Goal: Task Accomplishment & Management: Manage account settings

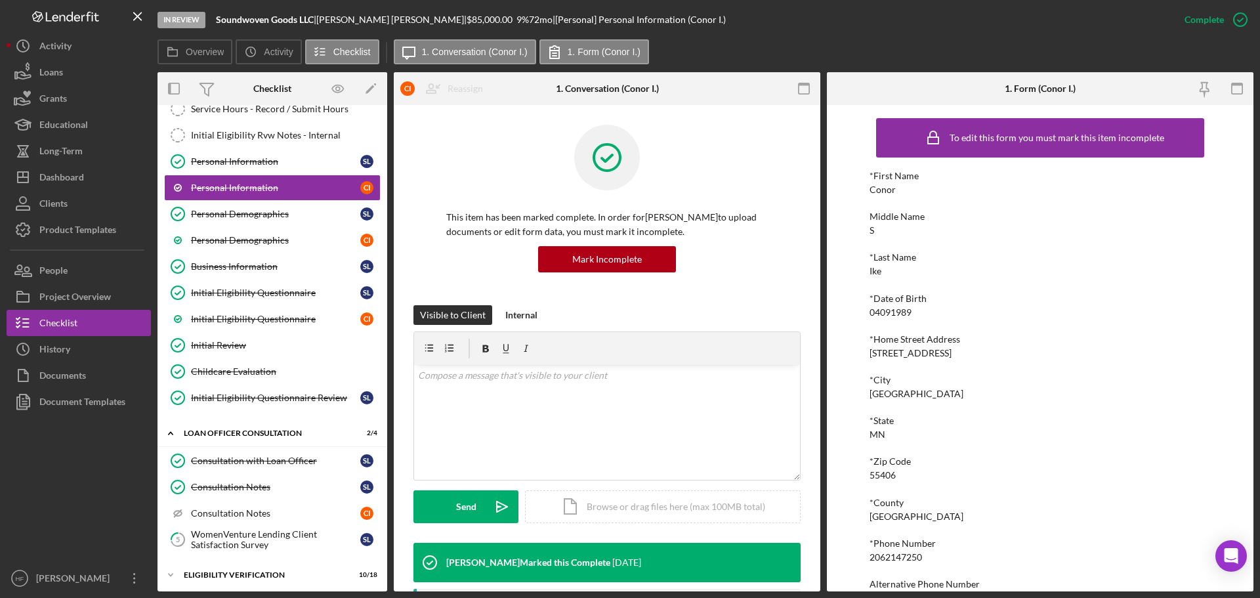
scroll to position [66, 0]
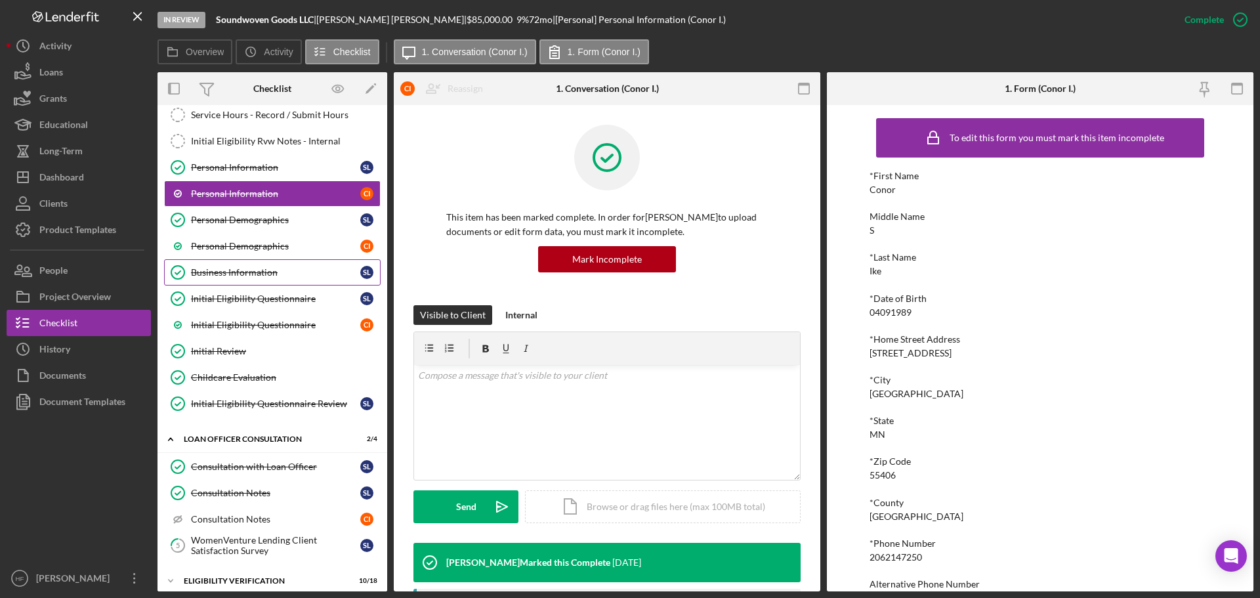
click at [289, 262] on link "Business Information Business Information S L" at bounding box center [272, 272] width 217 height 26
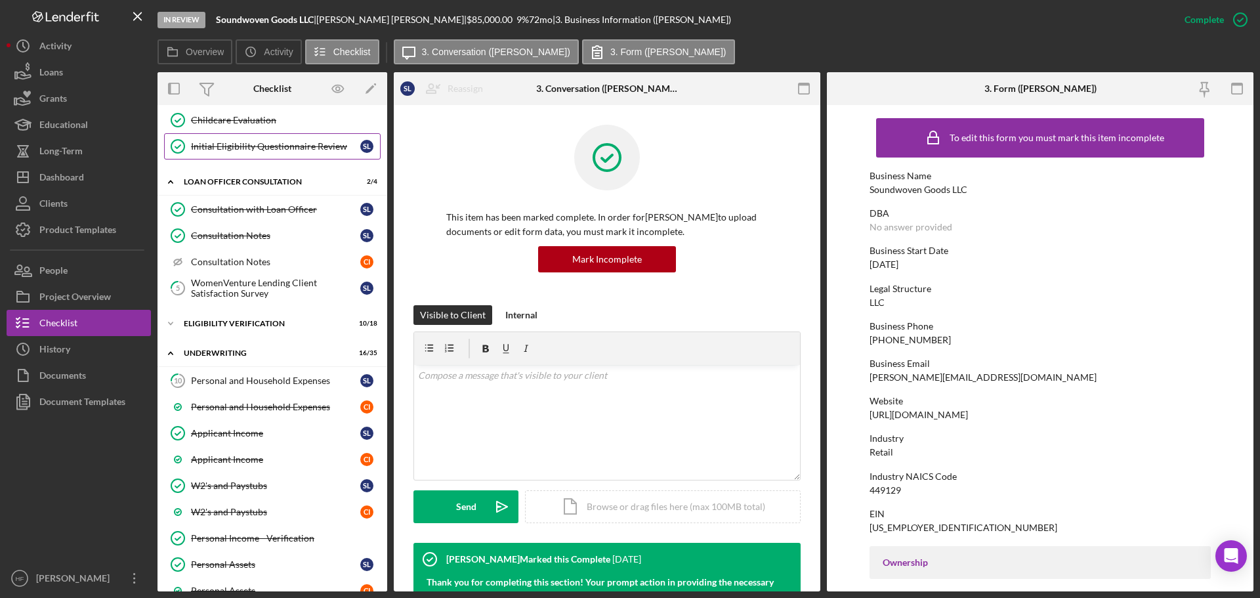
scroll to position [328, 0]
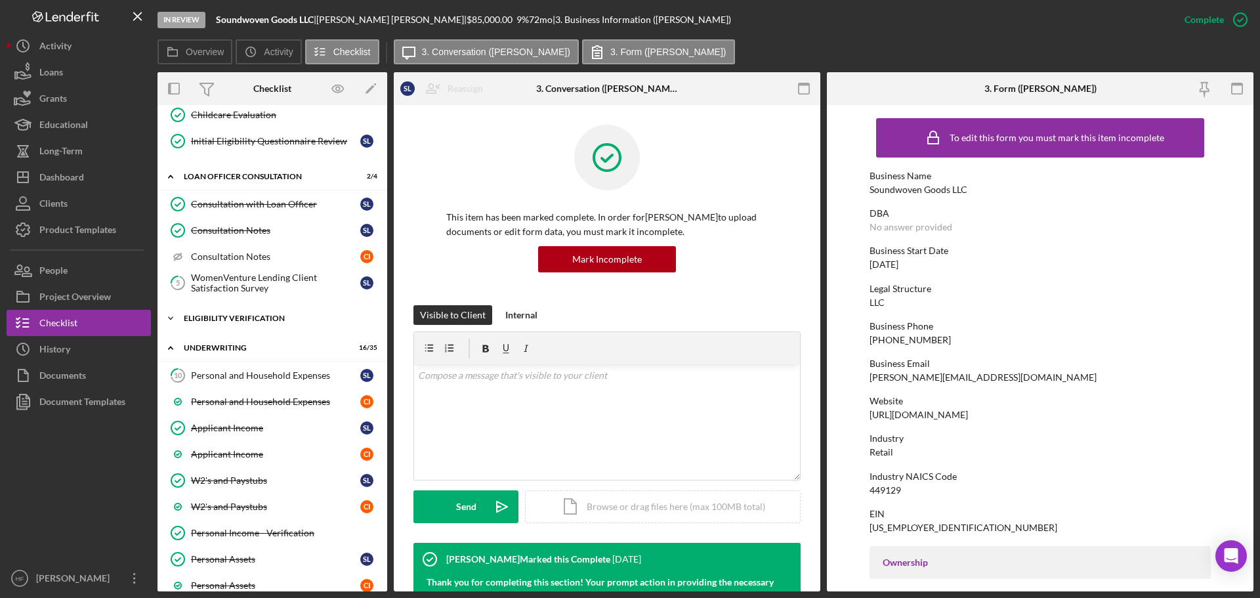
click at [229, 322] on div "Icon/Expander Eligibility Verification 10 / 18" at bounding box center [272, 318] width 230 height 26
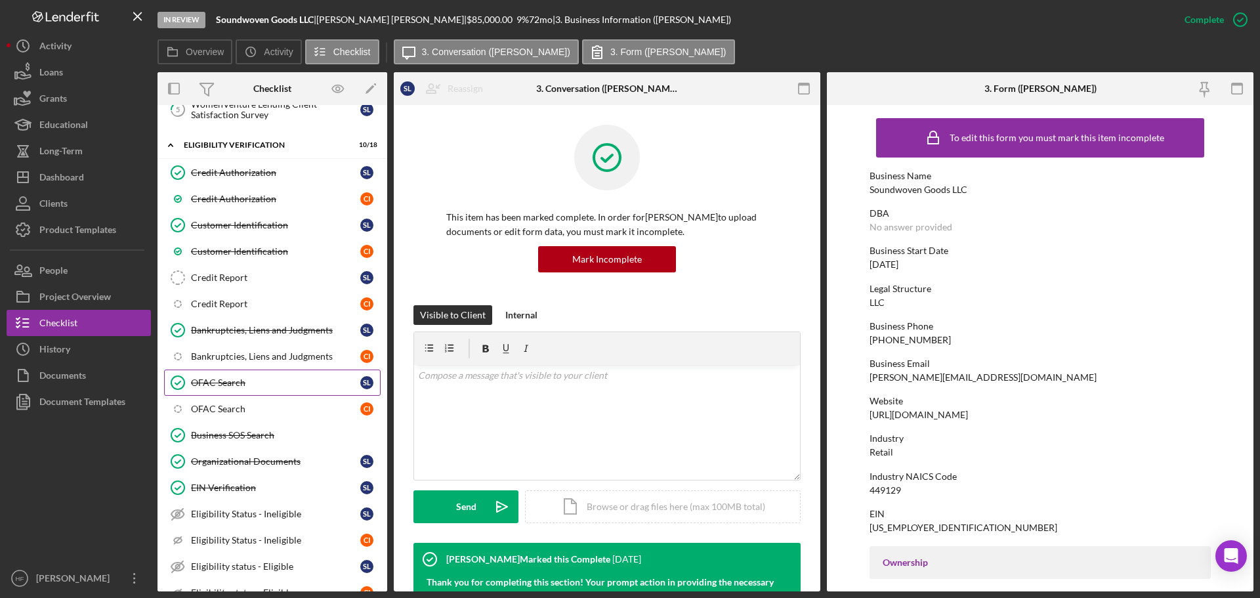
scroll to position [525, 0]
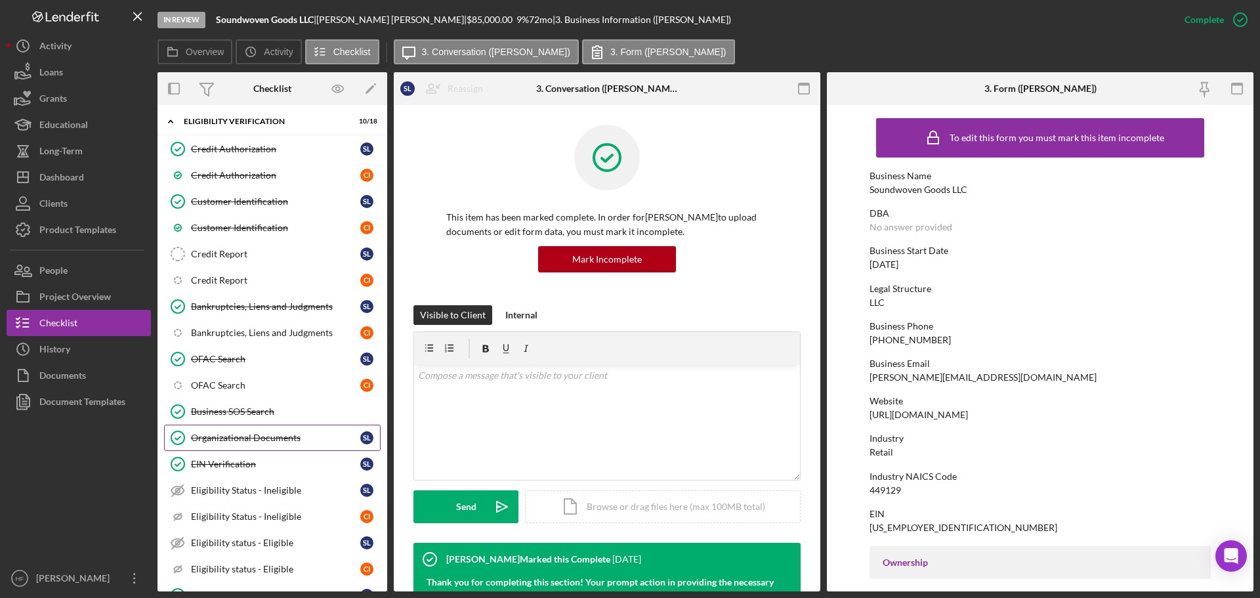
click at [281, 427] on link "Organizational Documents Organizational Documents S L" at bounding box center [272, 438] width 217 height 26
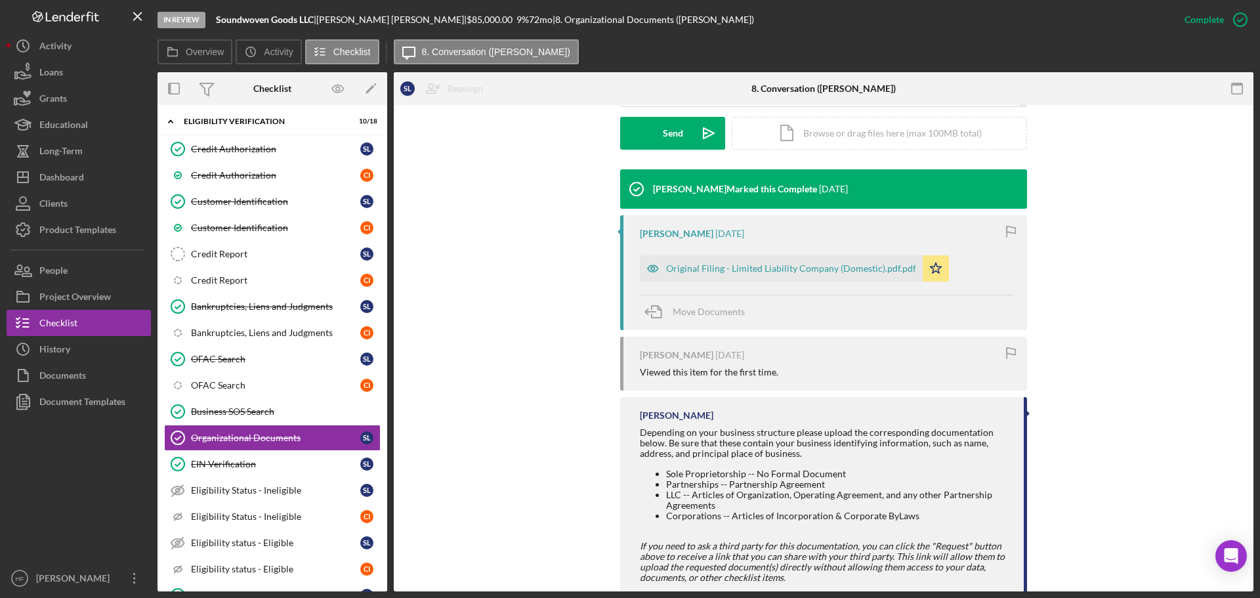
scroll to position [407, 0]
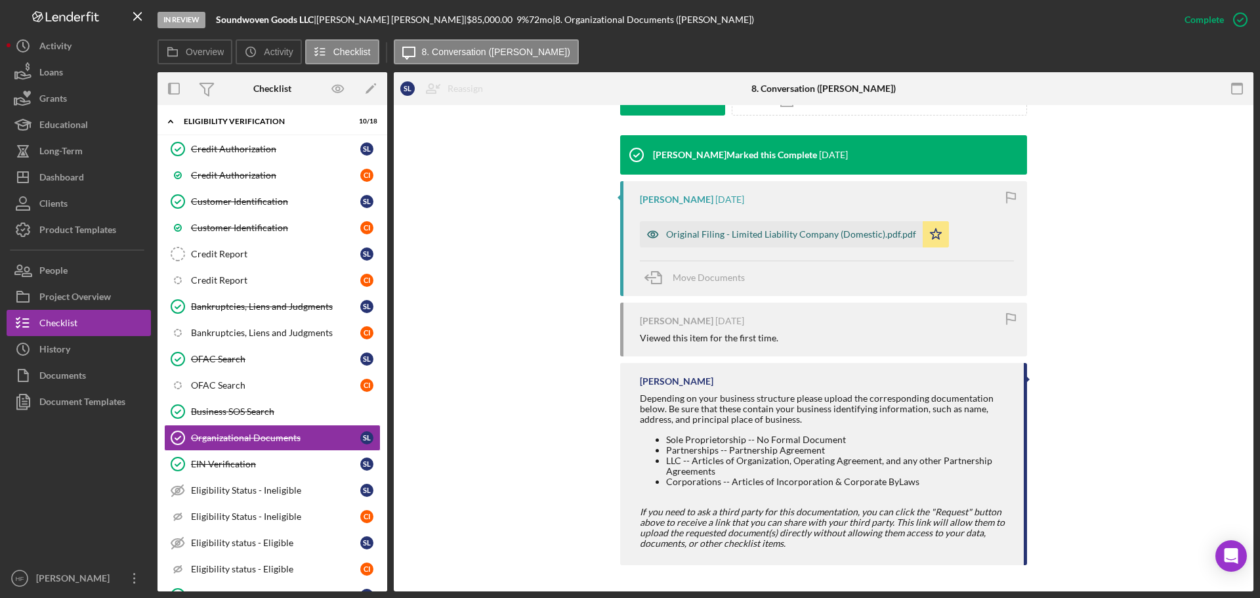
click at [748, 235] on div "Original Filing - Limited Liability Company (Domestic).pdf.pdf" at bounding box center [791, 234] width 250 height 10
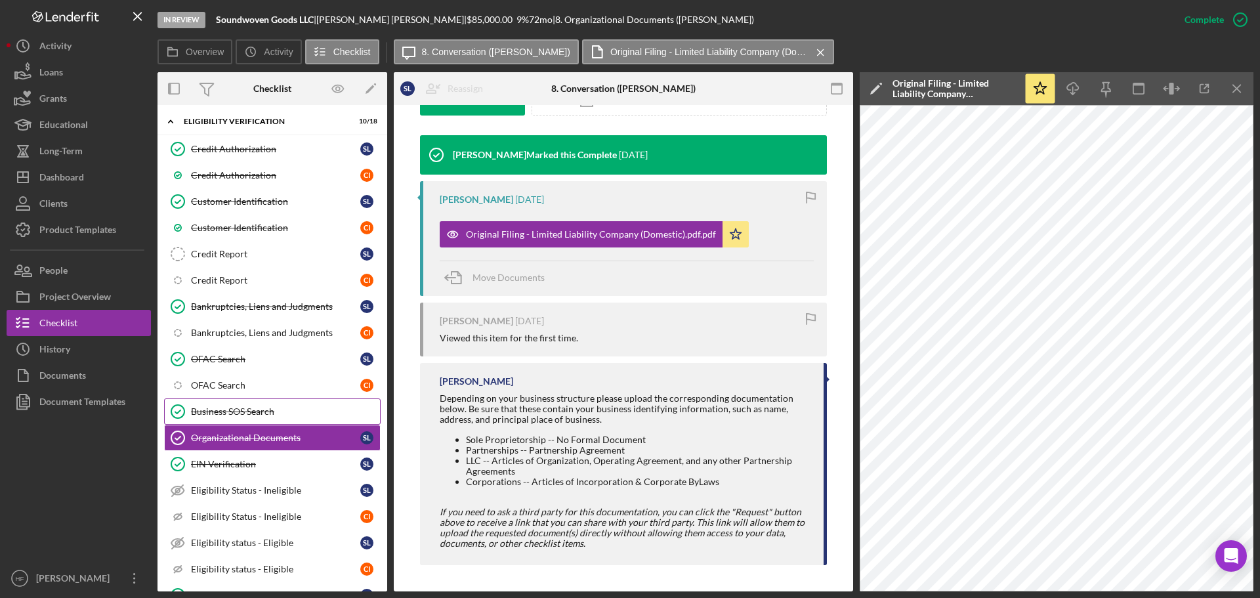
click at [280, 415] on div "Business SOS Search" at bounding box center [285, 411] width 189 height 10
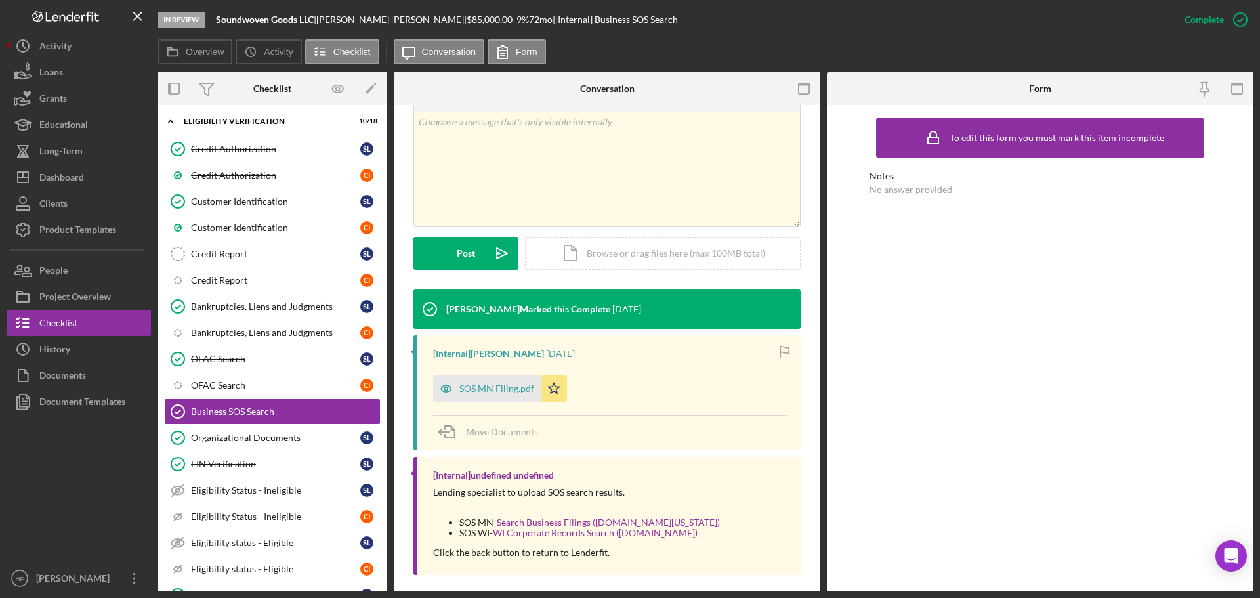
scroll to position [237, 0]
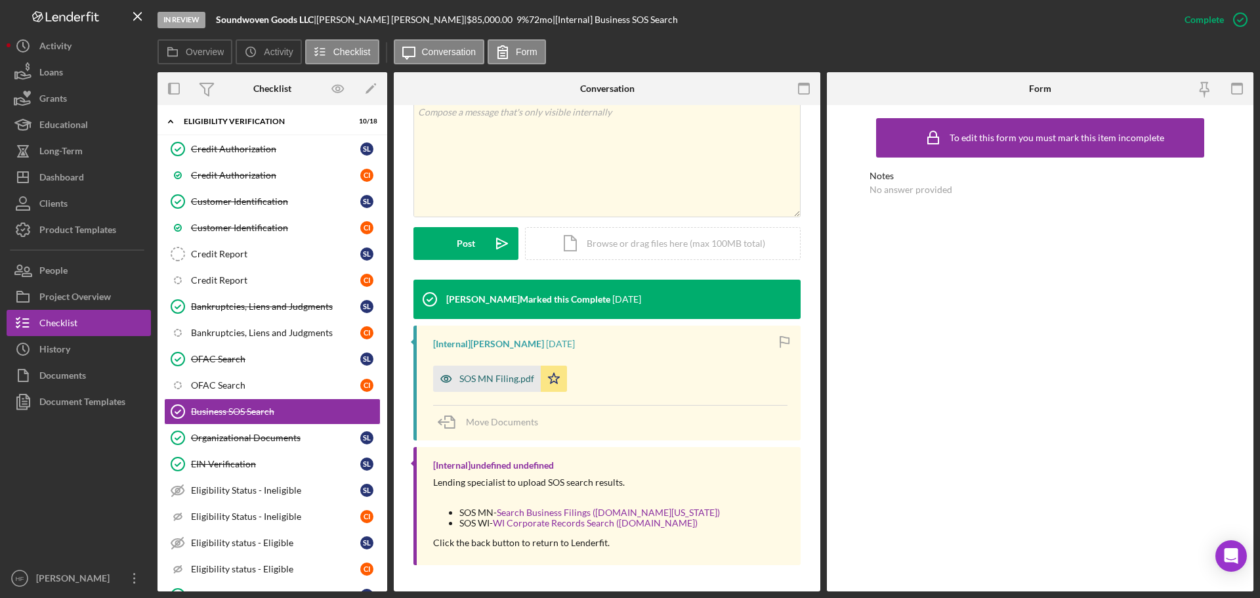
click at [505, 380] on div "SOS MN Filing.pdf" at bounding box center [496, 378] width 75 height 10
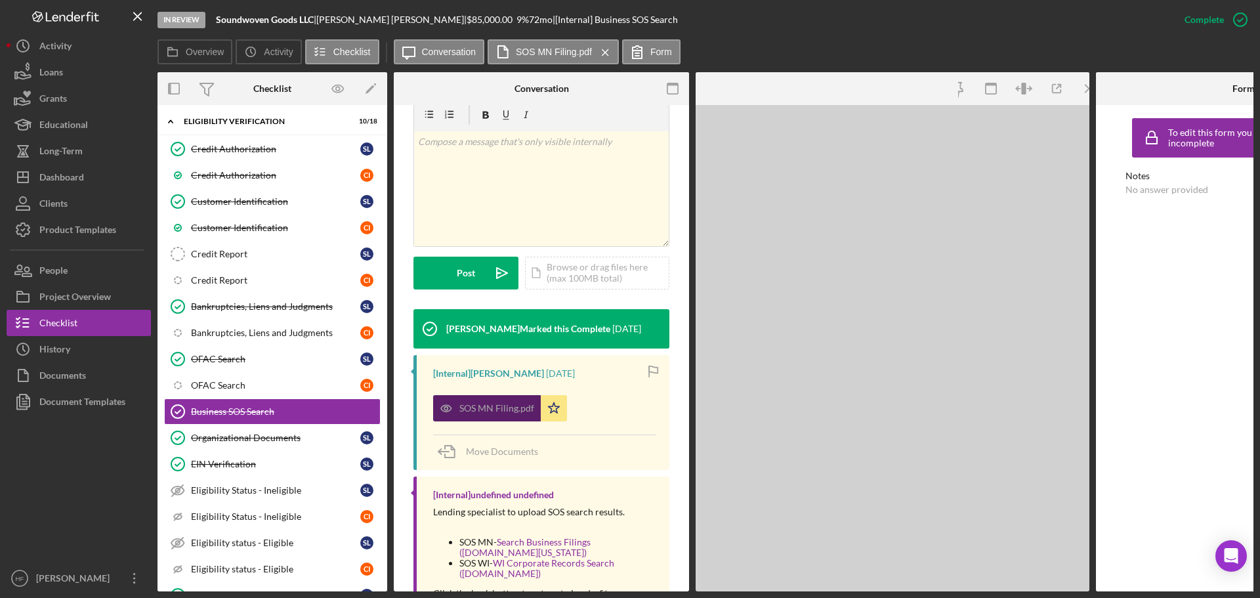
scroll to position [252, 0]
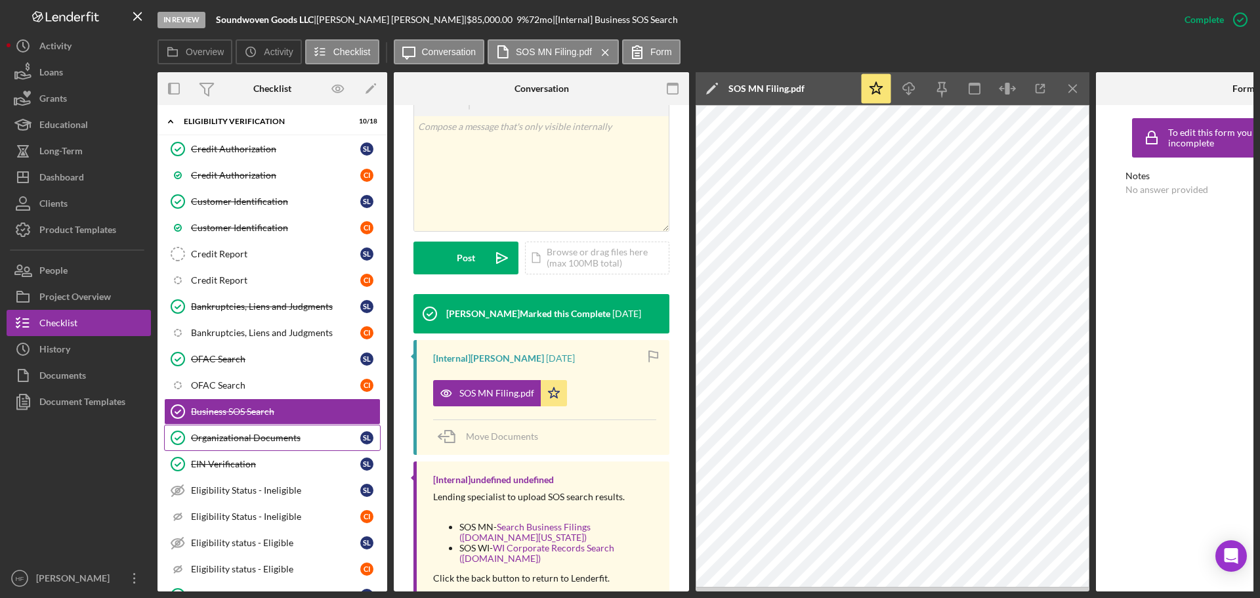
click at [264, 447] on link "Organizational Documents Organizational Documents S L" at bounding box center [272, 438] width 217 height 26
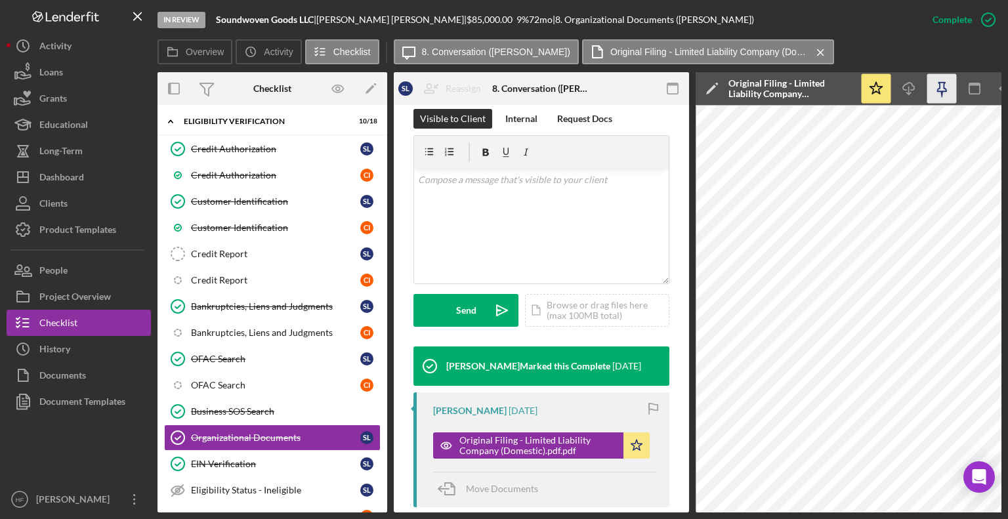
scroll to position [210, 0]
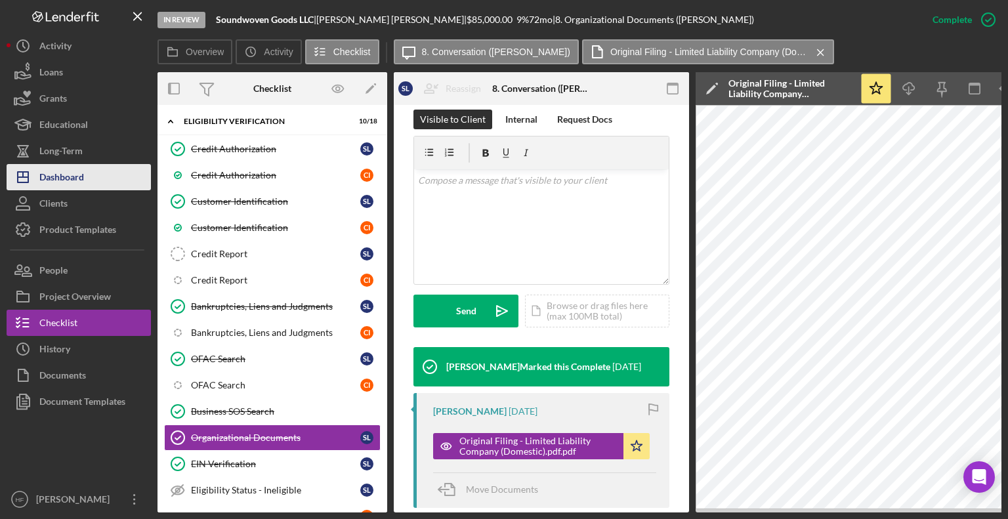
click at [87, 172] on button "Icon/Dashboard Dashboard" at bounding box center [79, 177] width 144 height 26
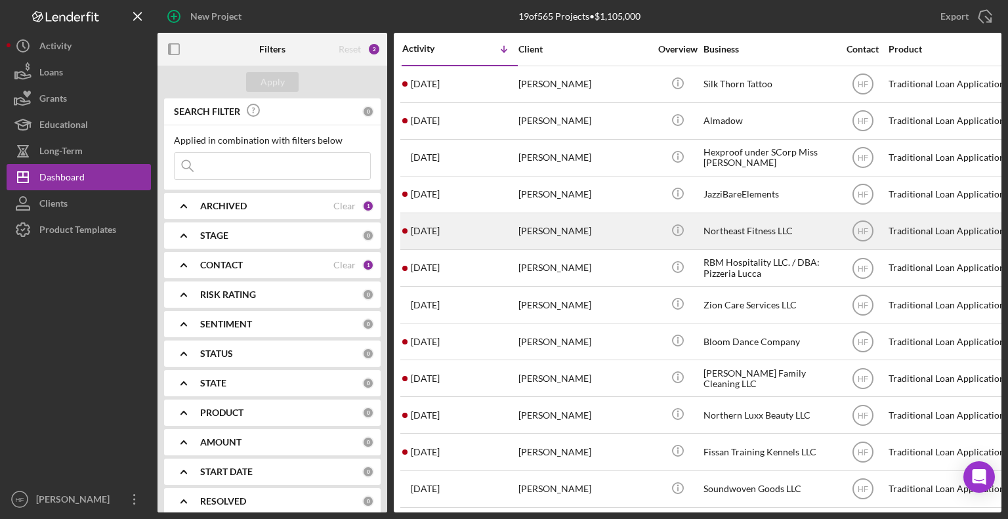
click at [601, 230] on div "[PERSON_NAME]" at bounding box center [583, 231] width 131 height 35
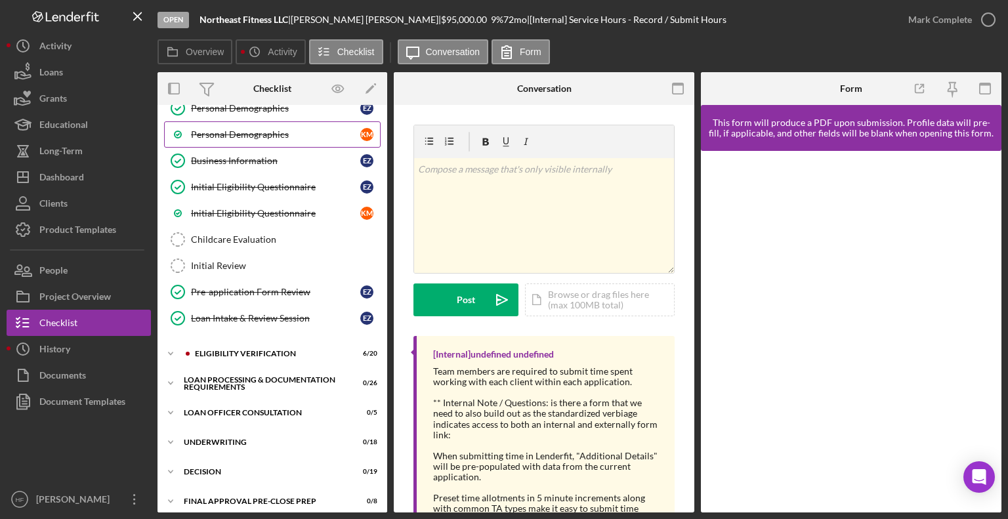
scroll to position [178, 0]
click at [228, 349] on div "Eligibility Verification" at bounding box center [283, 353] width 176 height 8
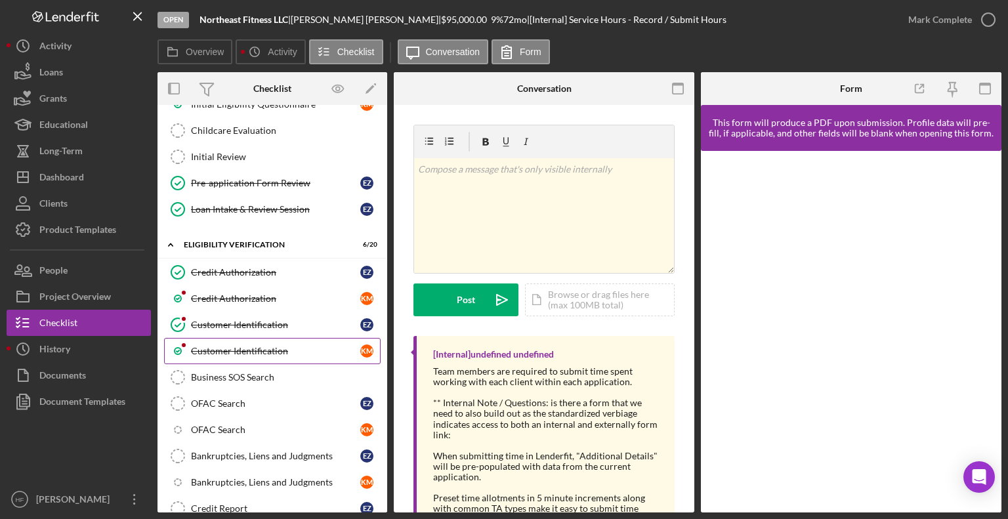
scroll to position [287, 0]
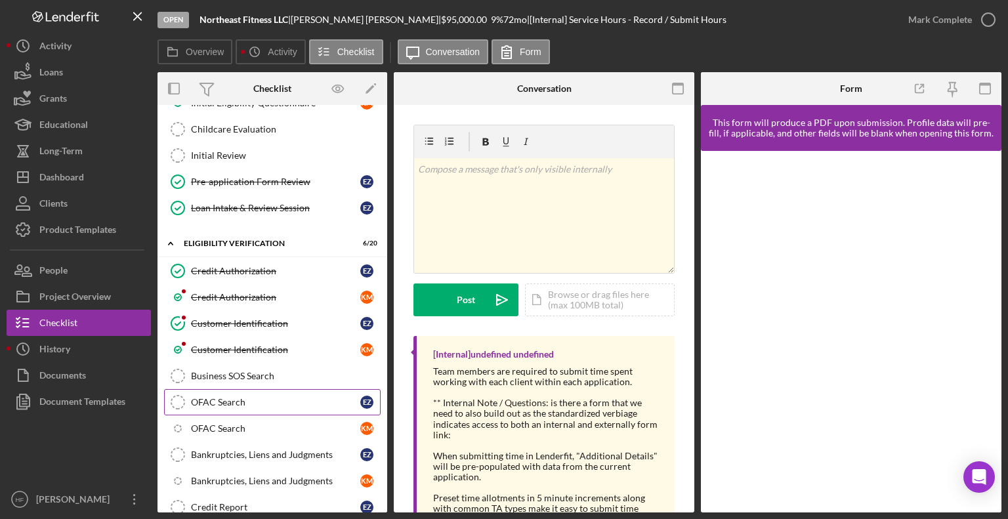
click at [257, 402] on link "OFAC Search OFAC Search E Z" at bounding box center [272, 402] width 217 height 26
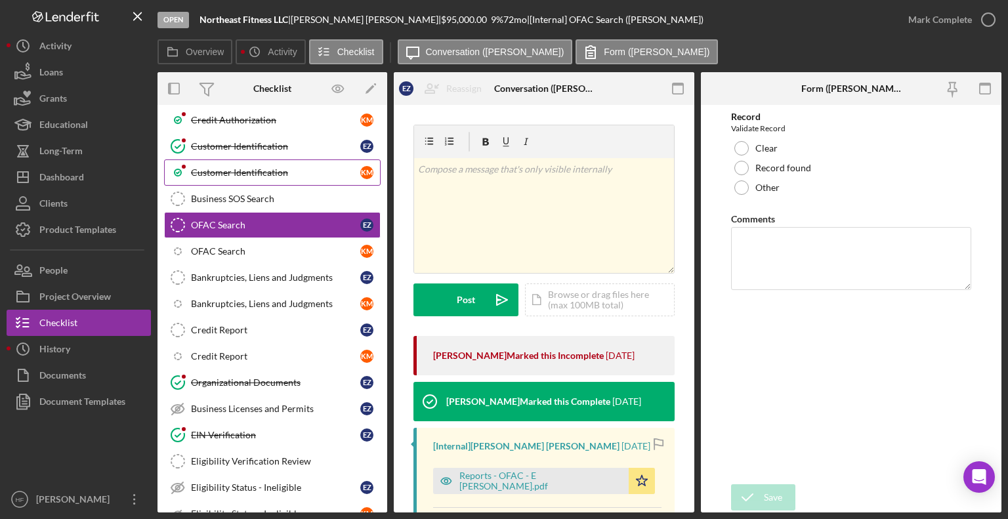
scroll to position [465, 0]
click at [276, 331] on link "Credit Report Credit Report E Z" at bounding box center [272, 330] width 217 height 26
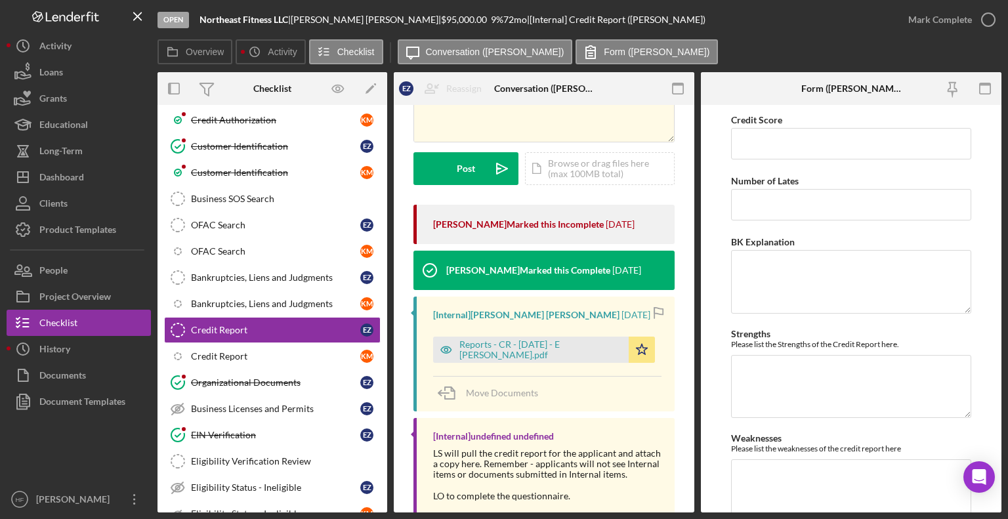
scroll to position [131, 0]
click at [535, 358] on div "Reports - CR - [DATE] - E [PERSON_NAME].pdf" at bounding box center [531, 350] width 196 height 26
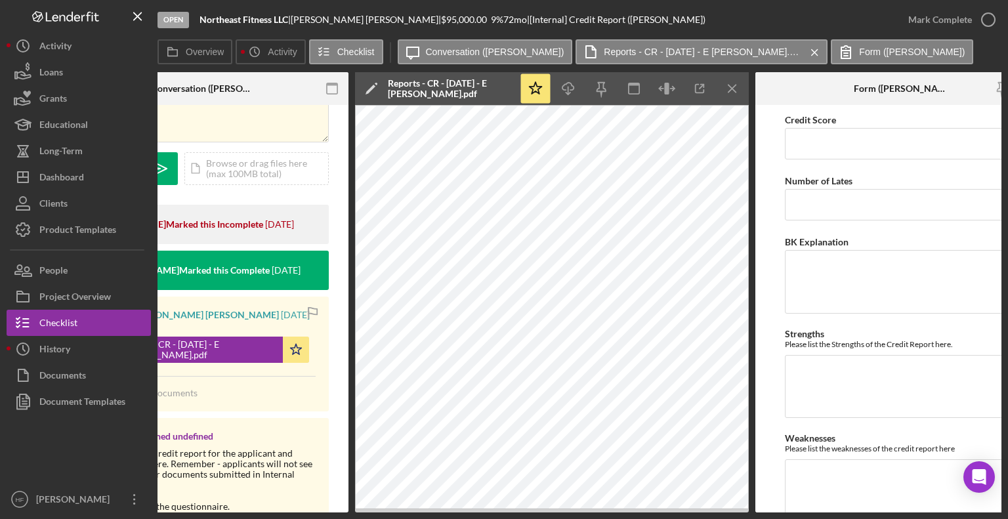
scroll to position [0, 340]
click at [806, 143] on input "Credit Score" at bounding box center [903, 143] width 236 height 31
type input "813"
click at [825, 199] on input "Number of Lates" at bounding box center [903, 204] width 236 height 31
type input "0"
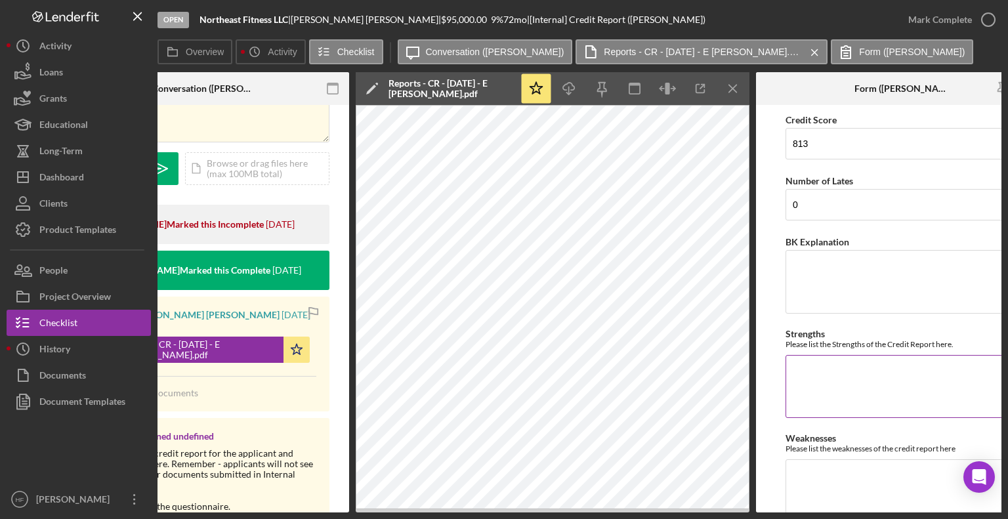
drag, startPoint x: 818, startPoint y: 379, endPoint x: 806, endPoint y: 388, distance: 15.0
click at [806, 388] on textarea "Strengths" at bounding box center [903, 386] width 236 height 63
type textarea "Mixed credit"
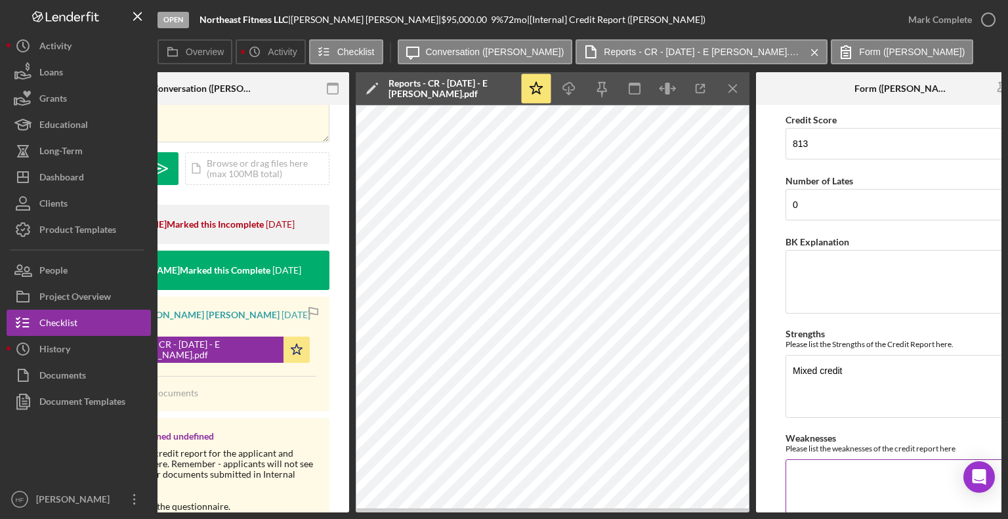
click at [806, 476] on textarea "Weaknesses" at bounding box center [903, 490] width 236 height 63
type textarea "Student loans deferred till when ?"
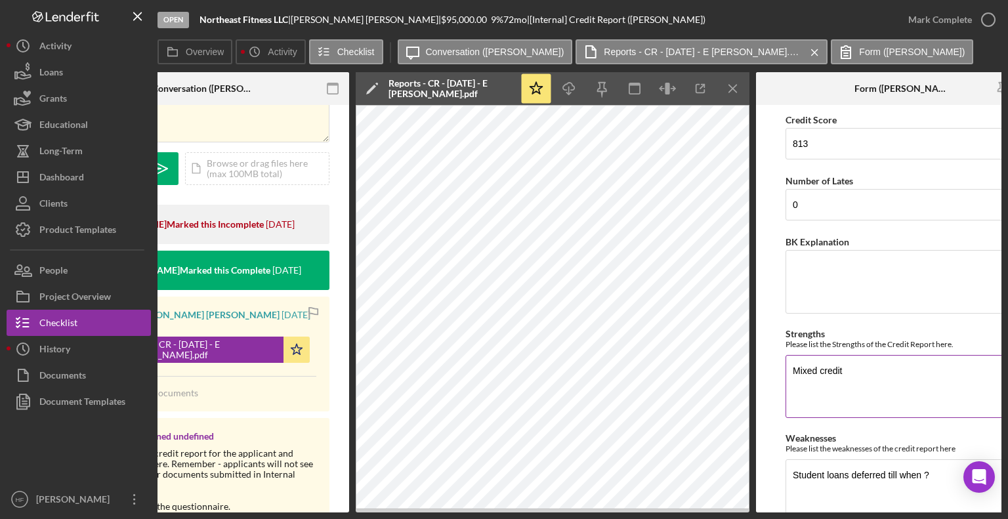
click at [825, 397] on textarea "Mixed credit" at bounding box center [903, 386] width 236 height 63
type textarea "Mixed credit one inquiry"
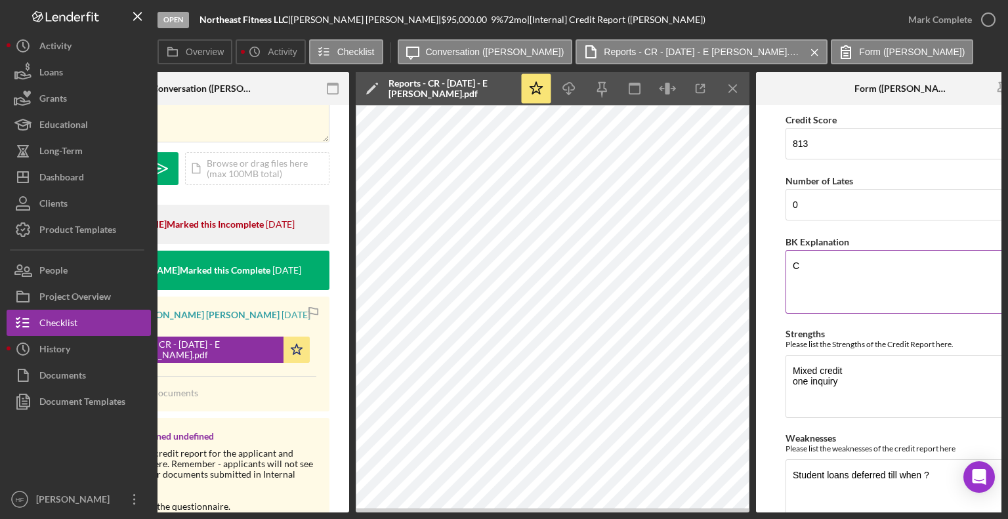
click at [877, 288] on textarea "C" at bounding box center [903, 281] width 236 height 63
type textarea "C"
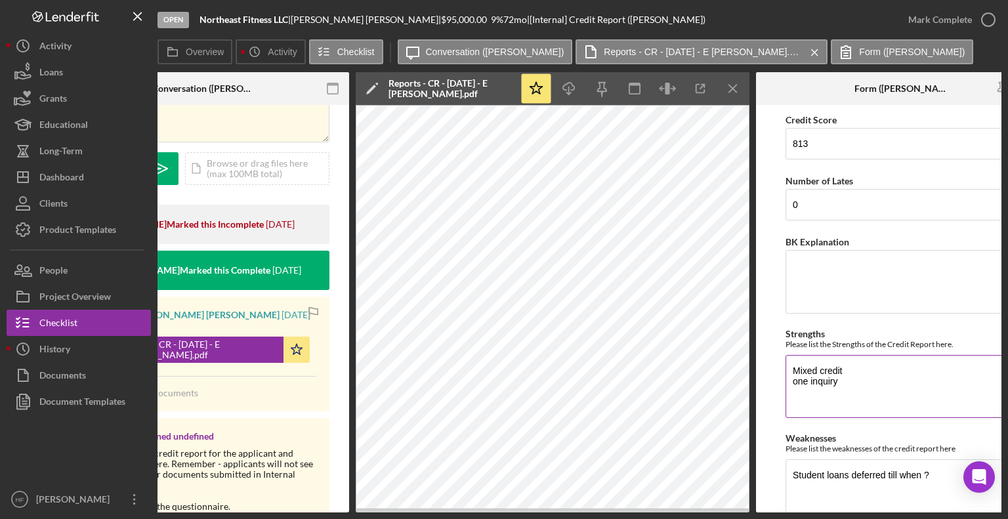
click at [842, 411] on textarea "Mixed credit one inquiry" at bounding box center [903, 386] width 236 height 63
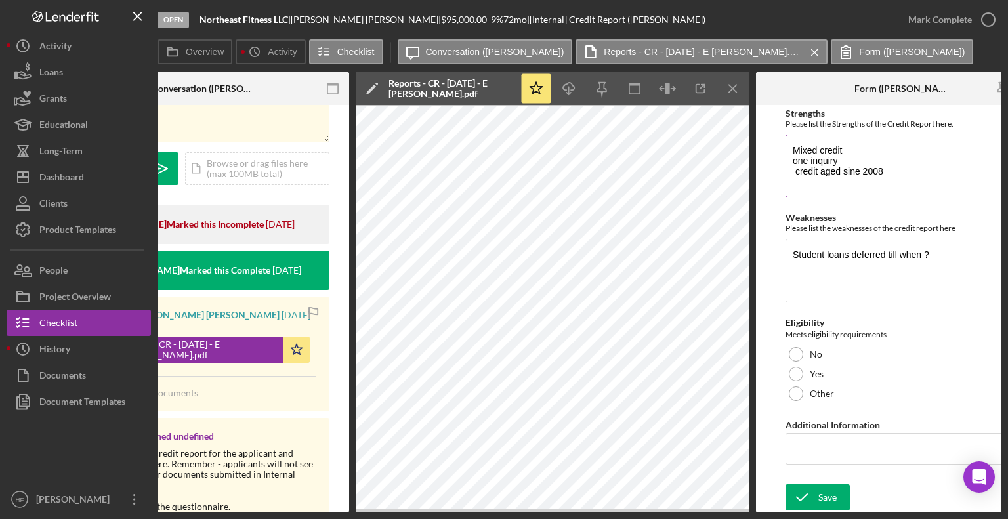
scroll to position [222, 0]
type textarea "Mixed credit one inquiry credit aged sine 2008"
click at [862, 443] on input "Additional Information" at bounding box center [903, 448] width 236 height 31
type input "M"
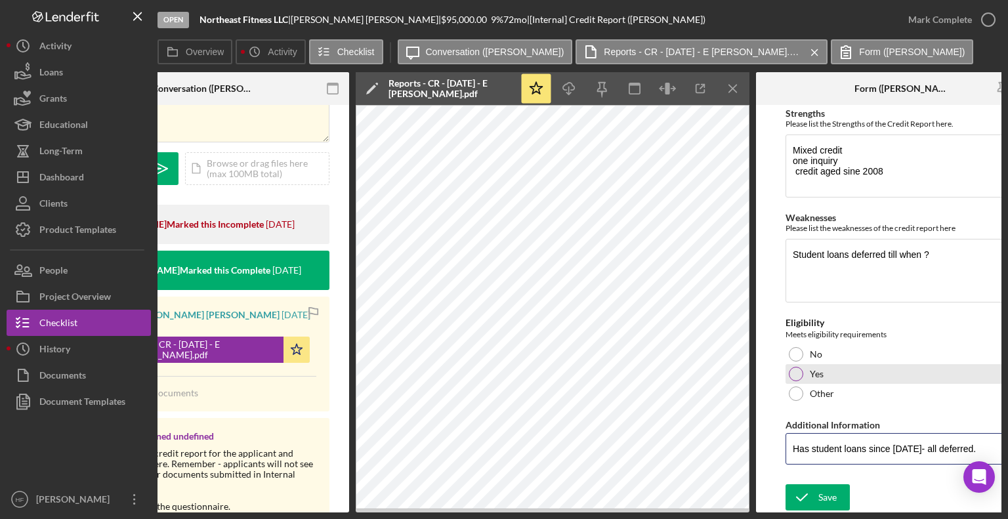
type input "Has student loans since [DATE]- all deferred."
click at [850, 368] on div "Yes" at bounding box center [903, 374] width 236 height 20
click at [829, 493] on div "Save" at bounding box center [827, 497] width 18 height 26
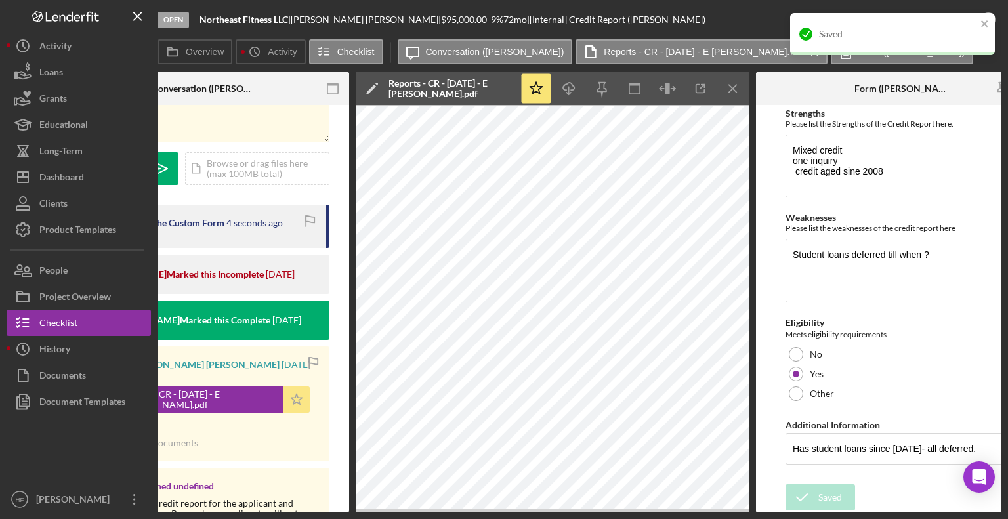
click at [283, 402] on icon "Icon/Star" at bounding box center [296, 399] width 26 height 26
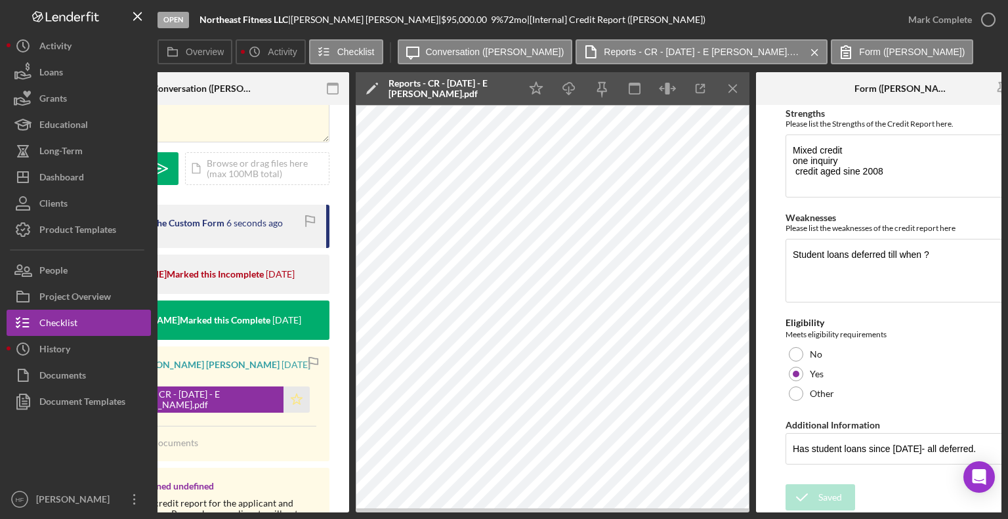
click at [283, 406] on icon "Icon/Star" at bounding box center [296, 399] width 26 height 26
click at [961, 18] on div "Mark Complete" at bounding box center [940, 20] width 64 height 26
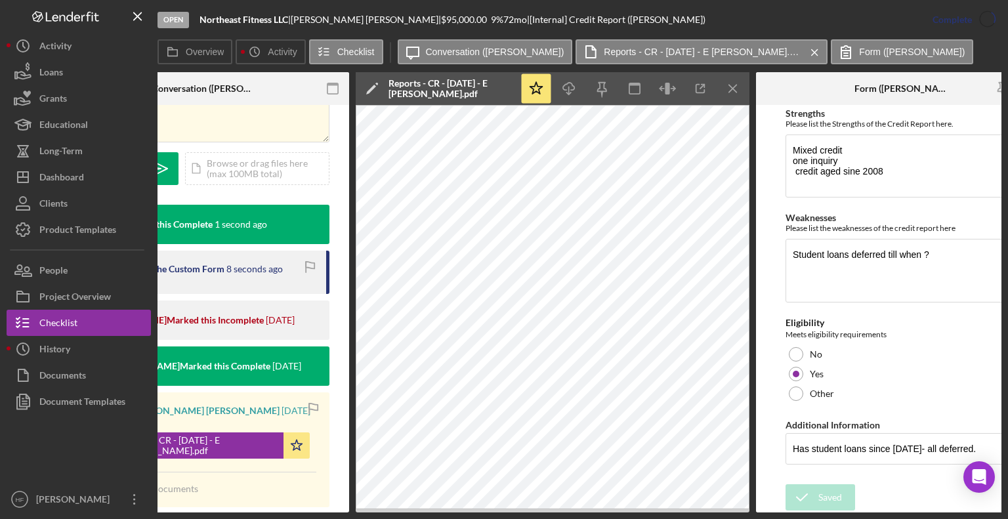
scroll to position [0, 0]
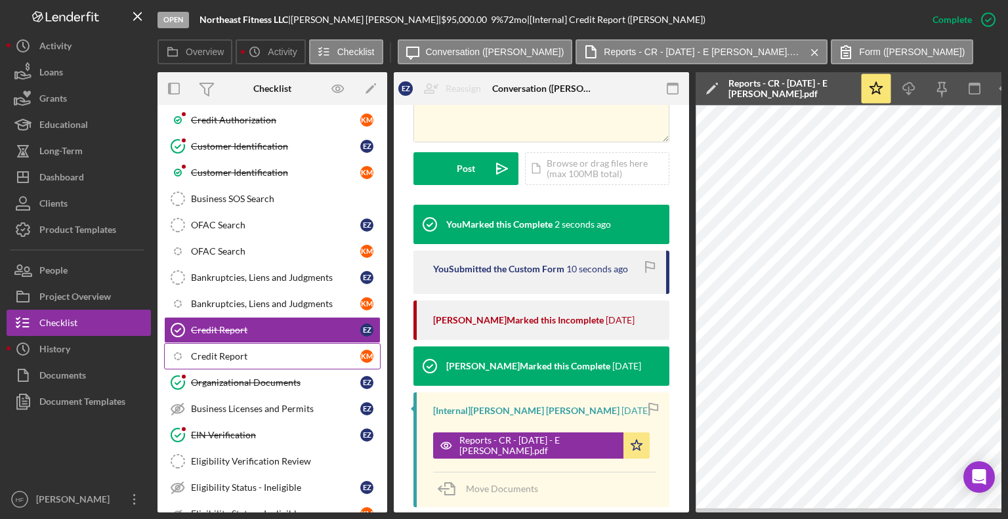
click at [280, 351] on div "Credit Report" at bounding box center [275, 356] width 169 height 10
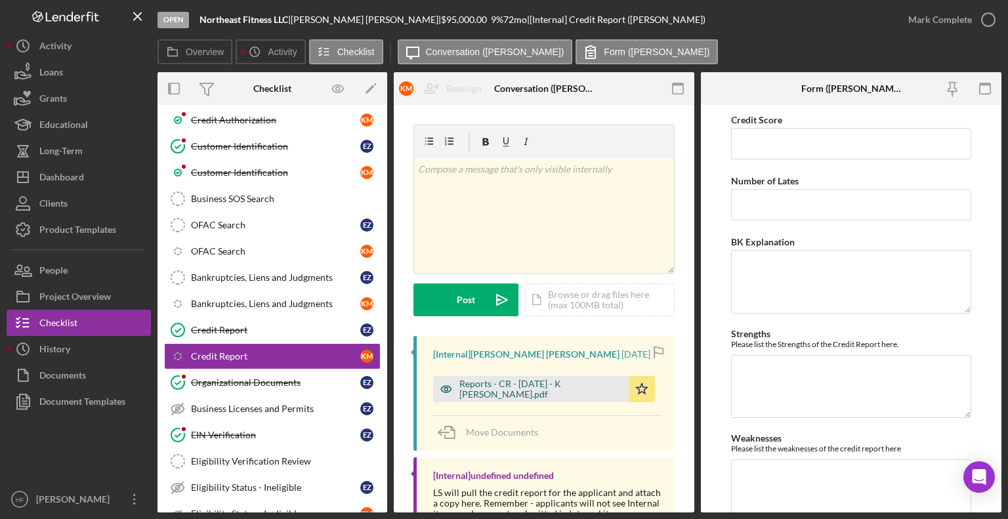
click at [520, 398] on div "Reports - CR - [DATE] - K [PERSON_NAME].pdf" at bounding box center [531, 389] width 196 height 26
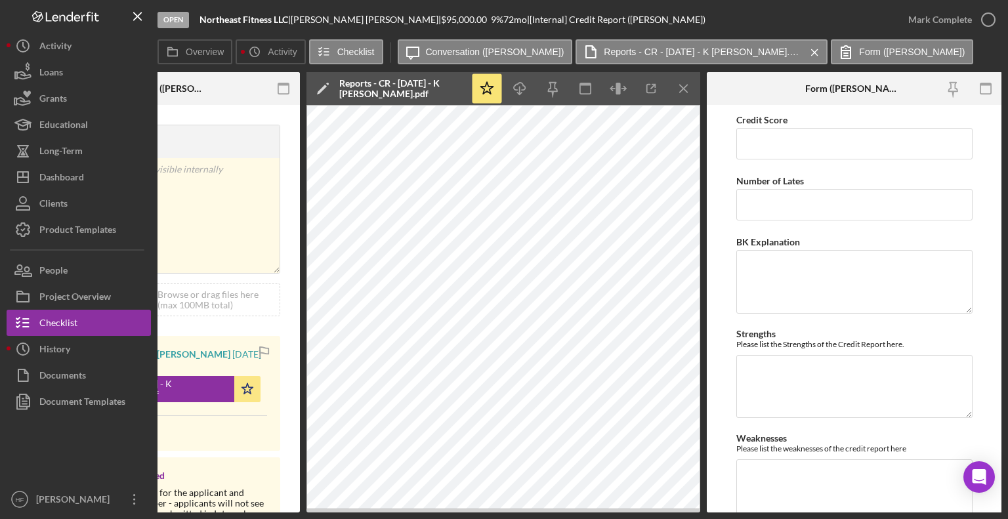
scroll to position [0, 388]
click at [859, 152] on input "Credit Score" at bounding box center [855, 143] width 236 height 31
type input "840"
click at [834, 209] on input "Number of Lates" at bounding box center [855, 204] width 236 height 31
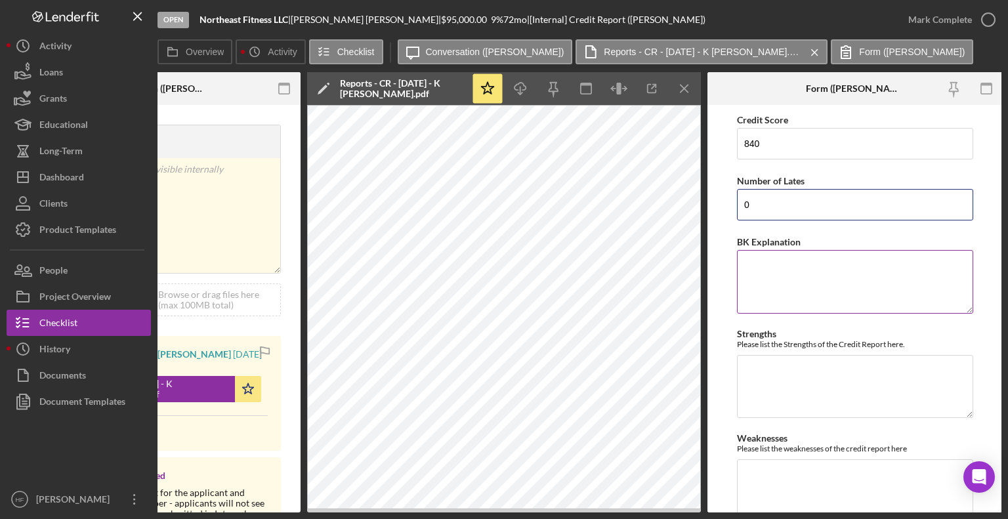
type input "0"
click at [831, 268] on textarea "BK Explanation" at bounding box center [855, 281] width 236 height 63
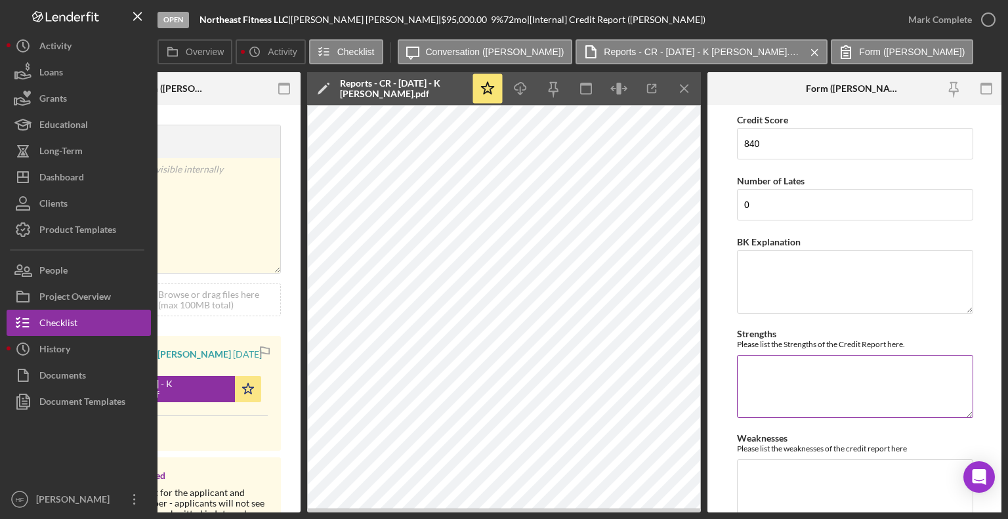
click at [764, 383] on textarea "Strengths" at bounding box center [855, 386] width 236 height 63
click at [758, 390] on textarea "No lates No collections misture of credit" at bounding box center [855, 386] width 236 height 63
click at [759, 402] on textarea "No lates No collections mixture of credit" at bounding box center [855, 386] width 236 height 63
type textarea "No lates No collections mixture of credit credit age since [DATE]"
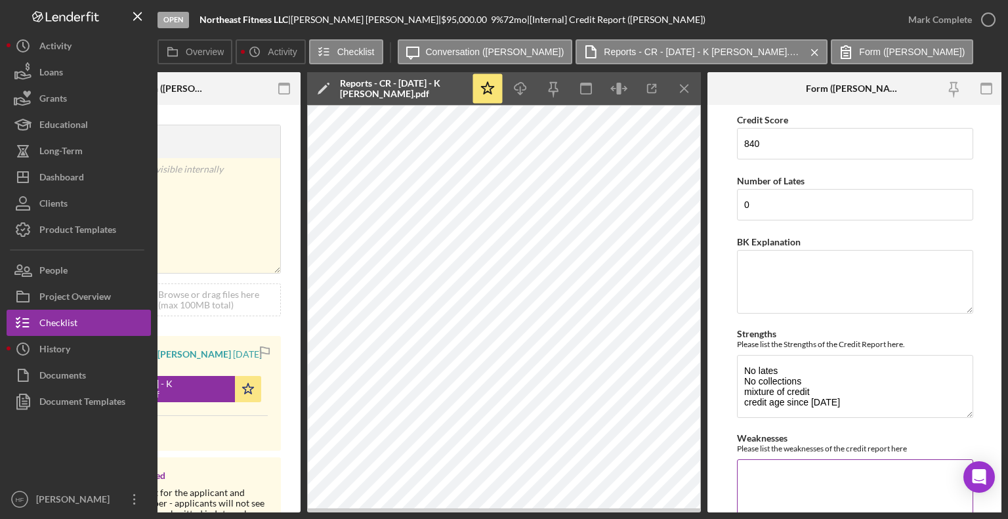
click at [821, 493] on textarea "Weaknesses" at bounding box center [855, 490] width 236 height 63
click at [760, 481] on textarea "Weaknesses" at bounding box center [855, 490] width 236 height 63
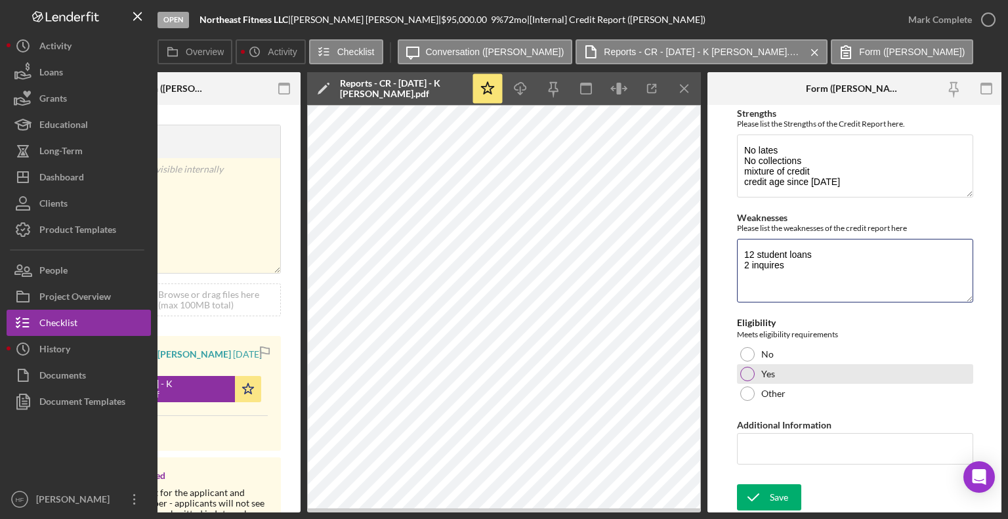
type textarea "12 student loans 2 inquires"
drag, startPoint x: 814, startPoint y: 366, endPoint x: 842, endPoint y: 377, distance: 30.1
click at [842, 377] on div "Yes" at bounding box center [855, 374] width 236 height 20
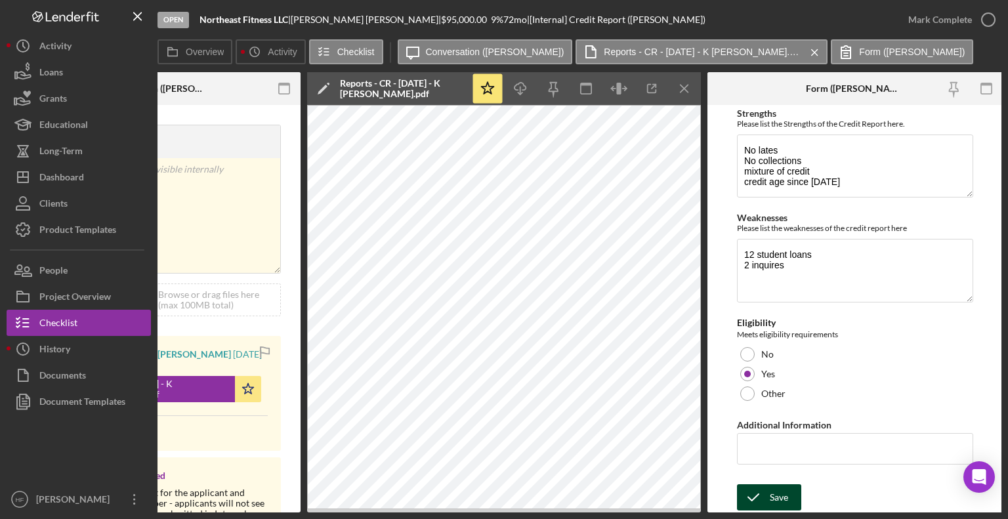
click at [778, 495] on div "Save" at bounding box center [779, 497] width 18 height 26
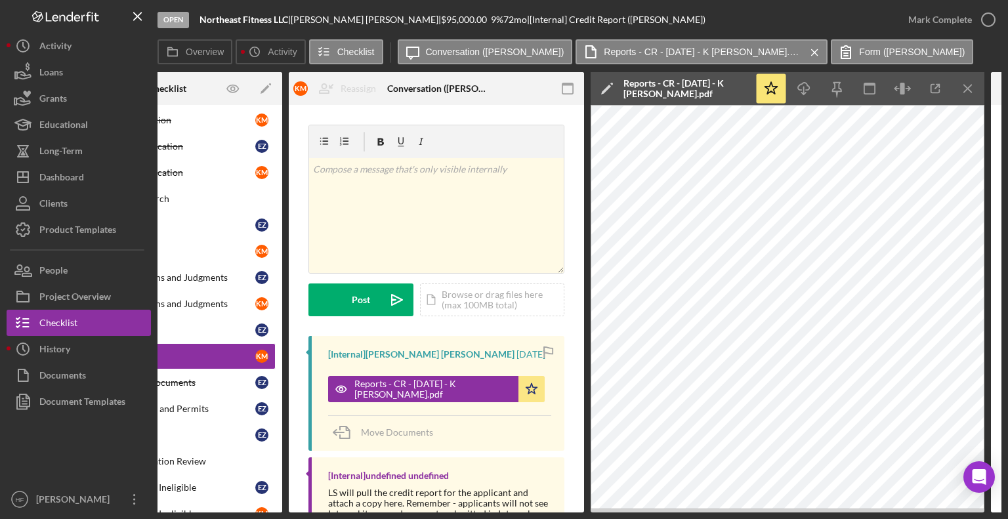
scroll to position [0, 87]
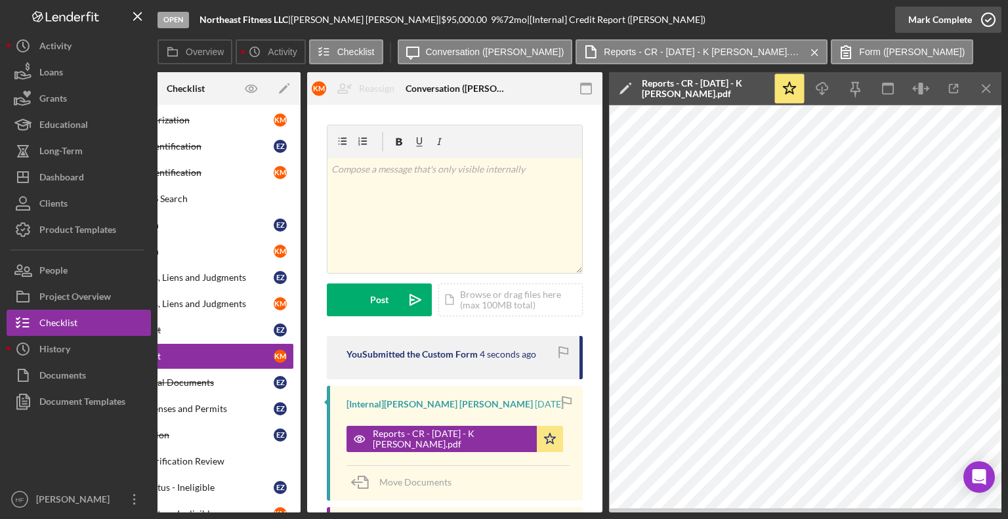
click at [967, 22] on div "Mark Complete" at bounding box center [940, 20] width 64 height 26
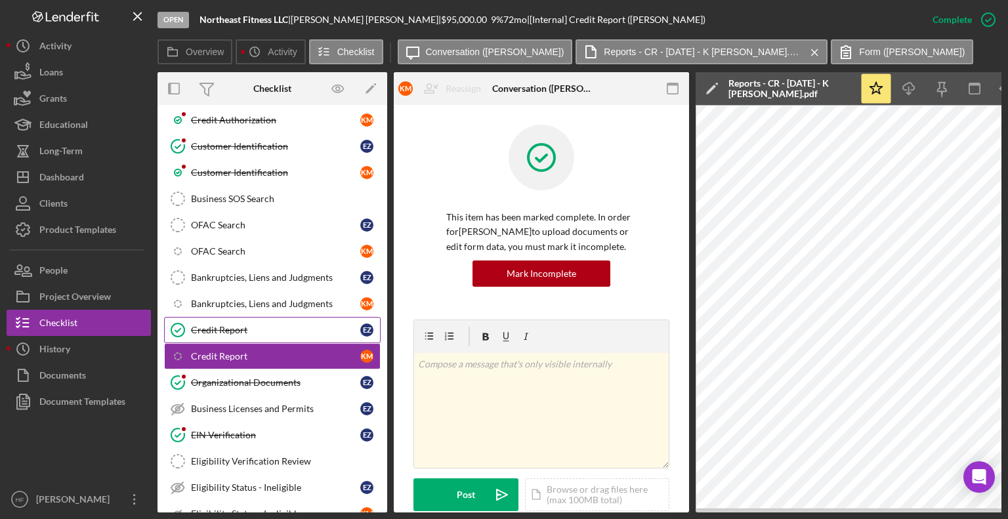
scroll to position [276, 0]
click at [273, 272] on div "Bankruptcies, Liens and Judgments" at bounding box center [275, 277] width 169 height 10
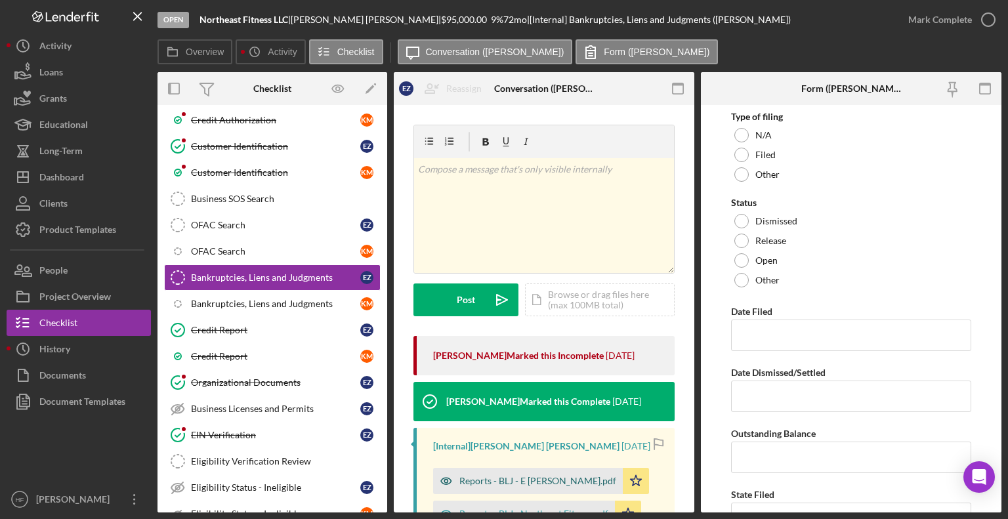
click at [539, 487] on div "Reports - BLJ - E [PERSON_NAME].pdf" at bounding box center [528, 481] width 190 height 26
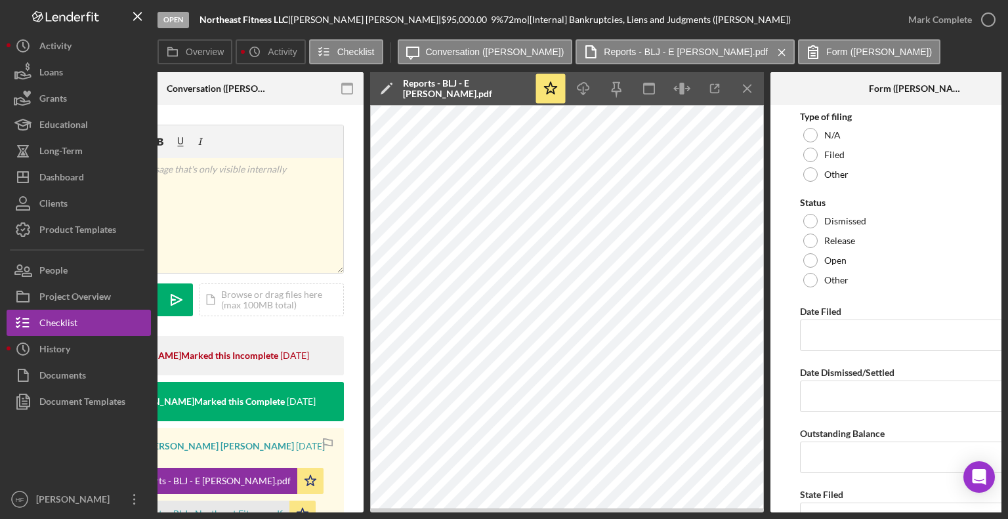
scroll to position [0, 329]
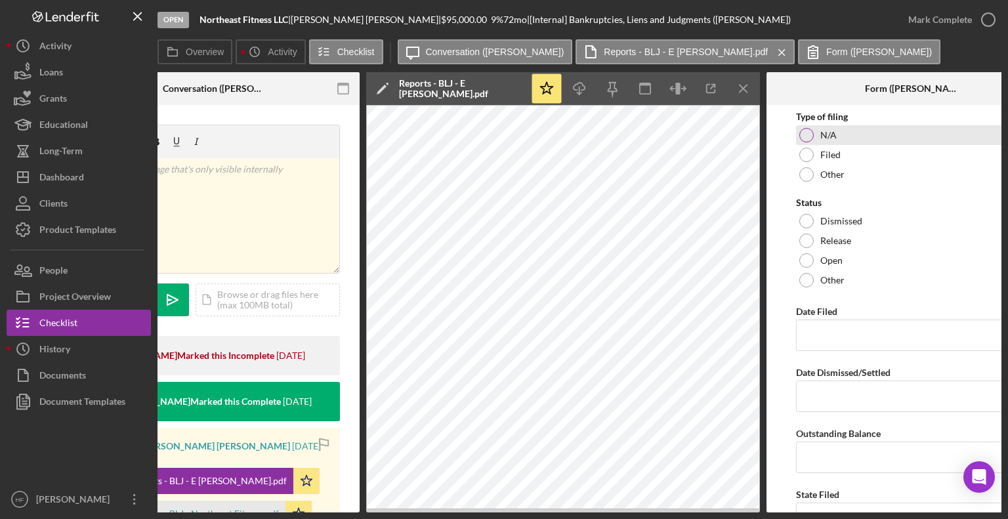
click at [836, 138] on div "N/A" at bounding box center [914, 135] width 236 height 20
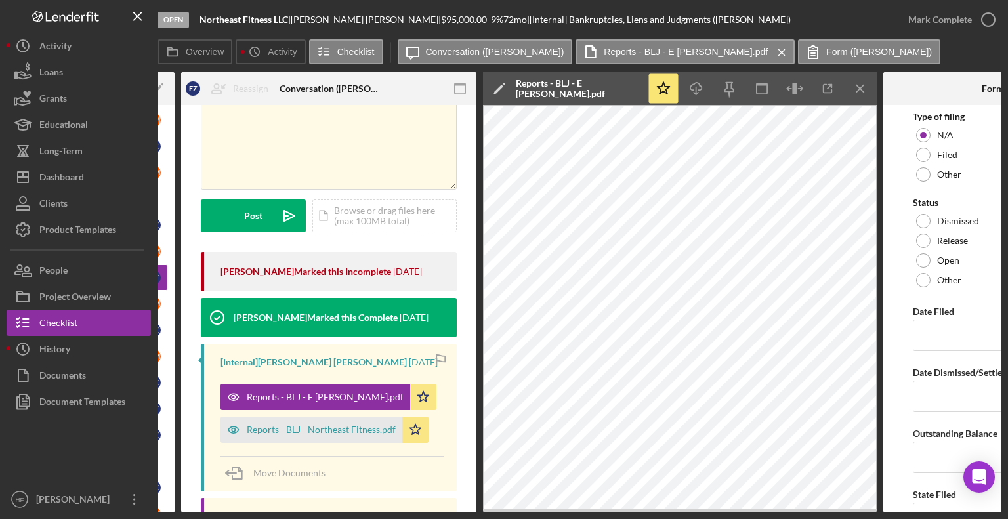
scroll to position [85, 0]
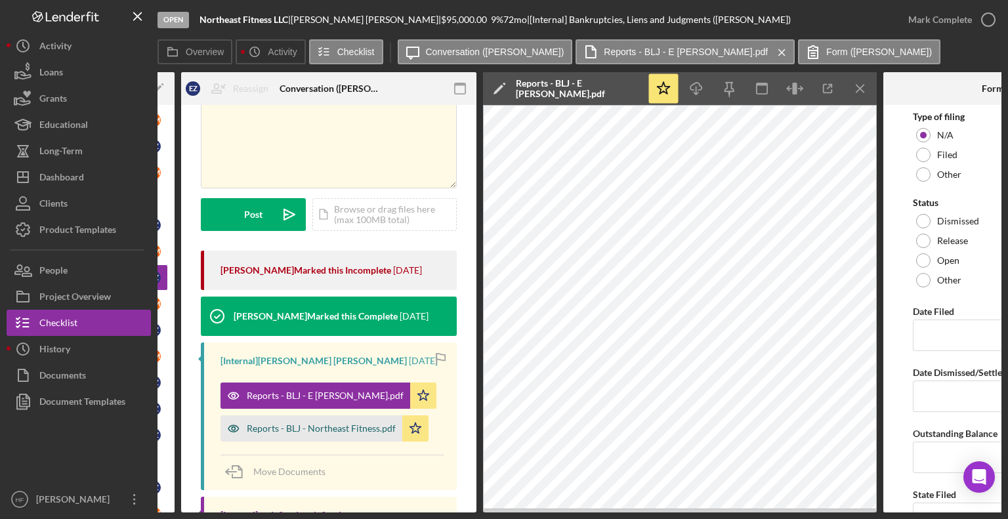
click at [293, 432] on div "Reports - BLJ - Northeast Fitness.pdf" at bounding box center [321, 428] width 149 height 10
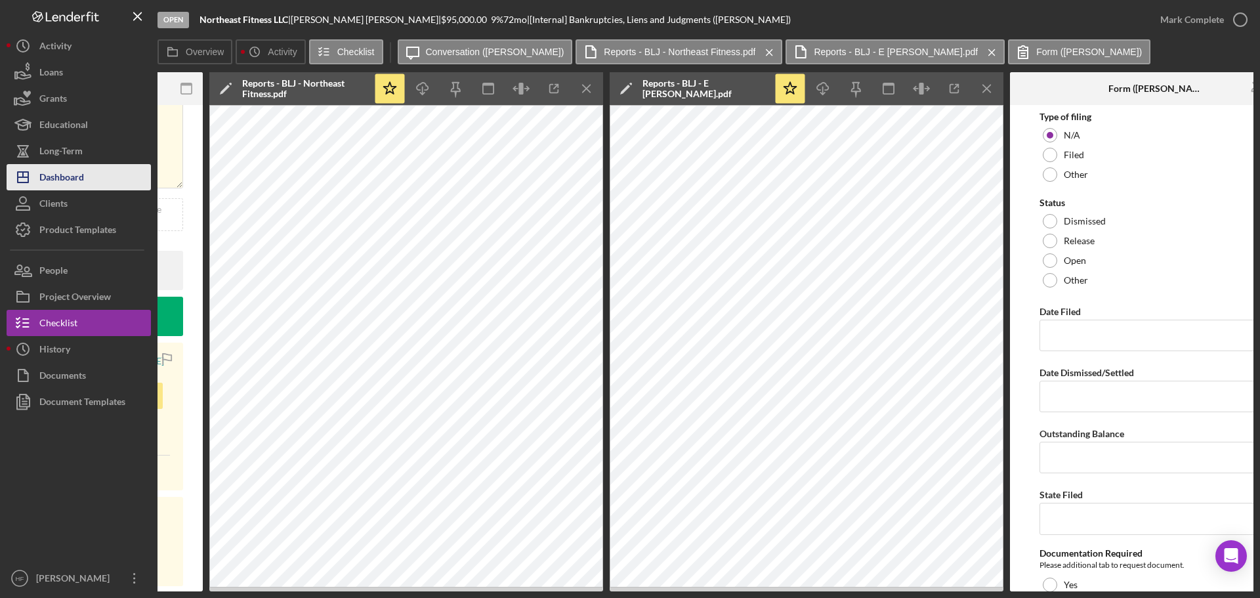
click at [70, 176] on div "Dashboard" at bounding box center [61, 179] width 45 height 30
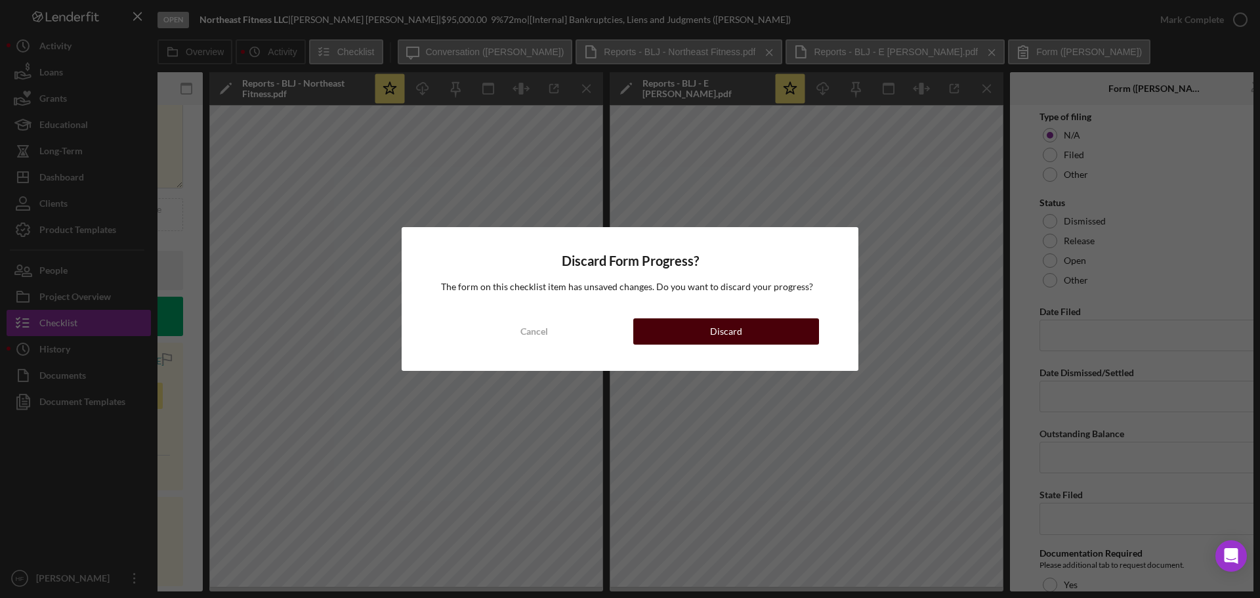
click at [733, 336] on div "Discard" at bounding box center [726, 331] width 32 height 26
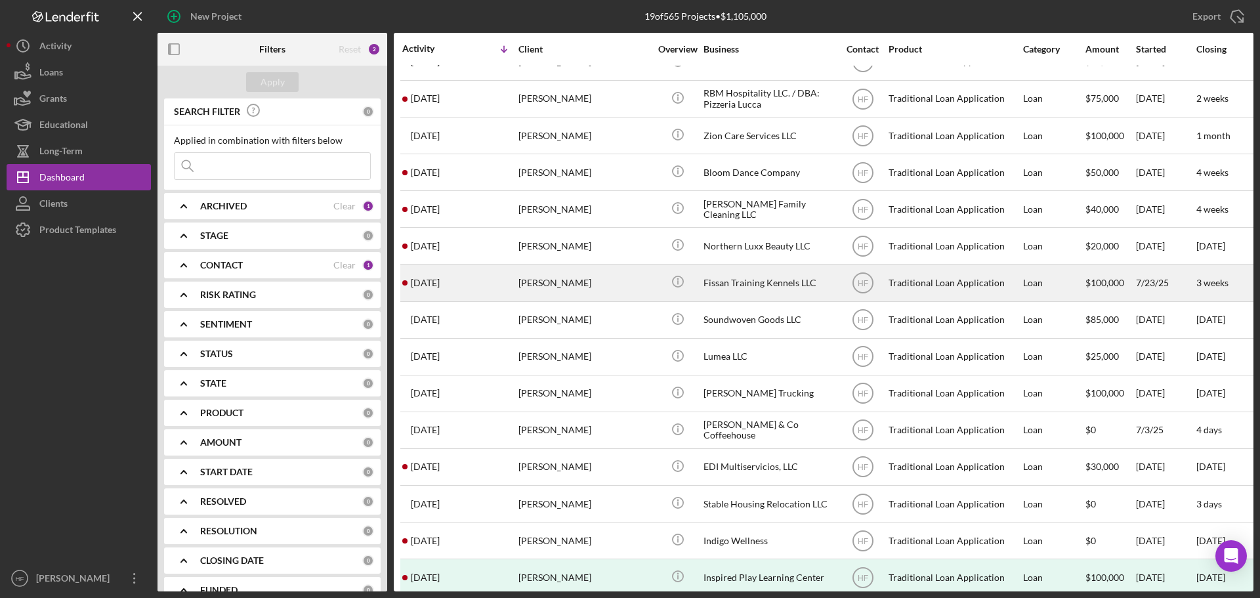
scroll to position [190, 0]
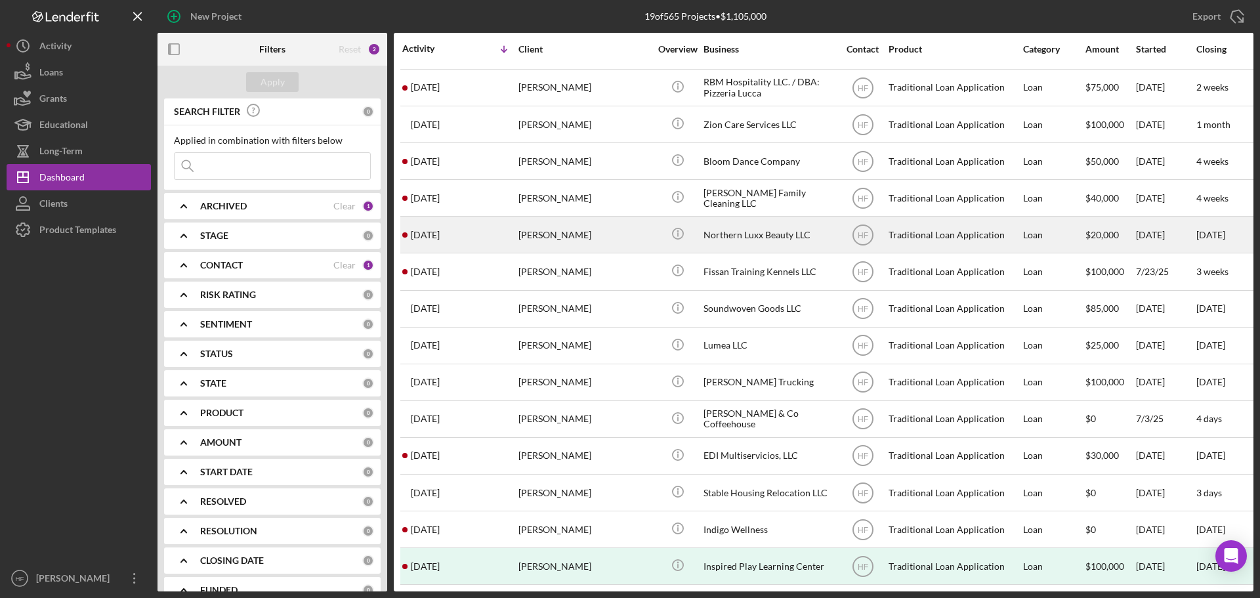
click at [598, 221] on div "[PERSON_NAME]" at bounding box center [583, 234] width 131 height 35
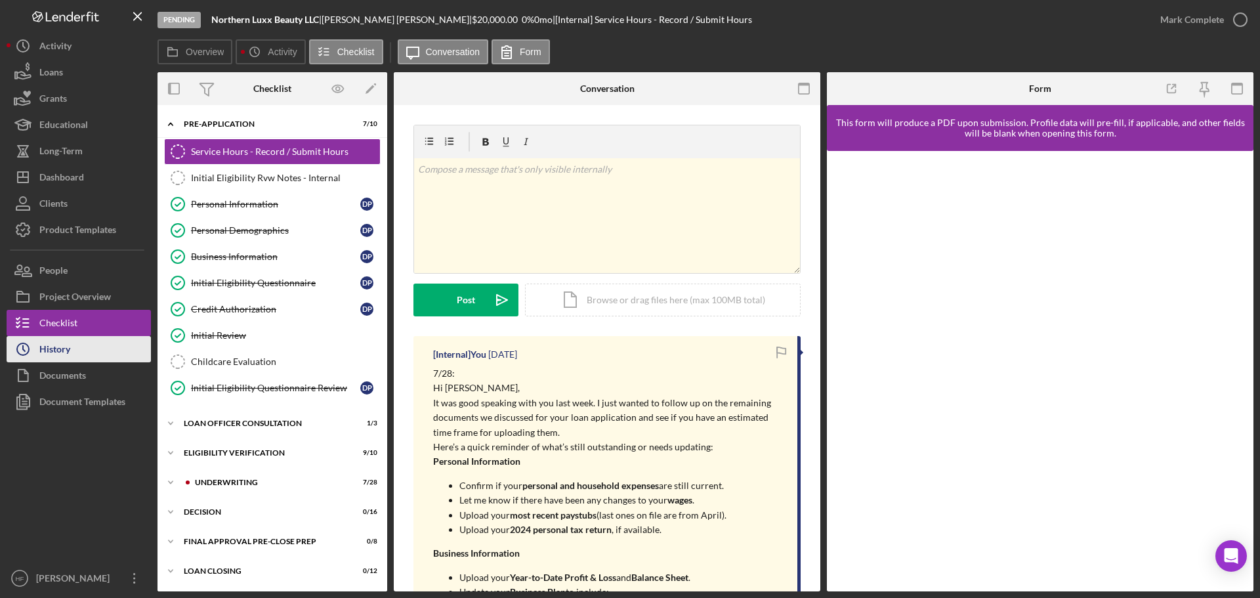
click at [110, 353] on button "Icon/History History" at bounding box center [79, 349] width 144 height 26
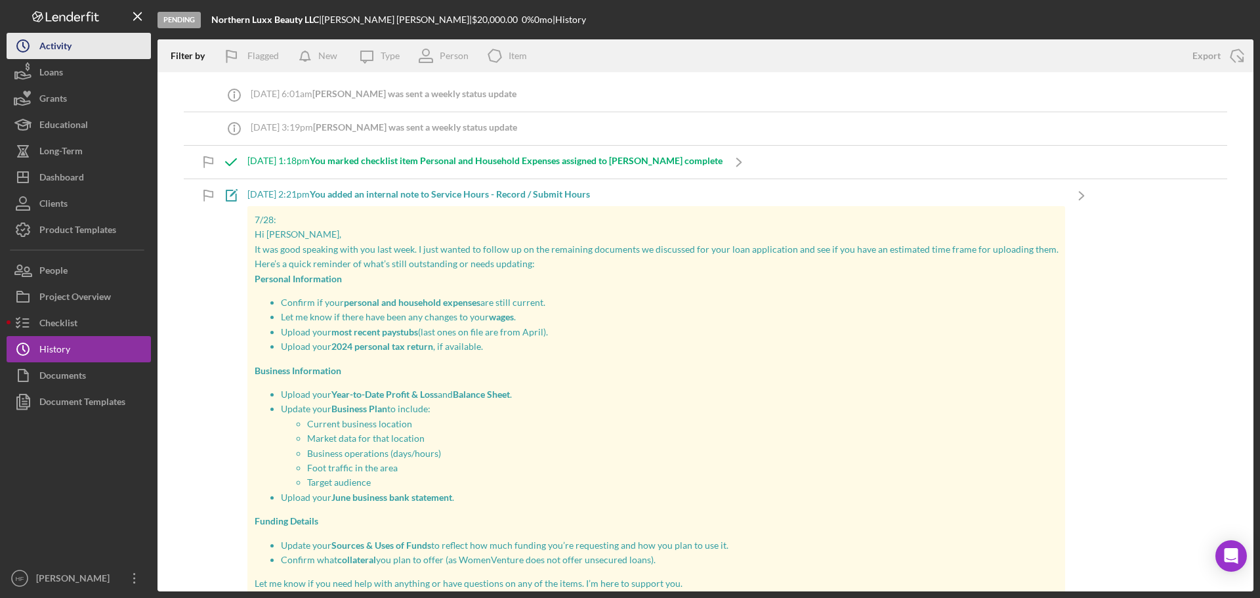
click at [43, 43] on div "Activity" at bounding box center [55, 48] width 32 height 30
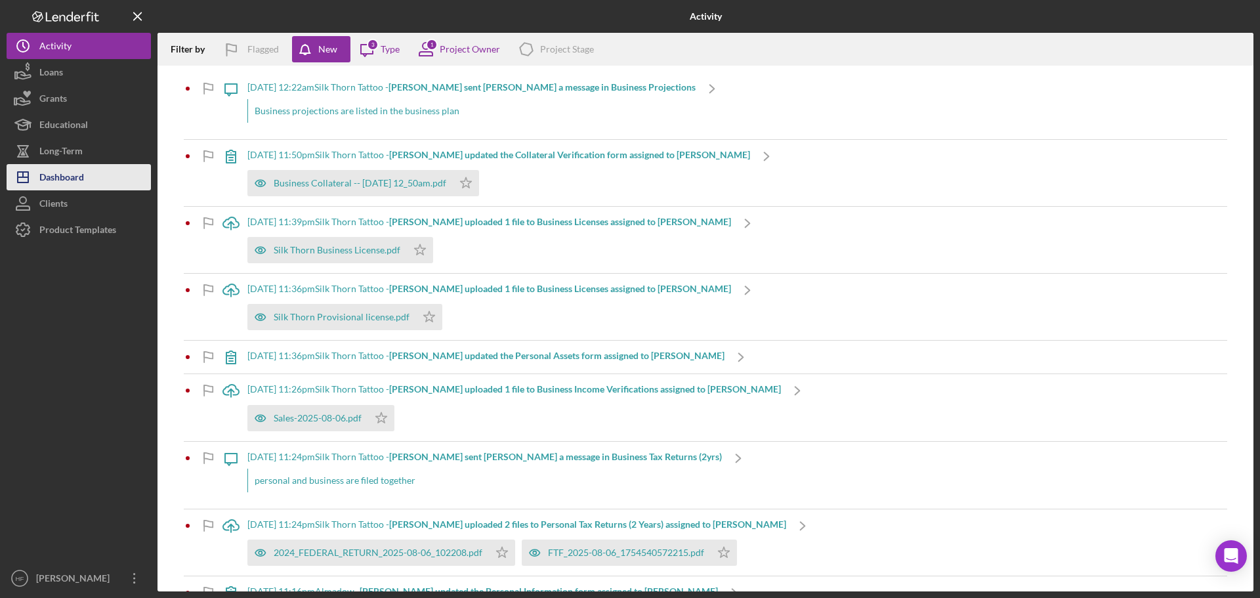
click at [77, 179] on div "Dashboard" at bounding box center [61, 179] width 45 height 30
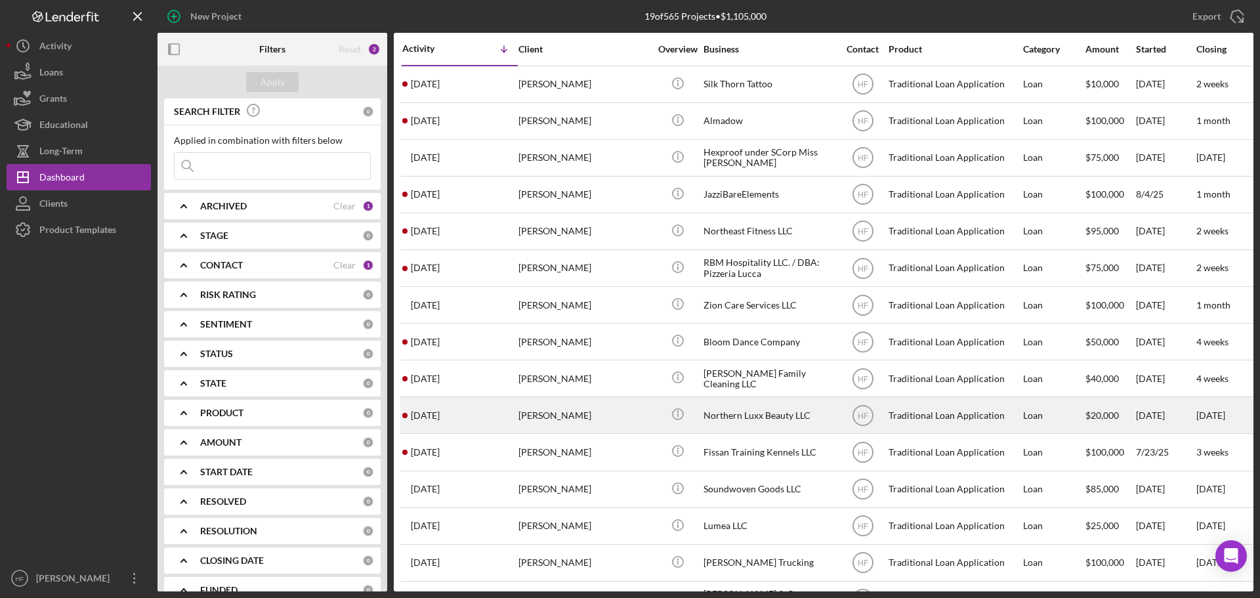
click at [589, 426] on div "[PERSON_NAME]" at bounding box center [583, 415] width 131 height 35
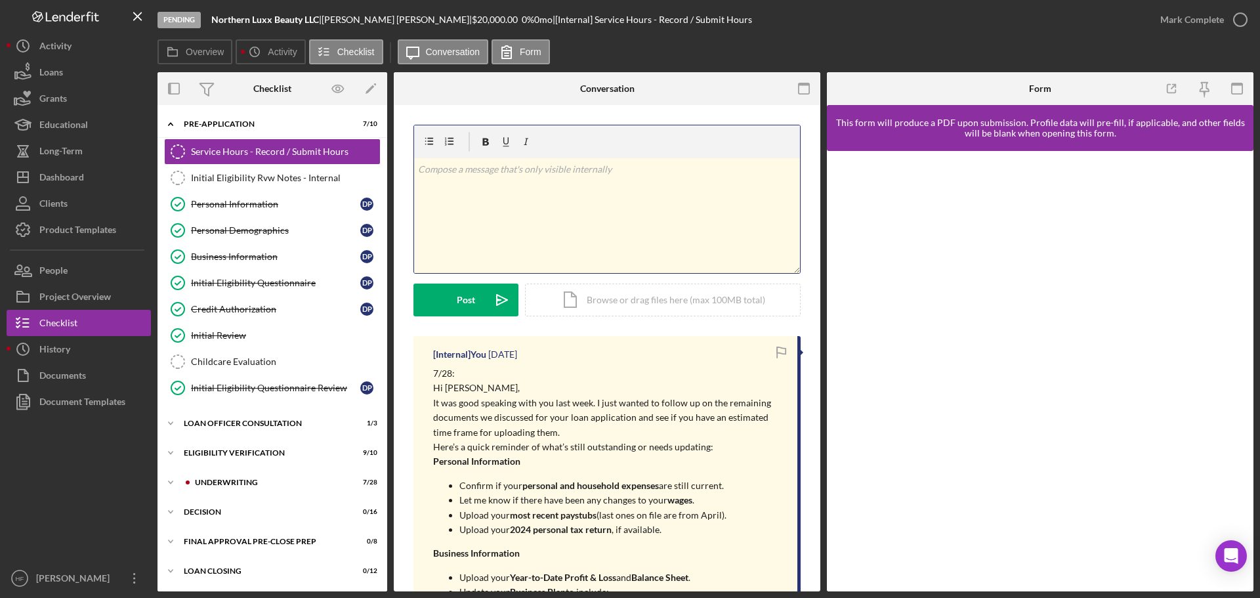
click at [453, 201] on div "v Color teal Color pink Remove color Add row above Add row below Add column bef…" at bounding box center [607, 215] width 386 height 115
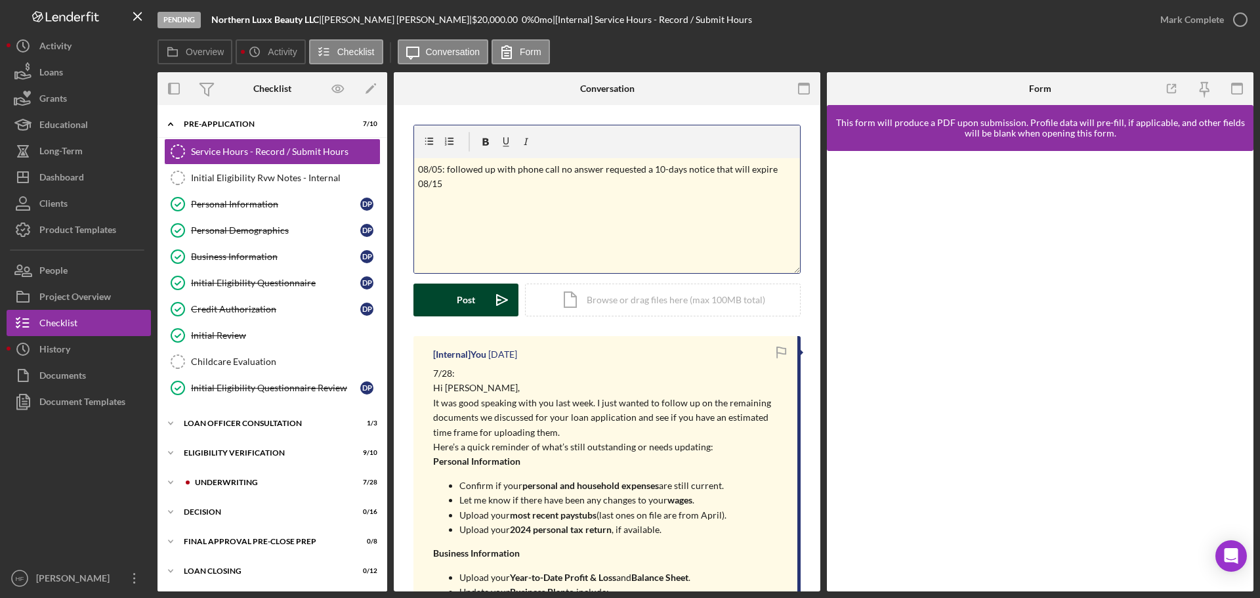
click at [470, 302] on div "Post" at bounding box center [466, 299] width 18 height 33
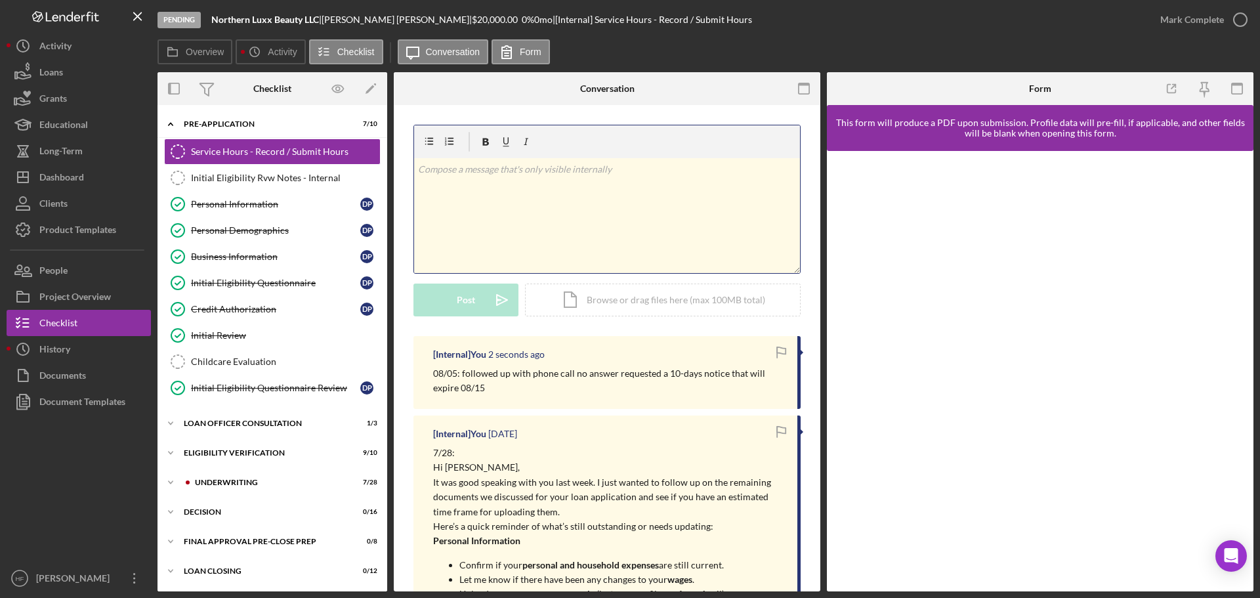
click at [466, 166] on p at bounding box center [607, 169] width 379 height 14
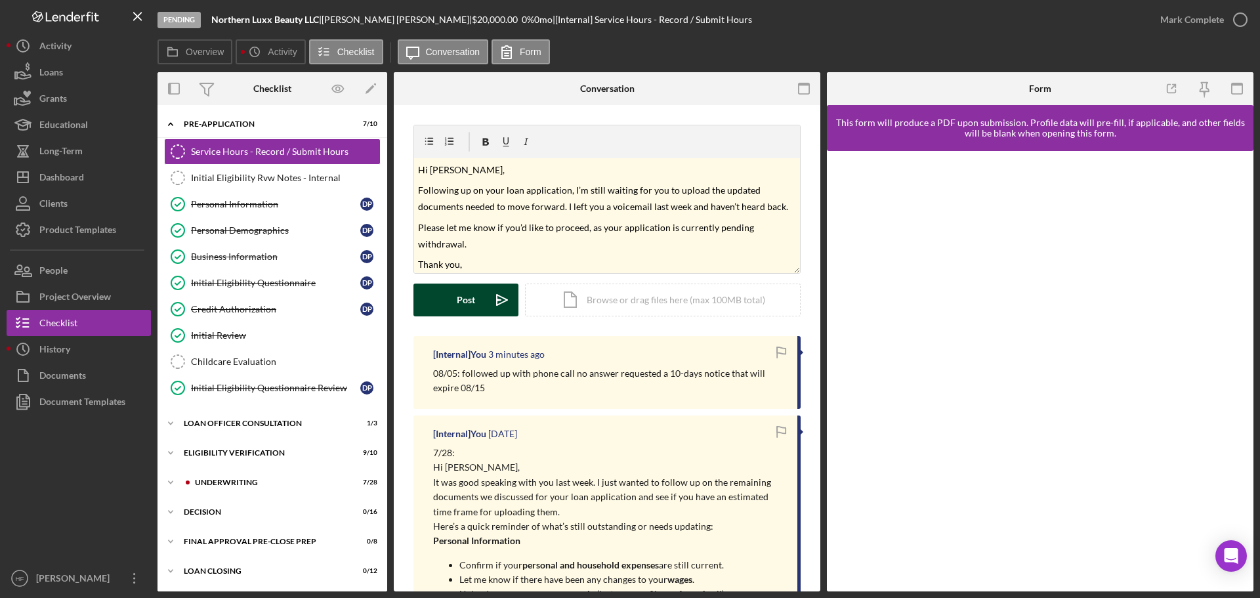
click at [461, 299] on div "Post" at bounding box center [466, 299] width 18 height 33
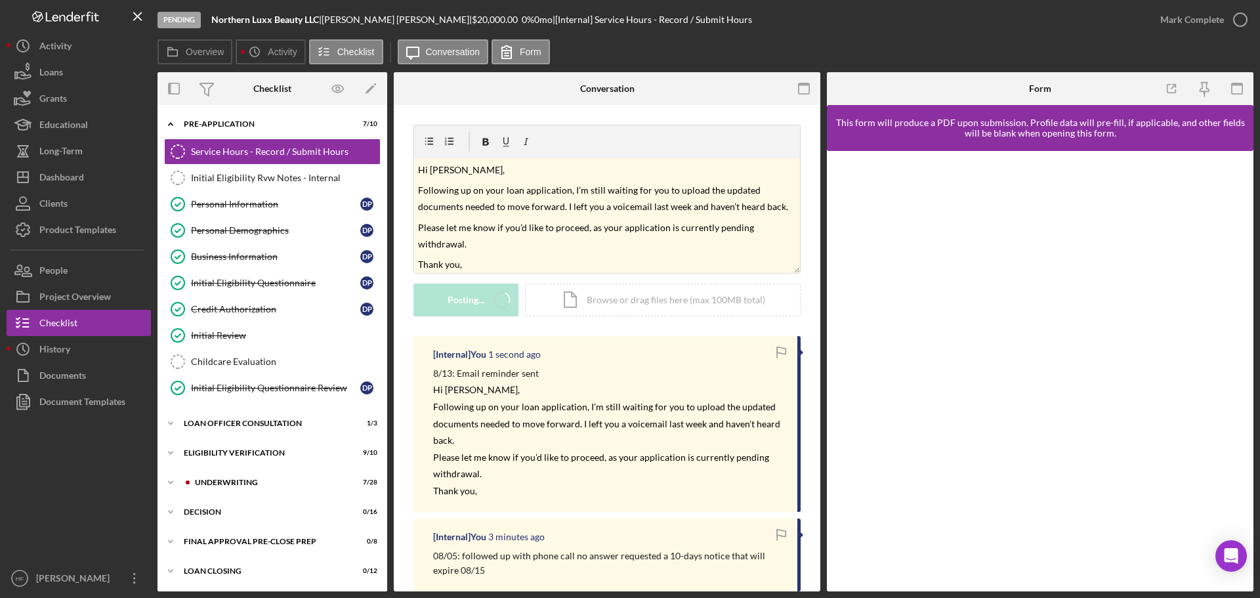
scroll to position [0, 0]
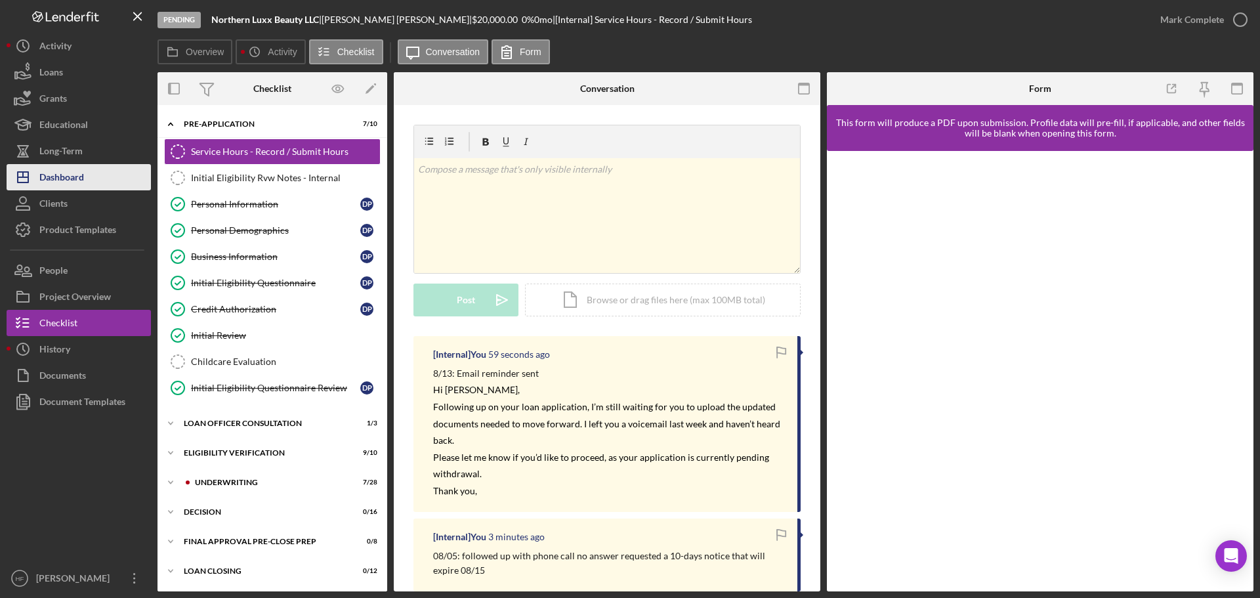
click at [89, 178] on button "Icon/Dashboard Dashboard" at bounding box center [79, 177] width 144 height 26
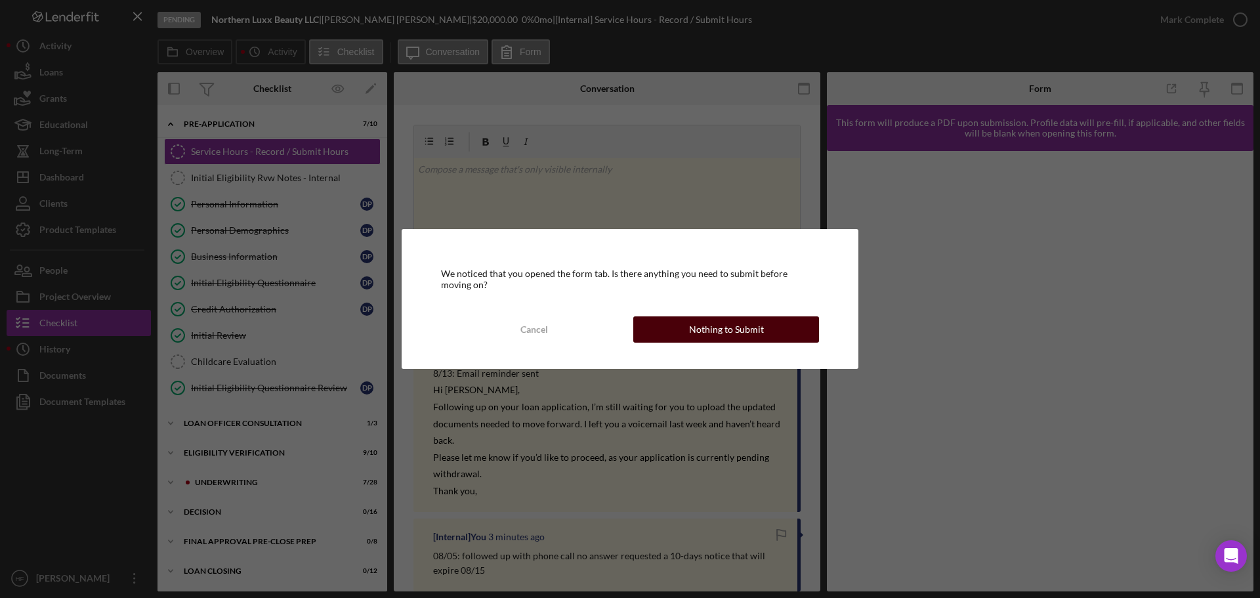
click at [734, 335] on div "Nothing to Submit" at bounding box center [726, 329] width 75 height 26
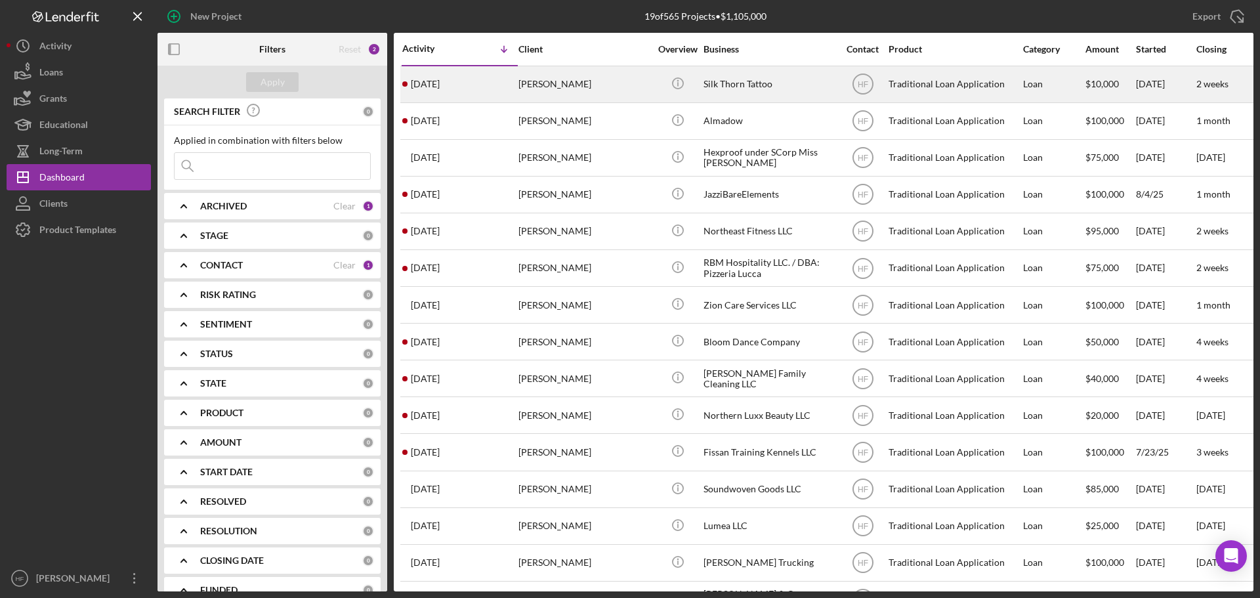
click at [601, 83] on div "[PERSON_NAME]" at bounding box center [583, 84] width 131 height 35
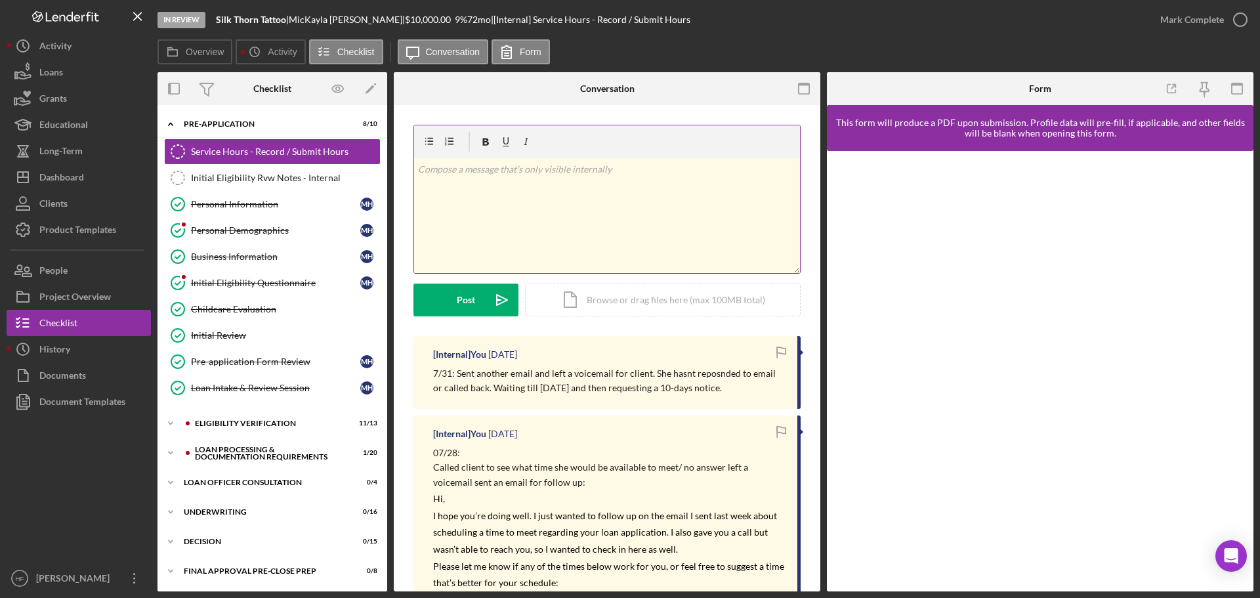
click at [581, 200] on div "v Color teal Color pink Remove color Add row above Add row below Add column bef…" at bounding box center [607, 215] width 386 height 115
click at [612, 220] on div "v Color teal Color pink Remove color Add row above Add row below Add column bef…" at bounding box center [607, 215] width 386 height 115
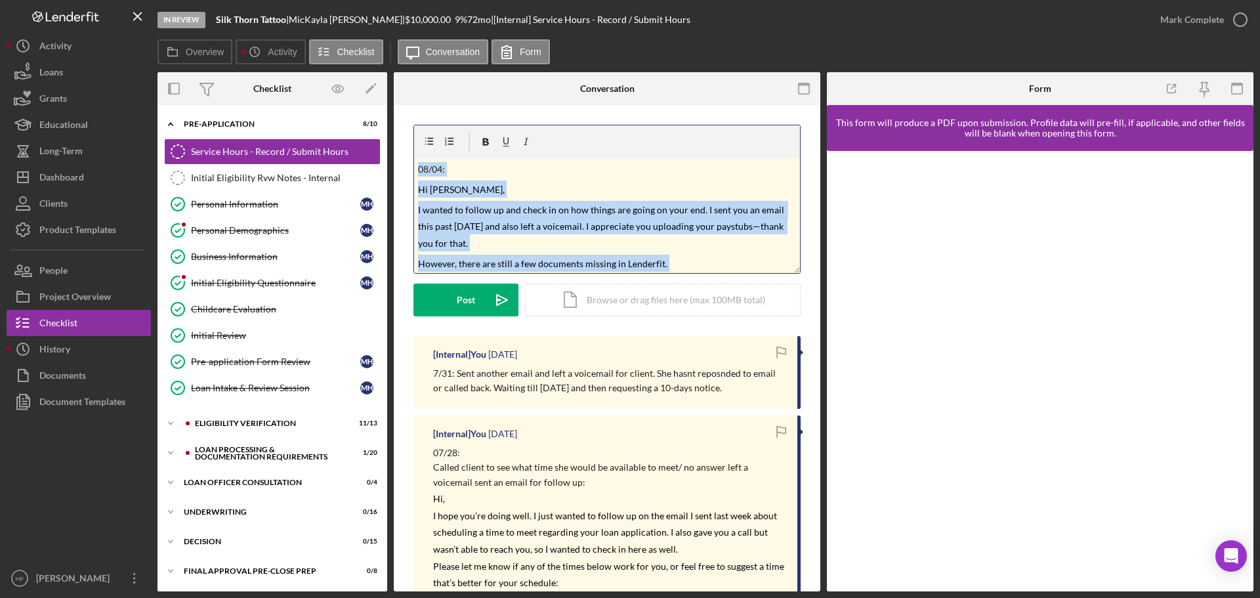
drag, startPoint x: 548, startPoint y: 267, endPoint x: 383, endPoint y: 155, distance: 199.3
click at [383, 155] on div "Overview Internal Workflow Stage In Review Icon/Dropdown Arrow Archive (can una…" at bounding box center [705, 331] width 1096 height 519
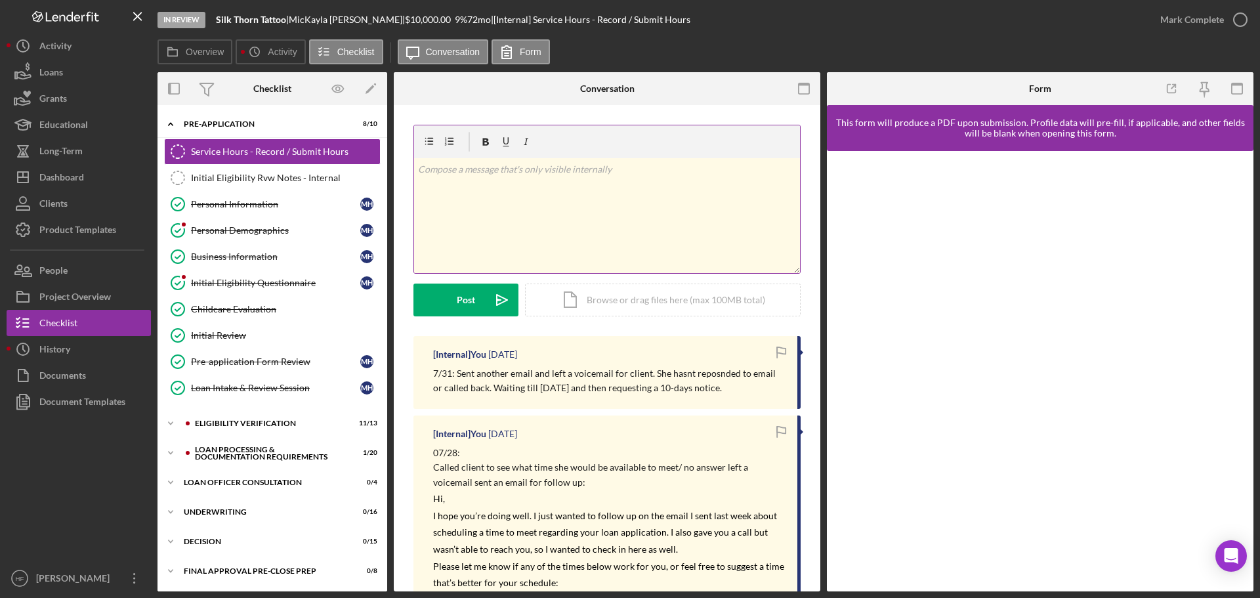
click at [460, 181] on div "v Color teal Color pink Remove color Add row above Add row below Add column bef…" at bounding box center [607, 215] width 386 height 115
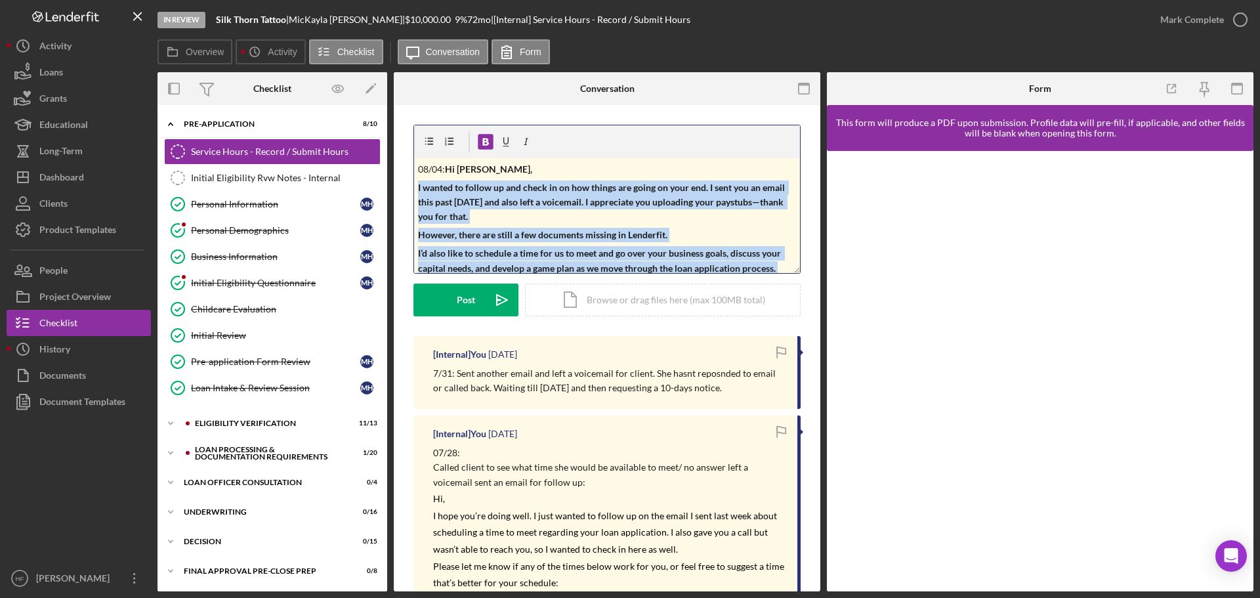
drag, startPoint x: 549, startPoint y: 264, endPoint x: 418, endPoint y: 188, distance: 151.4
click at [418, 188] on div "v Color teal Color pink Remove color Add row above Add row below Add column bef…" at bounding box center [607, 215] width 386 height 115
click at [484, 140] on icon "button" at bounding box center [486, 141] width 7 height 7
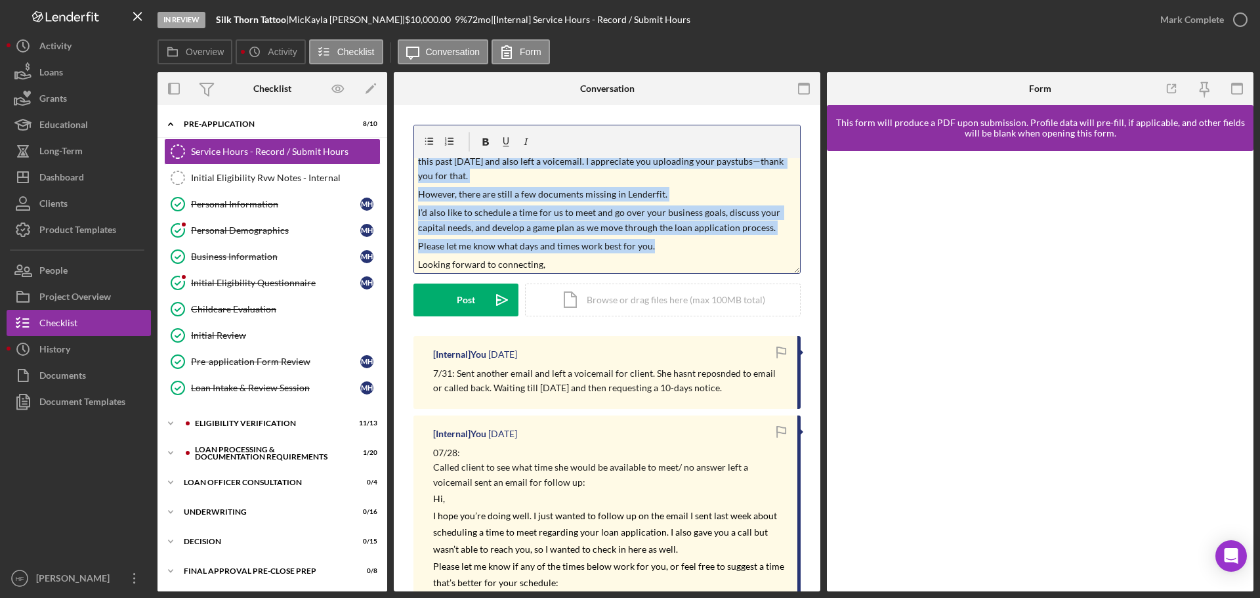
click at [561, 174] on p "I wanted to follow up and check in on how things are going on your end. I sent …" at bounding box center [607, 162] width 379 height 44
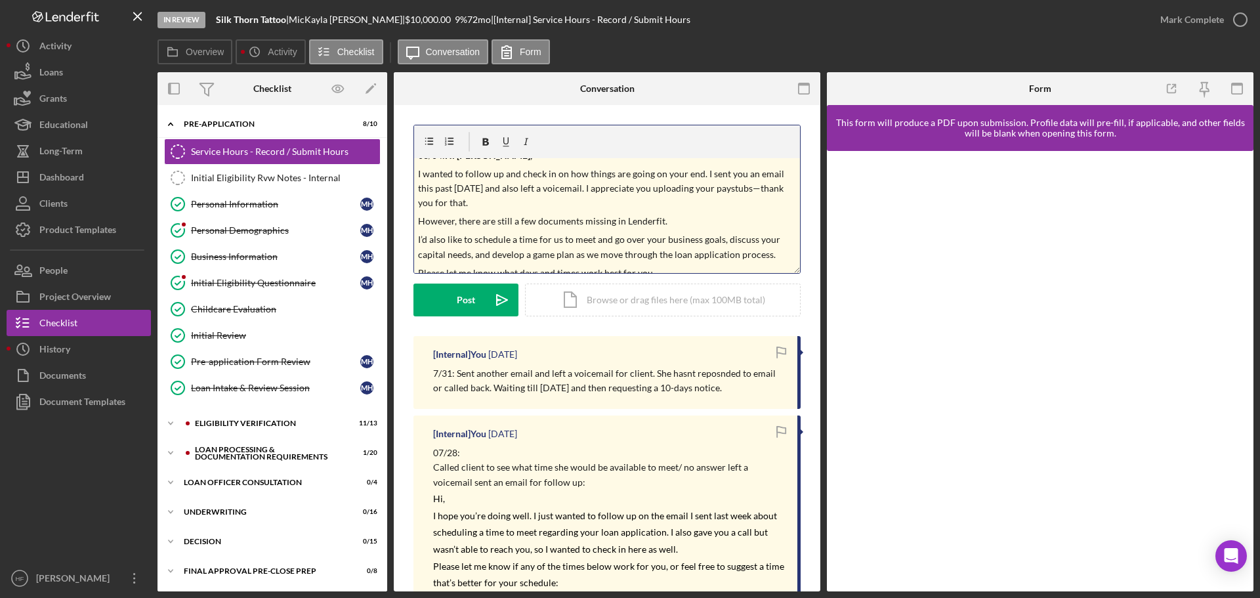
scroll to position [0, 0]
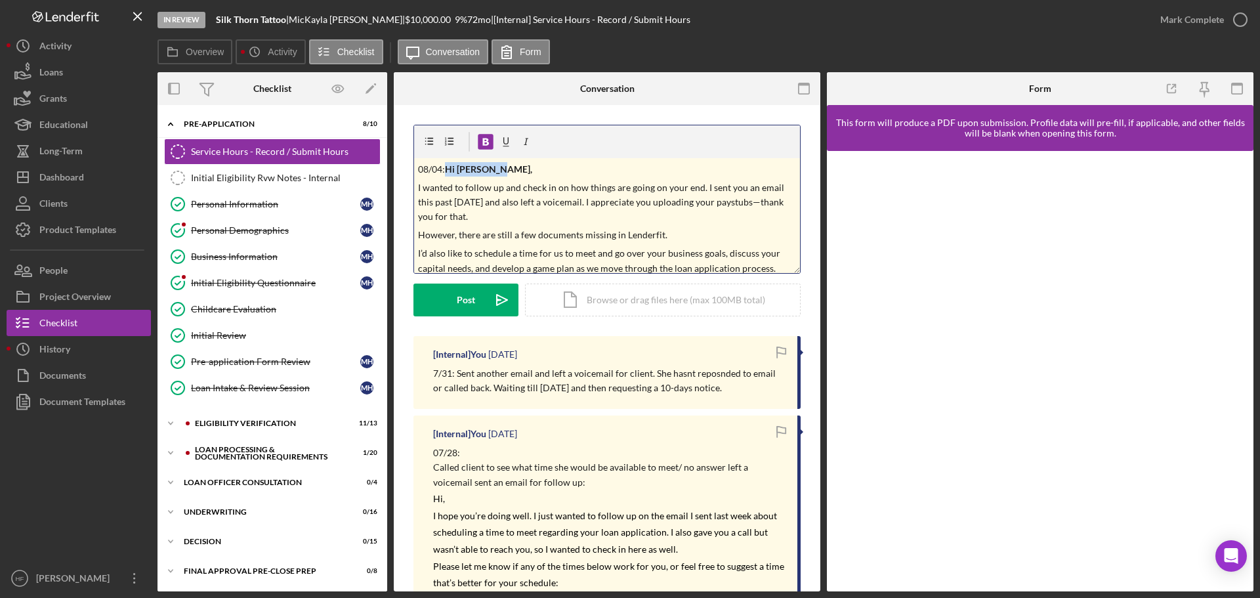
drag, startPoint x: 505, startPoint y: 171, endPoint x: 449, endPoint y: 168, distance: 55.8
click at [449, 168] on p "08/04: Hi [PERSON_NAME]," at bounding box center [607, 169] width 379 height 14
click at [482, 141] on icon "button" at bounding box center [486, 142] width 30 height 30
click at [667, 203] on p "I wanted to follow up and check in on how things are going on your end. I sent …" at bounding box center [607, 202] width 379 height 44
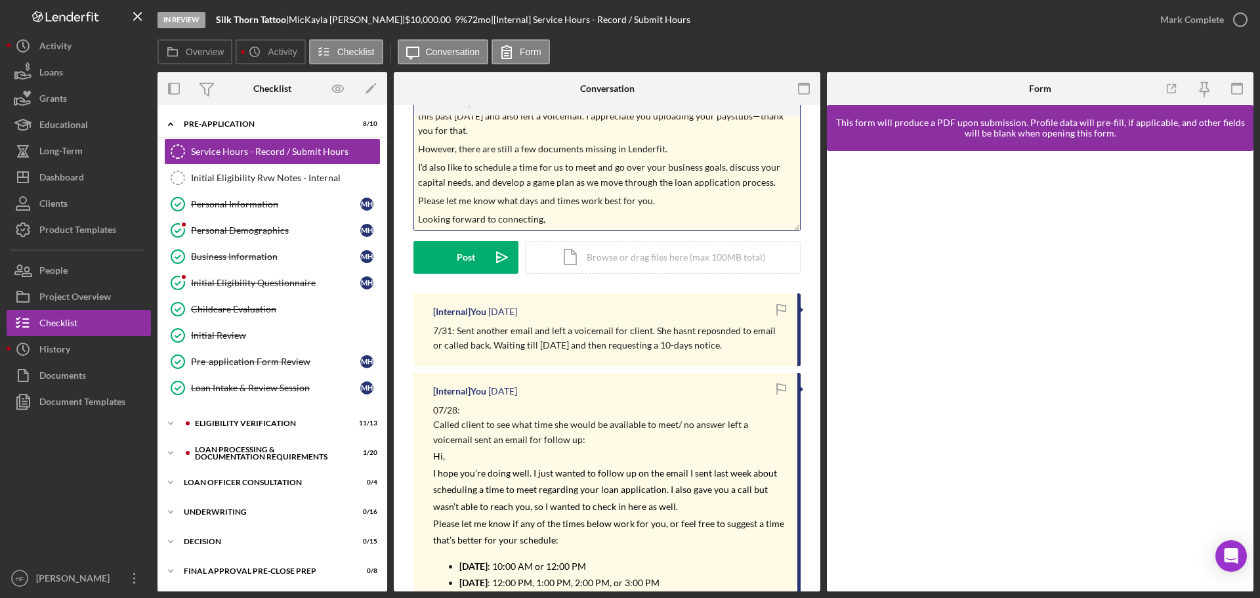
scroll to position [66, 0]
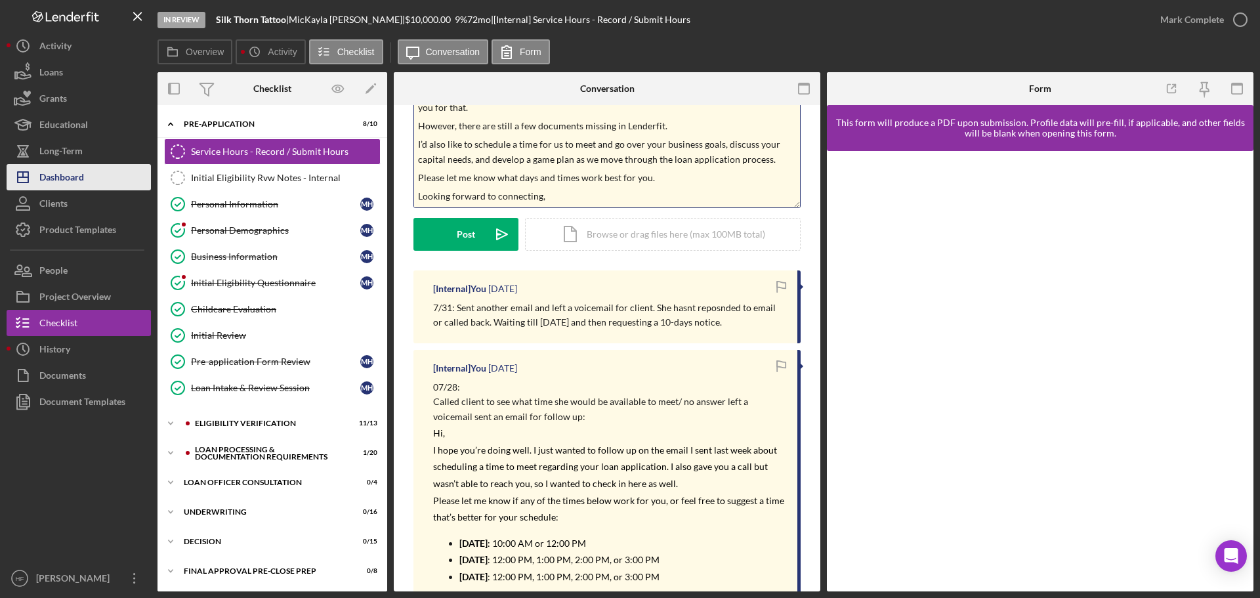
click at [101, 180] on button "Icon/Dashboard Dashboard" at bounding box center [79, 177] width 144 height 26
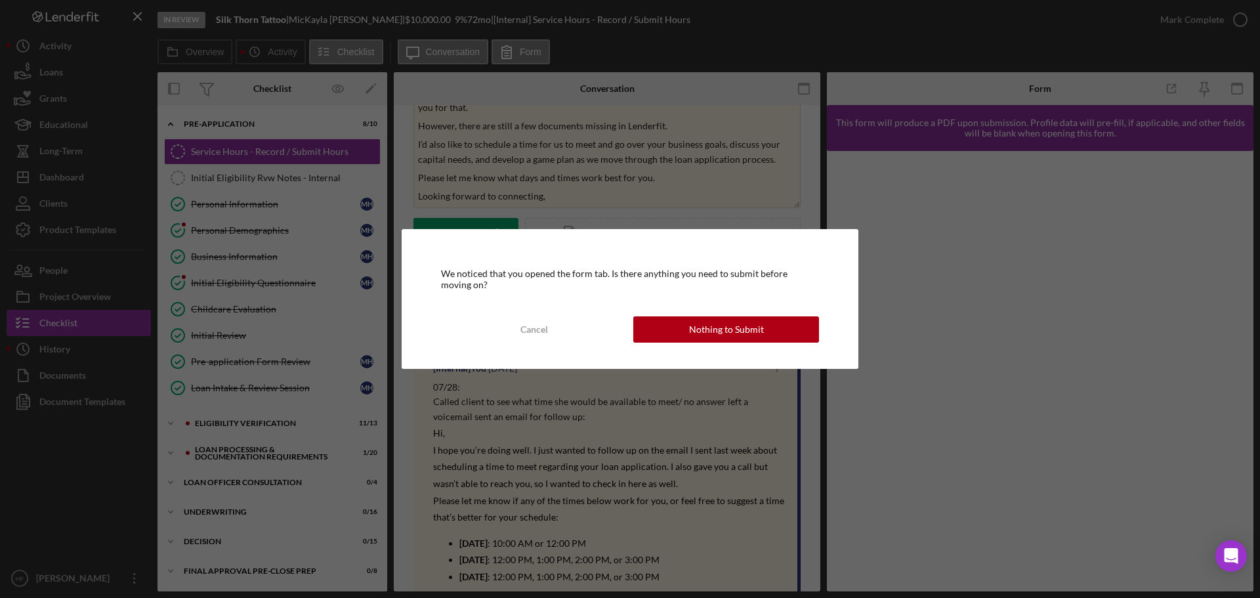
click at [755, 316] on div "Nothing to Submit" at bounding box center [726, 329] width 75 height 26
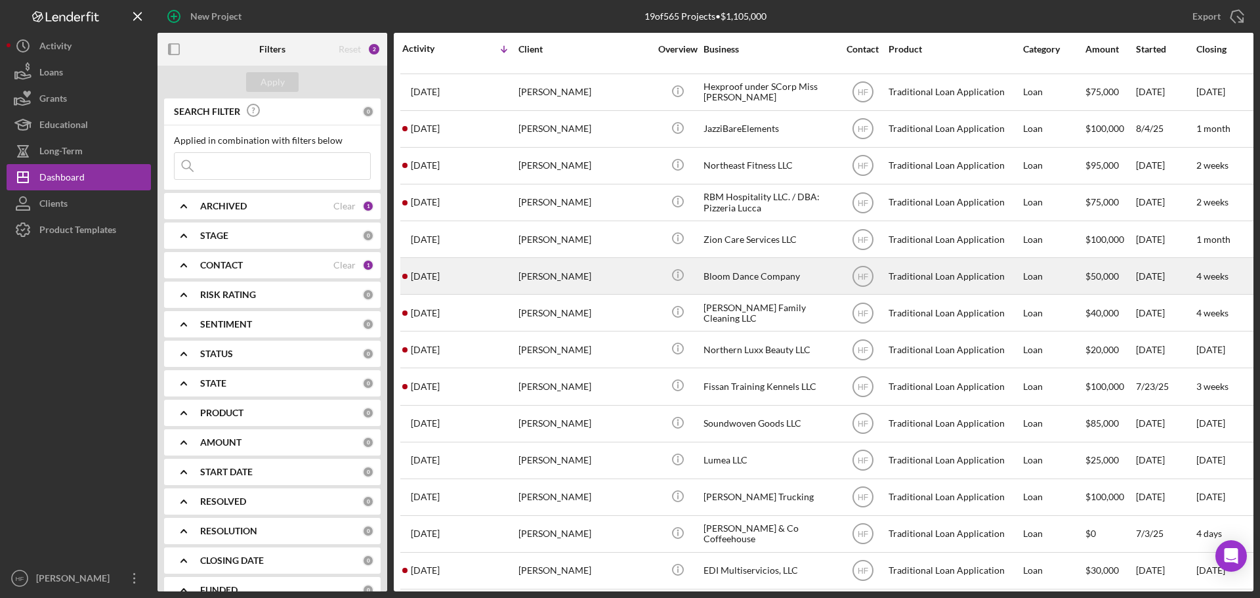
scroll to position [131, 0]
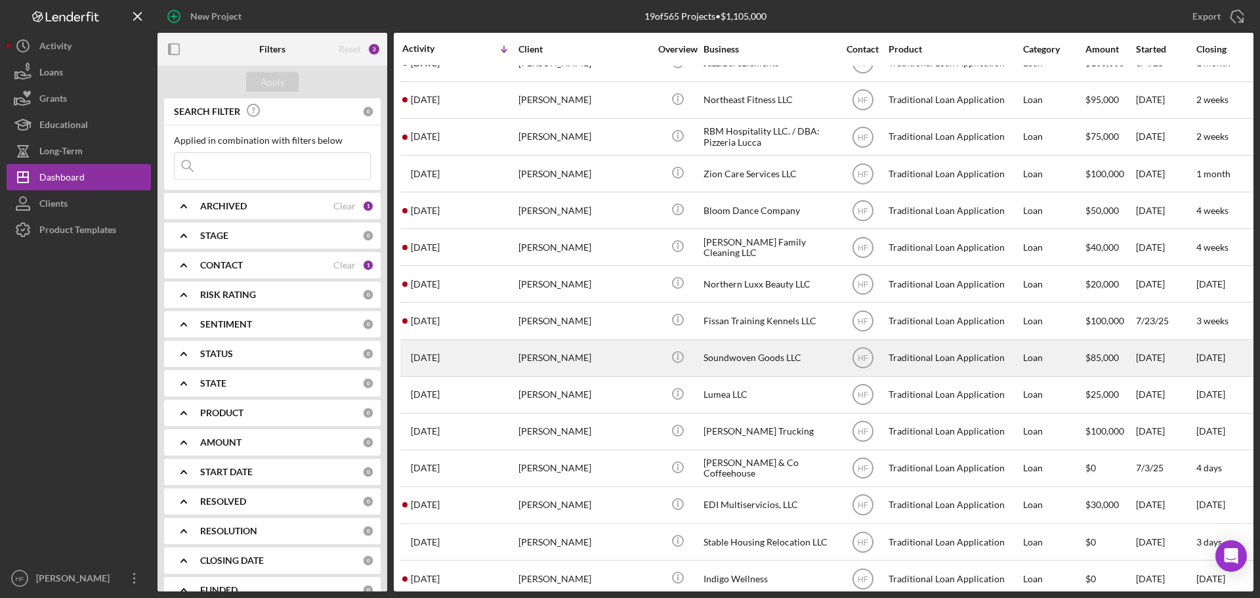
click at [623, 361] on div "[PERSON_NAME]" at bounding box center [583, 358] width 131 height 35
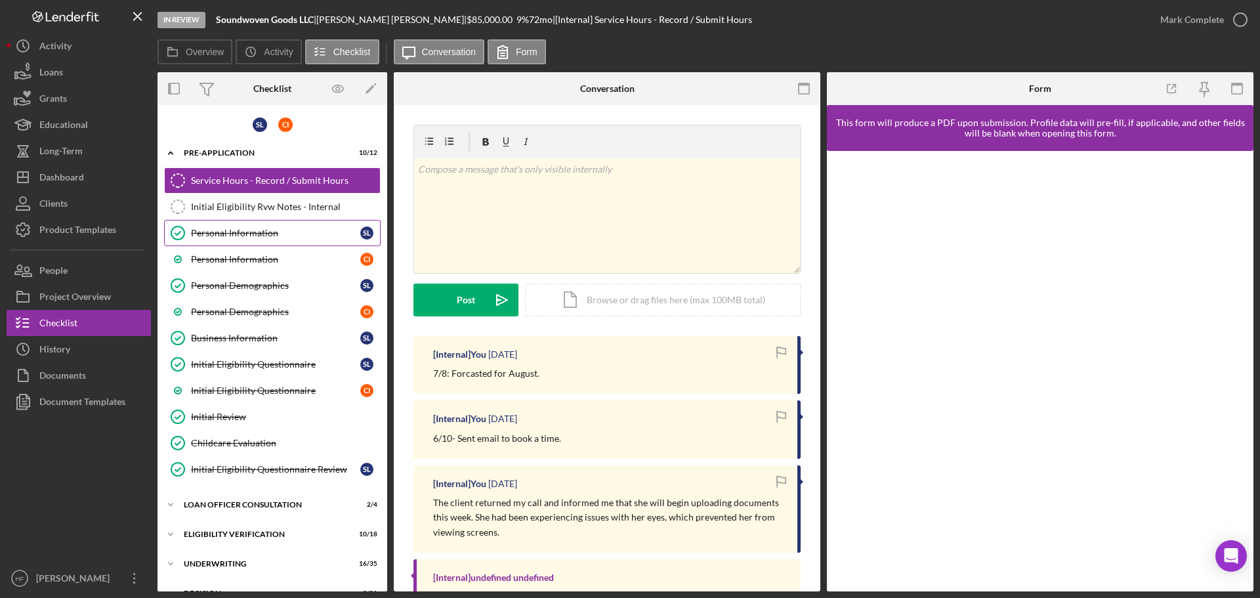
click at [214, 241] on link "Personal Information Personal Information S L" at bounding box center [272, 233] width 217 height 26
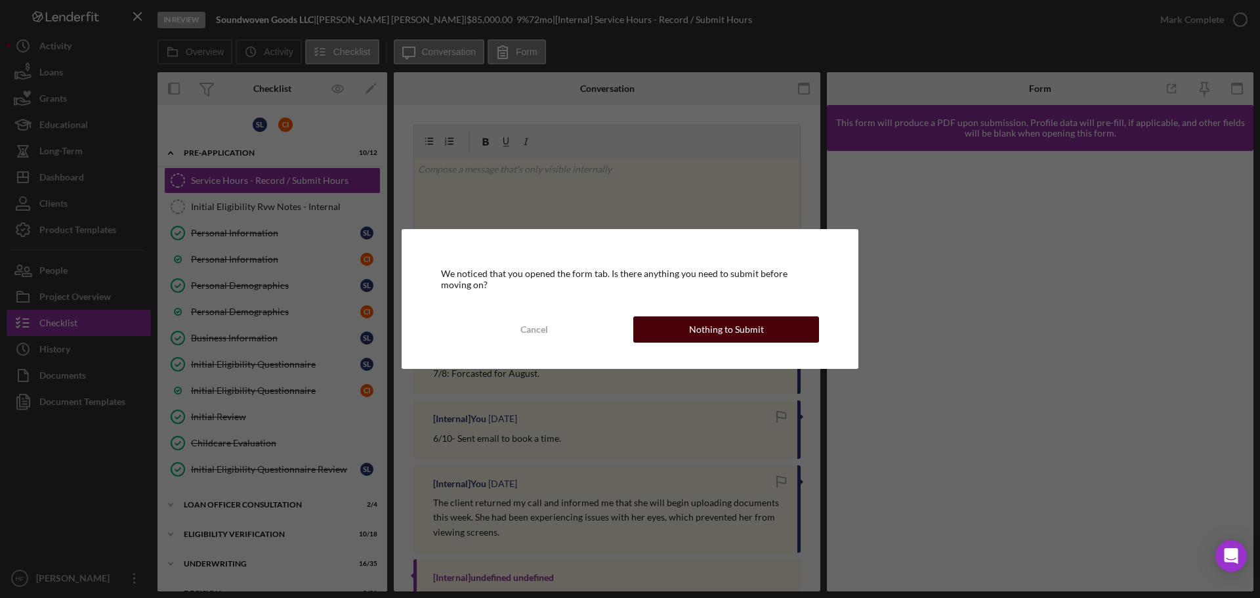
click at [799, 335] on button "Nothing to Submit" at bounding box center [726, 329] width 186 height 26
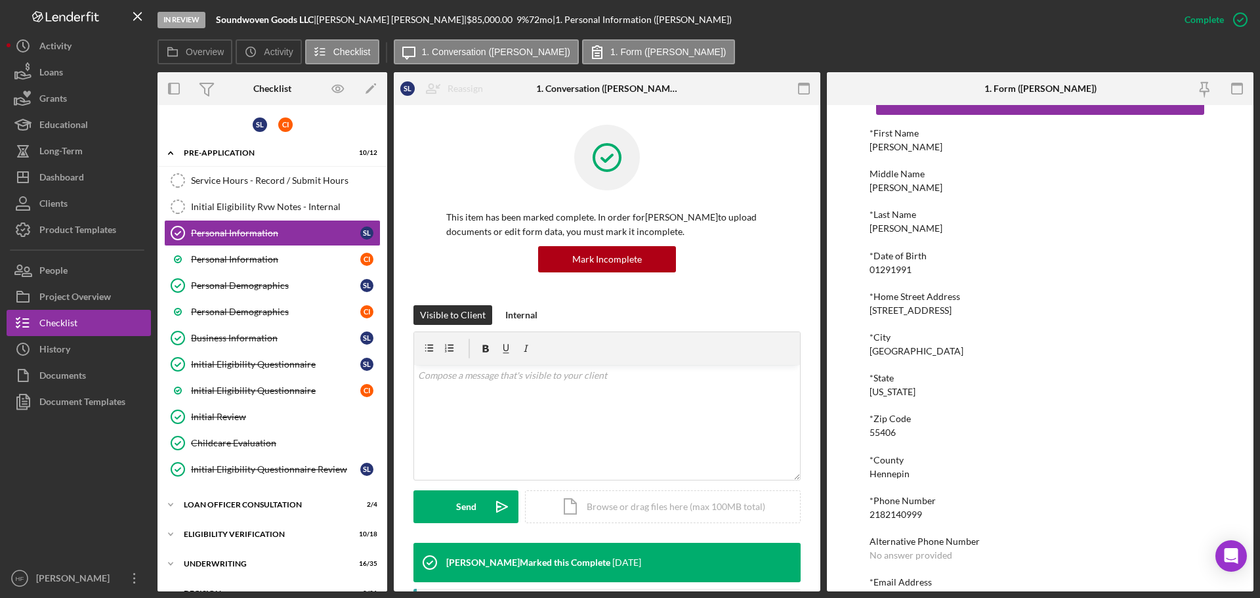
scroll to position [66, 0]
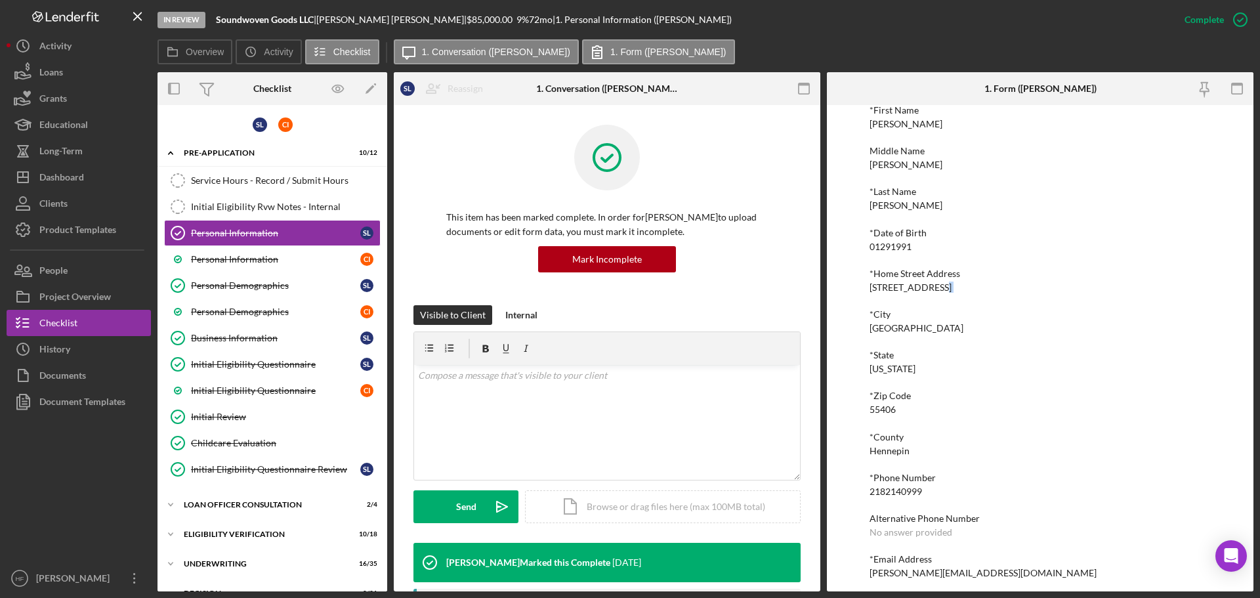
drag, startPoint x: 946, startPoint y: 289, endPoint x: 856, endPoint y: 293, distance: 90.0
click at [856, 293] on div "To edit this form you must mark this item incomplete *First Name [PERSON_NAME] …" at bounding box center [1040, 348] width 426 height 486
drag, startPoint x: 865, startPoint y: 287, endPoint x: 941, endPoint y: 285, distance: 75.5
click at [941, 285] on div "To edit this form you must mark this item incomplete *First Name [PERSON_NAME] …" at bounding box center [1040, 348] width 426 height 486
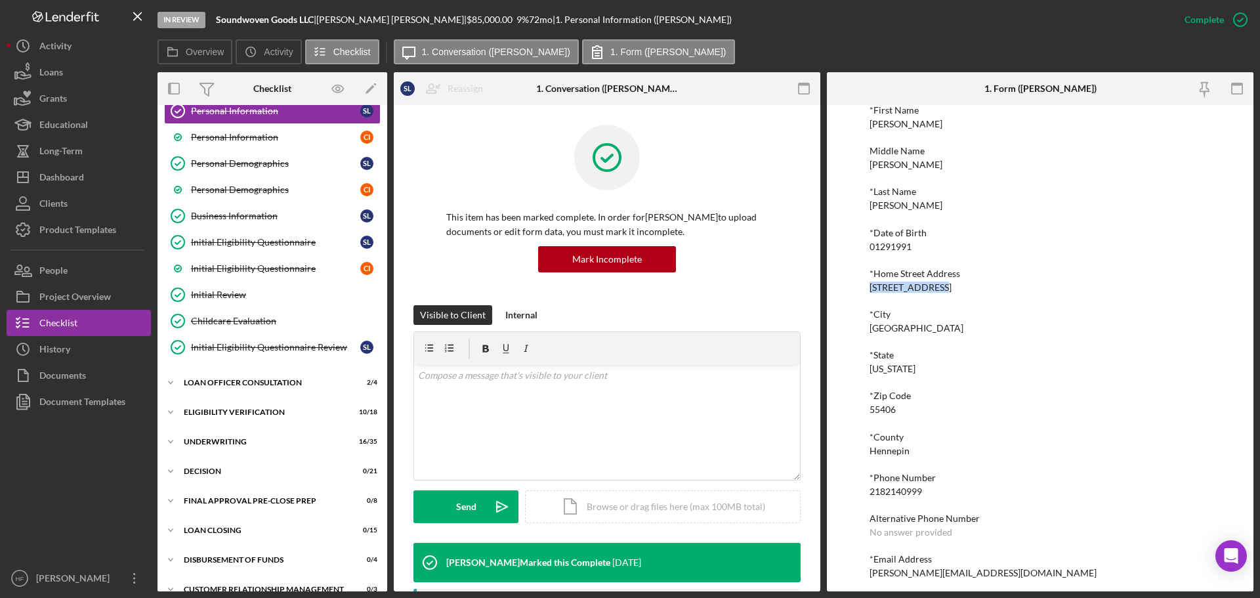
scroll to position [131, 0]
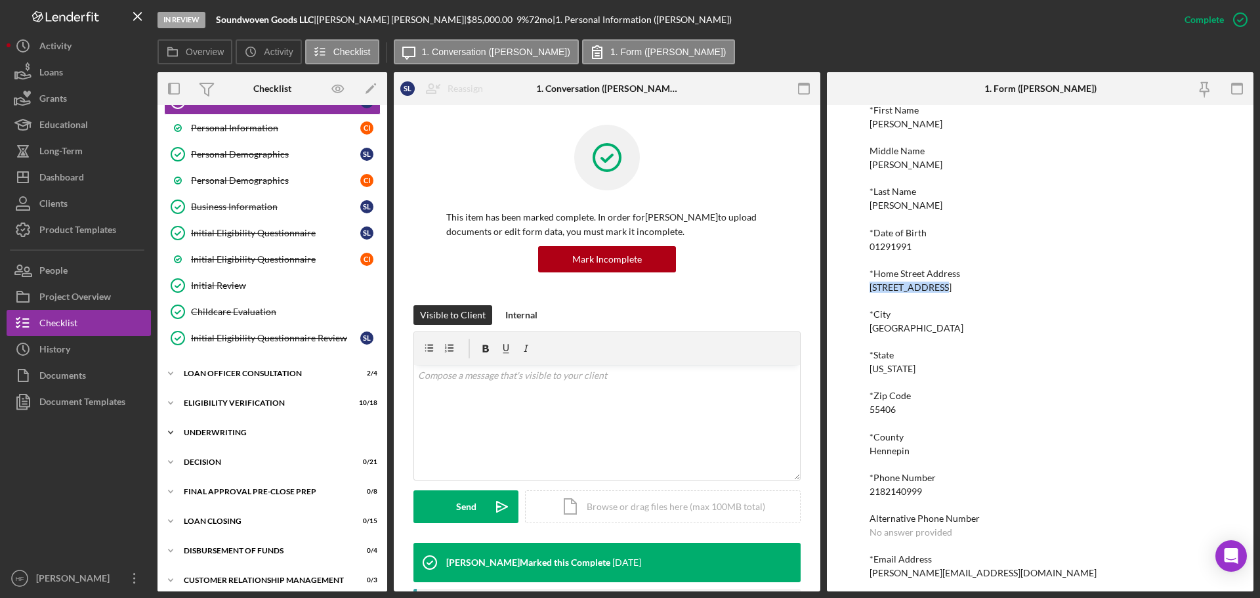
click at [175, 431] on icon "Icon/Expander" at bounding box center [170, 432] width 26 height 26
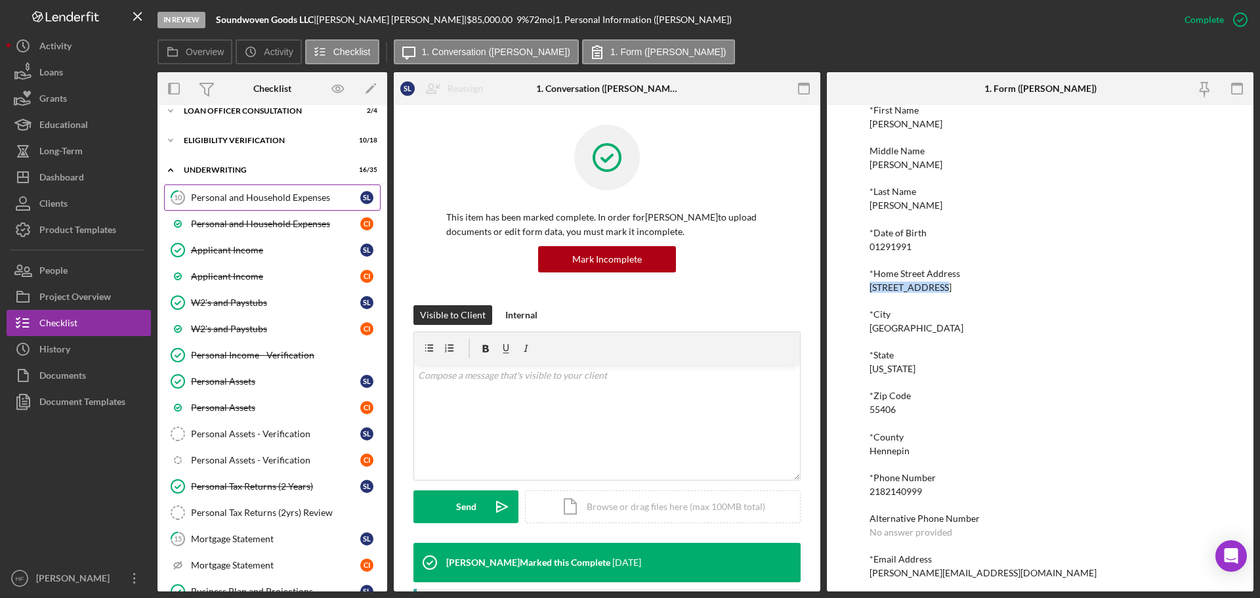
scroll to position [459, 0]
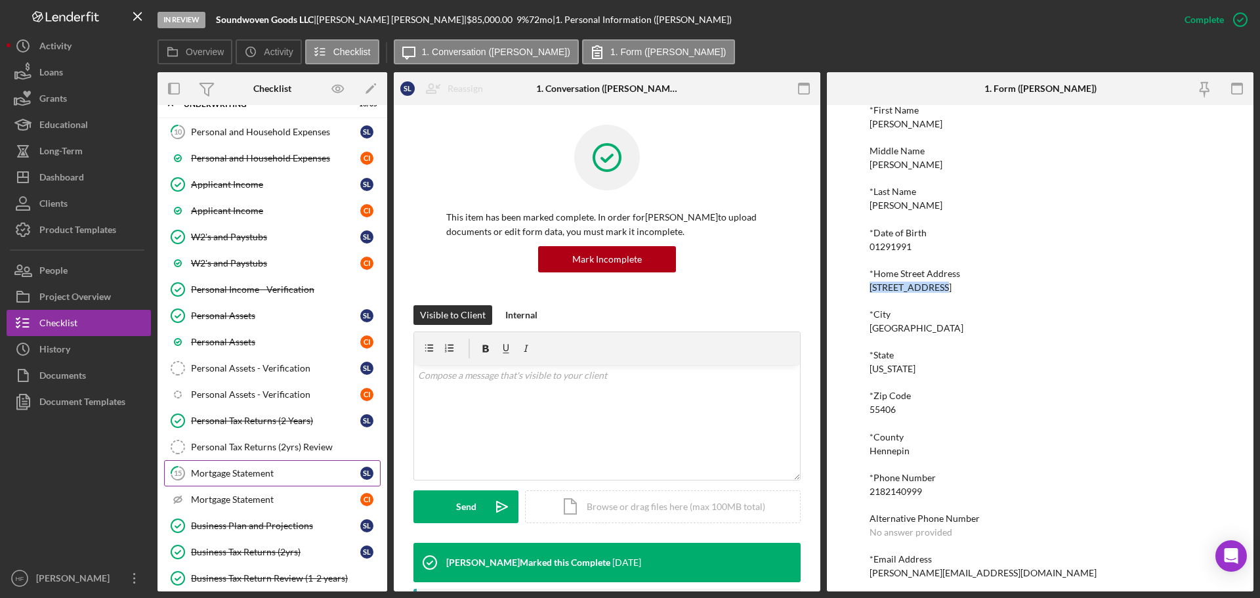
drag, startPoint x: 230, startPoint y: 474, endPoint x: 276, endPoint y: 467, distance: 46.0
click at [231, 474] on div "Mortgage Statement" at bounding box center [275, 473] width 169 height 10
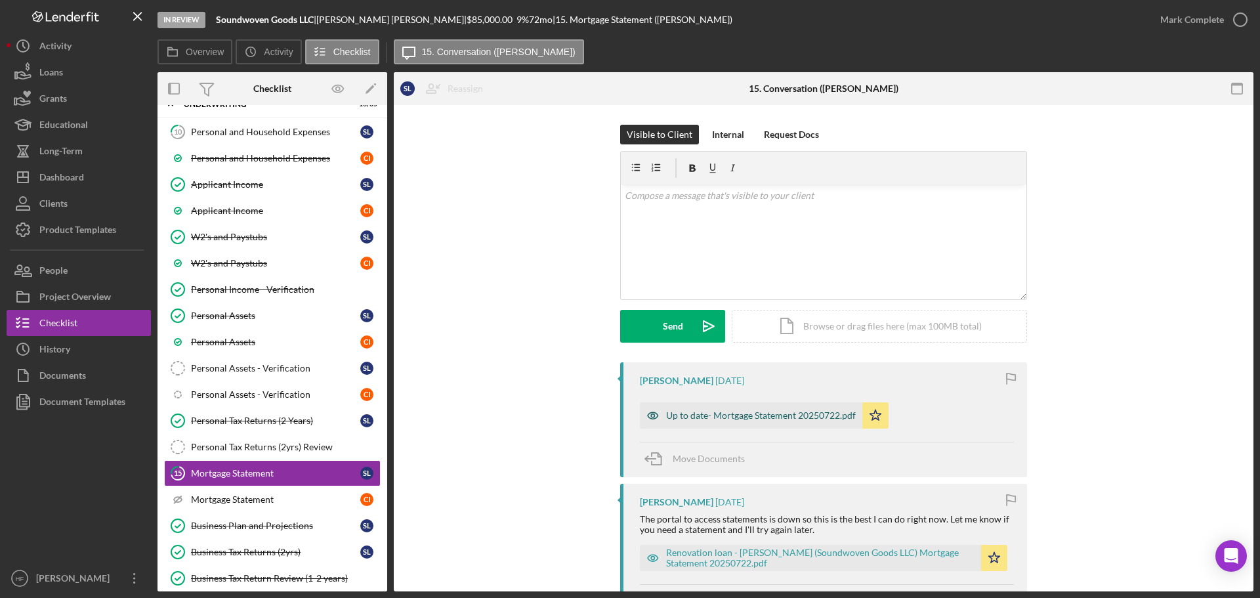
click at [734, 424] on div "Up to date- Mortgage Statement 20250722.pdf" at bounding box center [751, 415] width 222 height 26
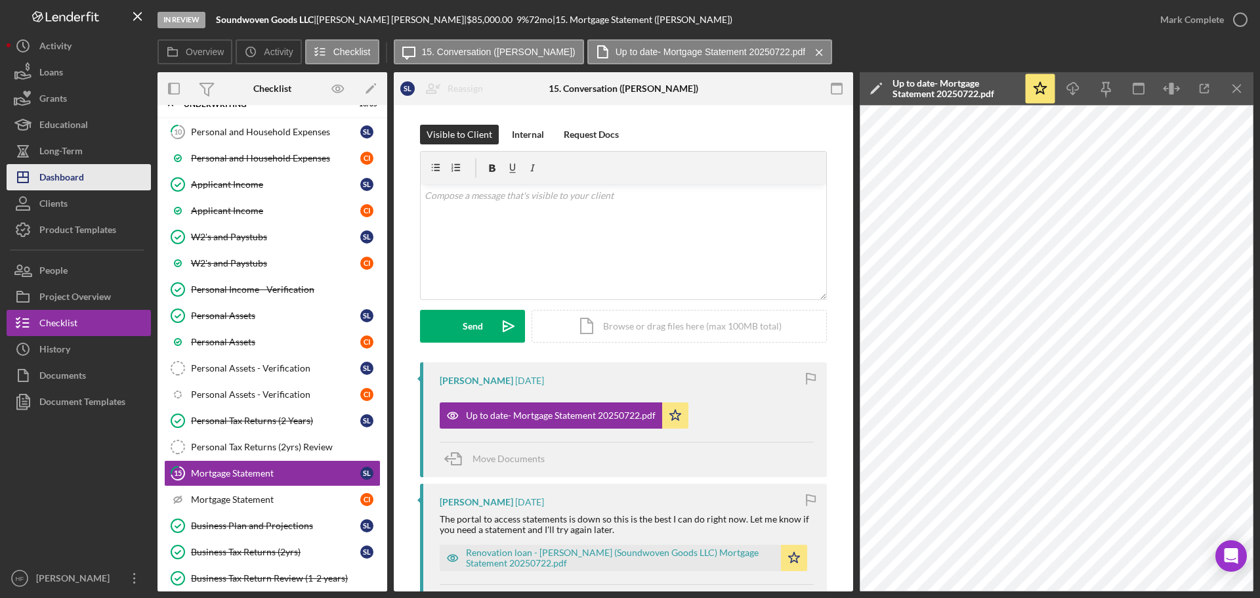
drag, startPoint x: 41, startPoint y: 175, endPoint x: 142, endPoint y: 236, distance: 118.6
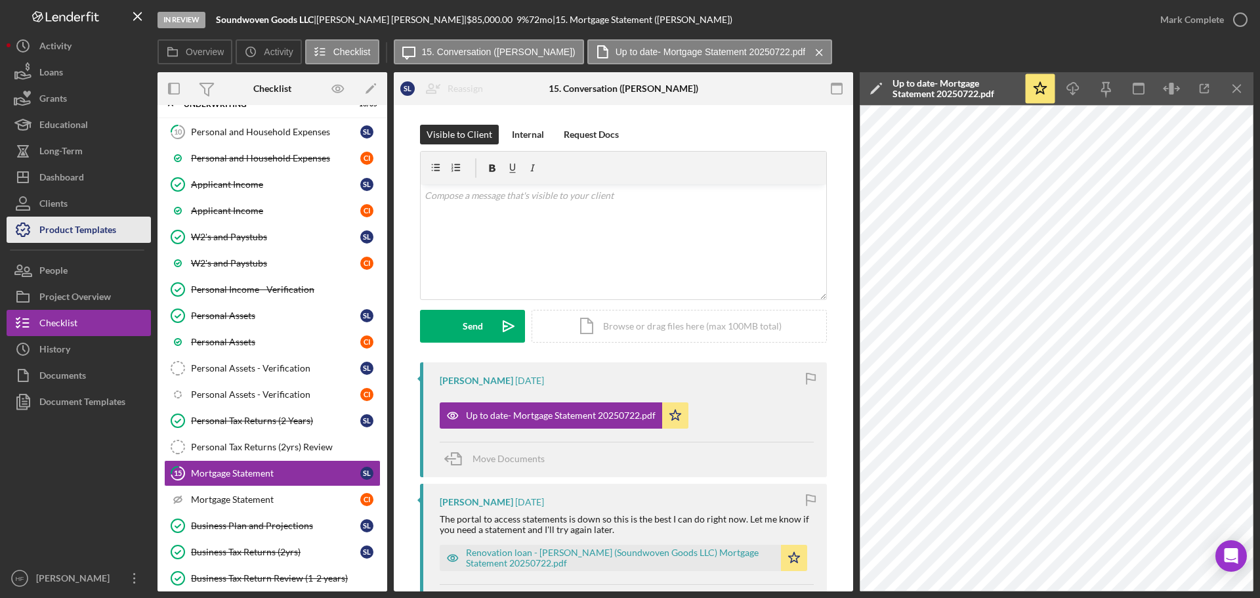
click at [42, 175] on div "Dashboard" at bounding box center [61, 179] width 45 height 30
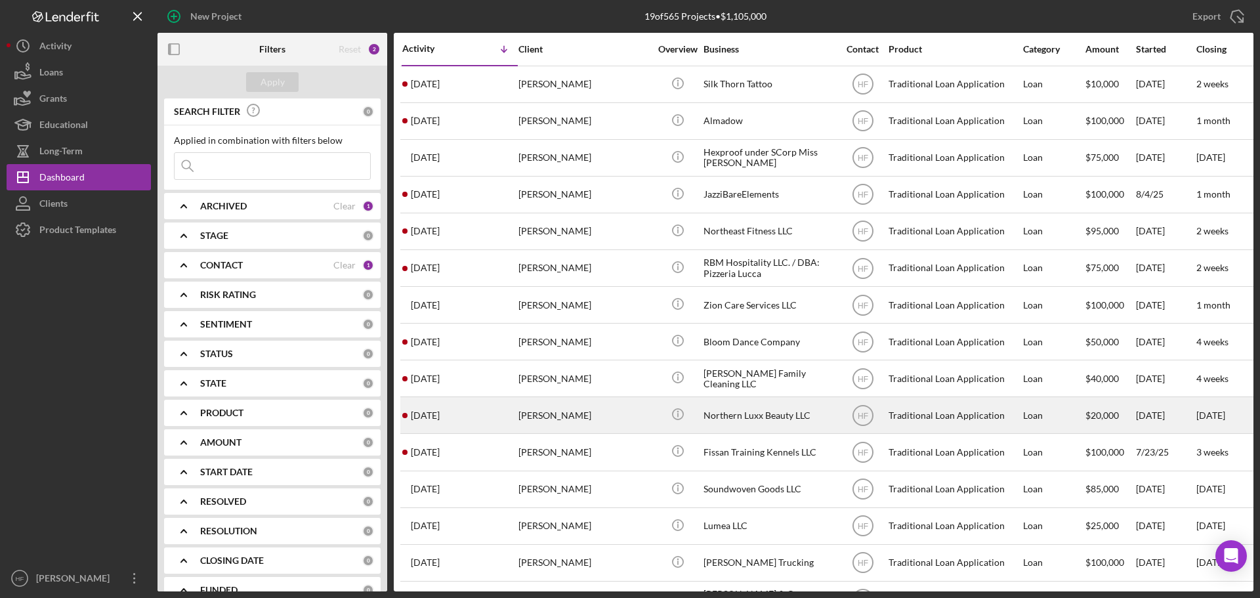
click at [607, 407] on div "[PERSON_NAME]" at bounding box center [583, 415] width 131 height 35
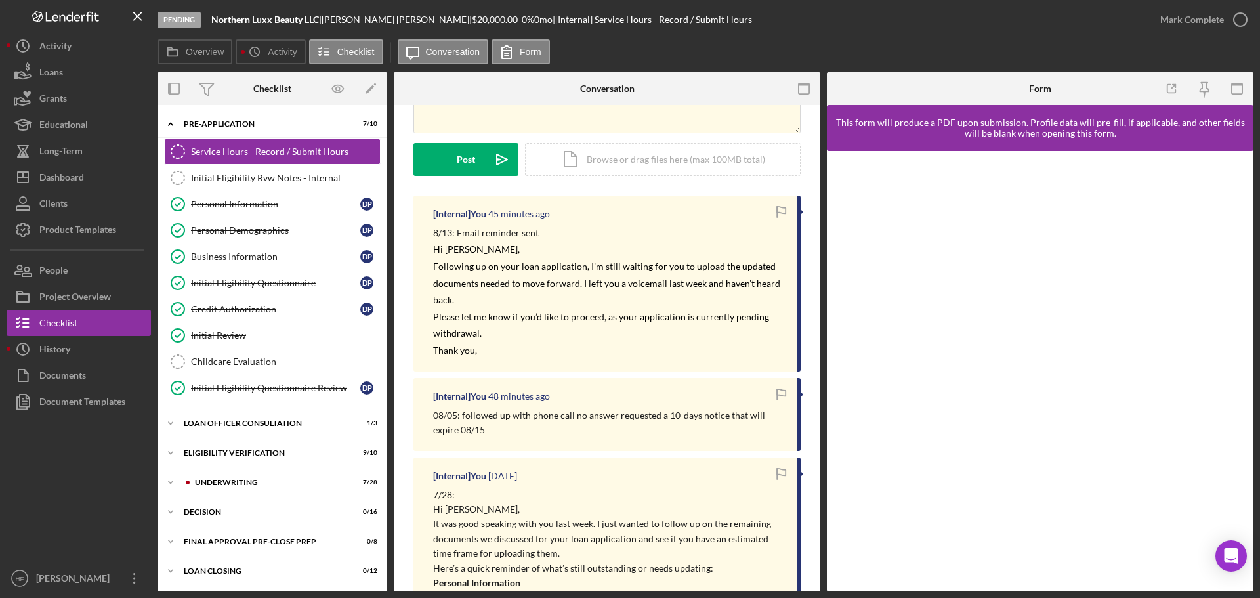
scroll to position [131, 0]
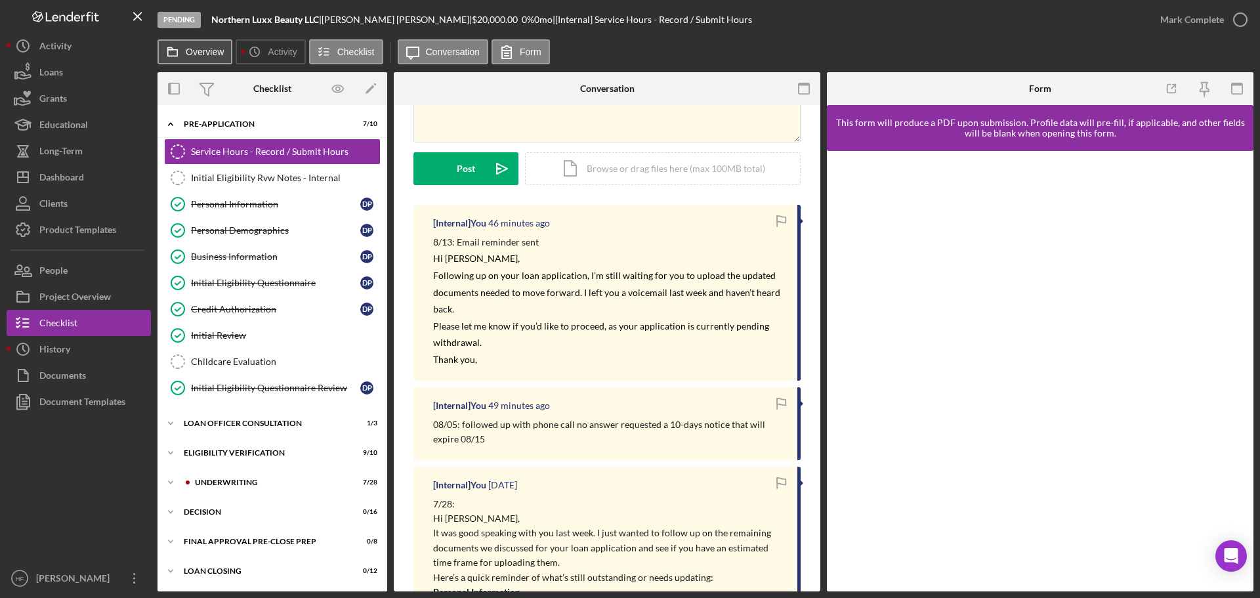
click at [188, 55] on label "Overview" at bounding box center [205, 52] width 38 height 10
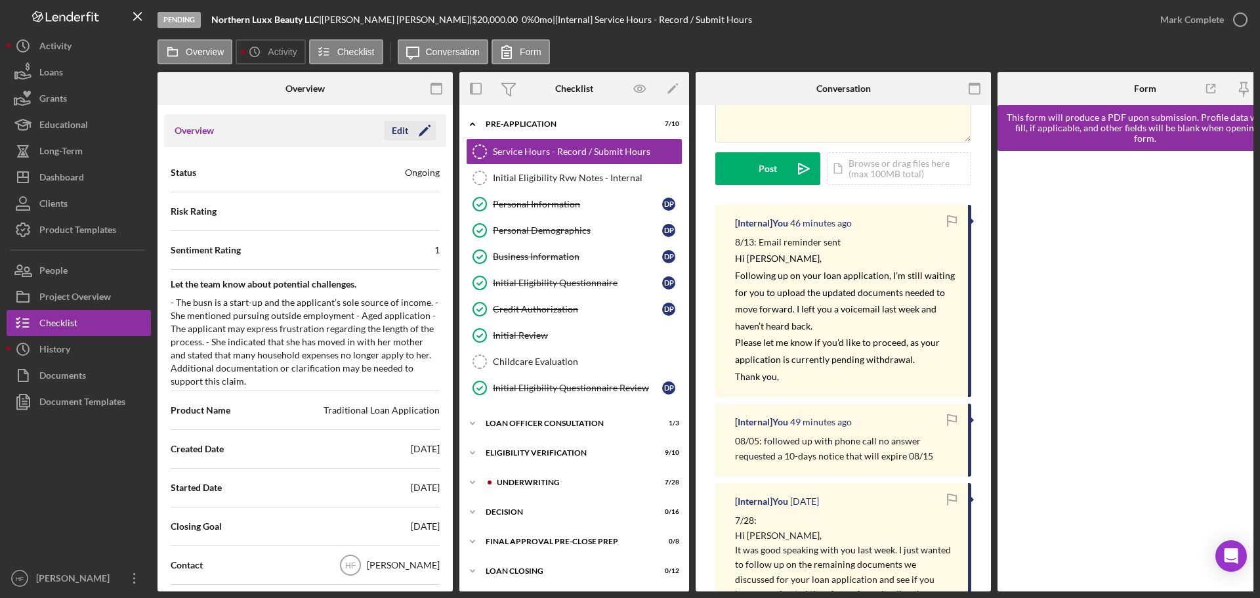
click at [408, 132] on icon "Icon/Edit" at bounding box center [424, 130] width 33 height 33
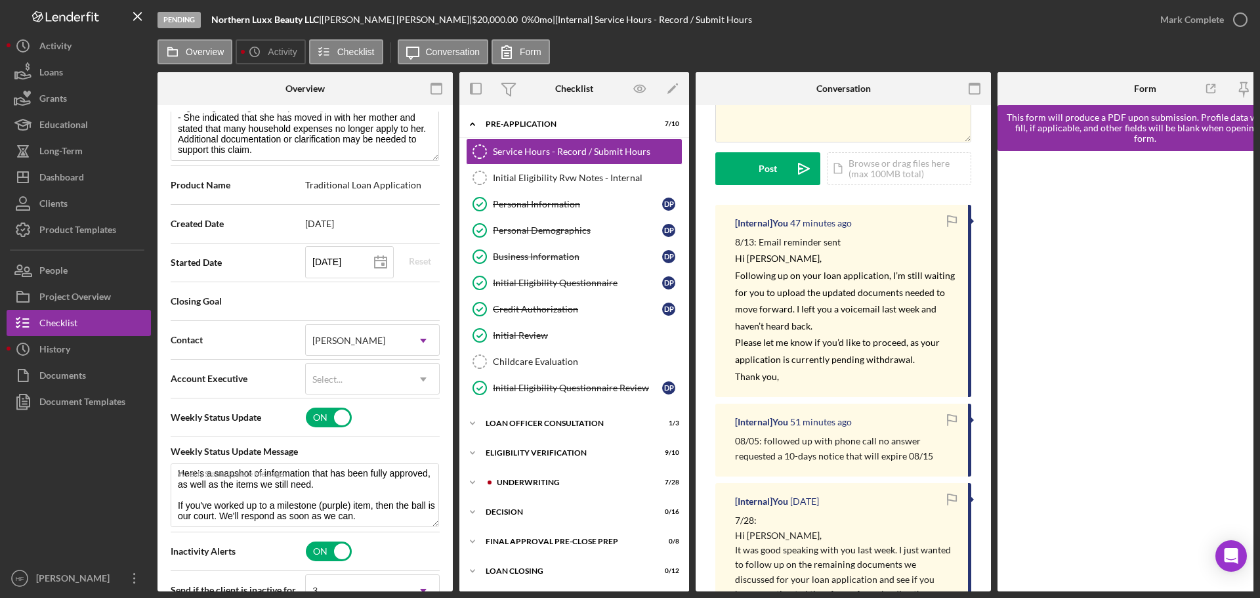
scroll to position [328, 0]
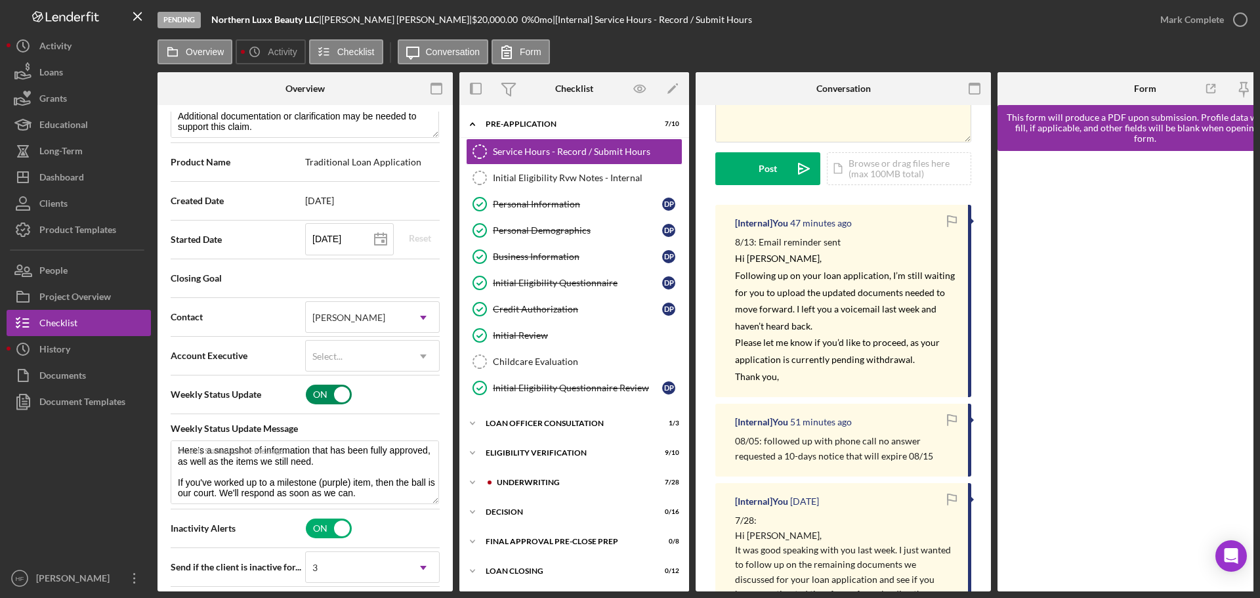
click at [310, 400] on input "checkbox" at bounding box center [329, 395] width 46 height 20
checkbox input "false"
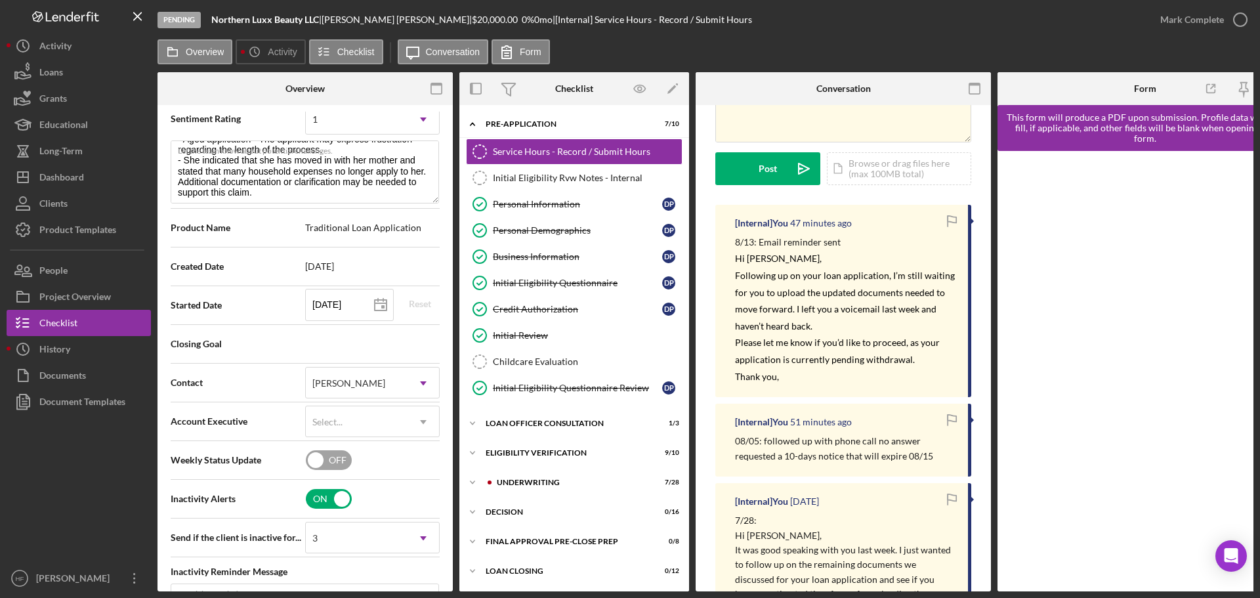
scroll to position [0, 0]
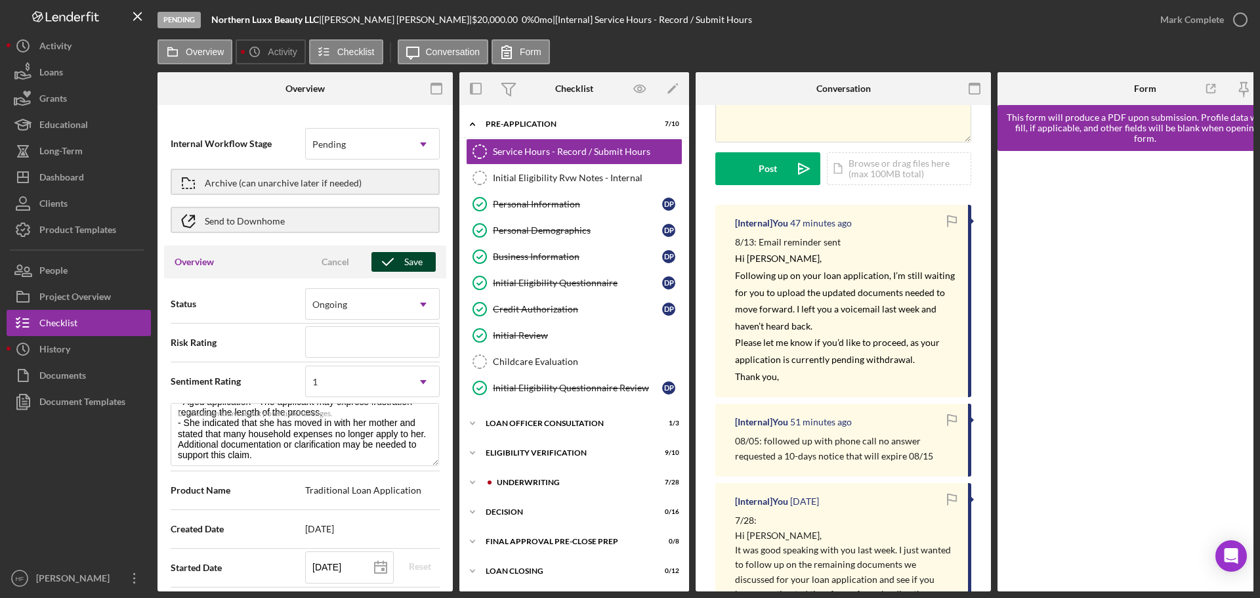
click at [380, 259] on icon "button" at bounding box center [387, 261] width 33 height 33
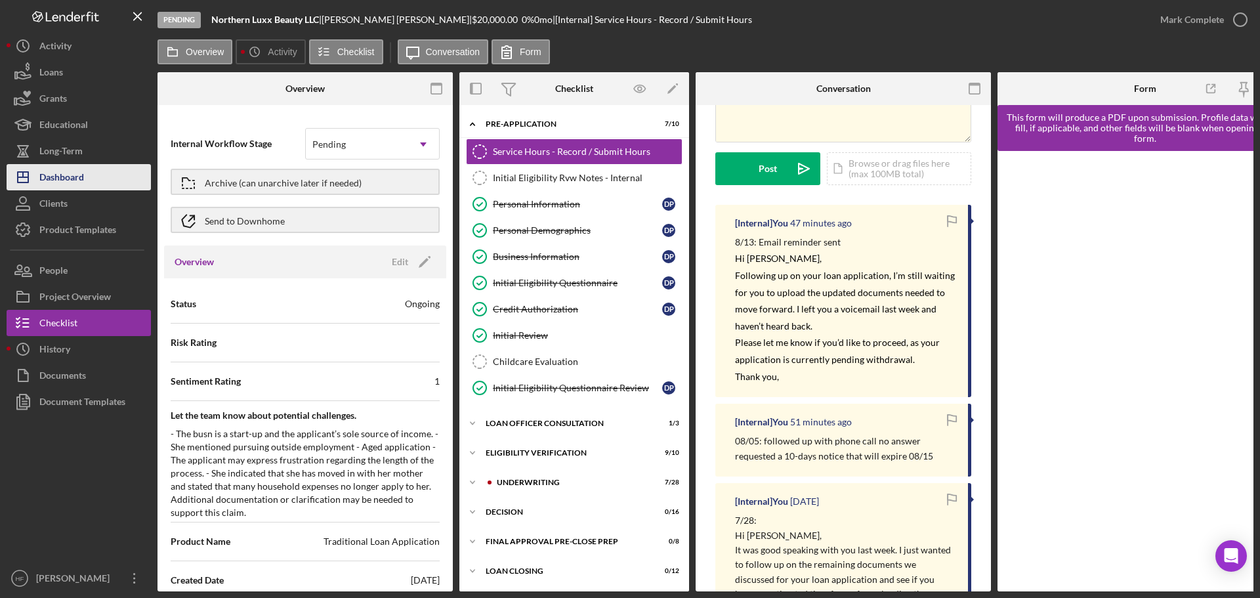
click at [79, 173] on div "Dashboard" at bounding box center [61, 179] width 45 height 30
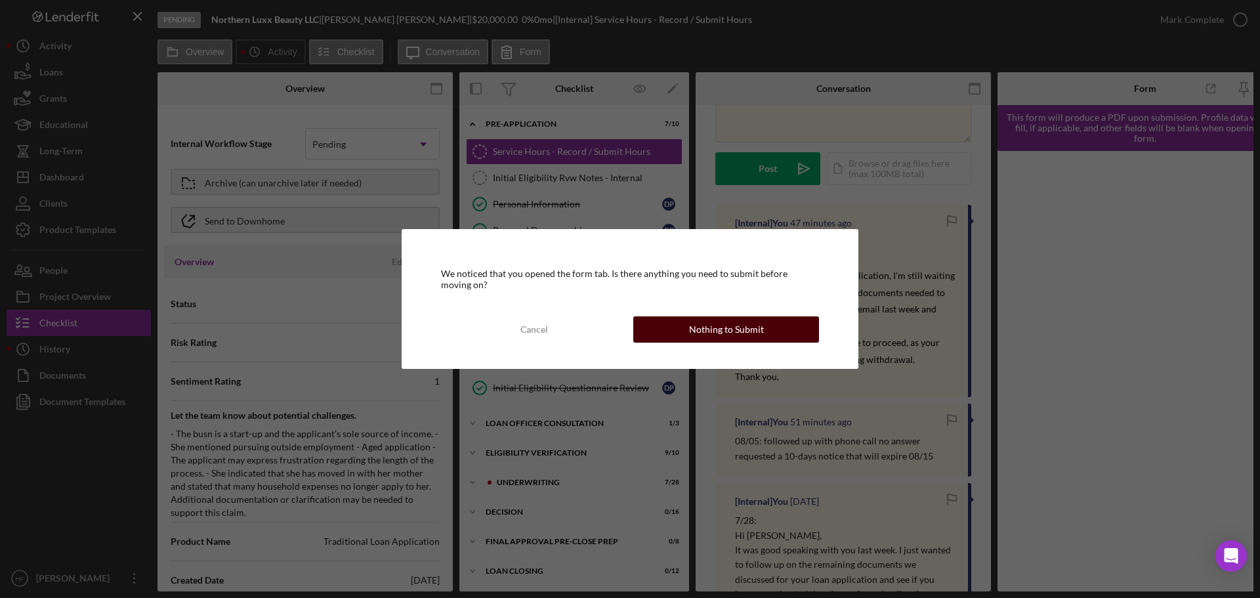
click at [730, 333] on div "Nothing to Submit" at bounding box center [726, 329] width 75 height 26
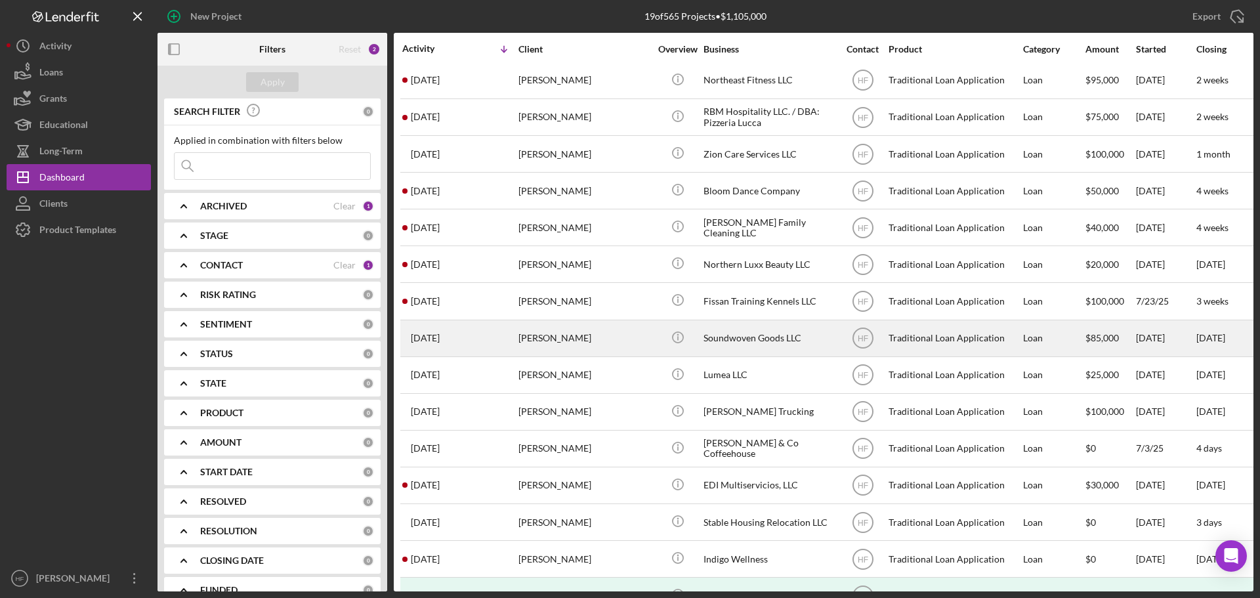
scroll to position [190, 0]
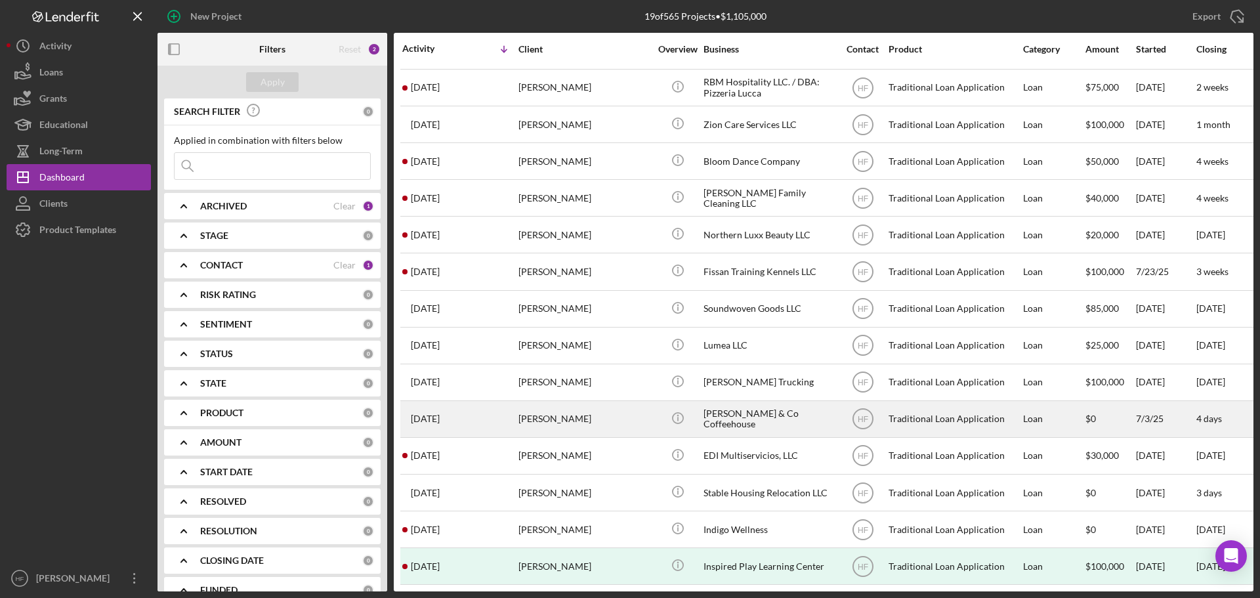
click at [625, 411] on div "[PERSON_NAME]" at bounding box center [583, 419] width 131 height 35
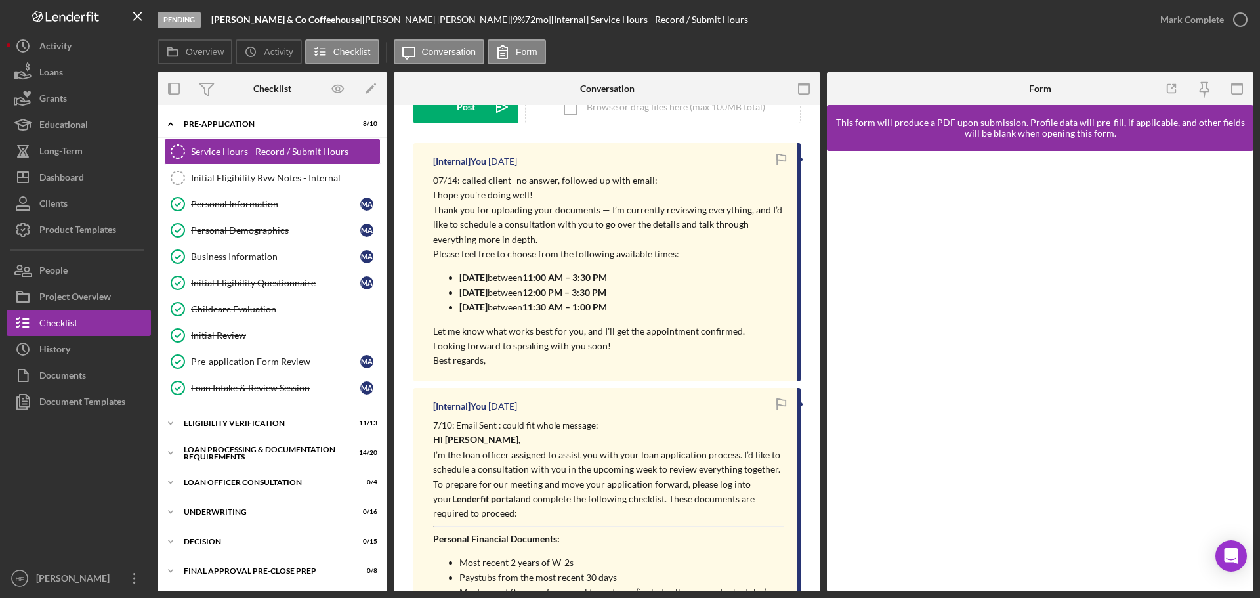
scroll to position [197, 0]
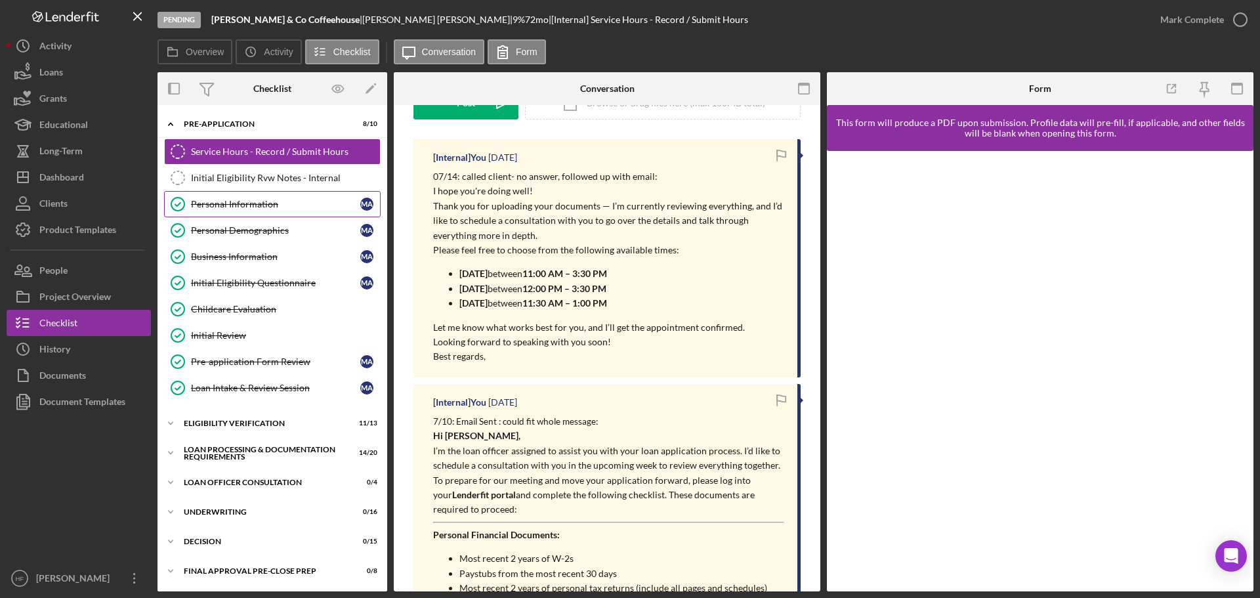
click at [253, 194] on link "Personal Information Personal Information M A" at bounding box center [272, 204] width 217 height 26
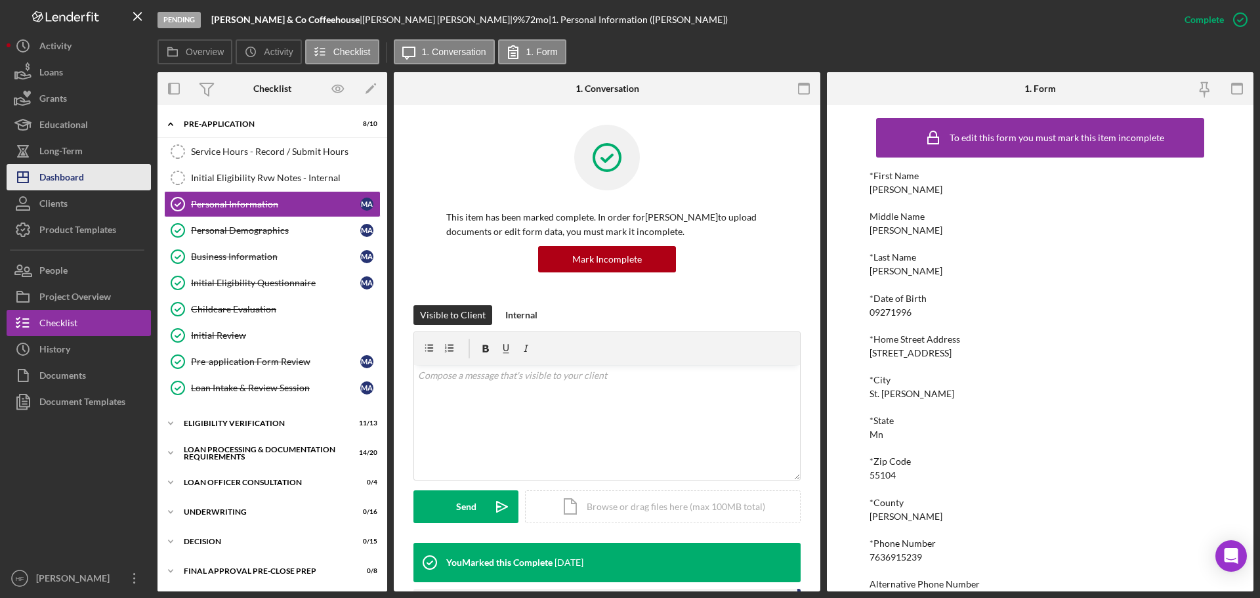
click at [91, 175] on button "Icon/Dashboard Dashboard" at bounding box center [79, 177] width 144 height 26
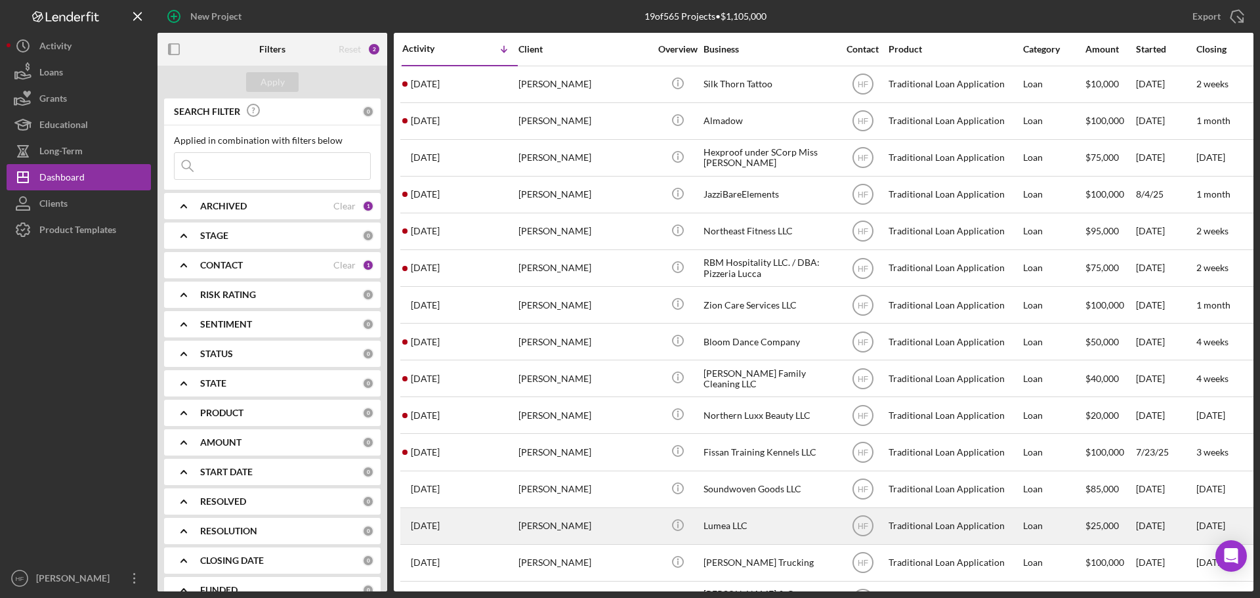
scroll to position [190, 0]
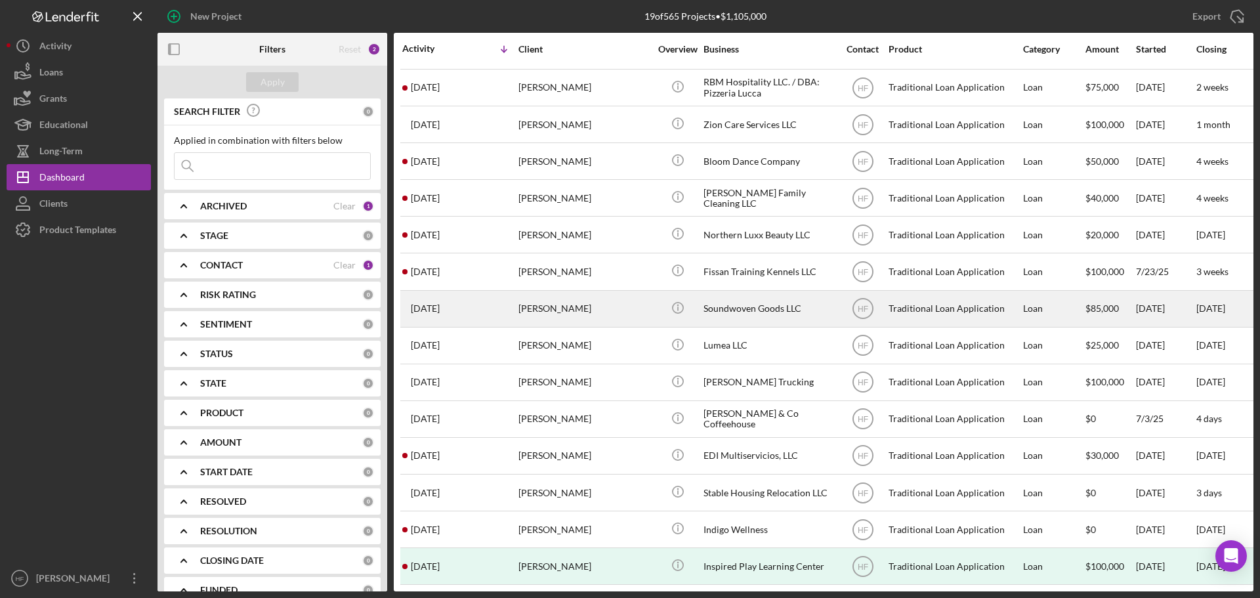
click at [617, 306] on div "[PERSON_NAME]" at bounding box center [583, 308] width 131 height 35
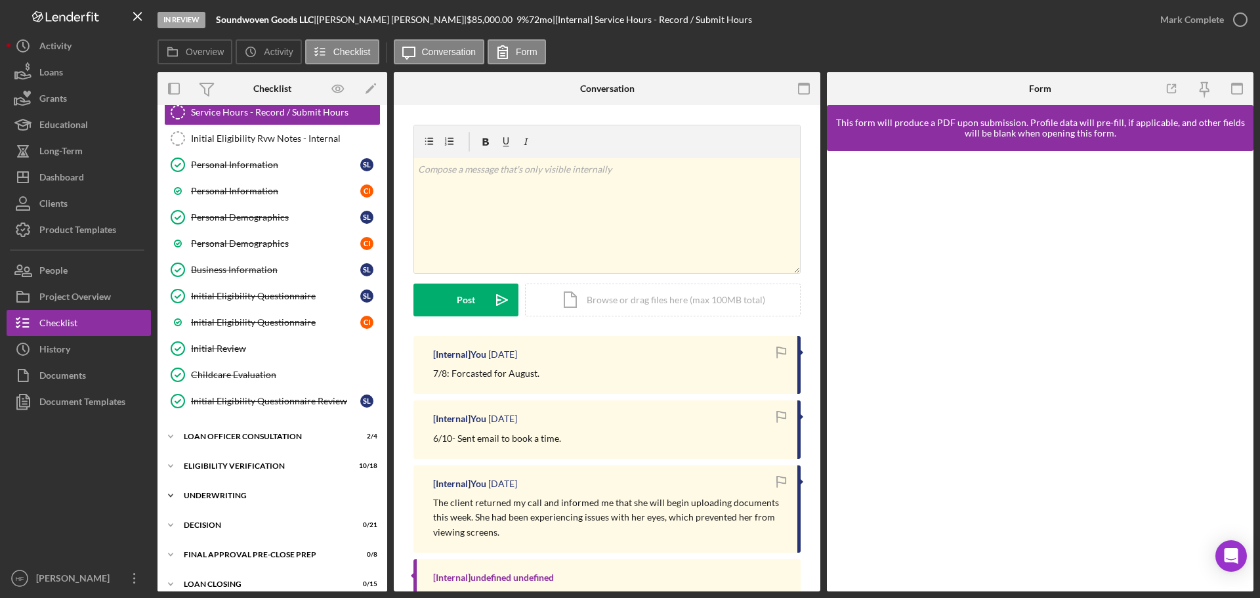
scroll to position [170, 0]
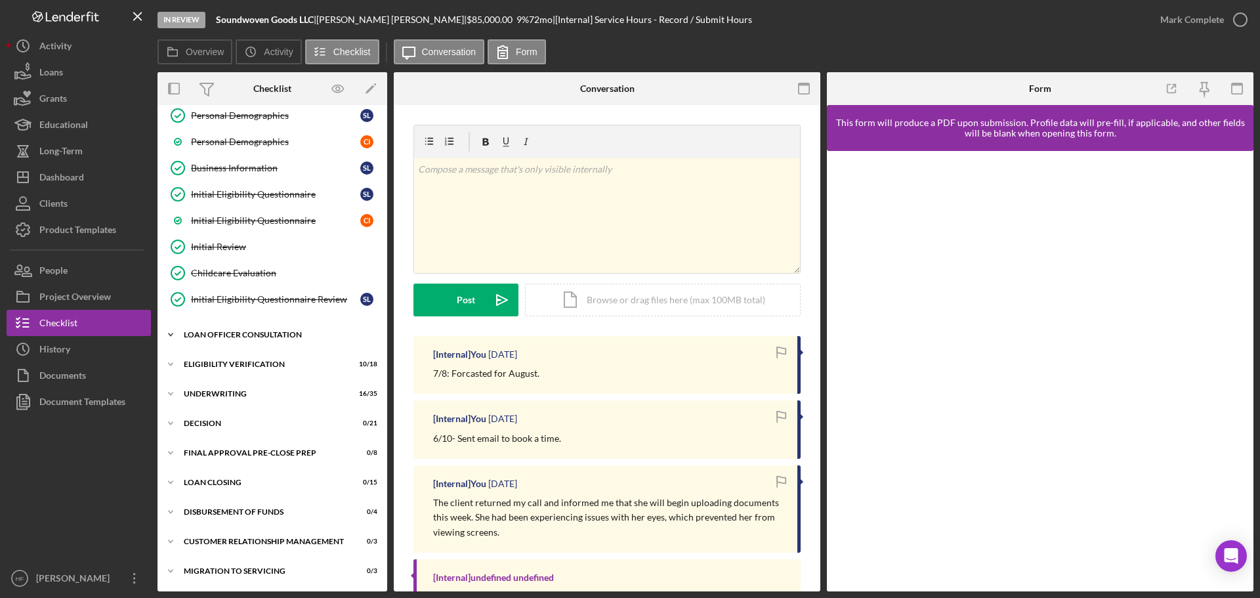
click at [173, 329] on icon "Icon/Expander" at bounding box center [170, 335] width 26 height 26
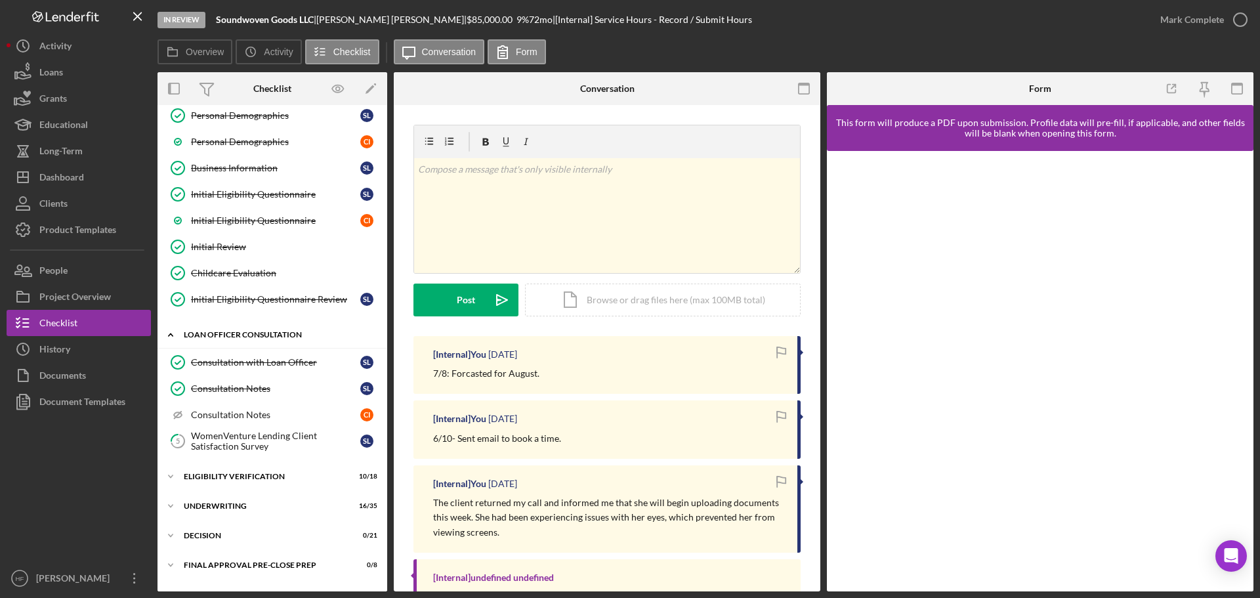
click at [172, 330] on icon "Icon/Expander" at bounding box center [170, 335] width 26 height 26
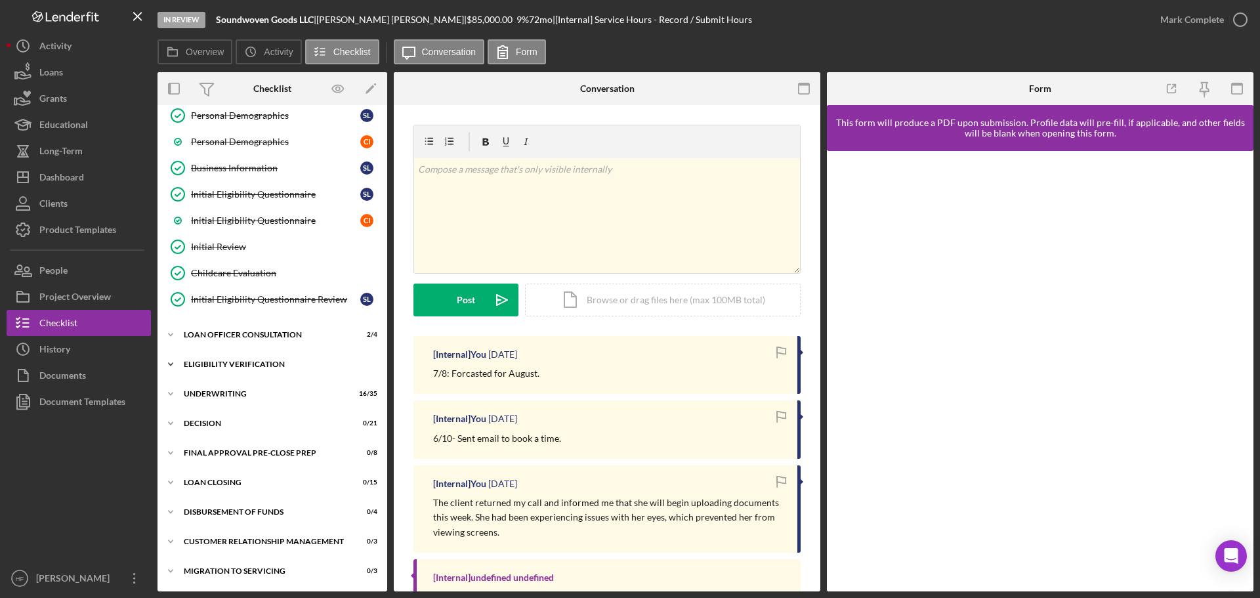
click at [167, 367] on icon "Icon/Expander" at bounding box center [170, 364] width 26 height 26
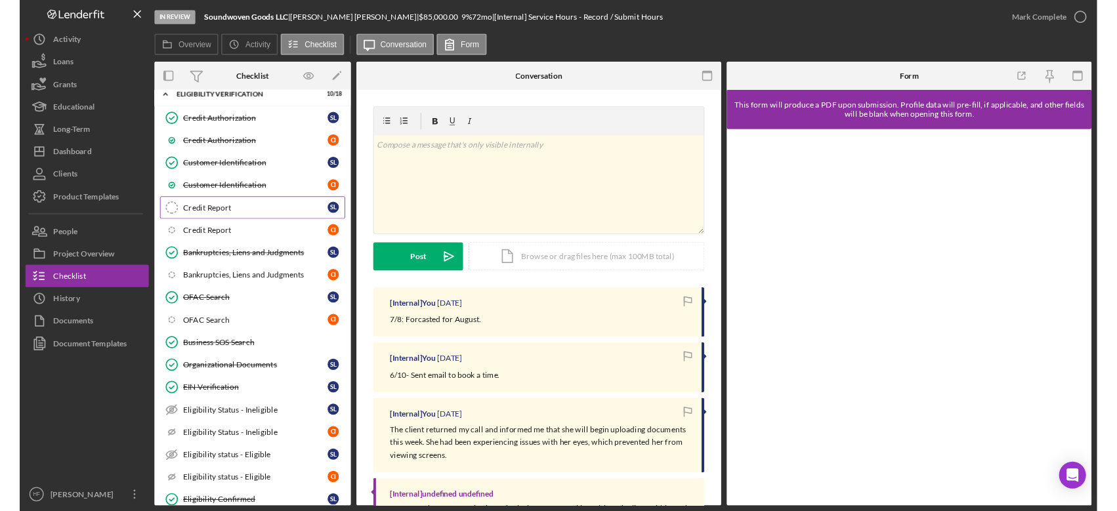
scroll to position [432, 0]
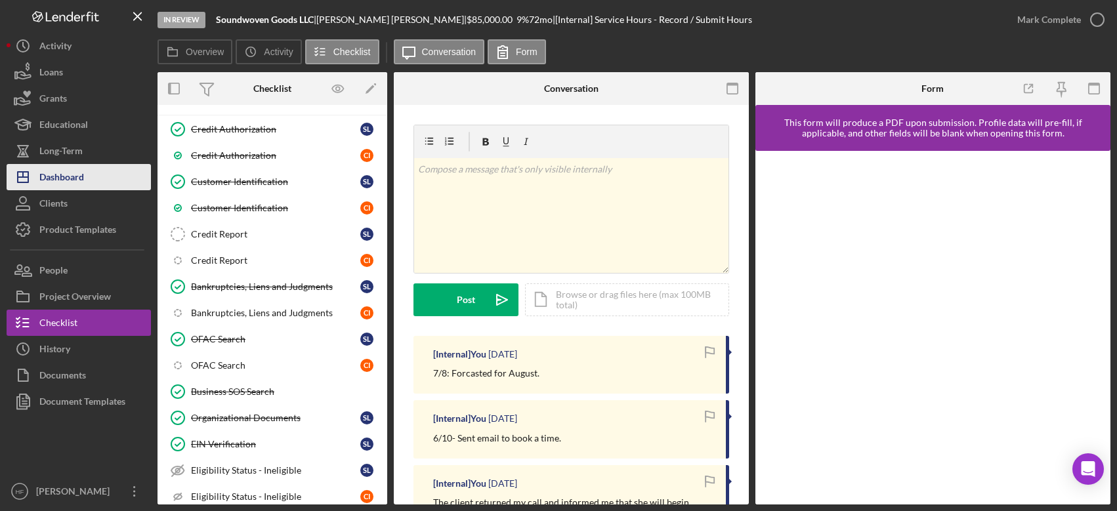
click at [96, 169] on button "Icon/Dashboard Dashboard" at bounding box center [79, 177] width 144 height 26
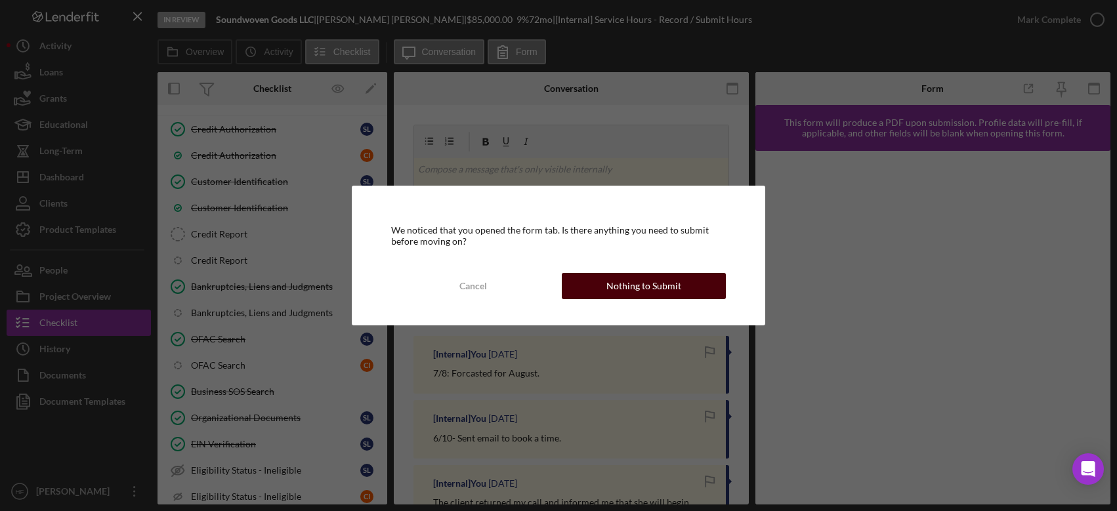
click at [596, 282] on button "Nothing to Submit" at bounding box center [644, 286] width 164 height 26
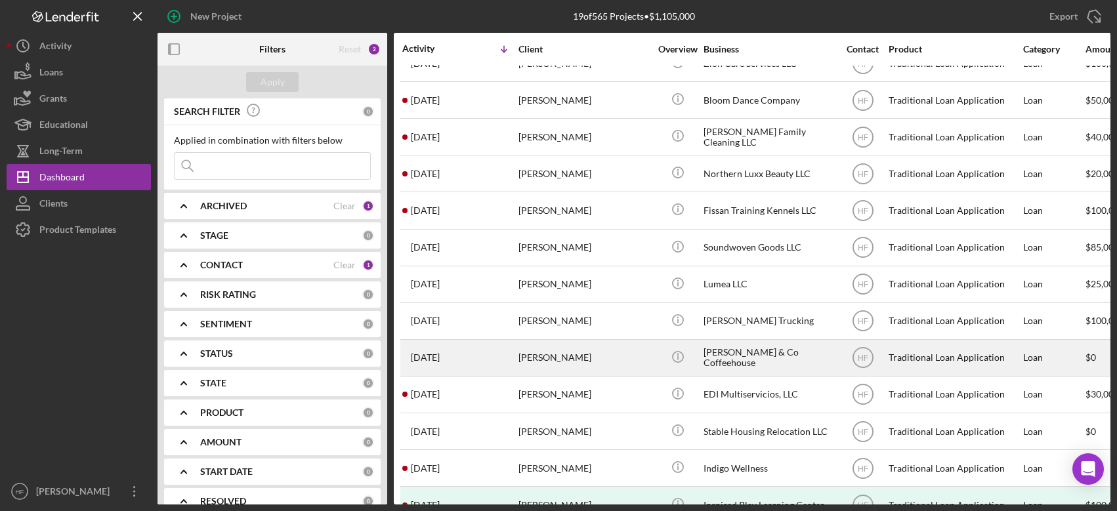
scroll to position [262, 0]
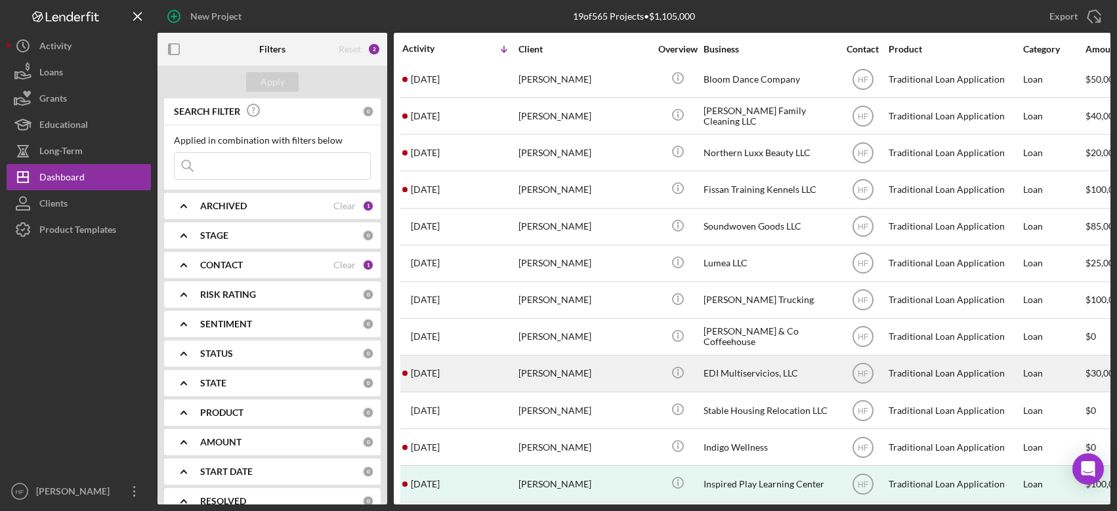
click at [617, 370] on div "[PERSON_NAME]" at bounding box center [583, 373] width 131 height 35
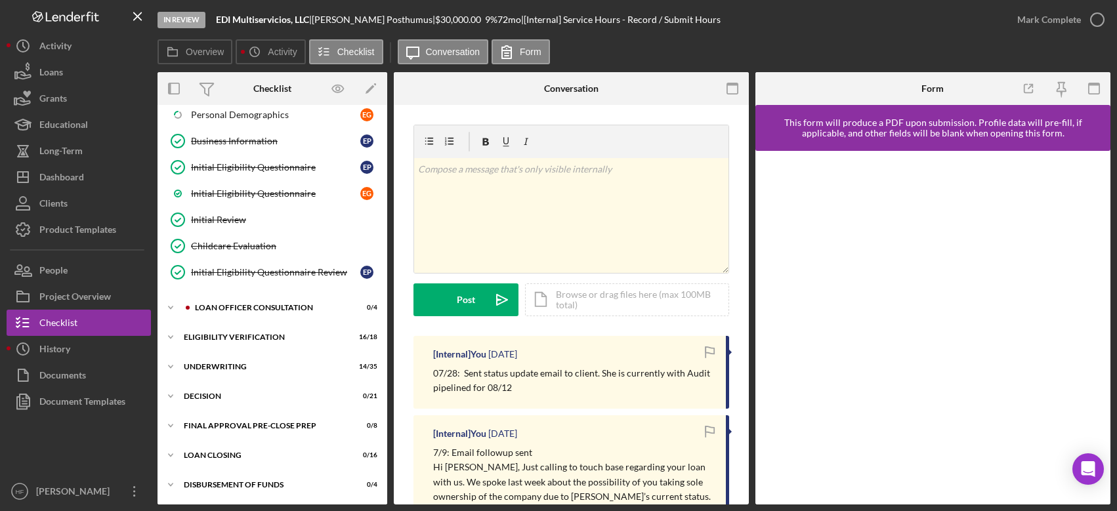
scroll to position [257, 0]
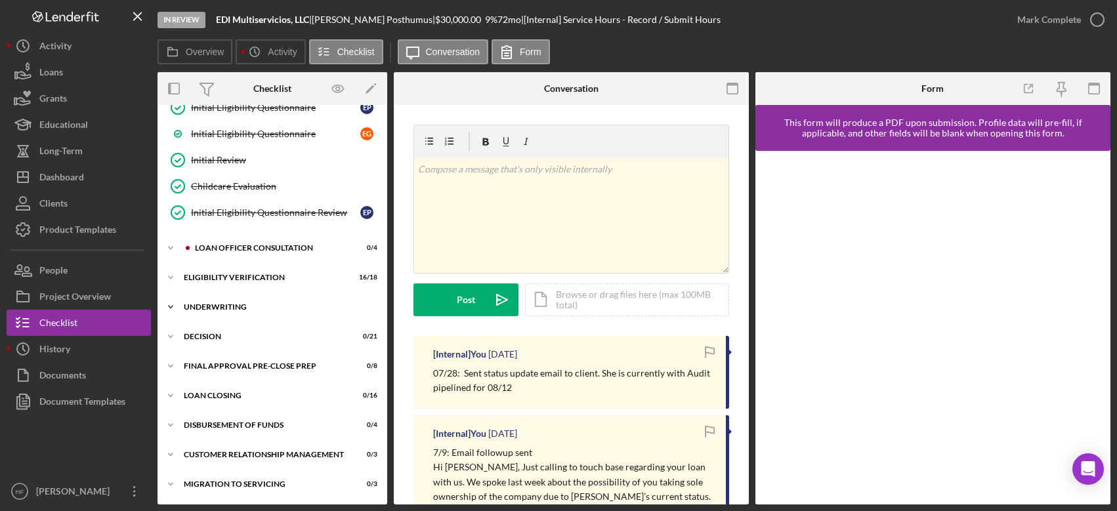
click at [177, 311] on icon "Icon/Expander" at bounding box center [170, 307] width 26 height 26
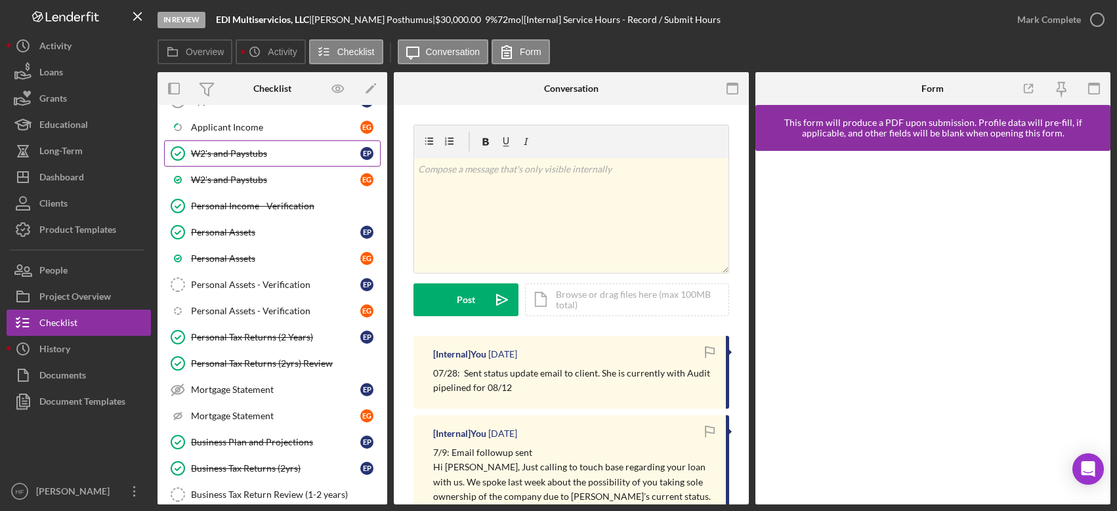
scroll to position [585, 0]
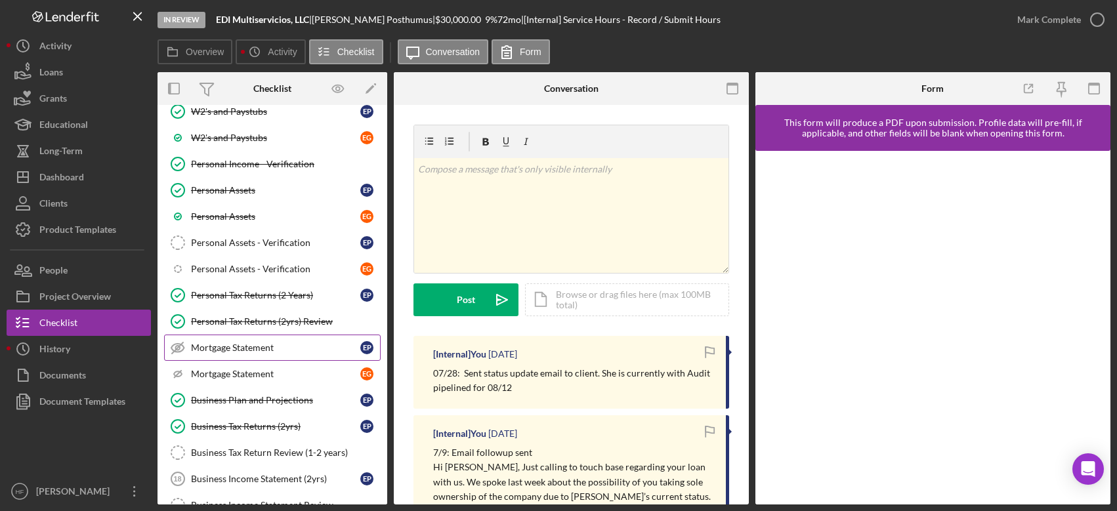
click at [278, 354] on link "Mortgage Statement Mortgage Statement E P" at bounding box center [272, 348] width 217 height 26
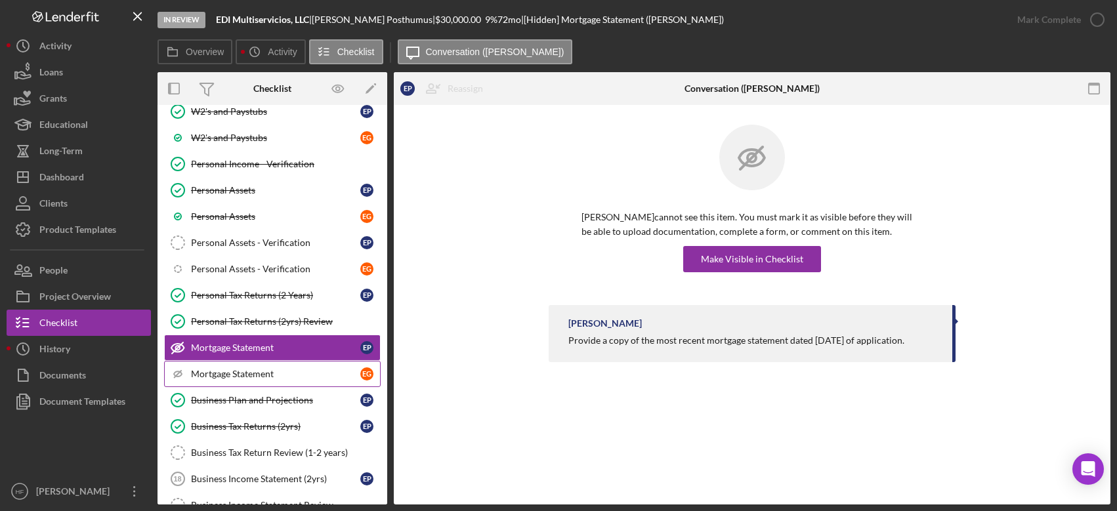
click at [275, 369] on div "Mortgage Statement" at bounding box center [275, 374] width 169 height 10
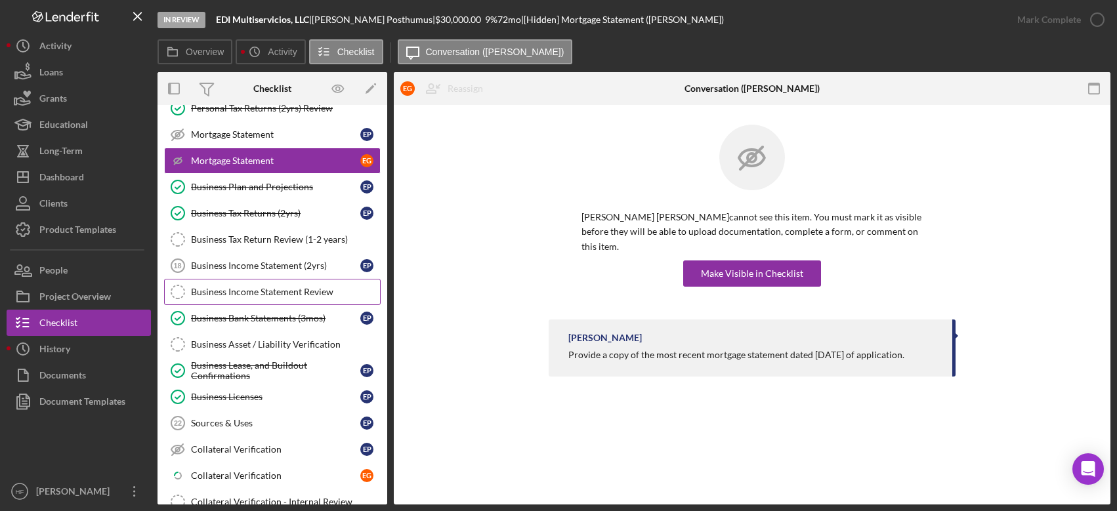
scroll to position [847, 0]
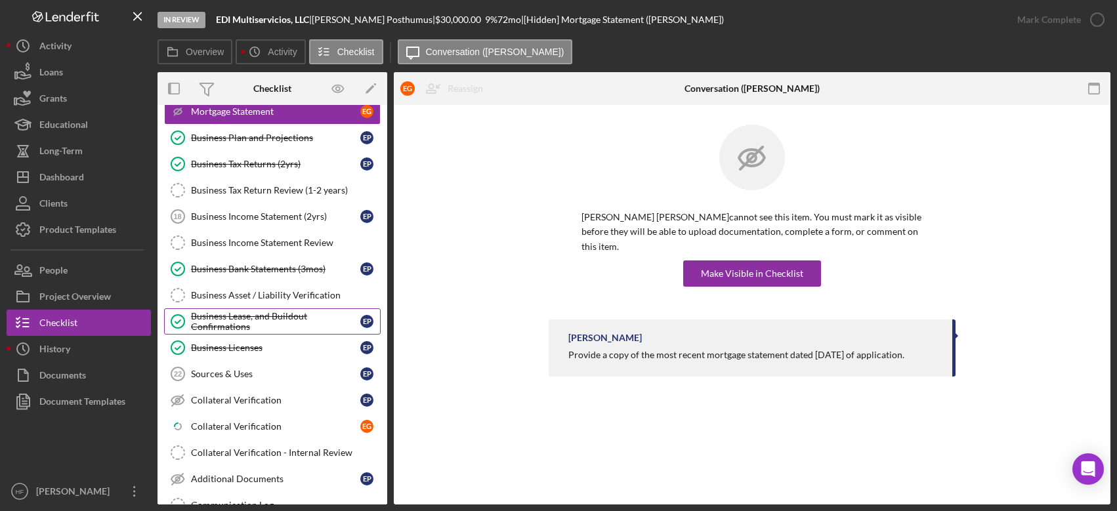
click at [298, 318] on div "Business Lease, and Buildout Confirmations" at bounding box center [275, 321] width 169 height 21
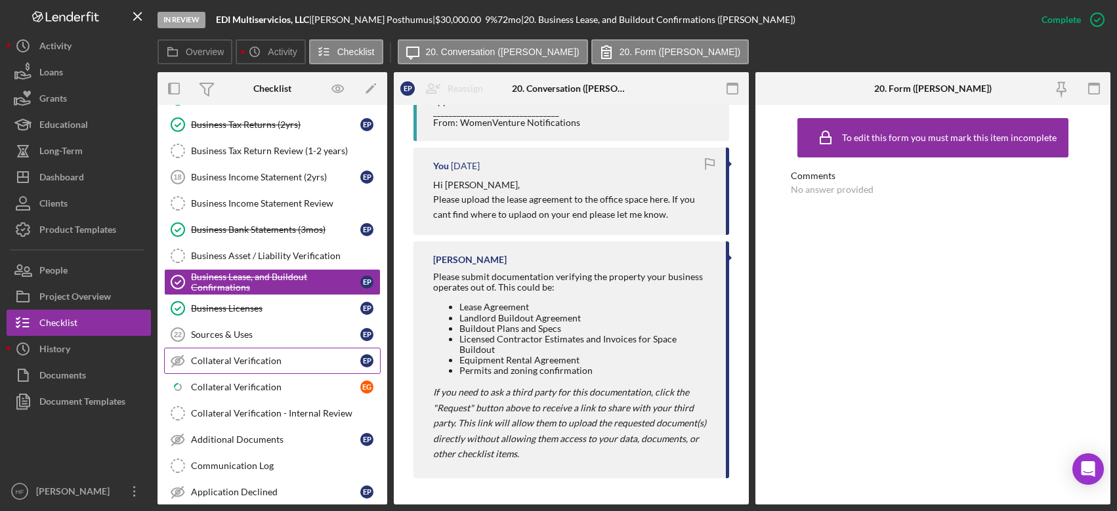
scroll to position [978, 0]
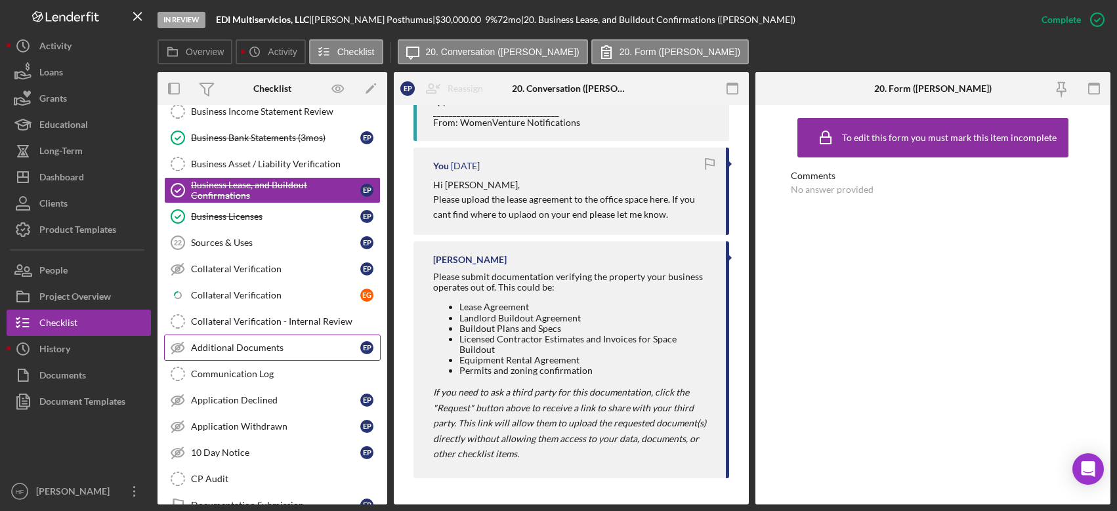
click at [264, 348] on div "Additional Documents" at bounding box center [275, 348] width 169 height 10
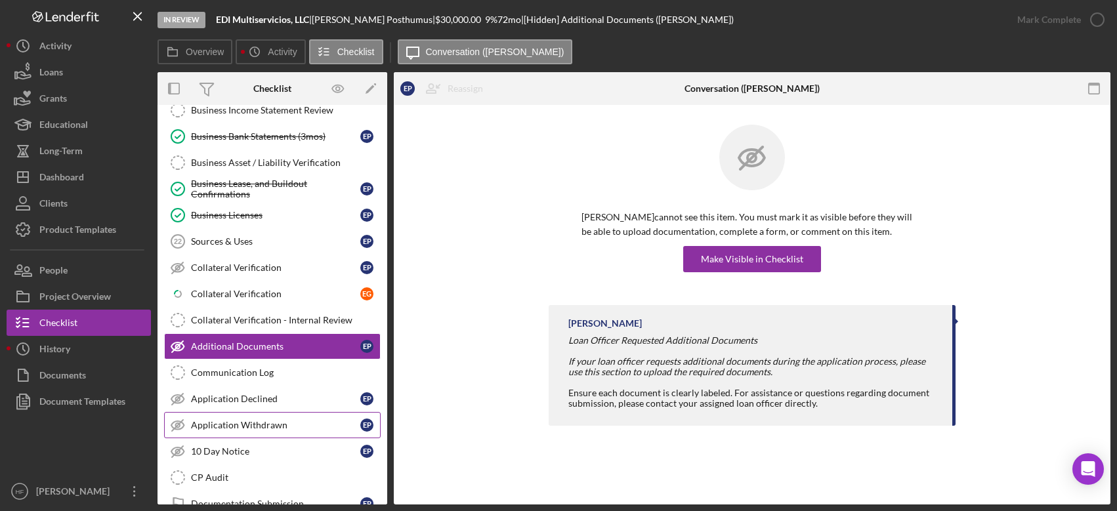
scroll to position [978, 0]
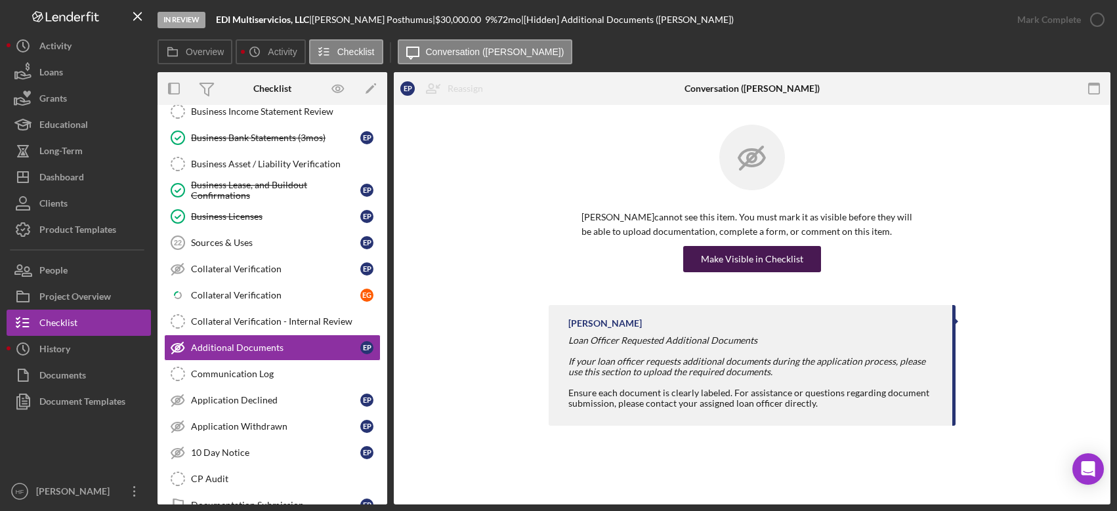
click at [801, 259] on button "Make Visible in Checklist" at bounding box center [752, 259] width 138 height 26
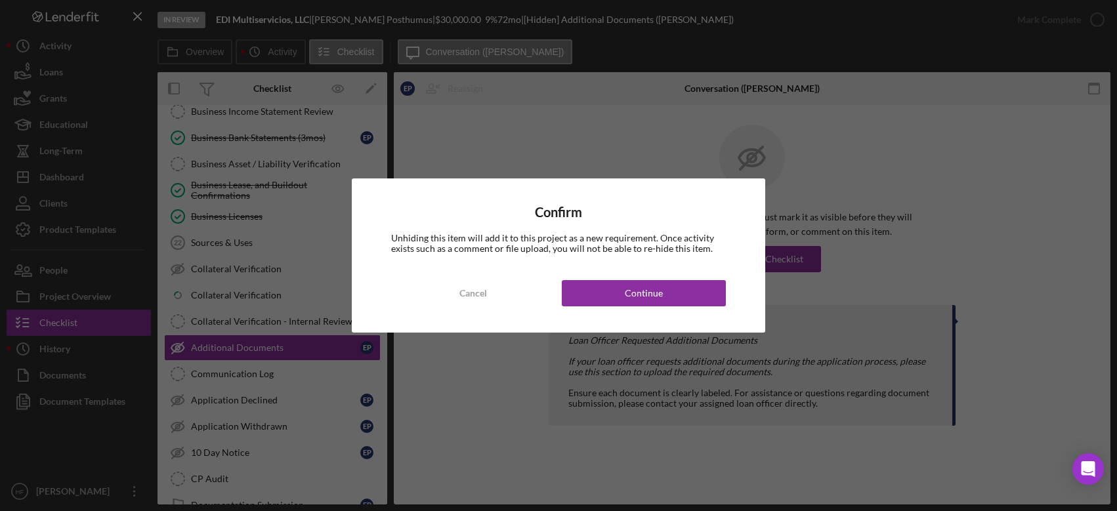
drag, startPoint x: 585, startPoint y: 291, endPoint x: 348, endPoint y: 280, distance: 237.1
click at [584, 291] on button "Continue" at bounding box center [644, 293] width 164 height 26
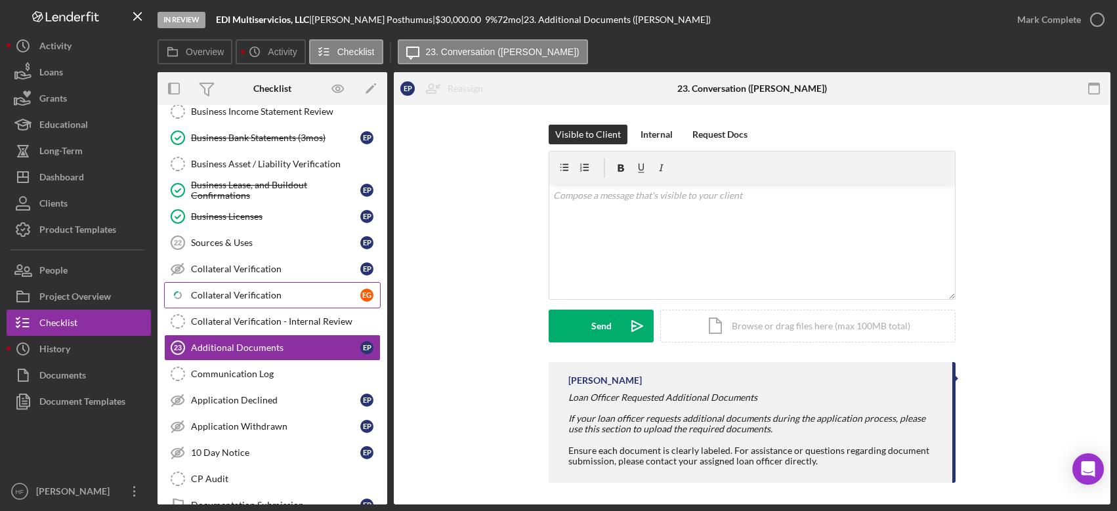
click at [274, 295] on div "Collateral Verification" at bounding box center [275, 295] width 169 height 10
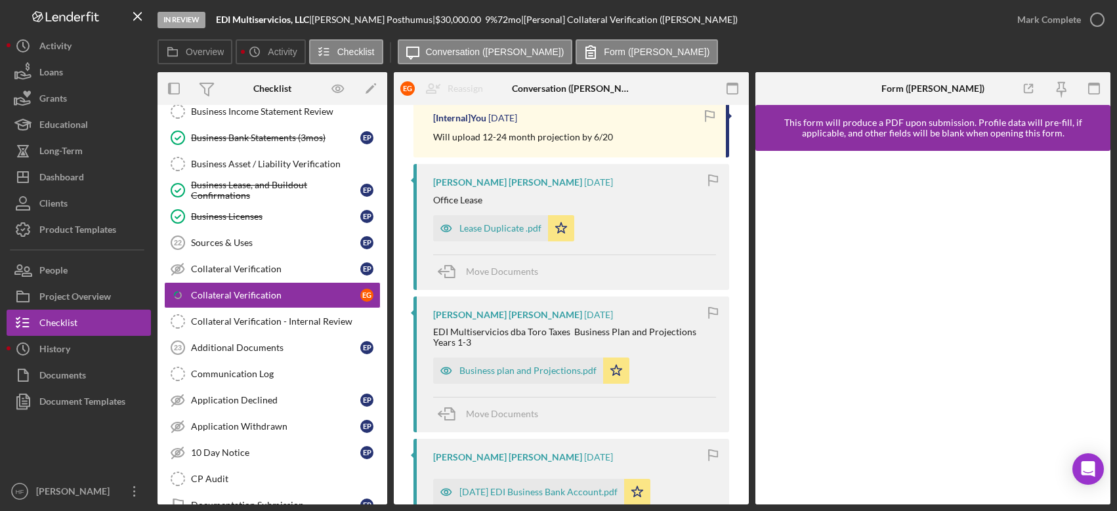
scroll to position [394, 0]
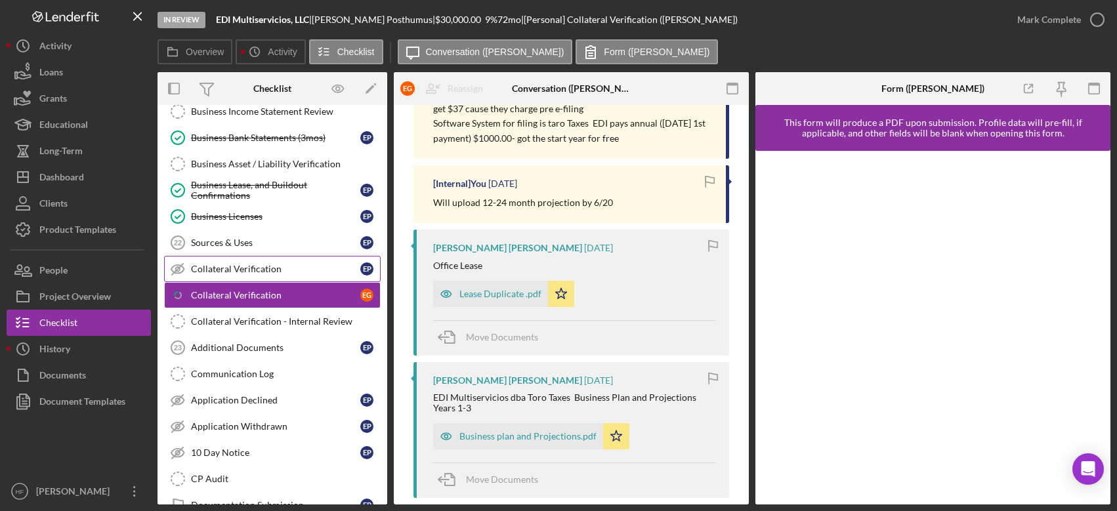
click at [312, 265] on div "Collateral Verification" at bounding box center [275, 269] width 169 height 10
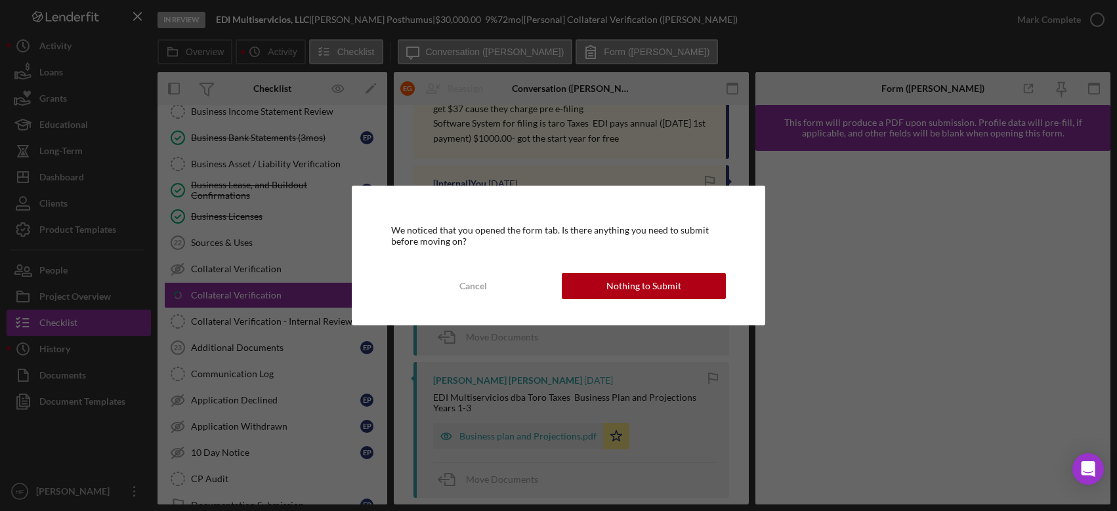
drag, startPoint x: 607, startPoint y: 283, endPoint x: 596, endPoint y: 284, distance: 11.2
click at [607, 283] on button "Nothing to Submit" at bounding box center [644, 286] width 164 height 26
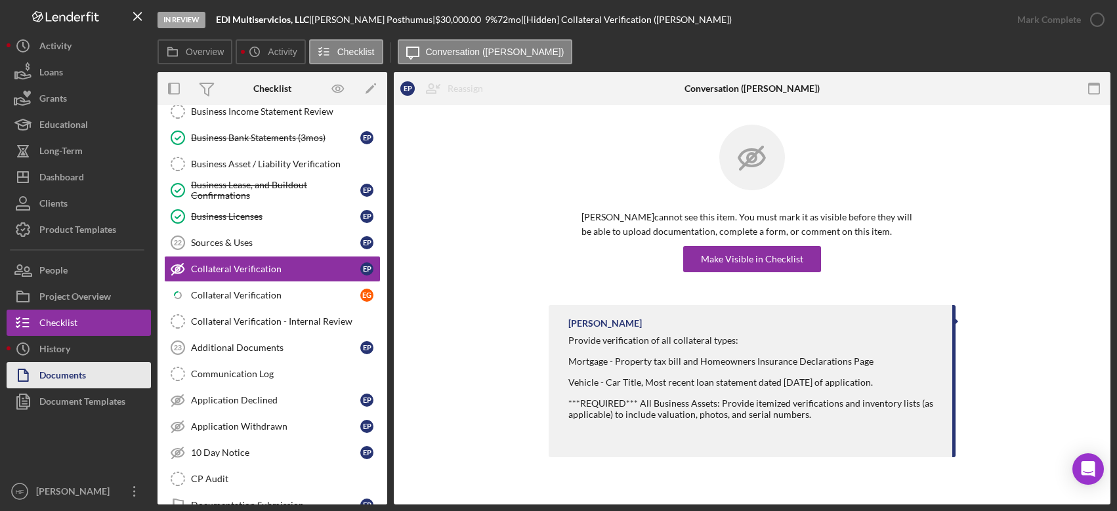
click at [60, 362] on div "Documents" at bounding box center [62, 377] width 47 height 30
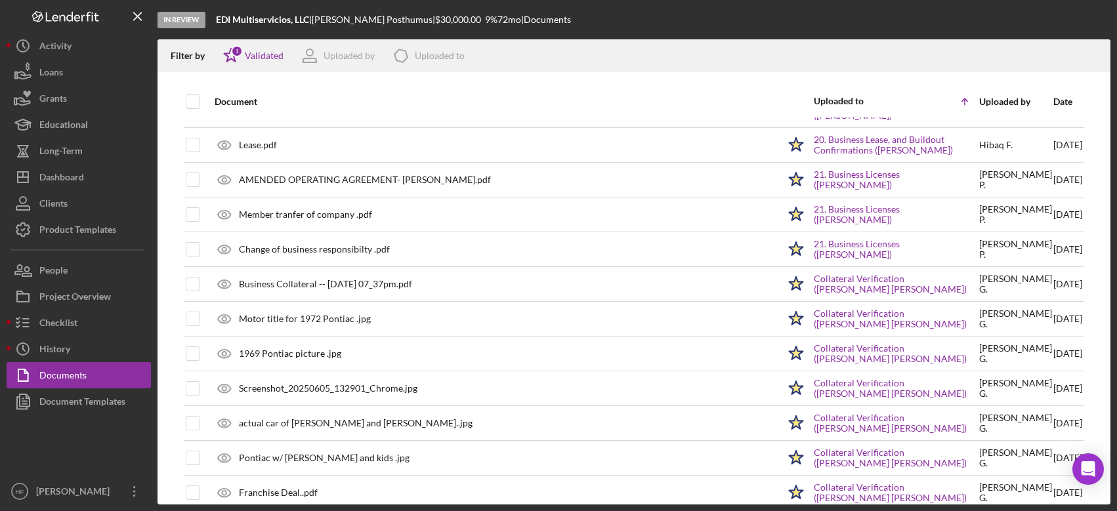
scroll to position [1629, 0]
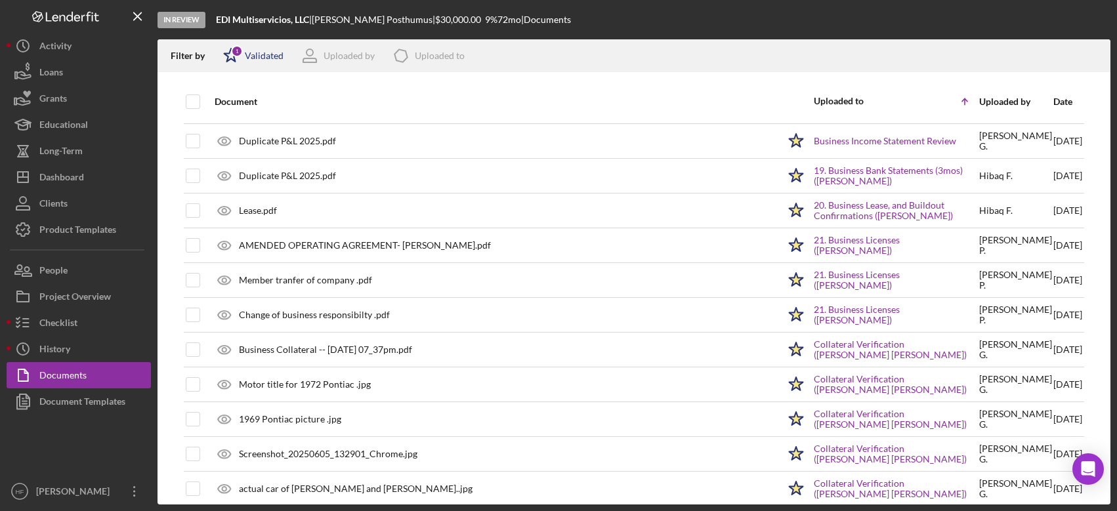
click at [266, 49] on div "Icon/Star 1 Validated" at bounding box center [249, 55] width 69 height 33
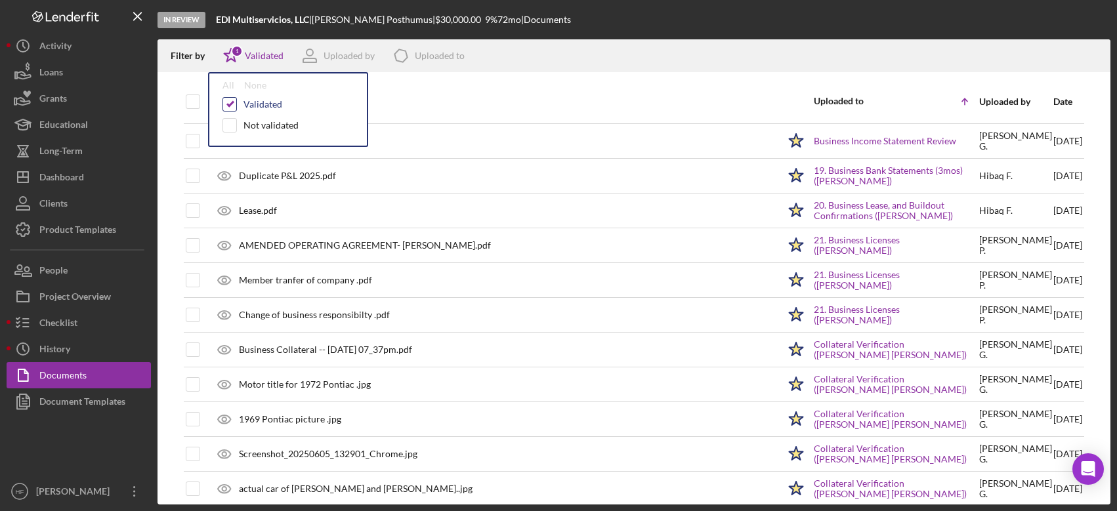
click at [230, 110] on input "checkbox" at bounding box center [229, 104] width 13 height 13
checkbox input "false"
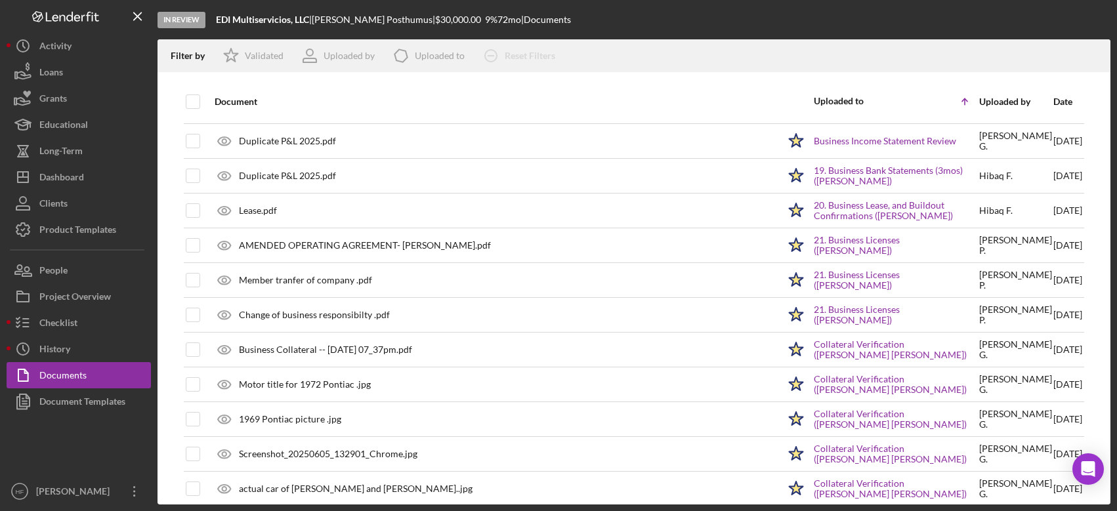
click at [536, 104] on div "Document" at bounding box center [497, 101] width 564 height 10
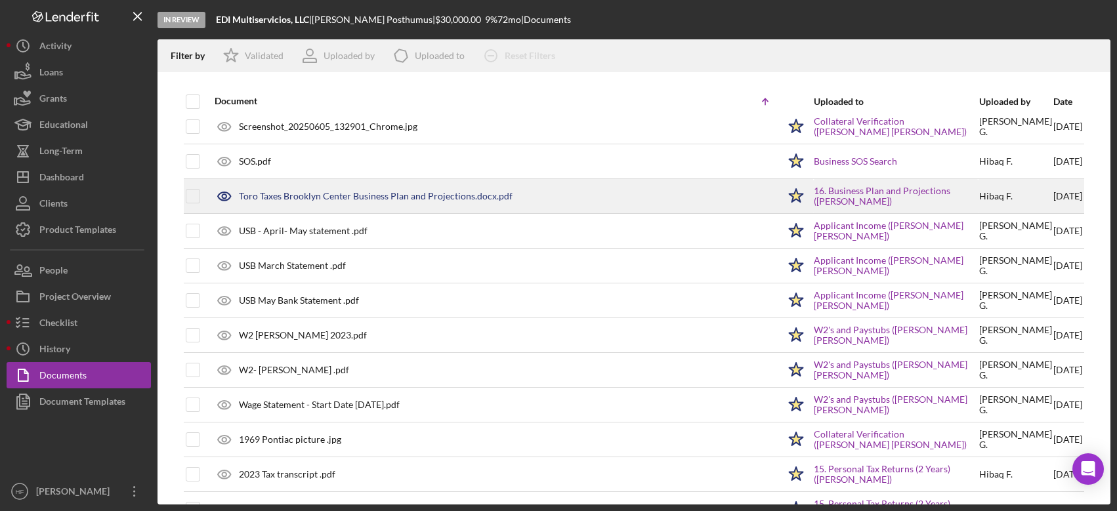
scroll to position [1892, 0]
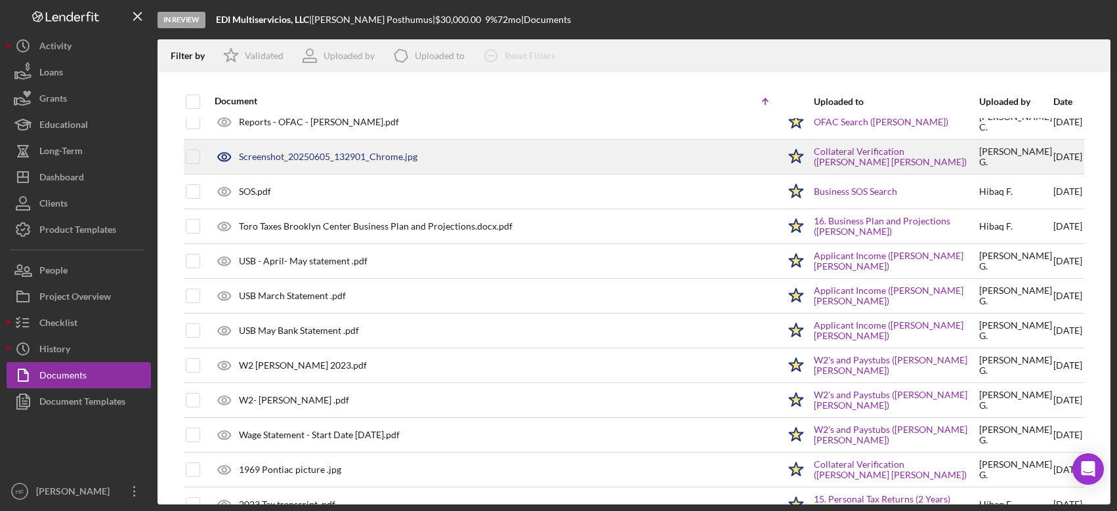
click at [427, 165] on div "Screenshot_20250605_132901_Chrome.jpg" at bounding box center [493, 156] width 570 height 33
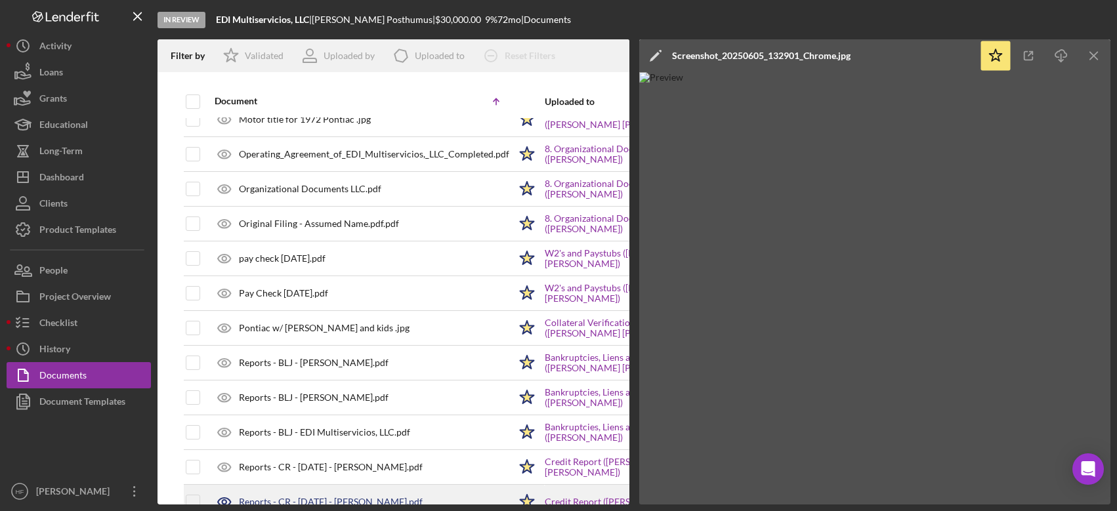
scroll to position [1377, 0]
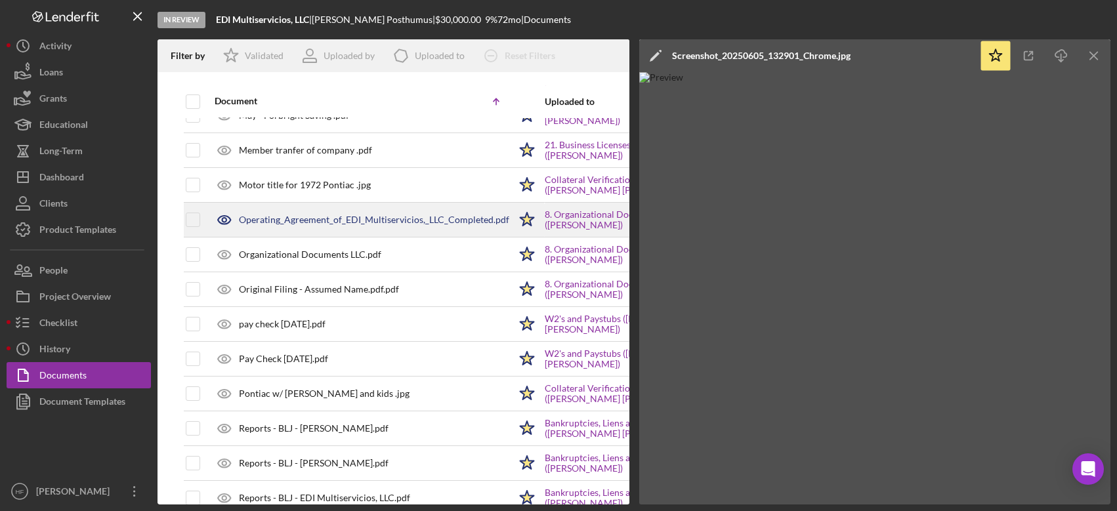
click at [361, 222] on div "Operating_Agreement_of_EDI_Multiservicios,_LLC_Completed.pdf" at bounding box center [374, 220] width 270 height 10
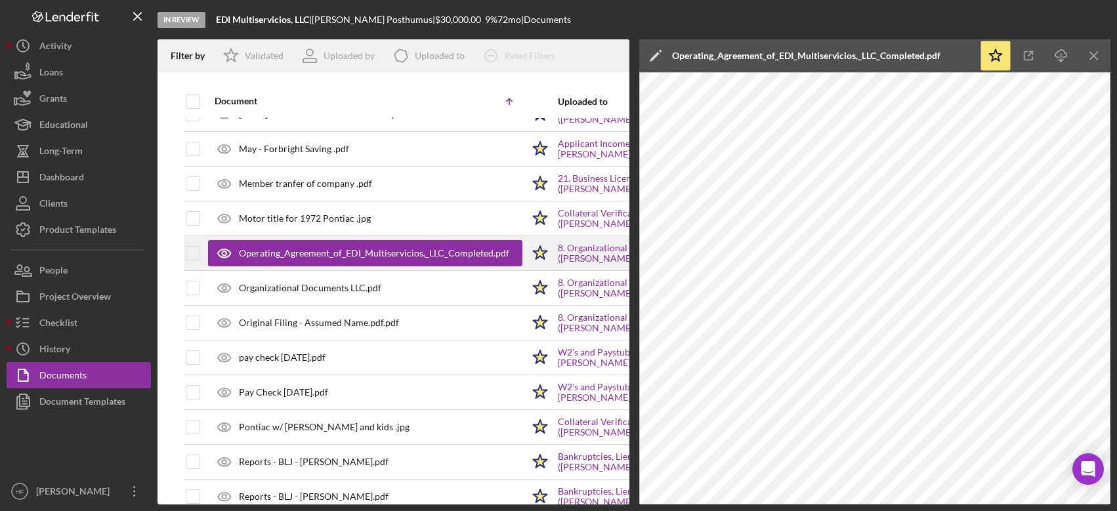
scroll to position [1311, 0]
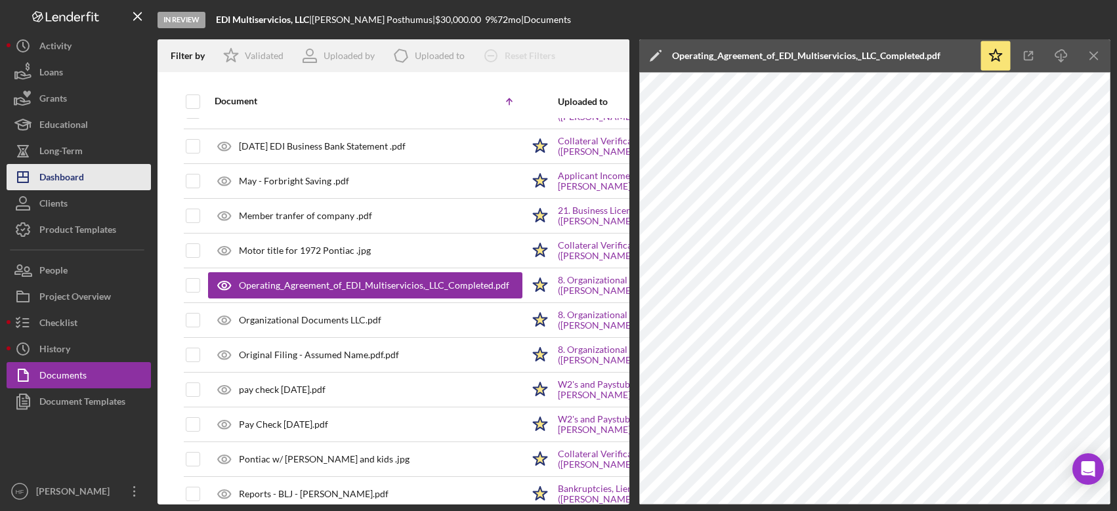
click at [99, 172] on button "Icon/Dashboard Dashboard" at bounding box center [79, 177] width 144 height 26
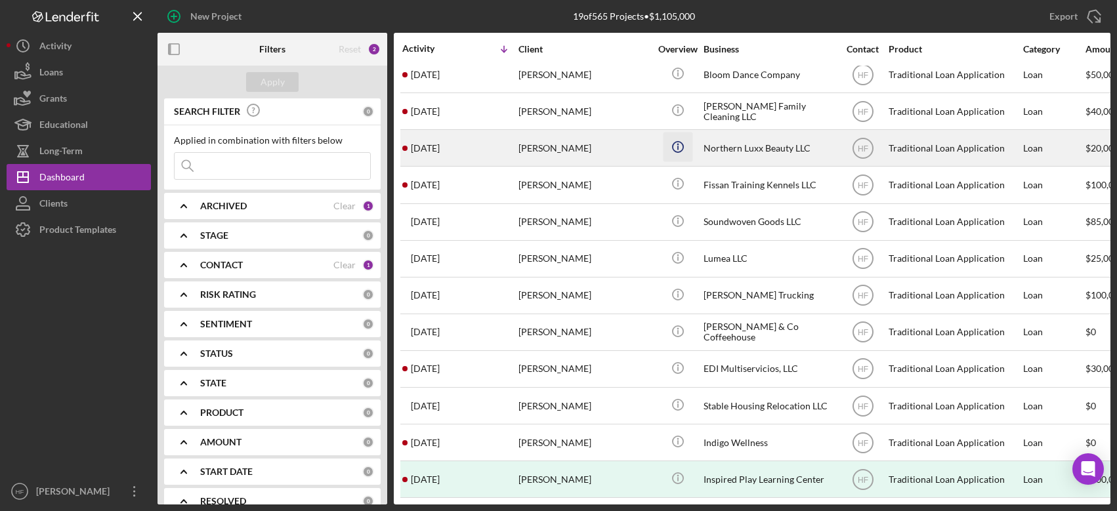
scroll to position [277, 0]
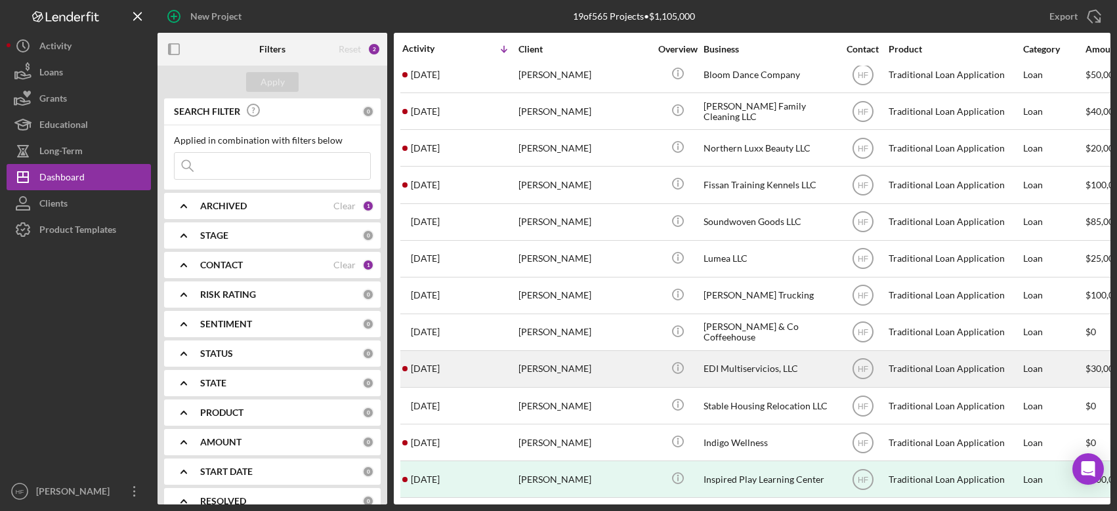
click at [637, 352] on div "[PERSON_NAME]" at bounding box center [583, 369] width 131 height 35
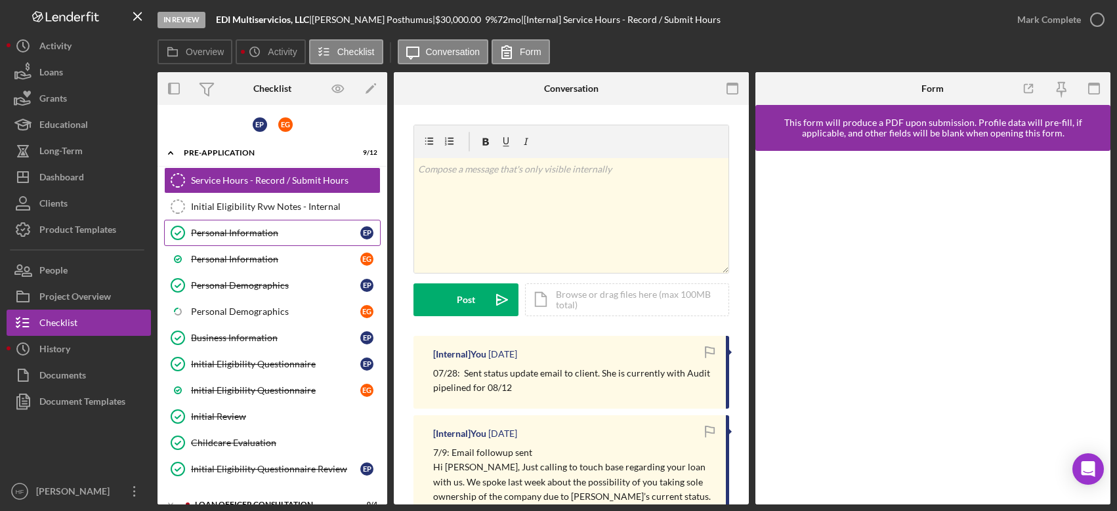
click at [220, 236] on div "Personal Information" at bounding box center [275, 233] width 169 height 10
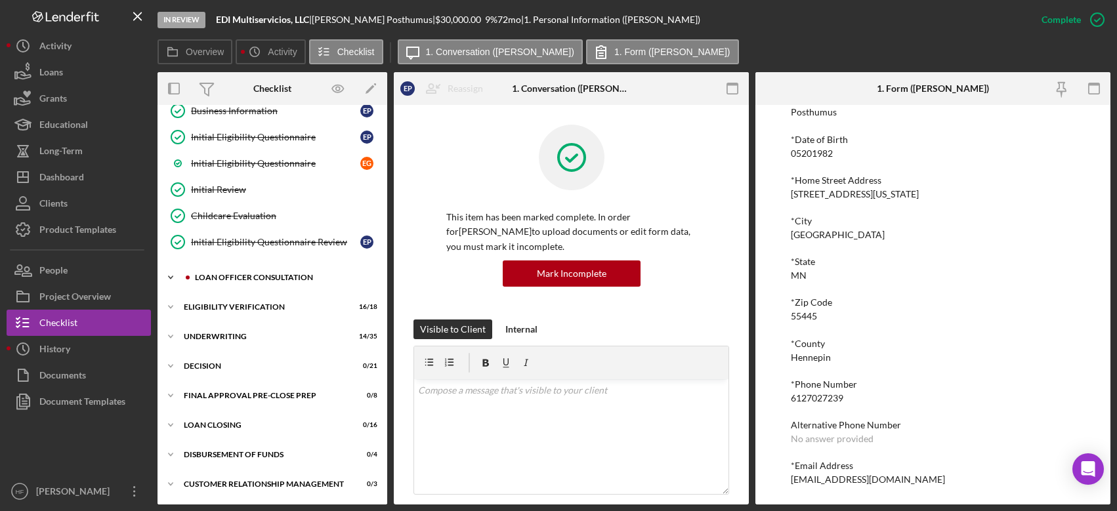
scroll to position [257, 0]
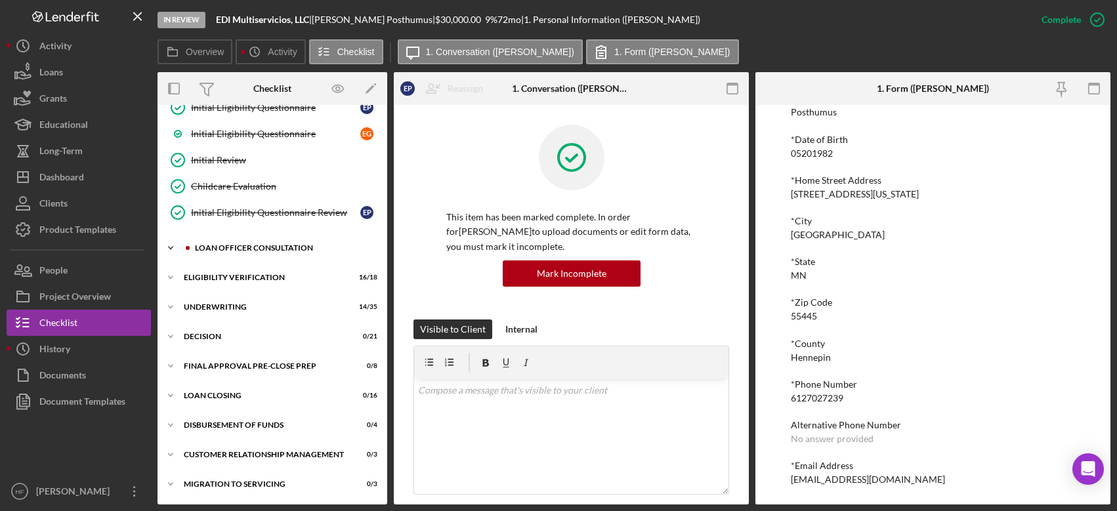
click at [215, 249] on div "Loan Officer Consultation" at bounding box center [283, 248] width 176 height 8
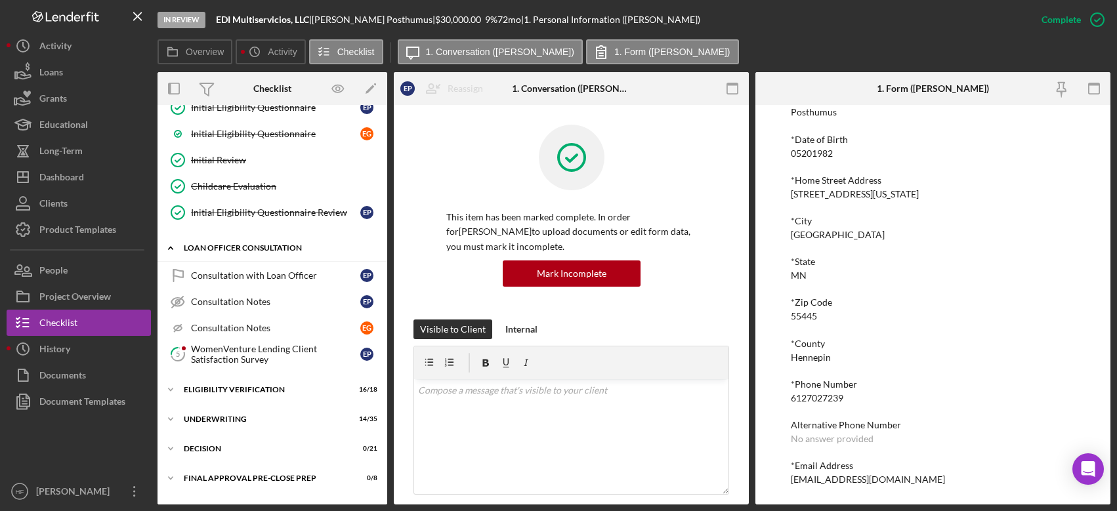
click at [215, 249] on div "Loan Officer Consultation" at bounding box center [277, 248] width 187 height 8
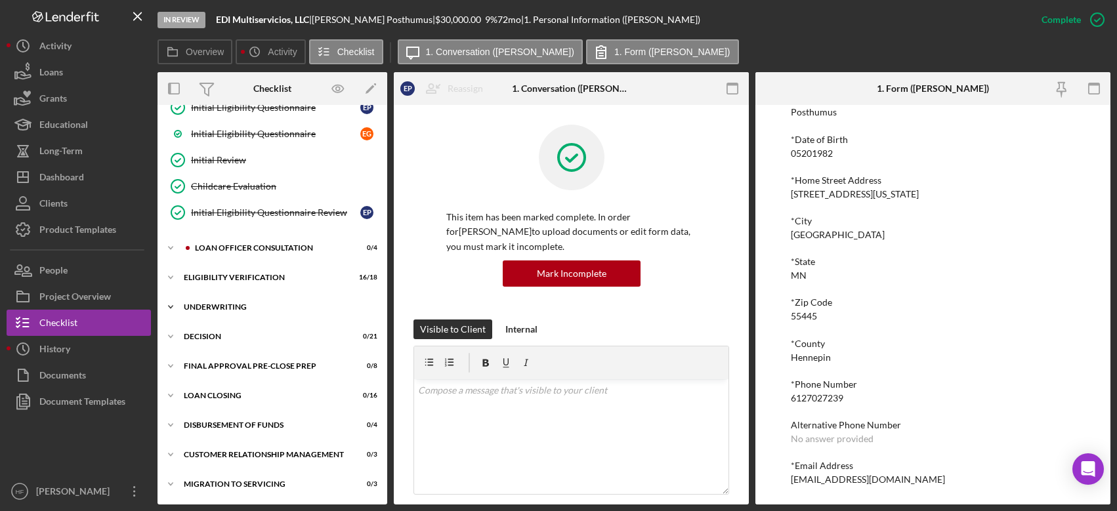
click at [205, 302] on div "Icon/Expander Underwriting 14 / 35" at bounding box center [272, 307] width 230 height 26
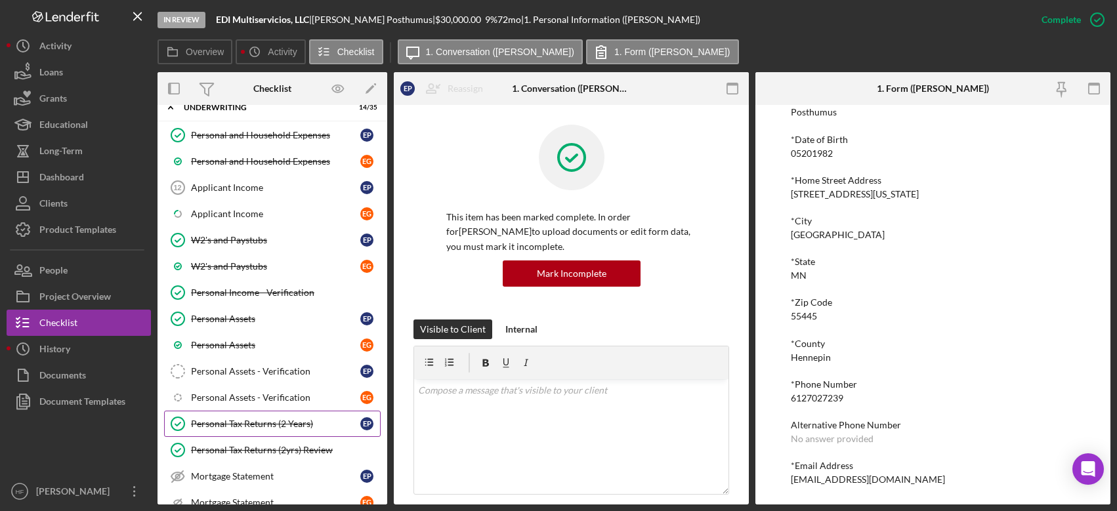
scroll to position [453, 0]
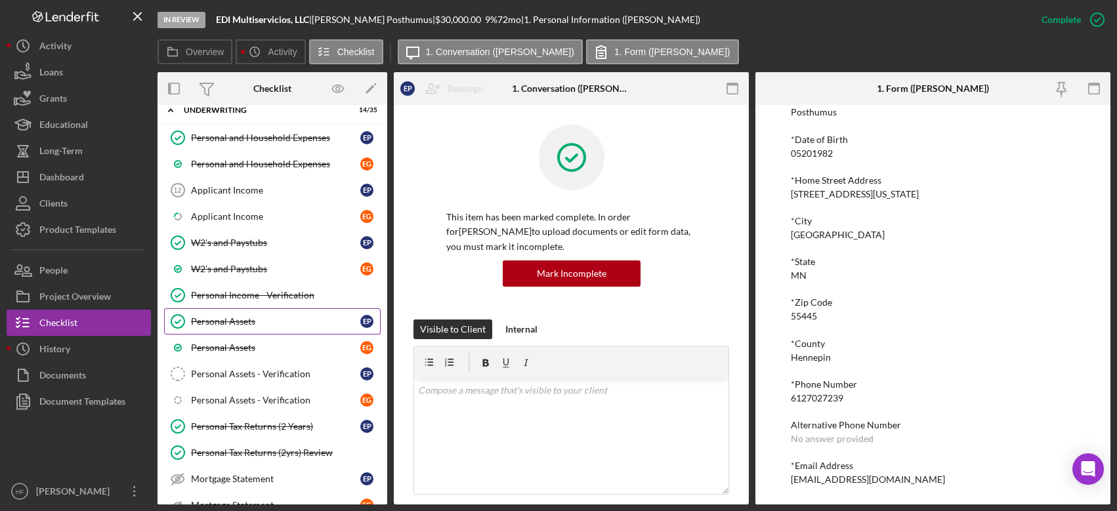
click at [238, 322] on div "Personal Assets" at bounding box center [275, 321] width 169 height 10
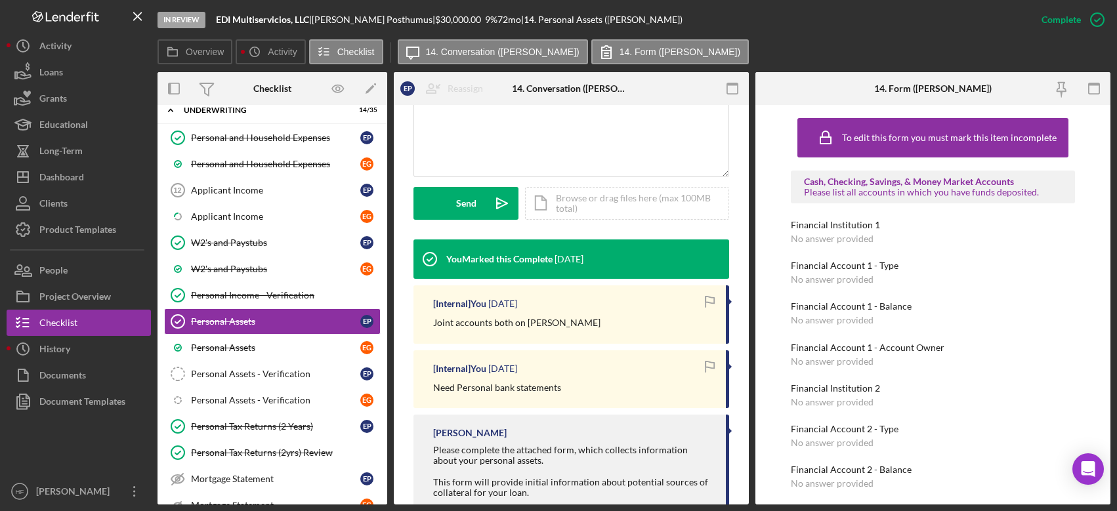
scroll to position [438, 0]
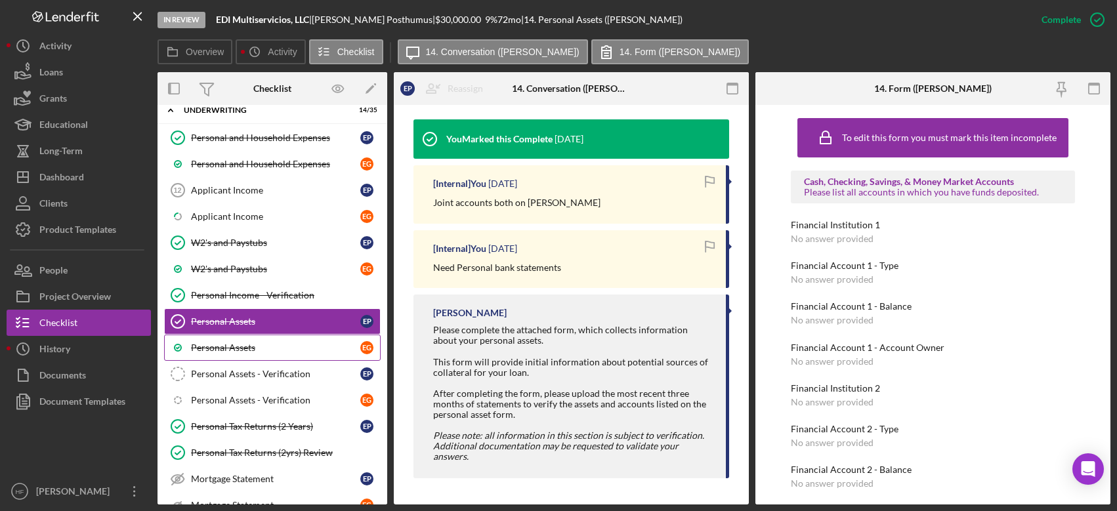
click at [291, 343] on div "Personal Assets" at bounding box center [275, 348] width 169 height 10
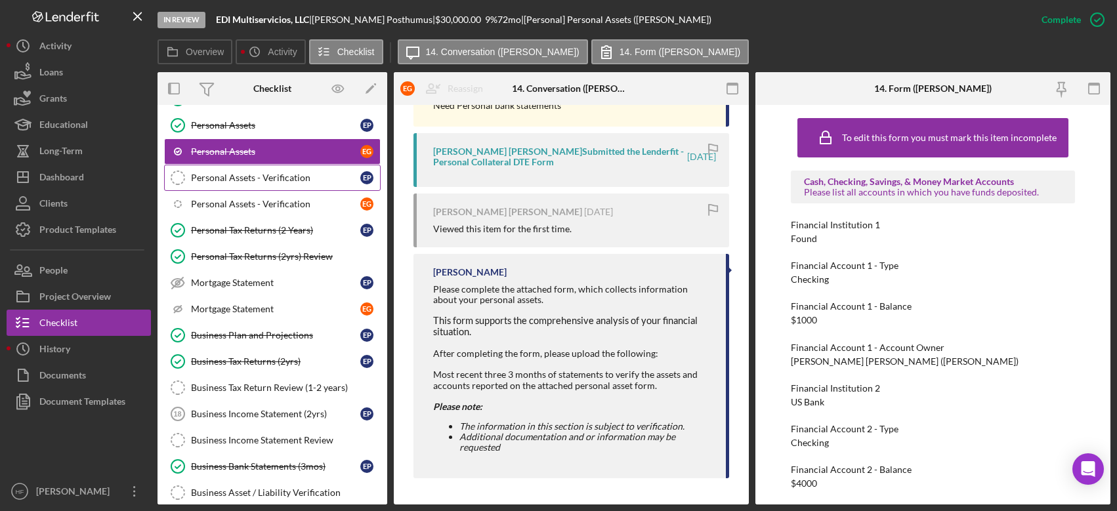
scroll to position [650, 0]
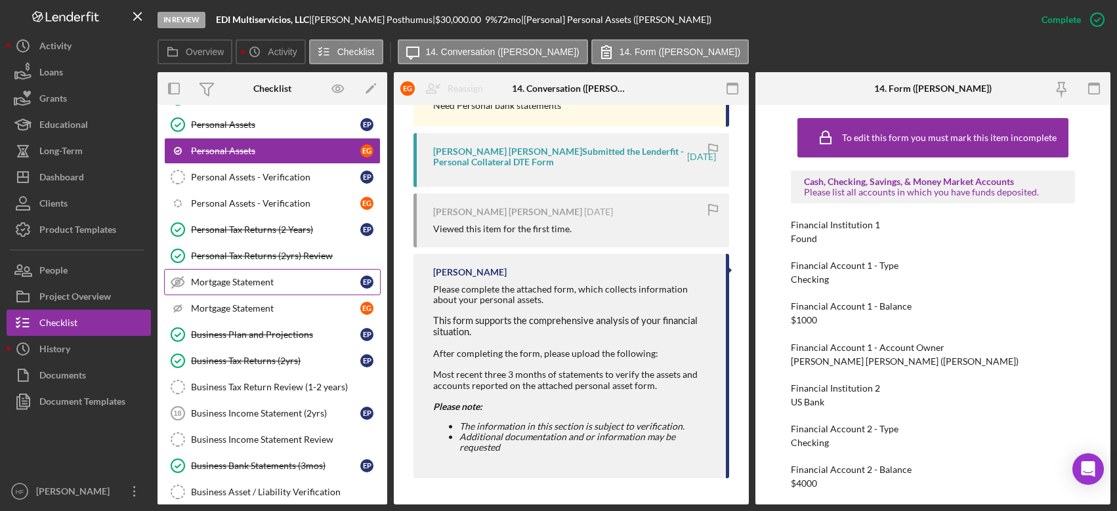
click at [249, 295] on link "Mortgage Statement Mortgage Statement E P" at bounding box center [272, 282] width 217 height 26
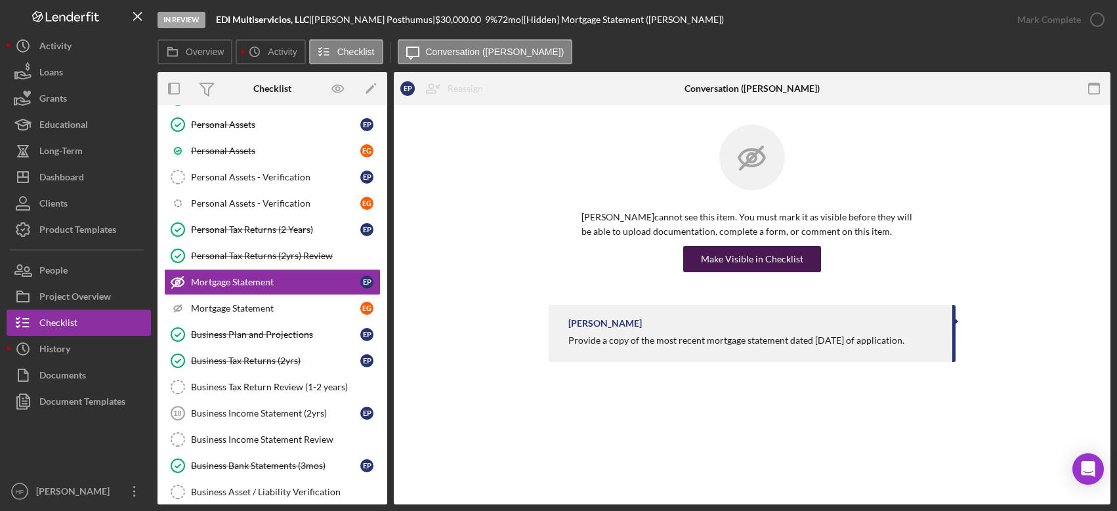
click at [770, 251] on div "Make Visible in Checklist" at bounding box center [752, 259] width 102 height 26
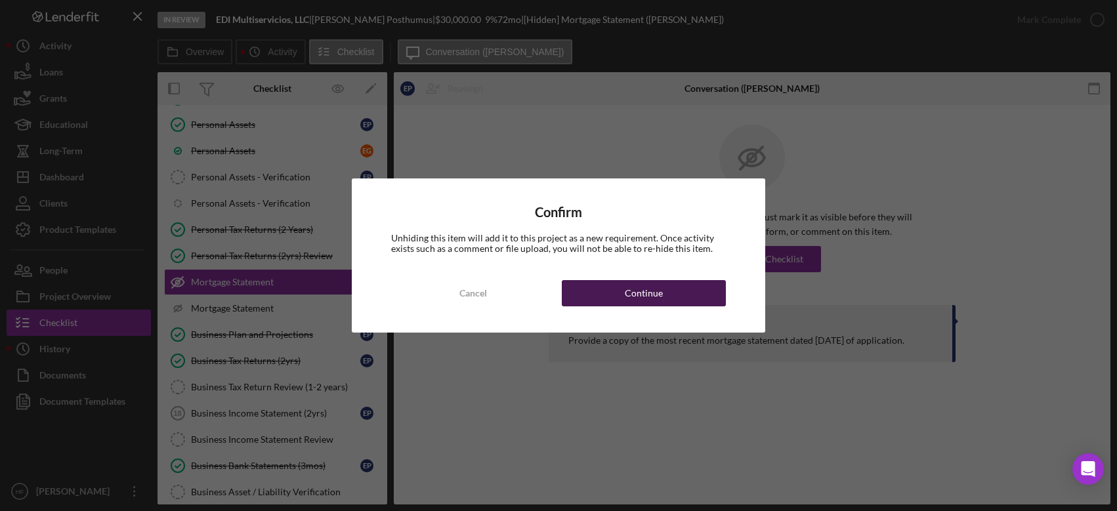
click at [647, 289] on div "Continue" at bounding box center [644, 293] width 38 height 26
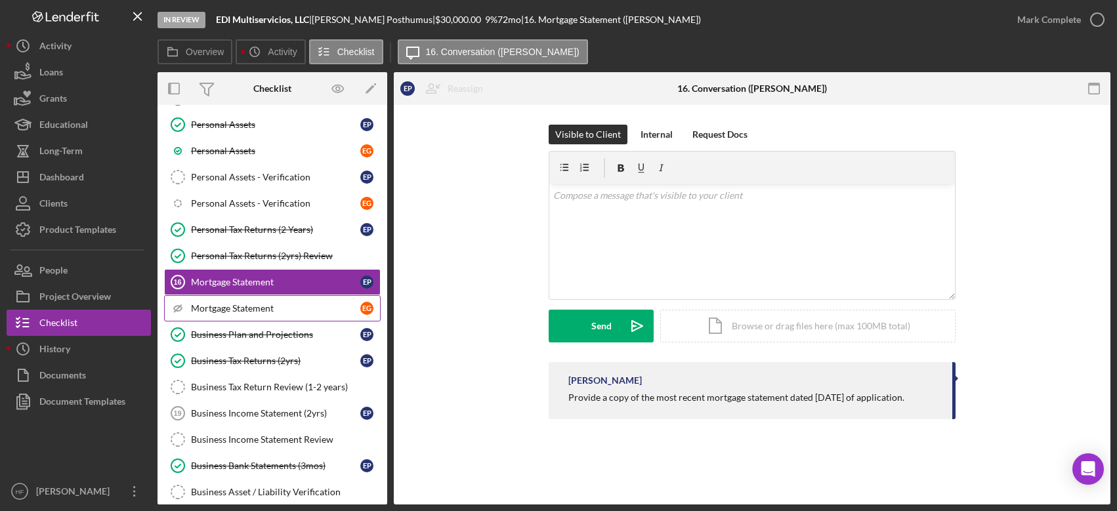
scroll to position [716, 0]
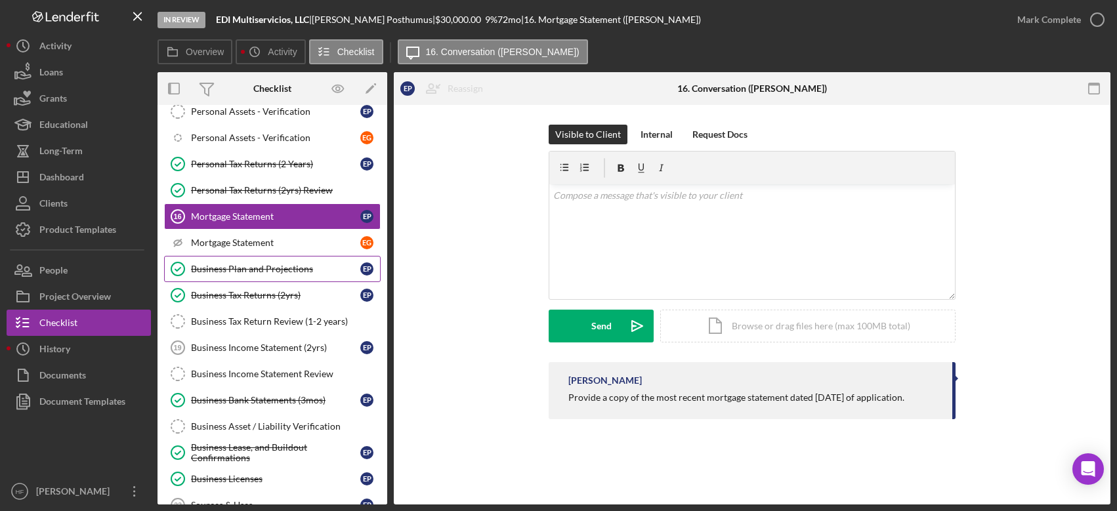
click at [240, 271] on div "Business Plan and Projections" at bounding box center [275, 269] width 169 height 10
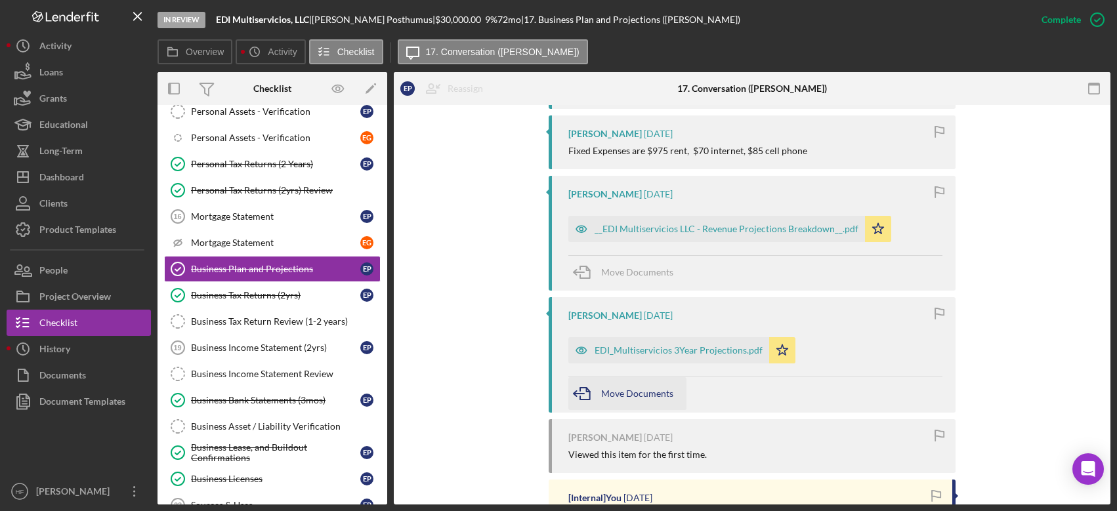
scroll to position [525, 0]
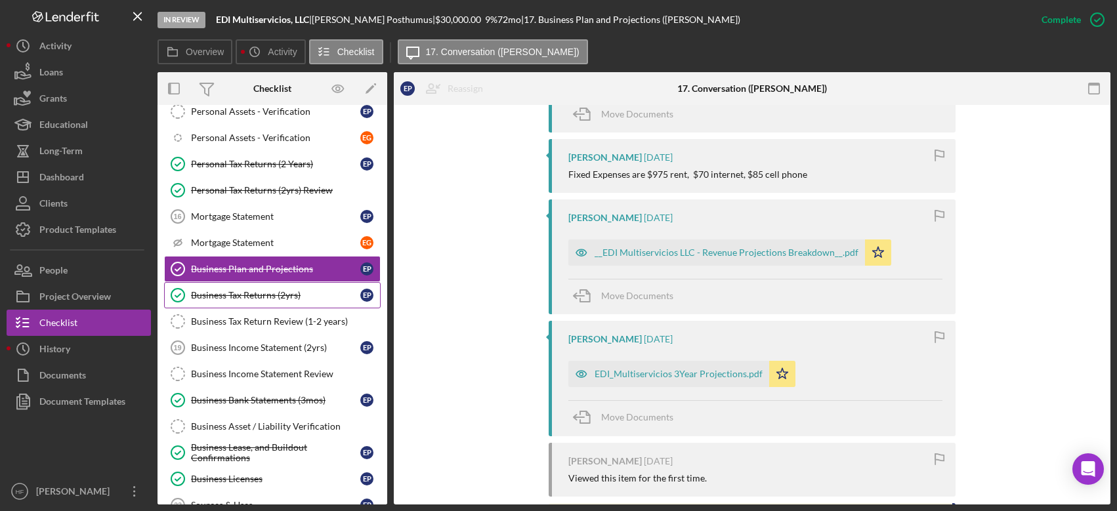
click at [227, 297] on div "Business Tax Returns (2yrs)" at bounding box center [275, 295] width 169 height 10
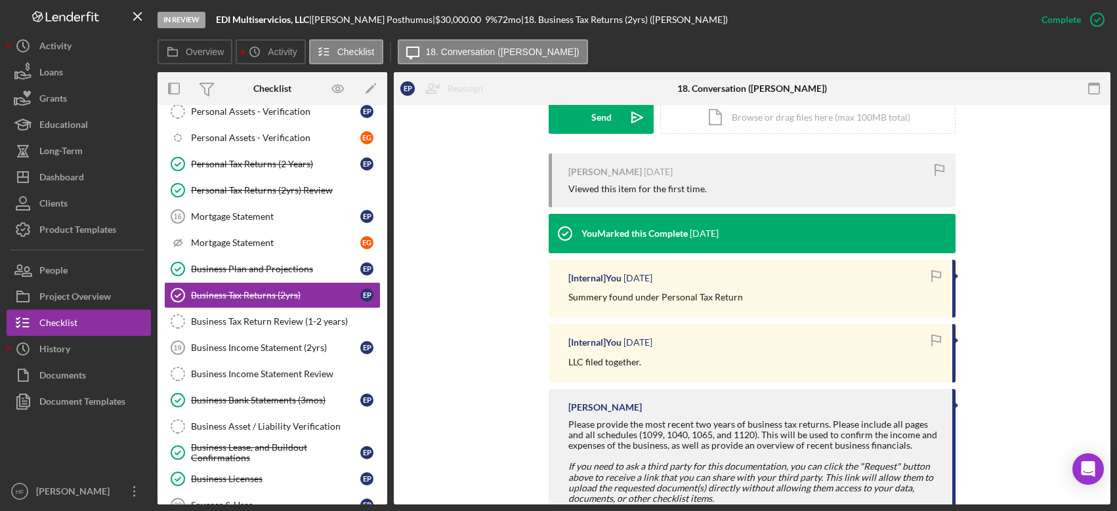
scroll to position [365, 0]
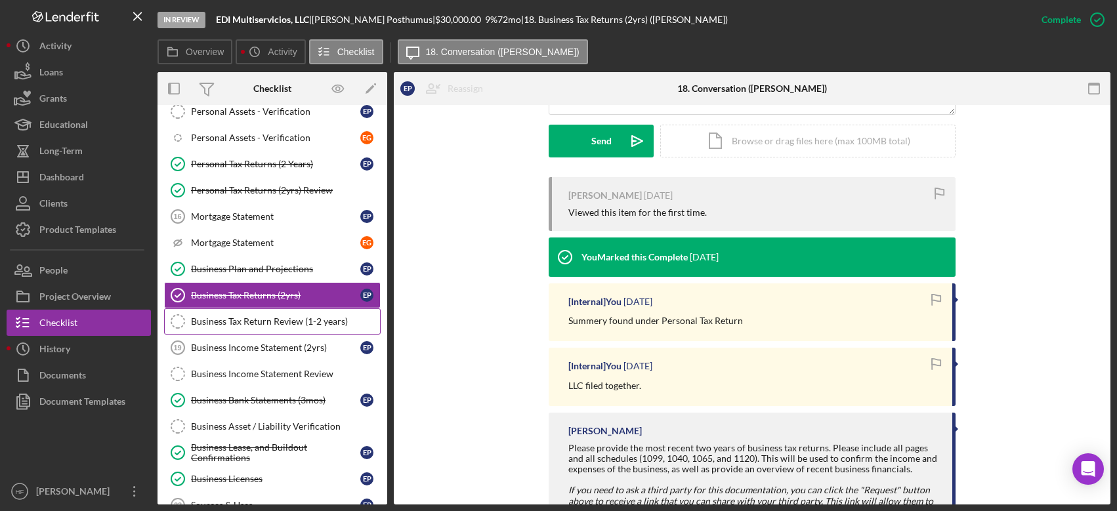
click at [309, 320] on div "Business Tax Return Review (1-2 years)" at bounding box center [285, 321] width 189 height 10
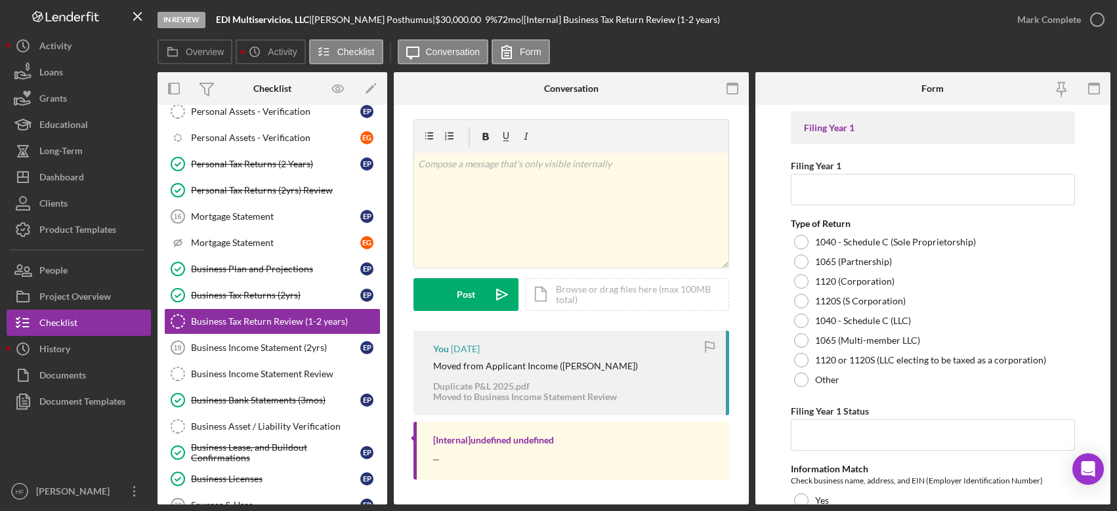
scroll to position [7, 0]
click at [289, 401] on div "Business Bank Statements (3mos)" at bounding box center [275, 400] width 169 height 10
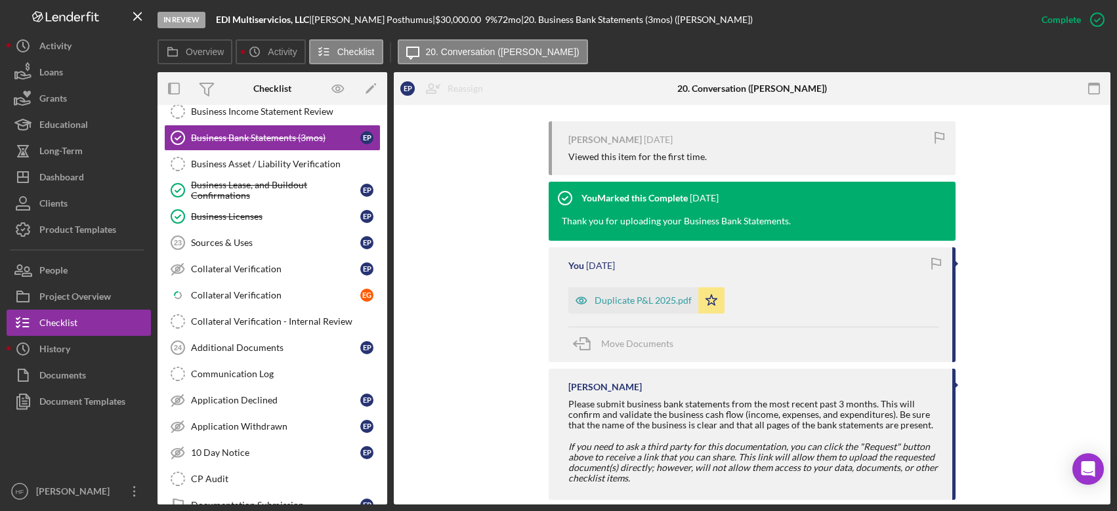
scroll to position [443, 0]
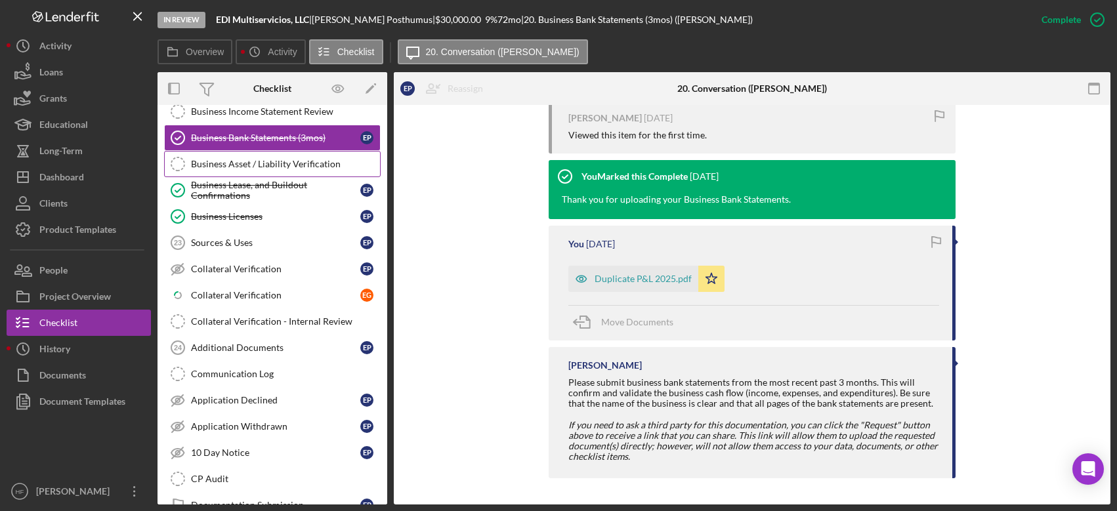
click at [253, 163] on div "Business Asset / Liability Verification" at bounding box center [285, 164] width 189 height 10
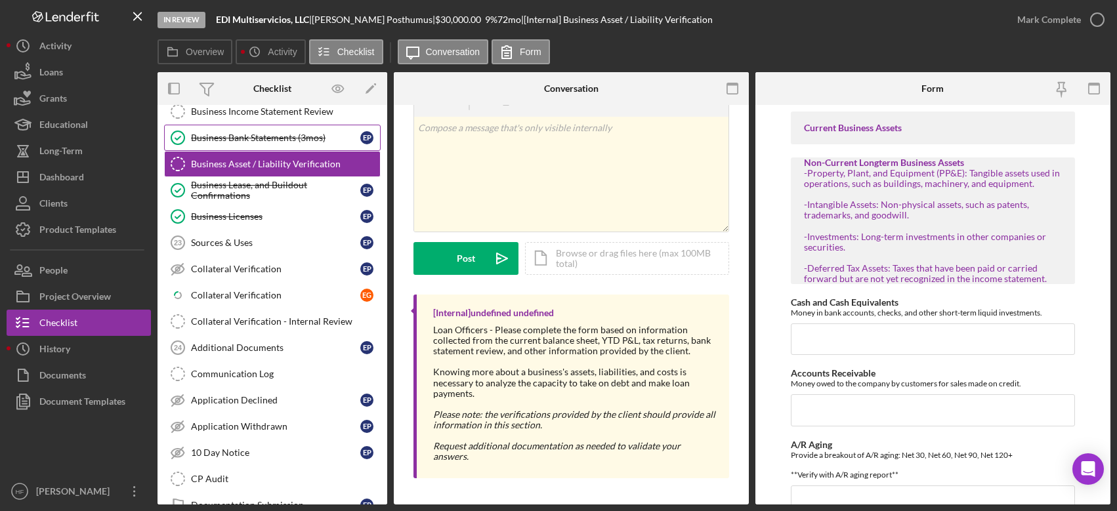
scroll to position [650, 0]
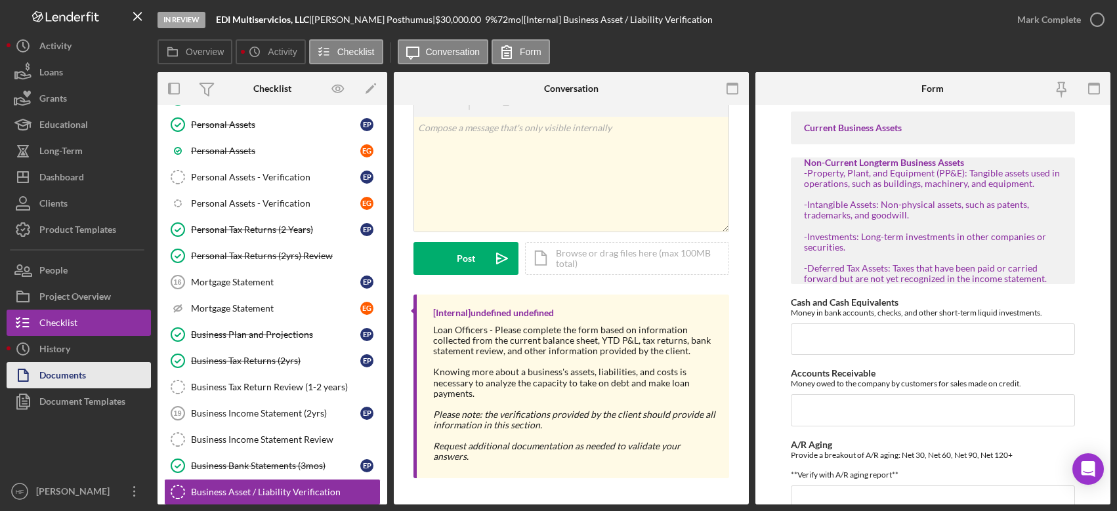
click at [107, 375] on button "Documents" at bounding box center [79, 375] width 144 height 26
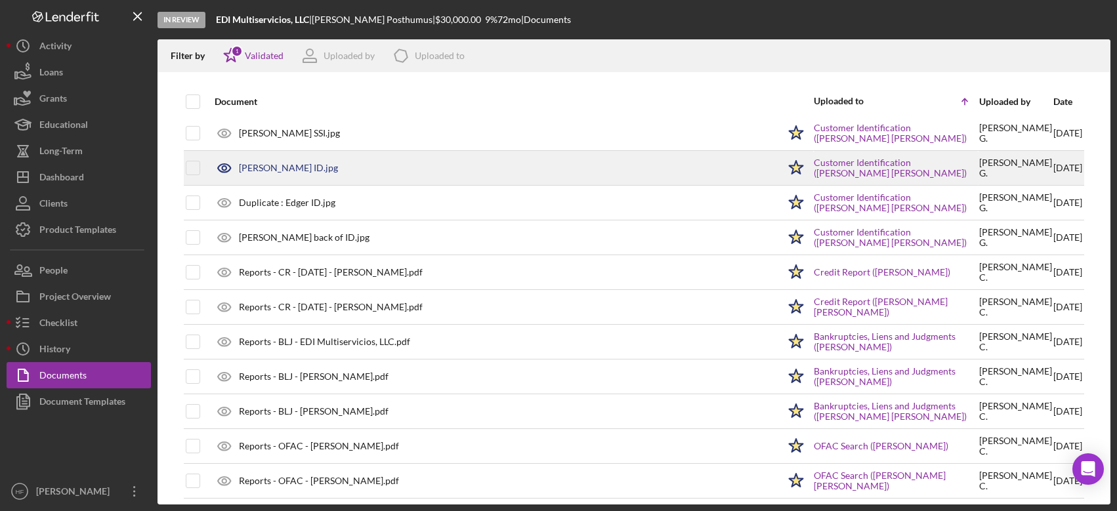
scroll to position [197, 0]
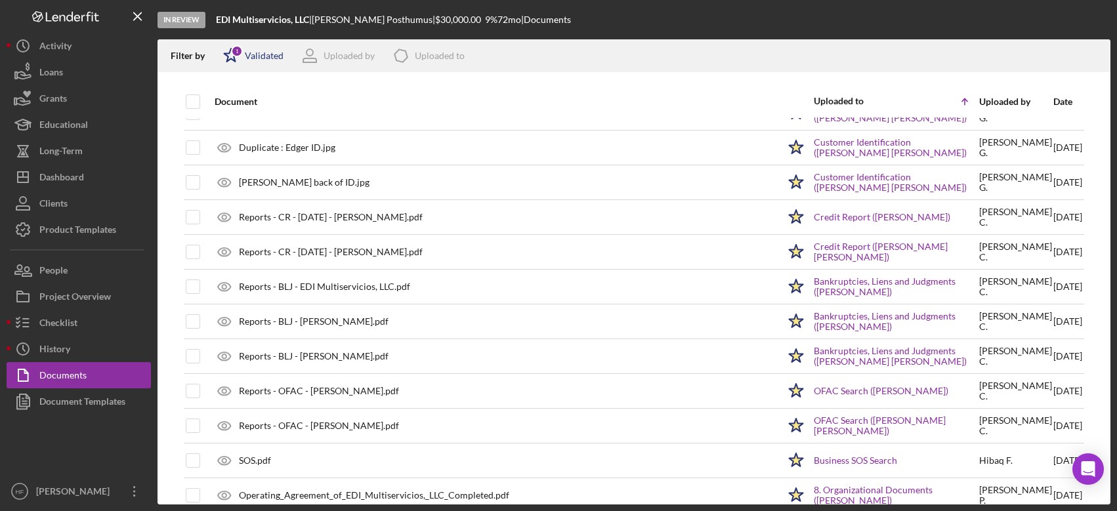
click at [253, 54] on div "Validated" at bounding box center [264, 56] width 39 height 10
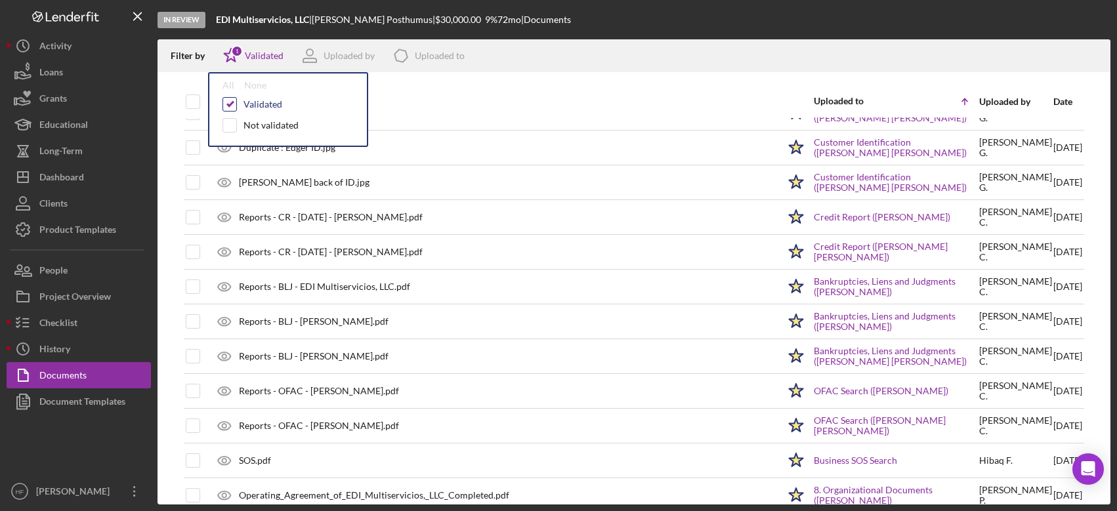
click at [227, 103] on input "checkbox" at bounding box center [229, 104] width 13 height 13
checkbox input "false"
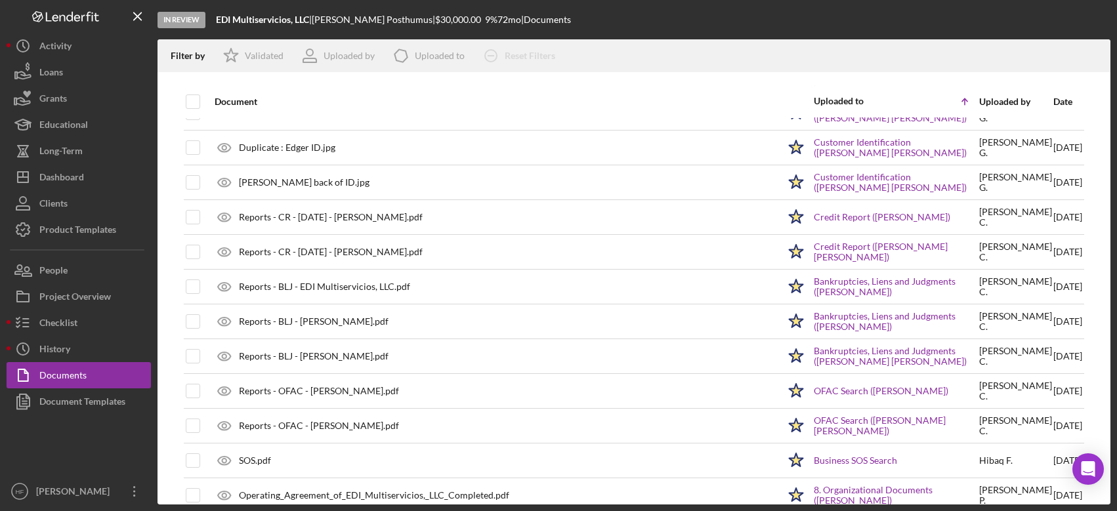
click at [486, 93] on div "Document" at bounding box center [497, 101] width 564 height 31
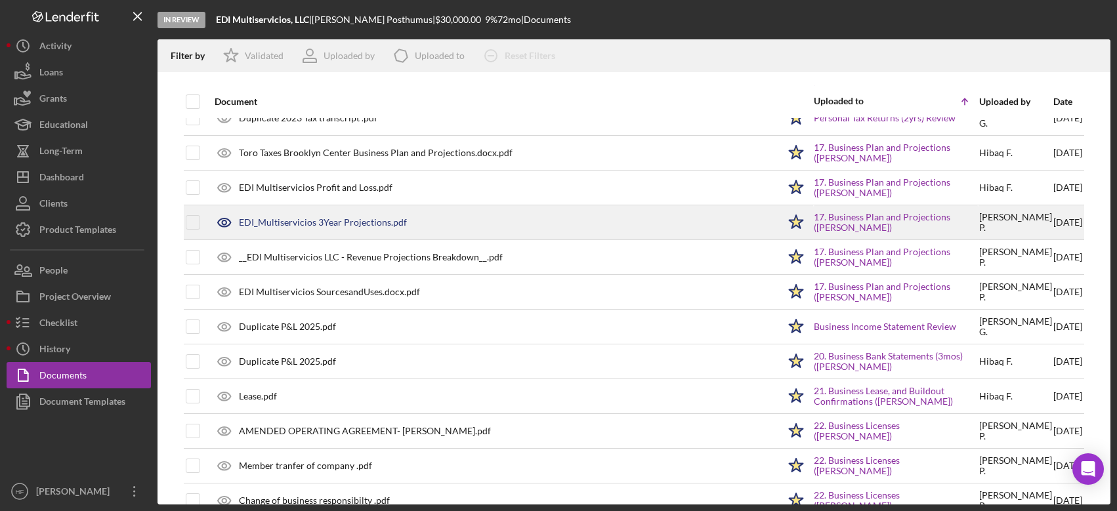
scroll to position [1509, 0]
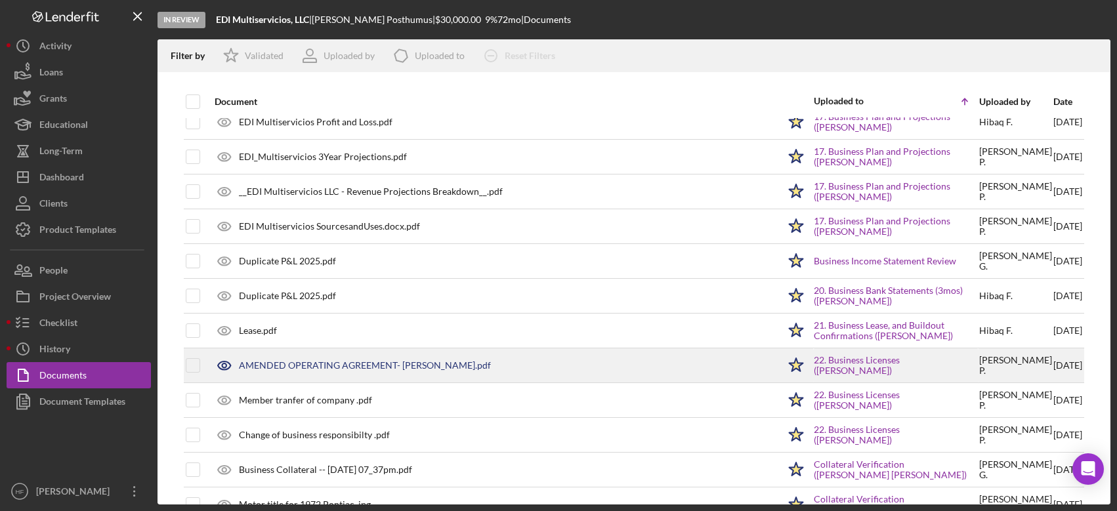
click at [459, 358] on div "AMENDED OPERATING AGREEMENT- [PERSON_NAME].pdf" at bounding box center [493, 365] width 570 height 33
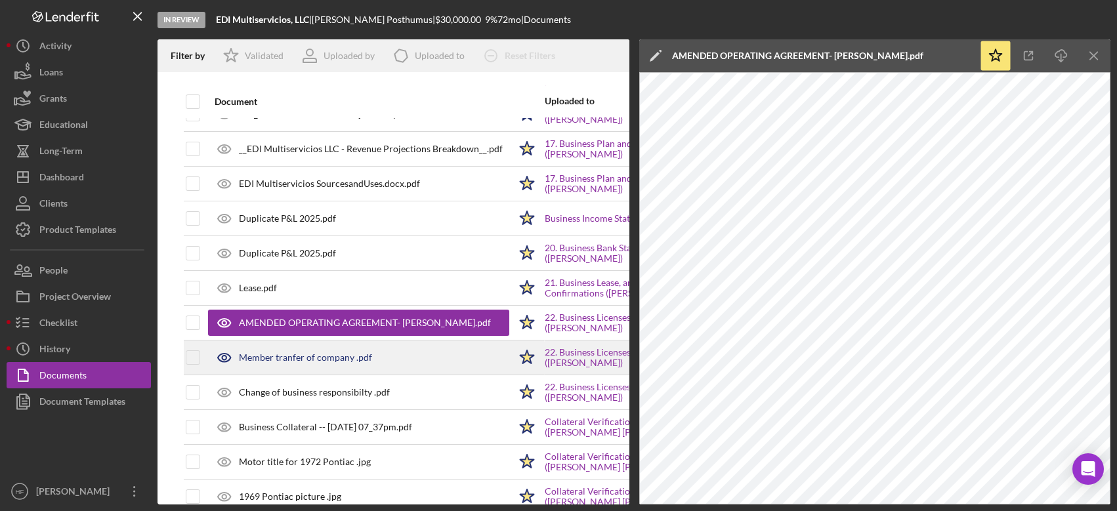
scroll to position [1575, 0]
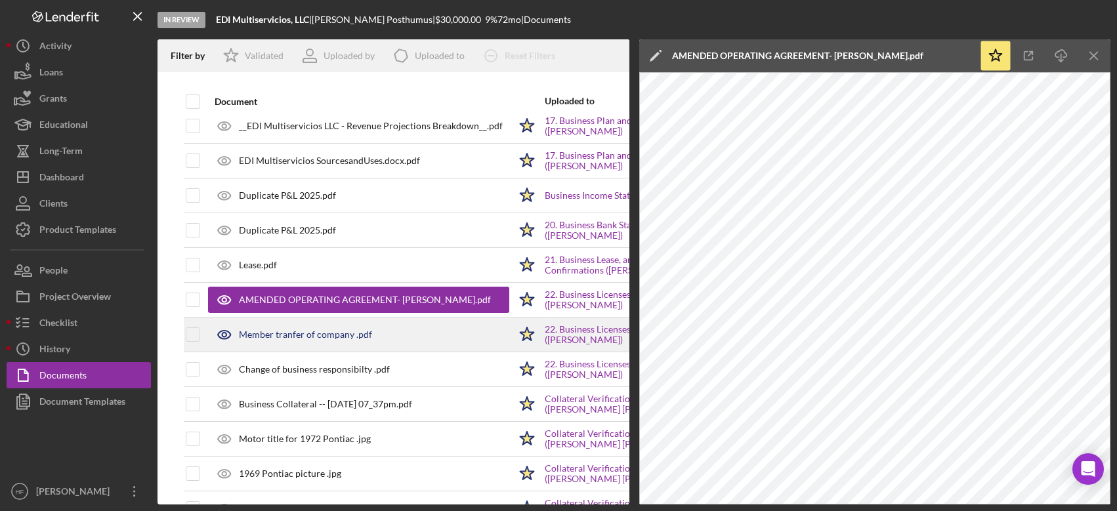
click at [399, 337] on div "Member tranfer of company .pdf" at bounding box center [358, 334] width 301 height 33
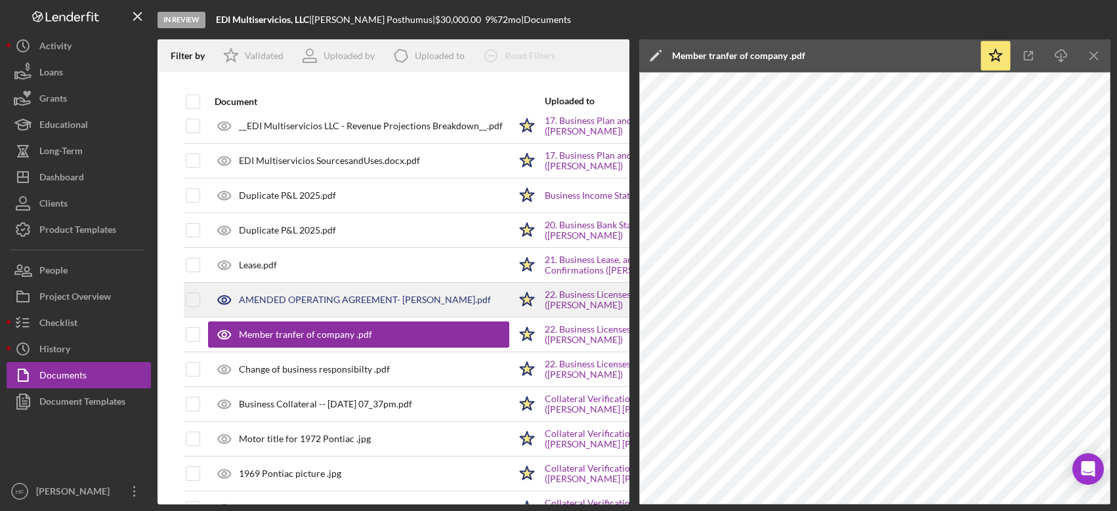
scroll to position [1640, 0]
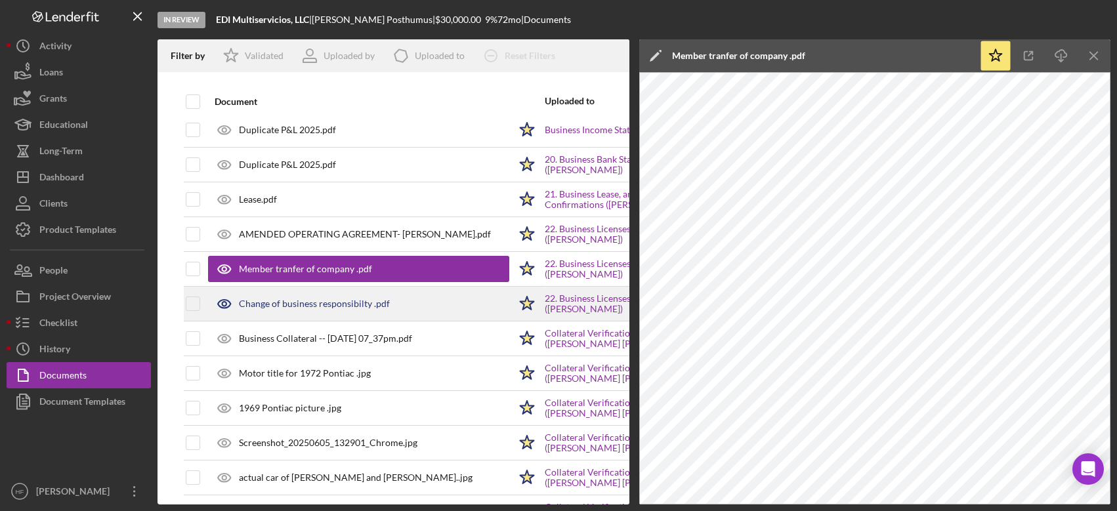
click at [398, 312] on div "Change of business responsibilty .pdf" at bounding box center [358, 303] width 301 height 33
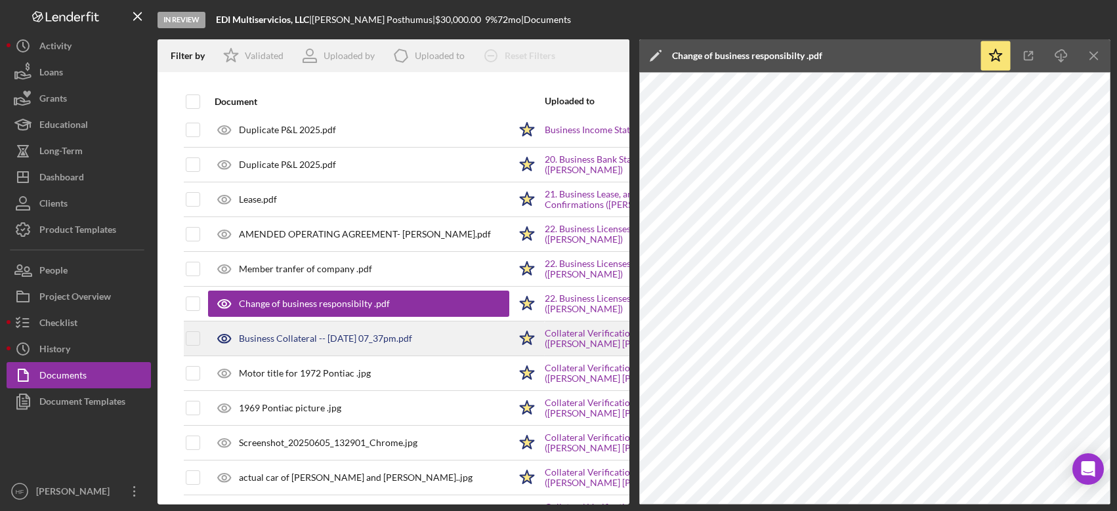
click at [416, 352] on div "Business Collateral -- [DATE] 07_37pm.pdf" at bounding box center [358, 338] width 301 height 33
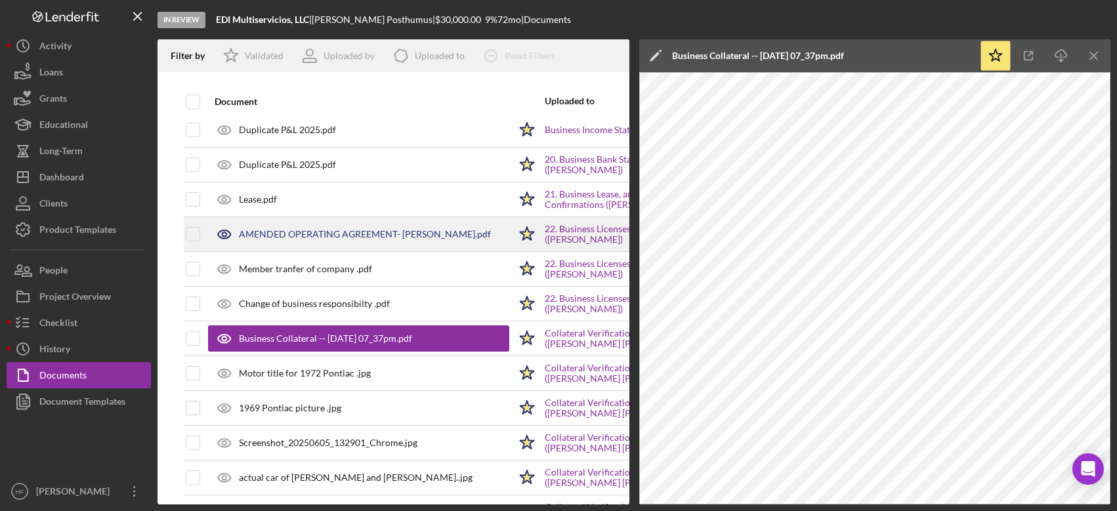
click at [349, 243] on div "AMENDED OPERATING AGREEMENT- [PERSON_NAME].pdf" at bounding box center [358, 234] width 301 height 33
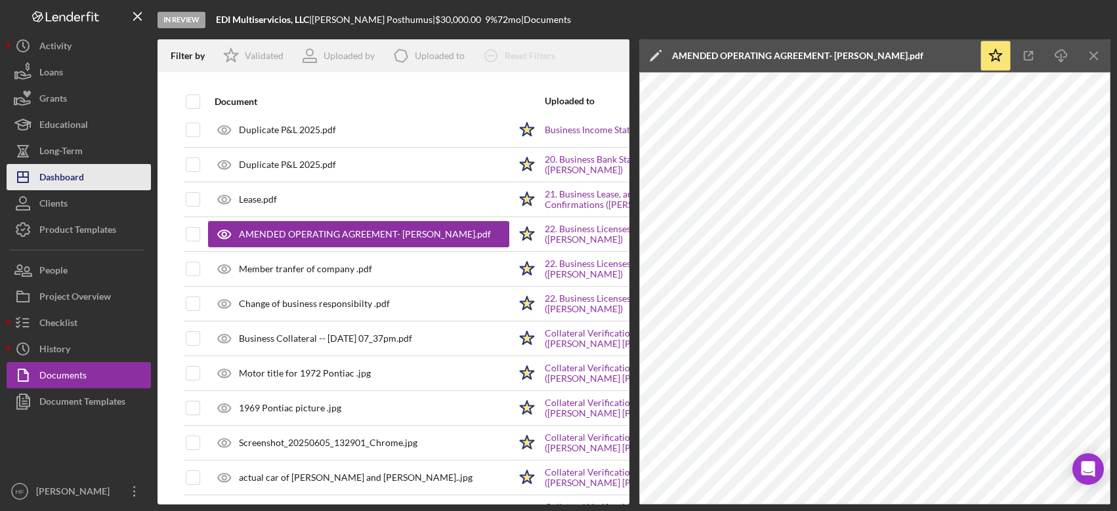
click at [92, 173] on button "Icon/Dashboard Dashboard" at bounding box center [79, 177] width 144 height 26
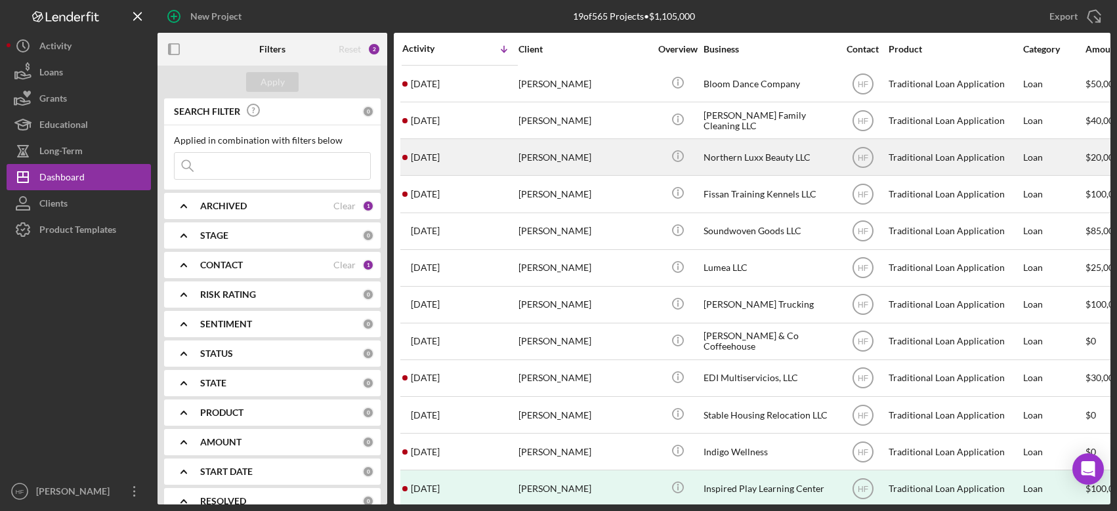
scroll to position [262, 0]
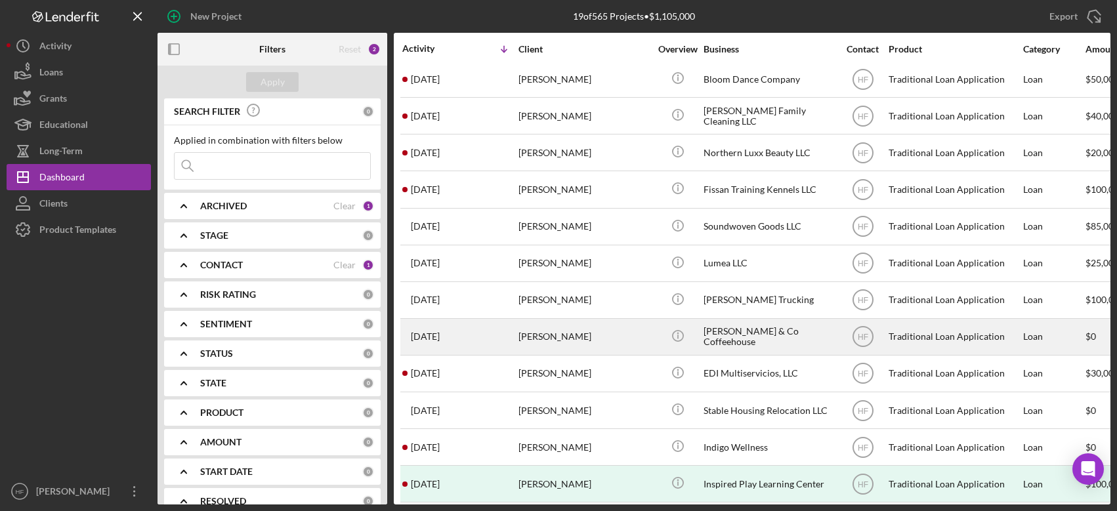
click at [631, 331] on div "[PERSON_NAME]" at bounding box center [583, 337] width 131 height 35
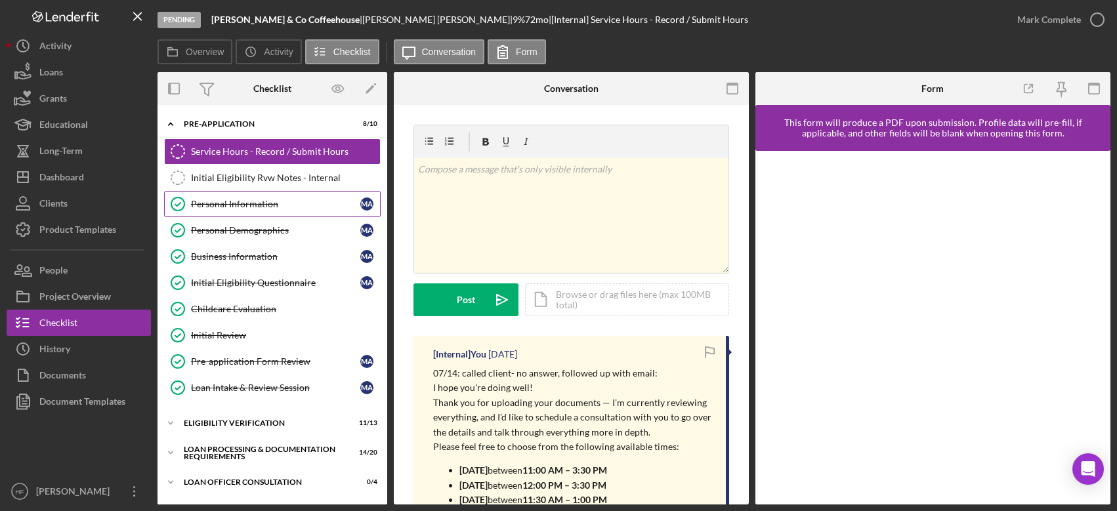
click at [249, 193] on link "Personal Information Personal Information M A" at bounding box center [272, 204] width 217 height 26
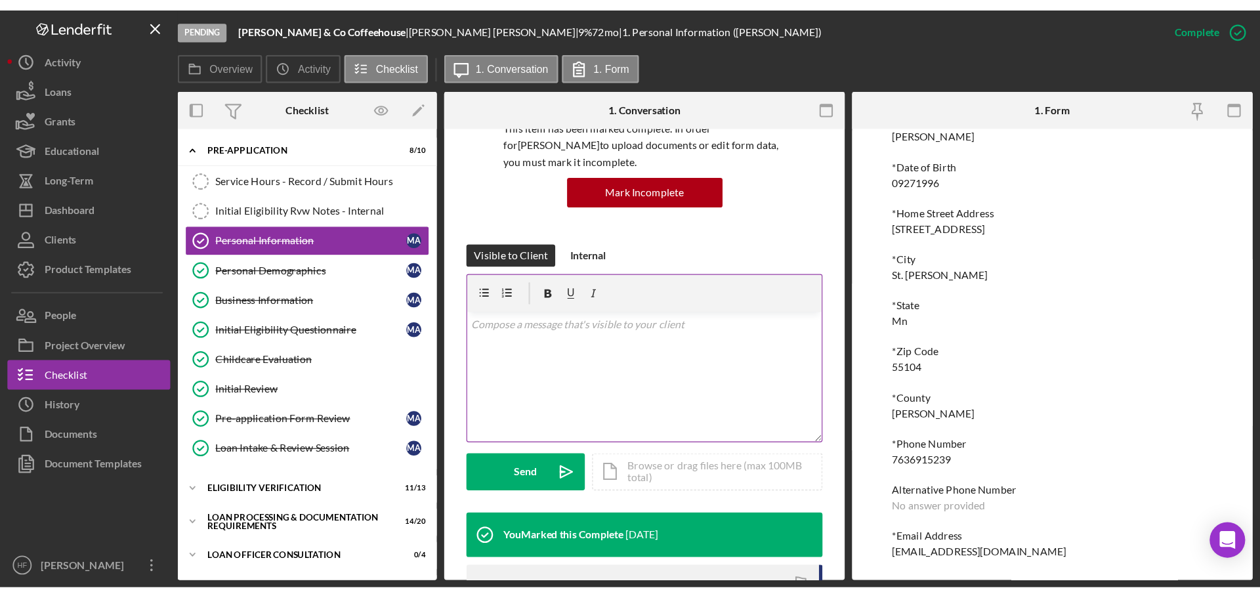
scroll to position [131, 0]
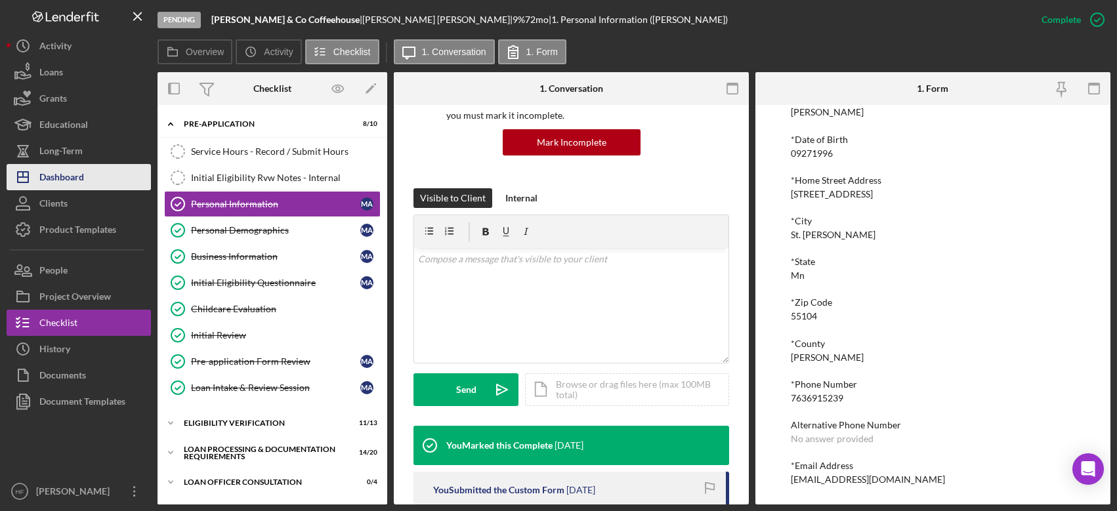
click at [92, 167] on button "Icon/Dashboard Dashboard" at bounding box center [79, 177] width 144 height 26
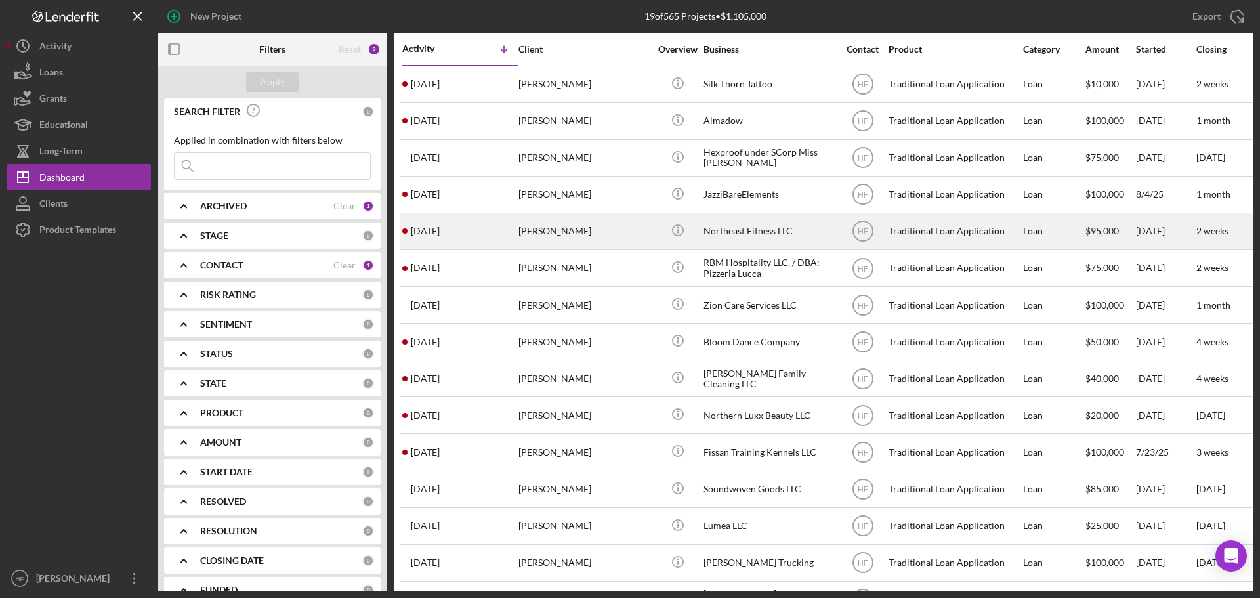
click at [560, 238] on div "[PERSON_NAME]" at bounding box center [583, 231] width 131 height 35
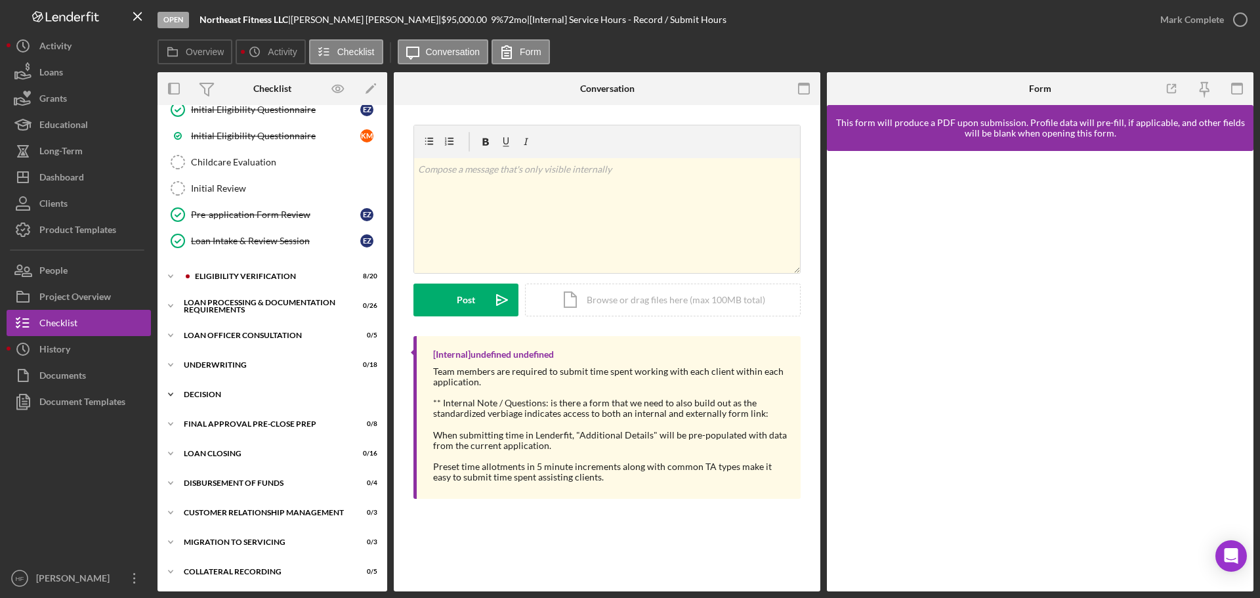
scroll to position [255, 0]
click at [170, 277] on icon "Icon/Expander" at bounding box center [170, 275] width 26 height 26
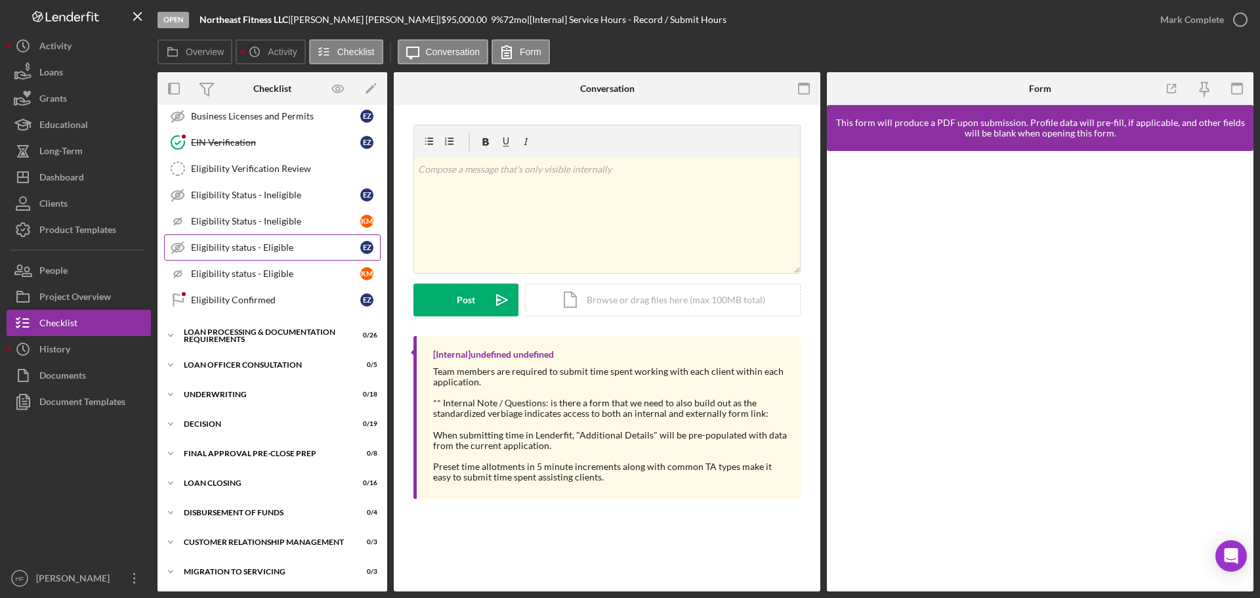
scroll to position [787, 0]
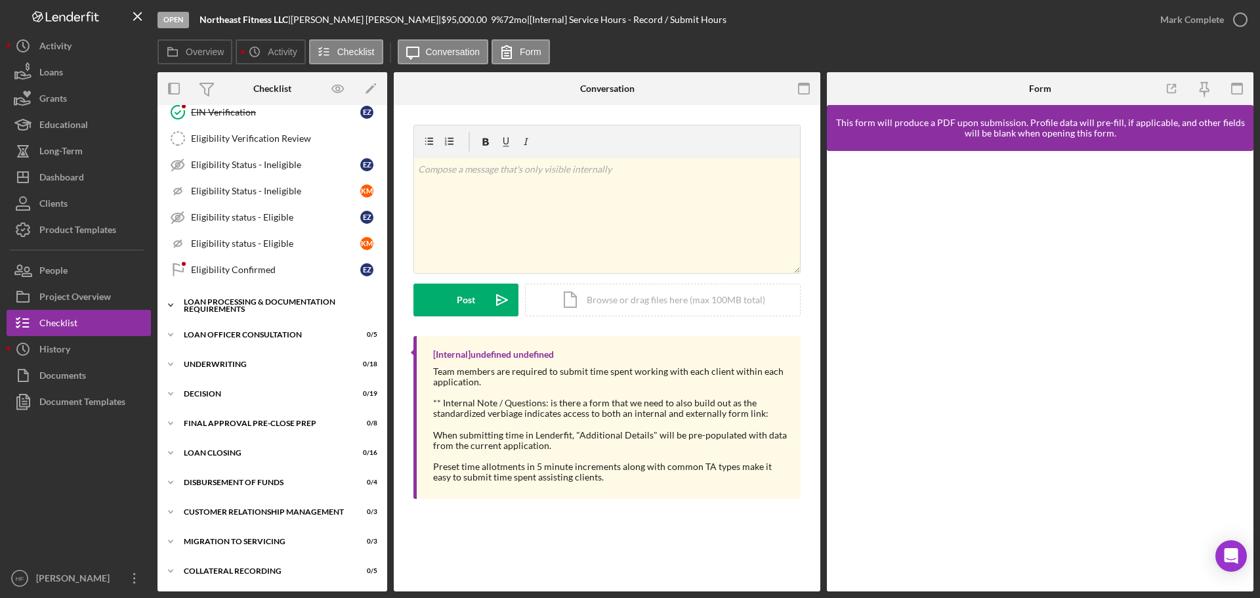
click at [171, 303] on icon "Icon/Expander" at bounding box center [170, 305] width 26 height 26
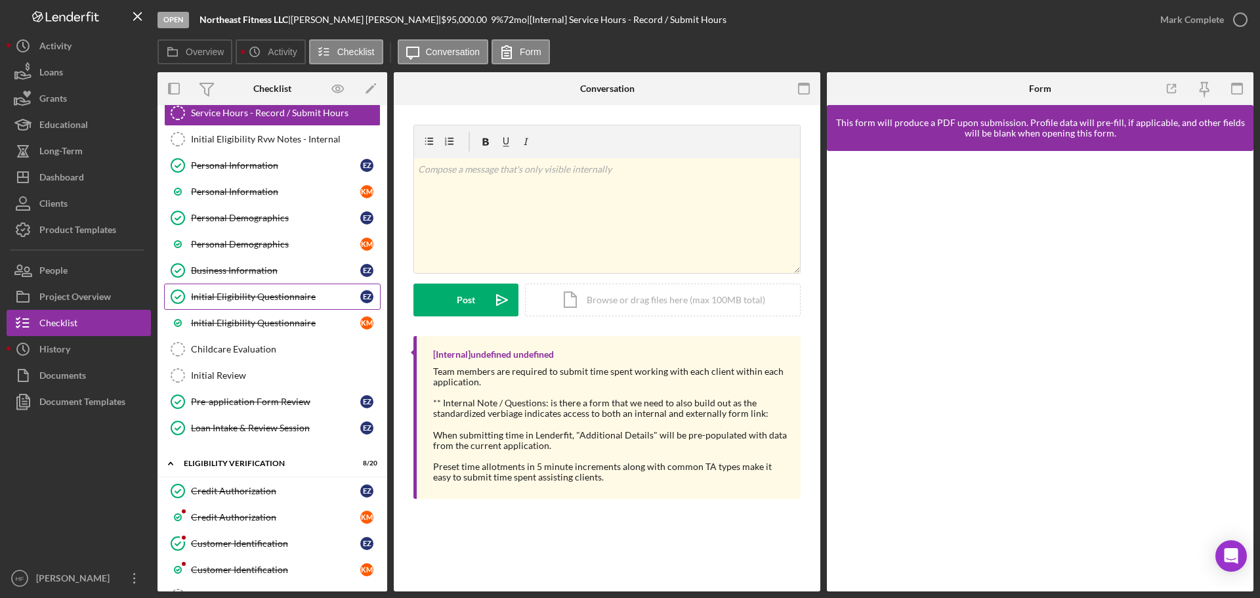
scroll to position [66, 0]
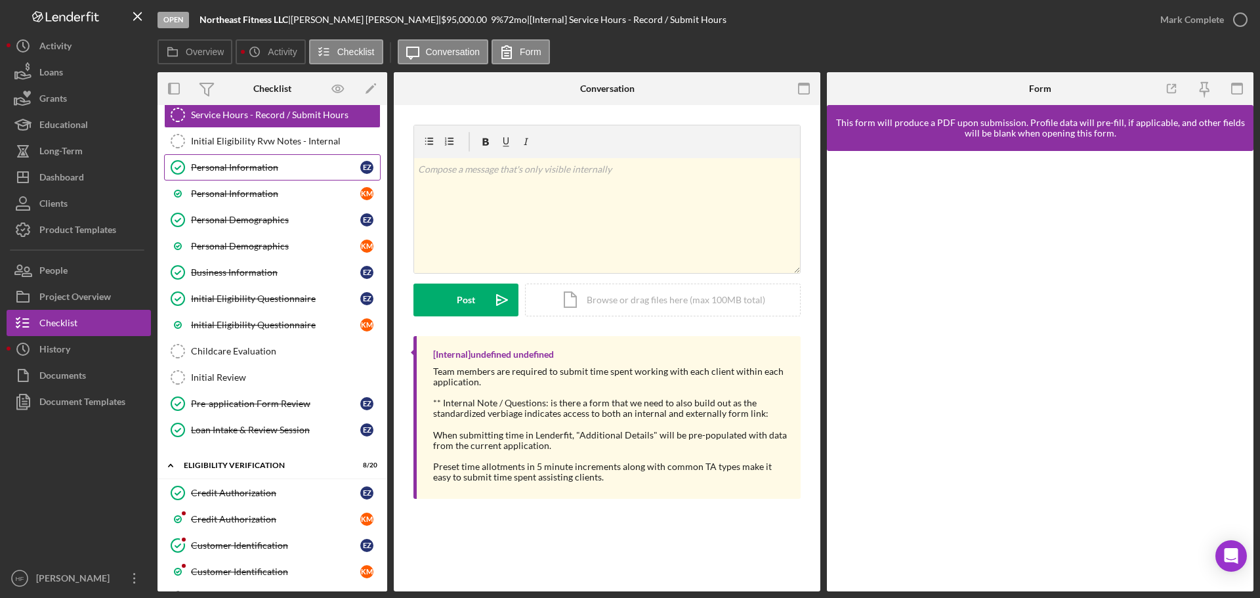
click at [299, 158] on link "Personal Information Personal Information E Z" at bounding box center [272, 167] width 217 height 26
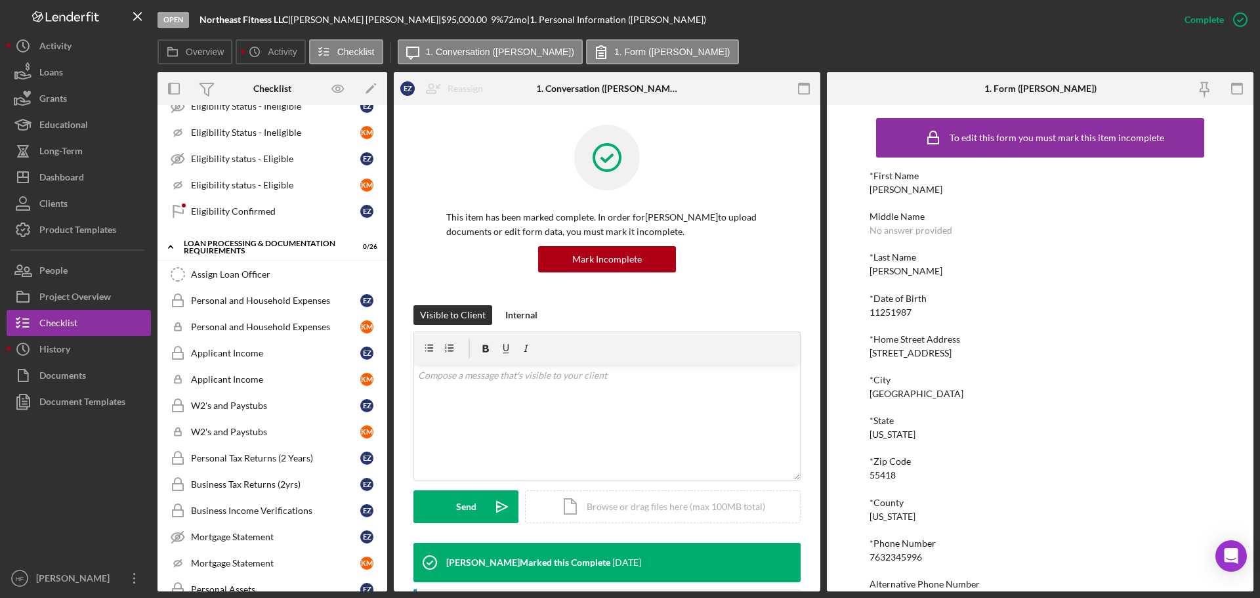
scroll to position [787, 0]
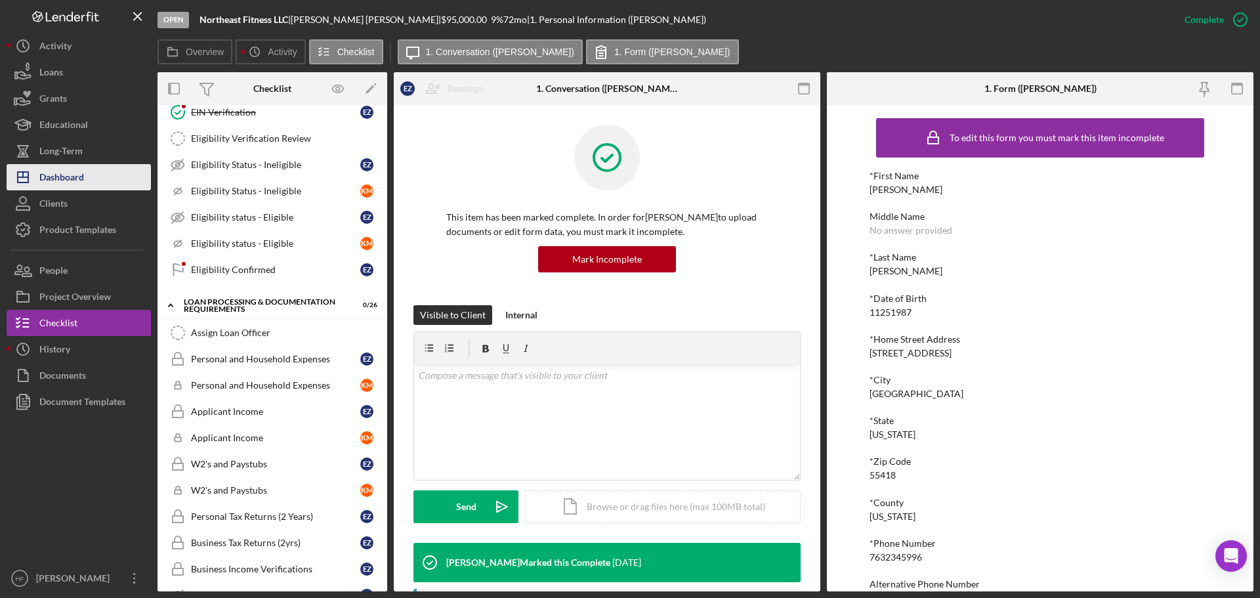
click at [70, 184] on div "Dashboard" at bounding box center [61, 179] width 45 height 30
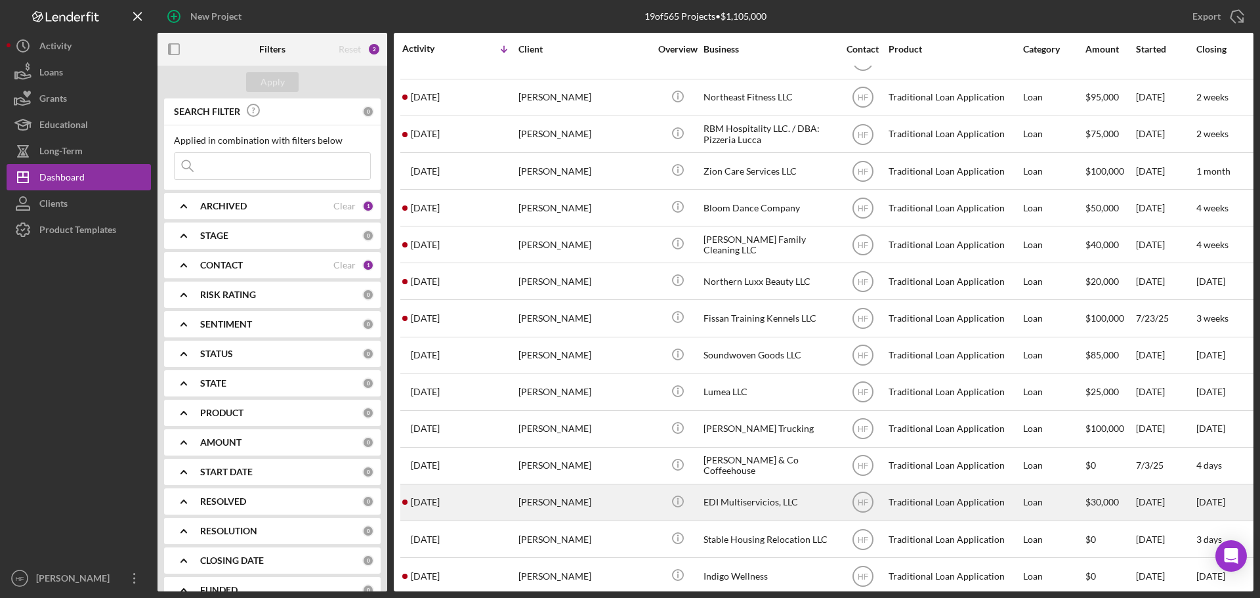
scroll to position [190, 0]
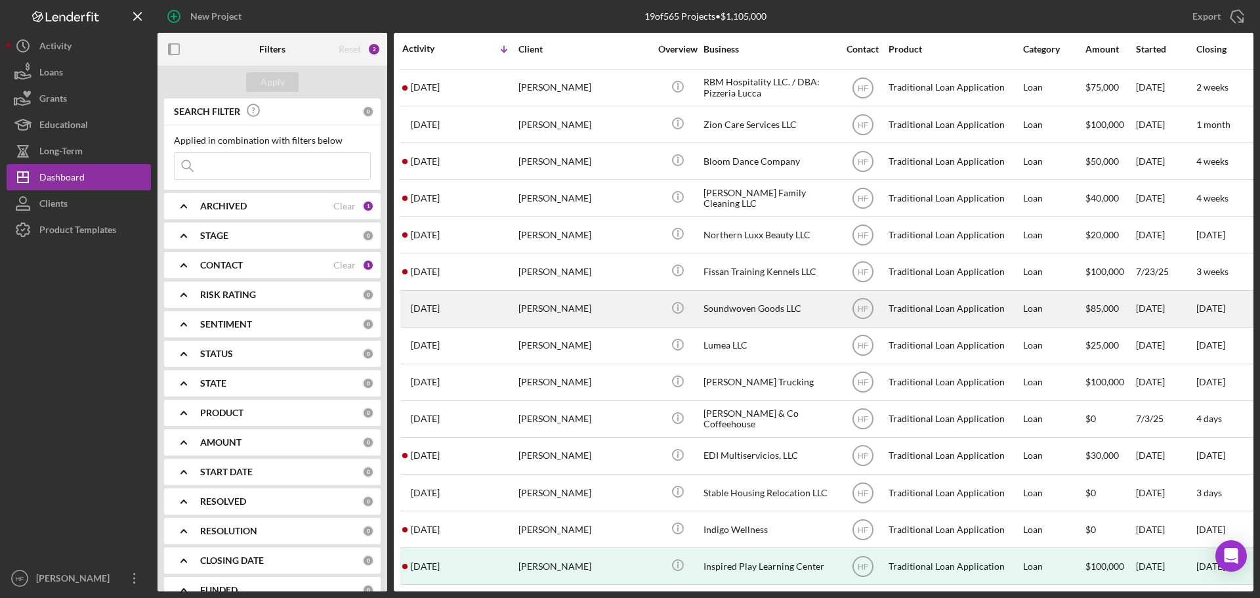
click at [591, 291] on div "[PERSON_NAME]" at bounding box center [583, 308] width 131 height 35
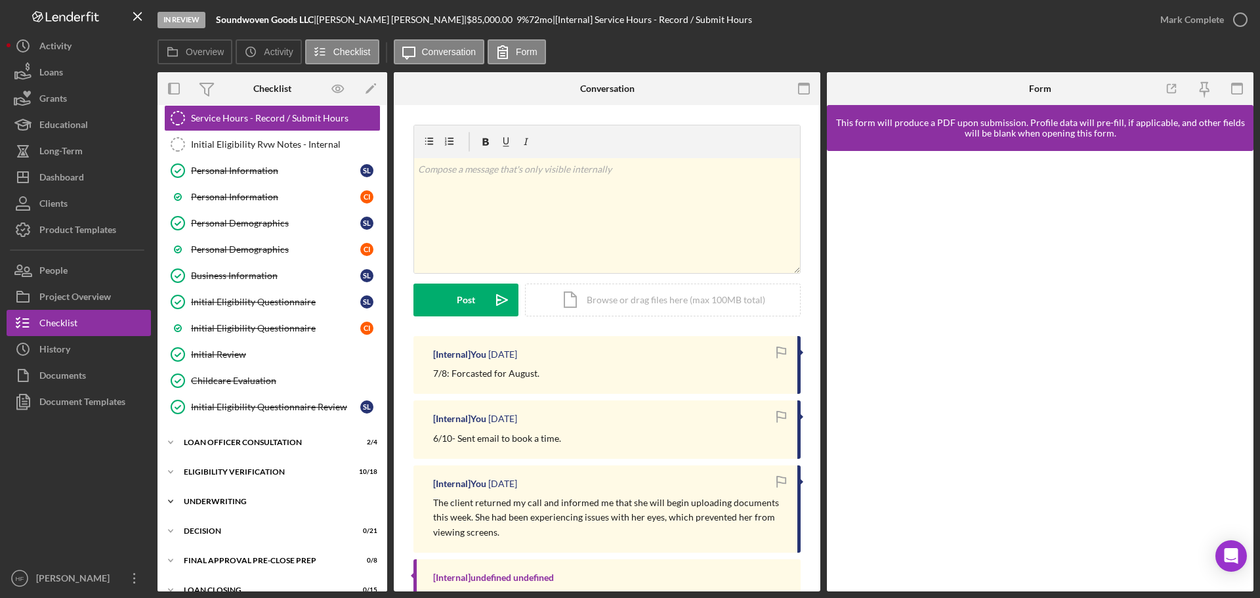
scroll to position [170, 0]
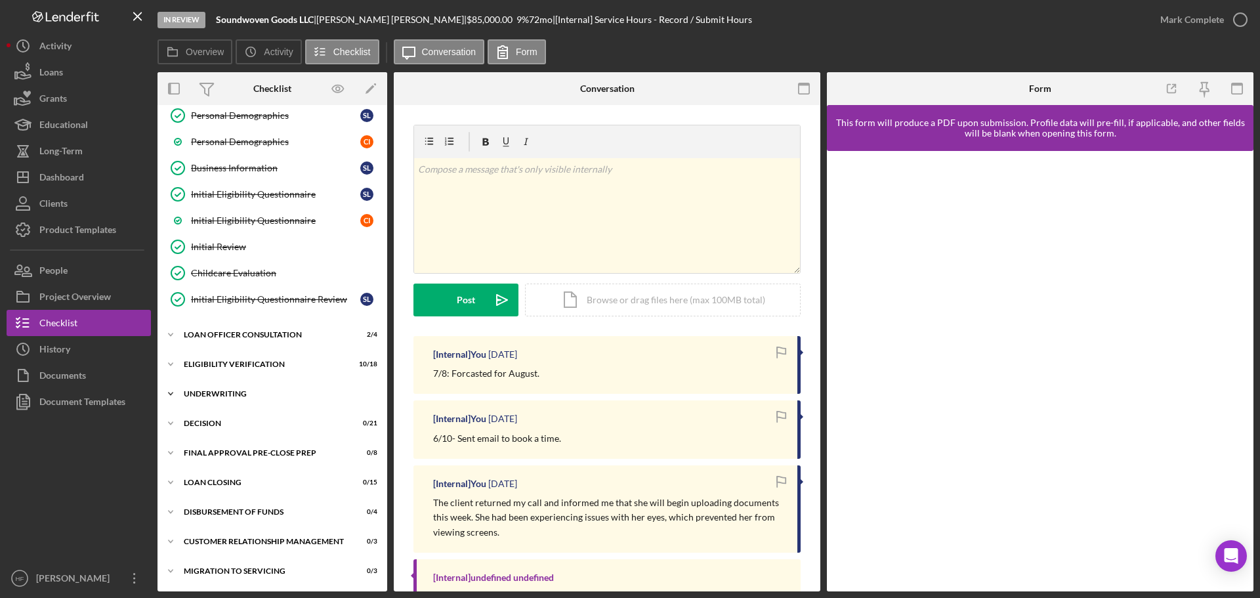
click at [220, 394] on div "Underwriting" at bounding box center [277, 394] width 187 height 8
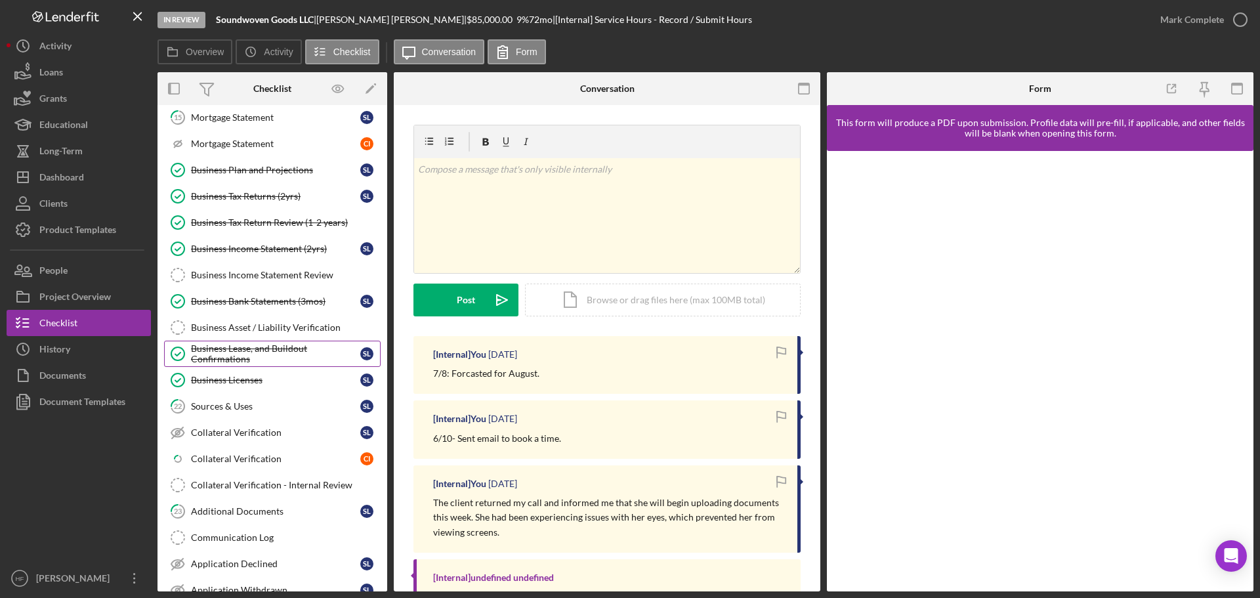
scroll to position [826, 0]
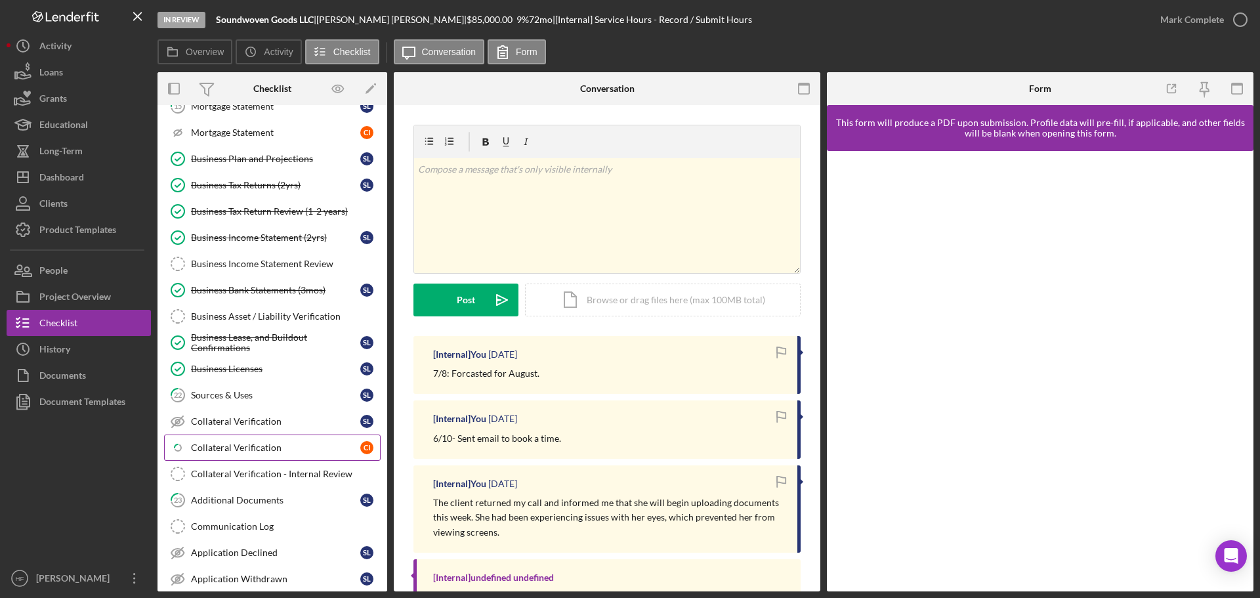
click at [262, 449] on div "Collateral Verification" at bounding box center [275, 447] width 169 height 10
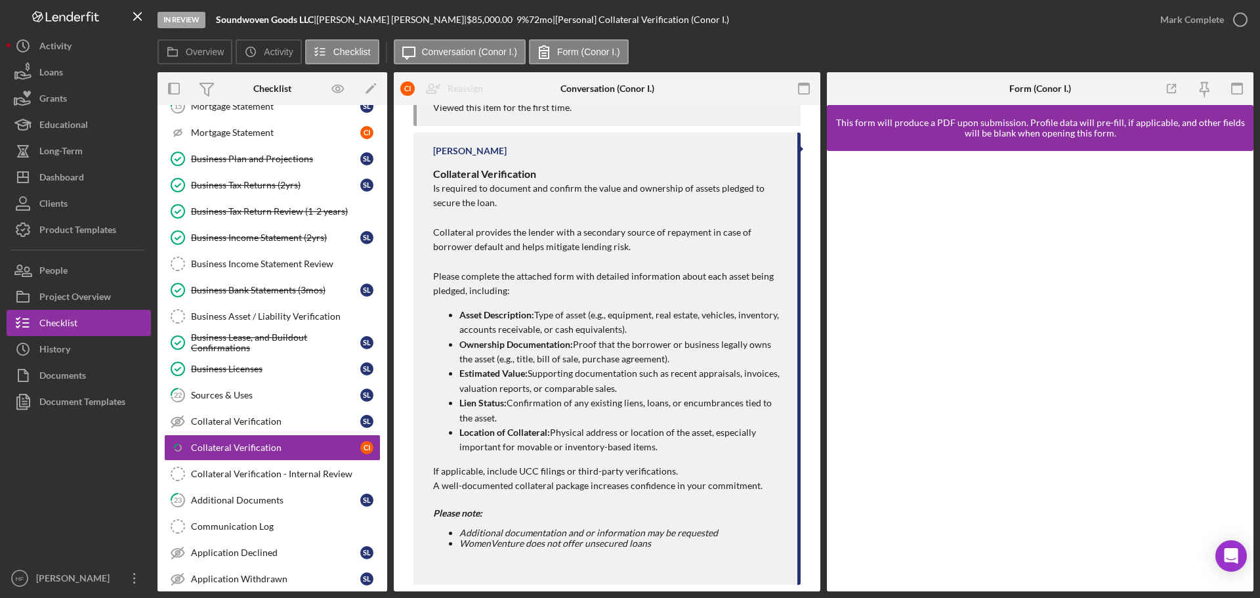
scroll to position [479, 0]
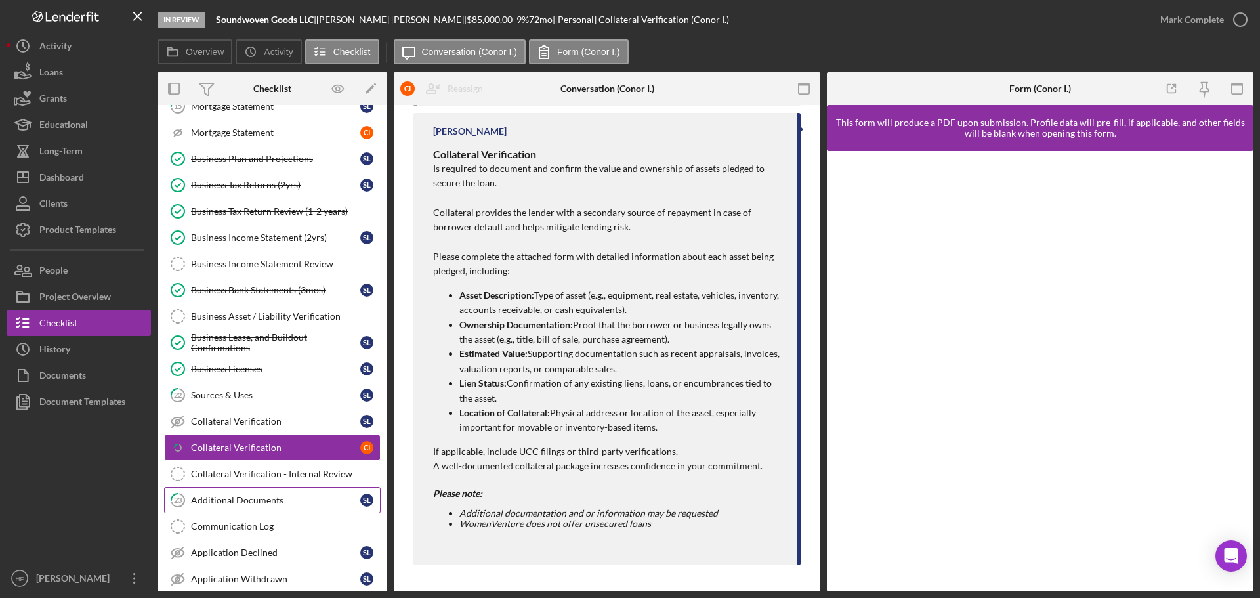
click at [250, 501] on div "Additional Documents" at bounding box center [275, 500] width 169 height 10
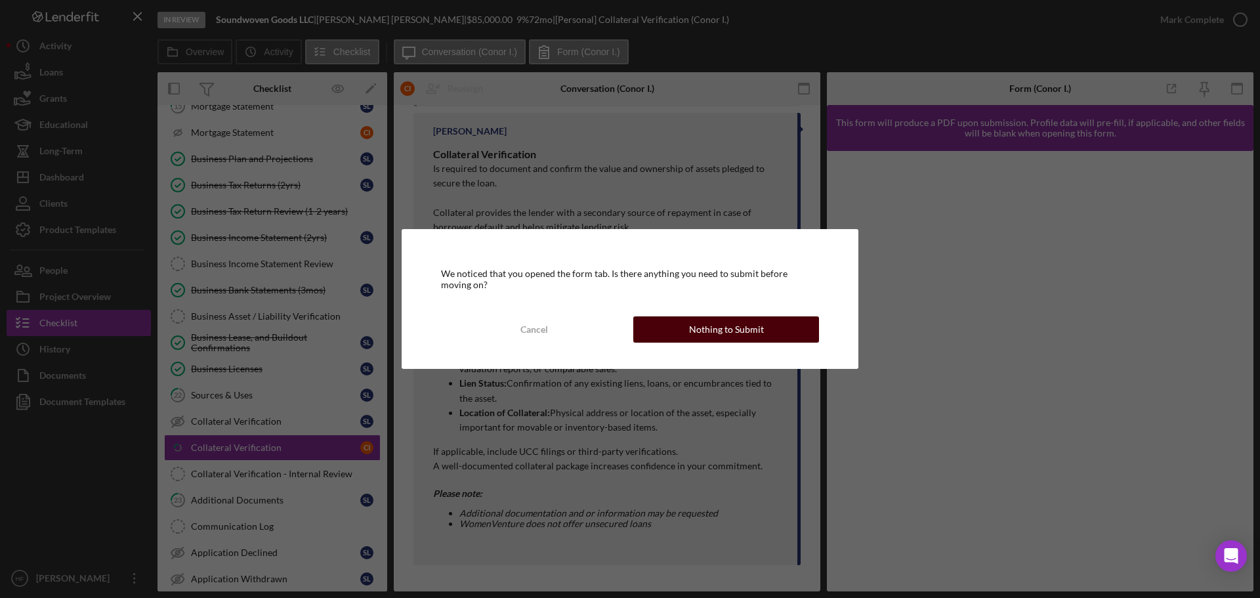
click at [686, 326] on button "Nothing to Submit" at bounding box center [726, 329] width 186 height 26
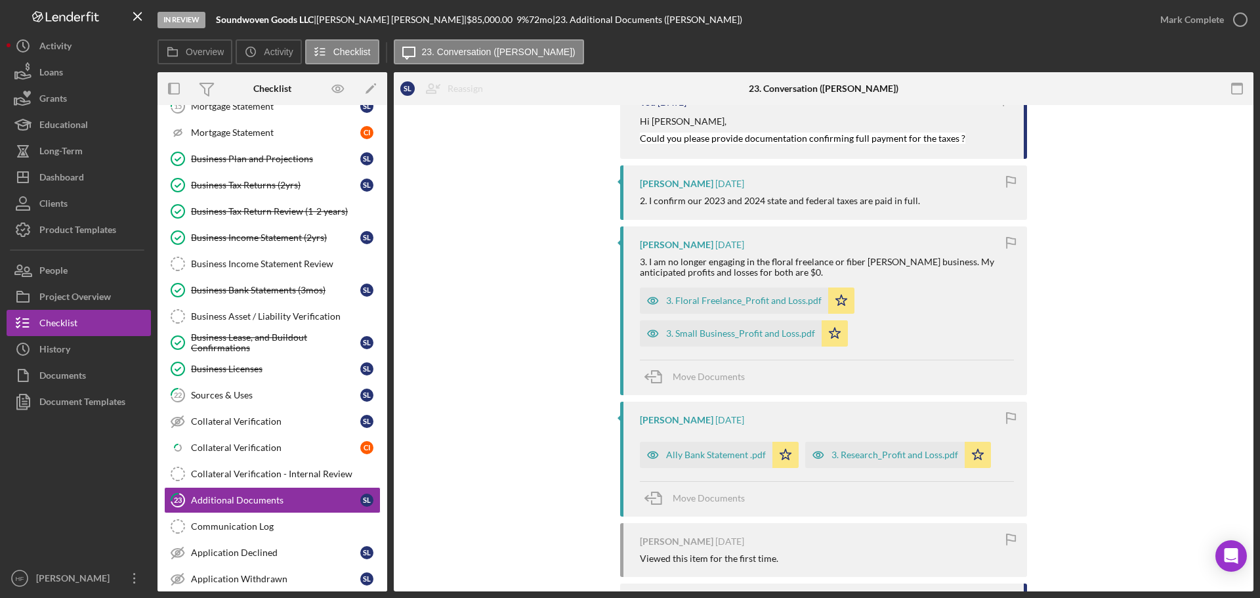
scroll to position [3213, 0]
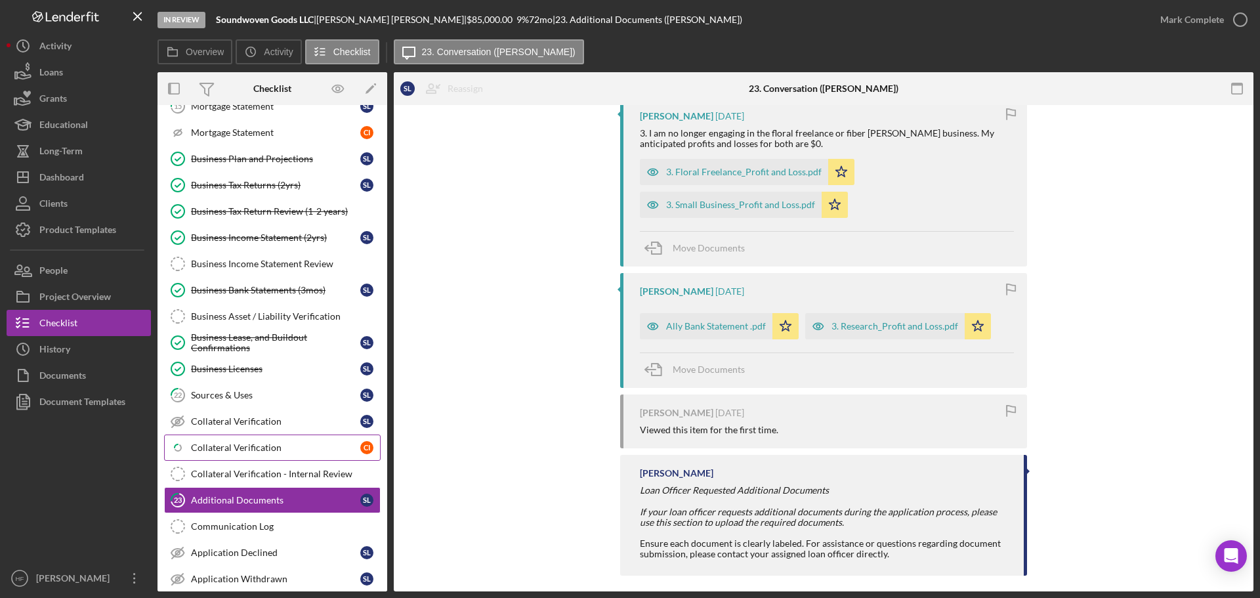
click at [284, 439] on link "Icon/Checklist Item Sub Partial Collateral Verification C I" at bounding box center [272, 447] width 217 height 26
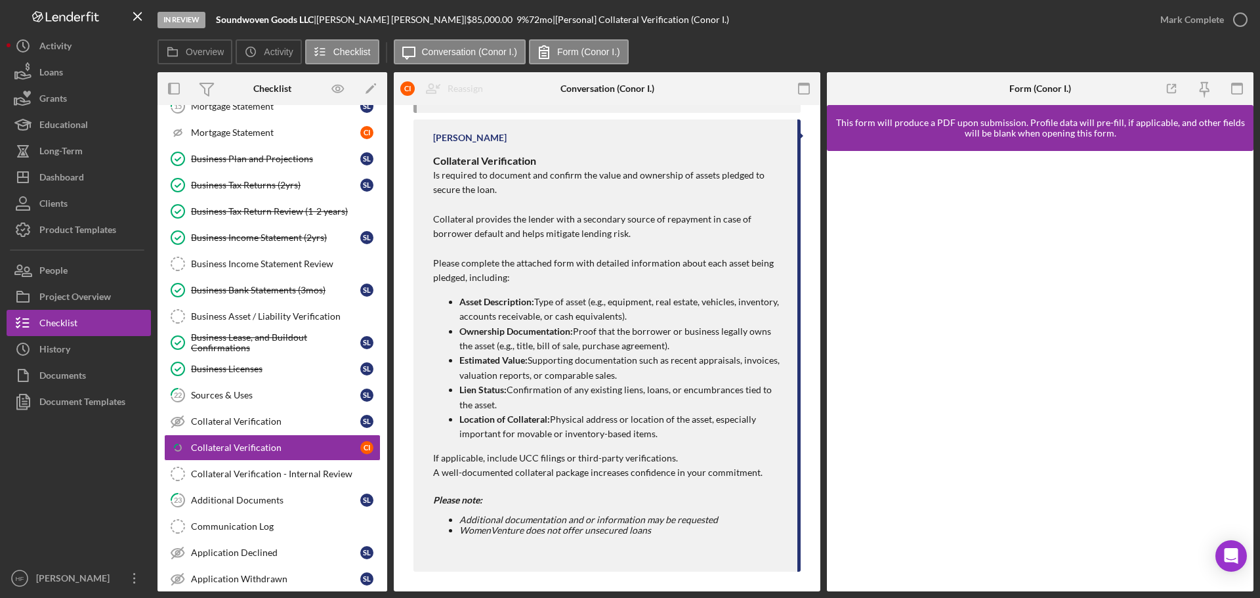
scroll to position [479, 0]
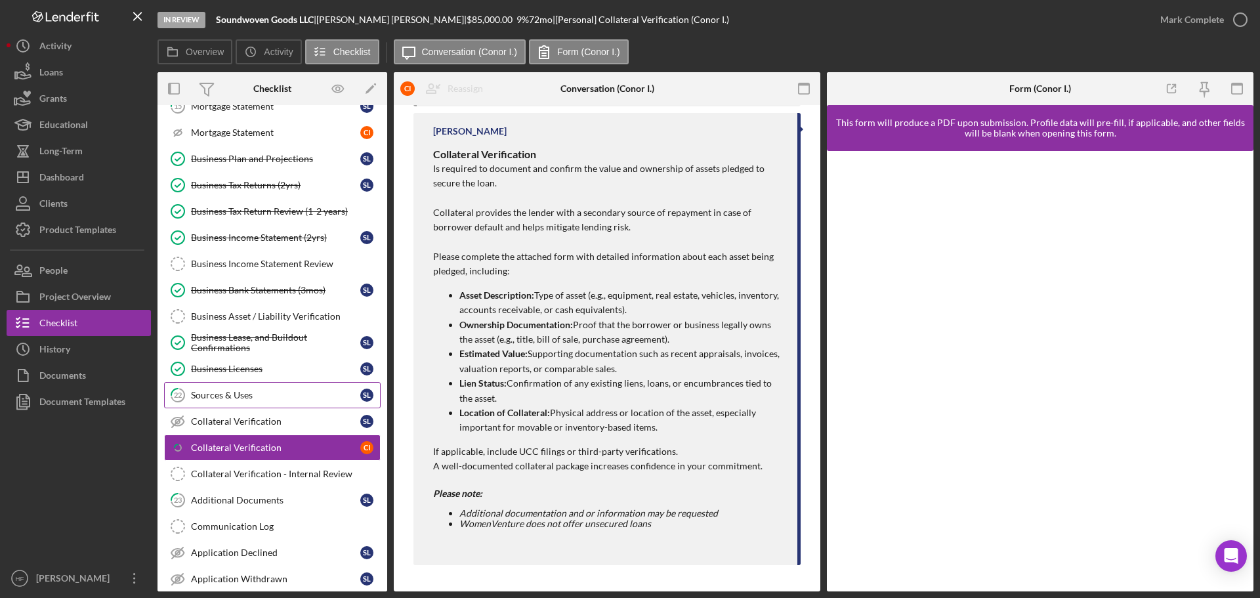
click at [259, 393] on div "Sources & Uses" at bounding box center [275, 395] width 169 height 10
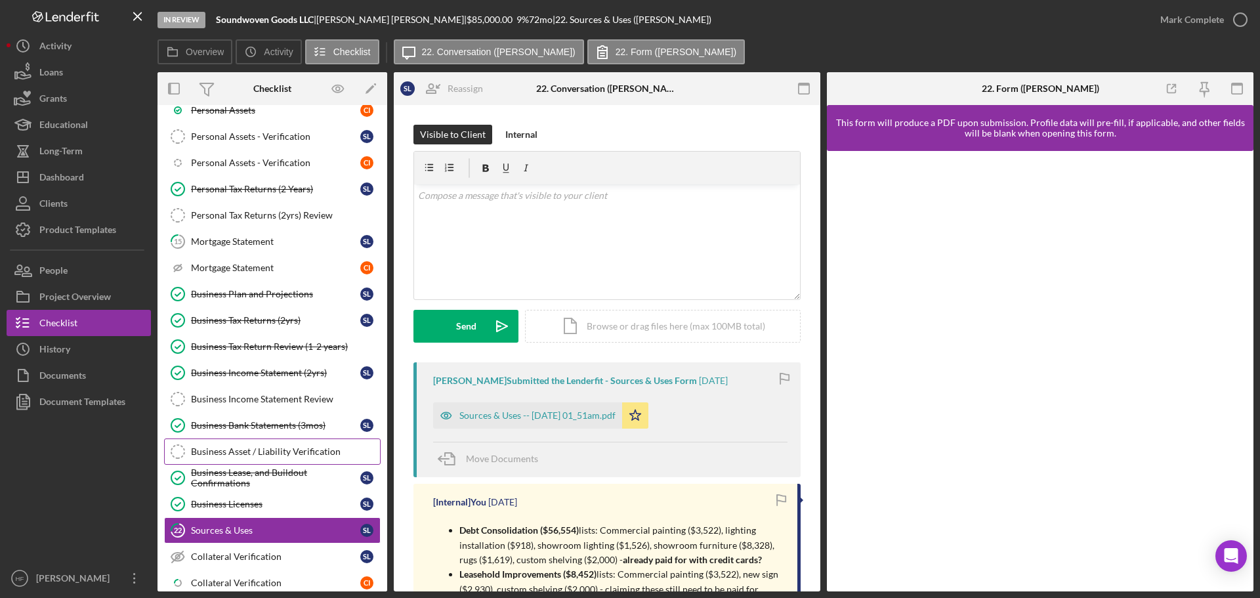
scroll to position [629, 0]
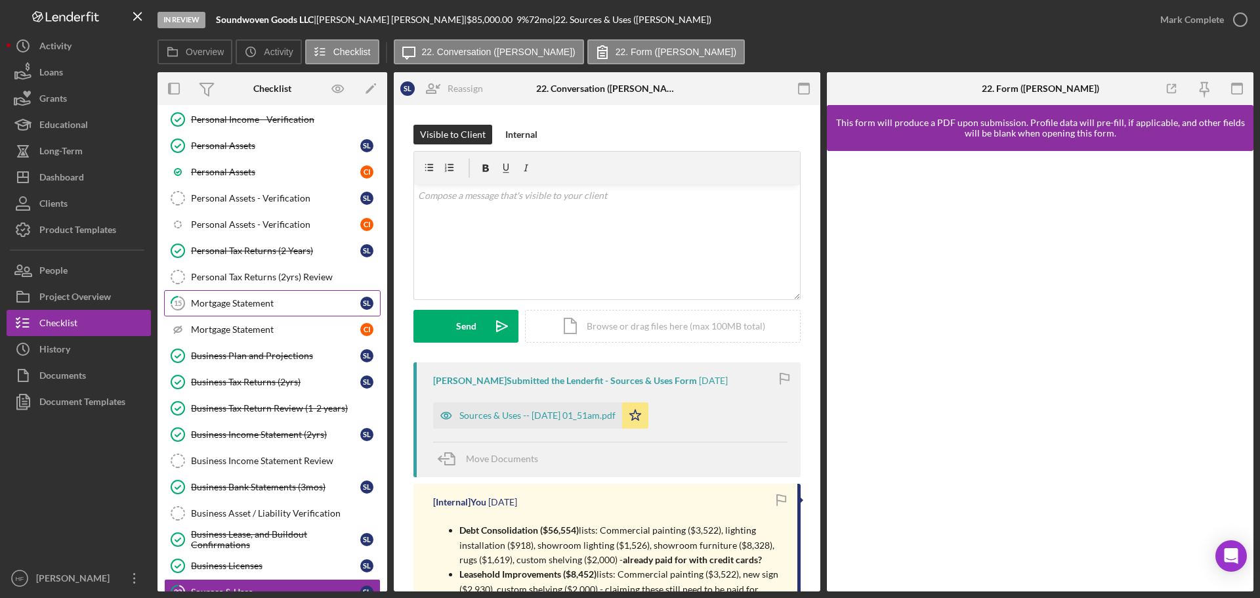
click at [264, 308] on link "15 Mortgage Statement S L" at bounding box center [272, 303] width 217 height 26
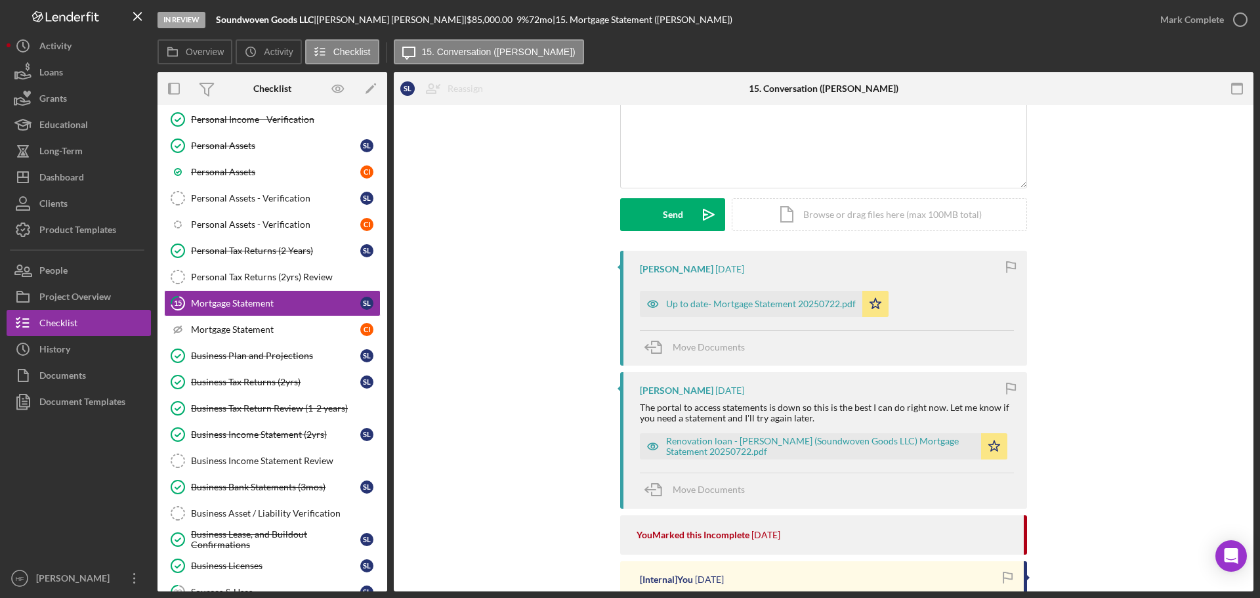
scroll to position [131, 0]
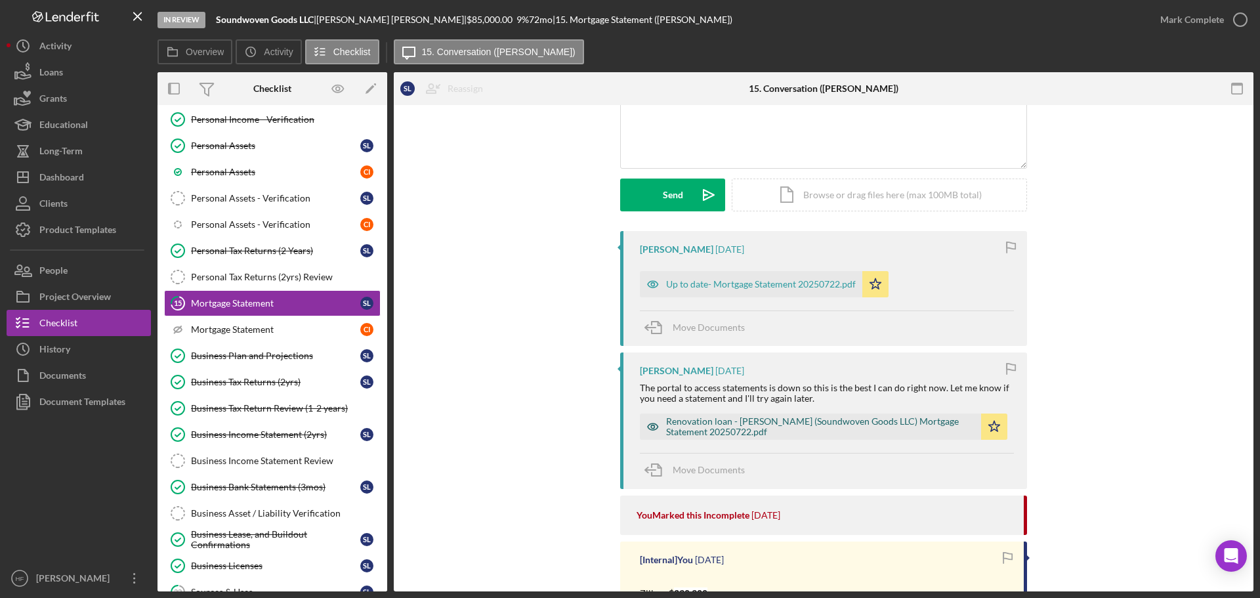
click at [728, 425] on div "Renovation loan - [PERSON_NAME] (Soundwoven Goods LLC) Mortgage Statement 20250…" at bounding box center [820, 426] width 308 height 21
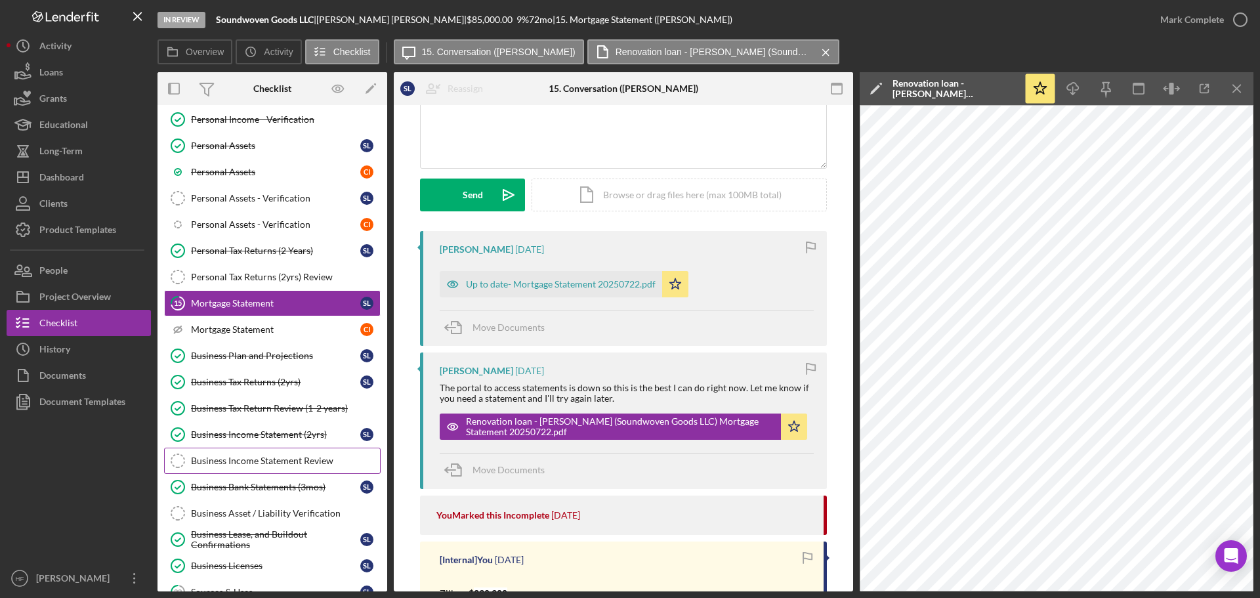
click at [270, 467] on link "Business Income Statement Review Business Income Statement Review" at bounding box center [272, 460] width 217 height 26
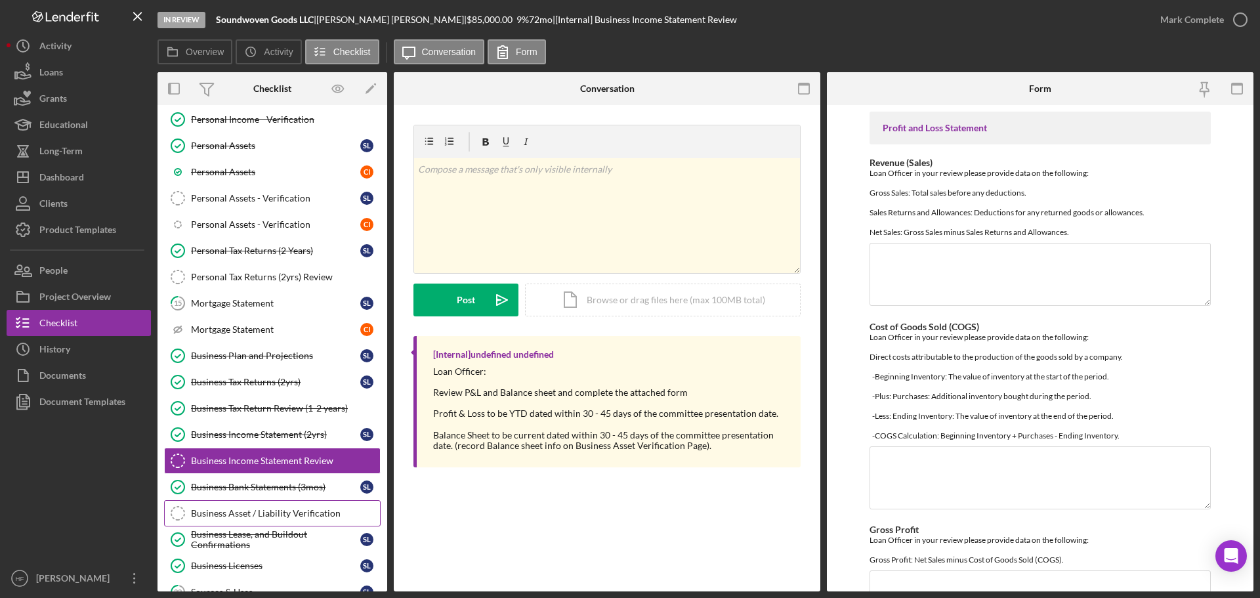
click at [262, 505] on link "Business Asset / Liability Verification Business Asset / Liability Verification" at bounding box center [272, 513] width 217 height 26
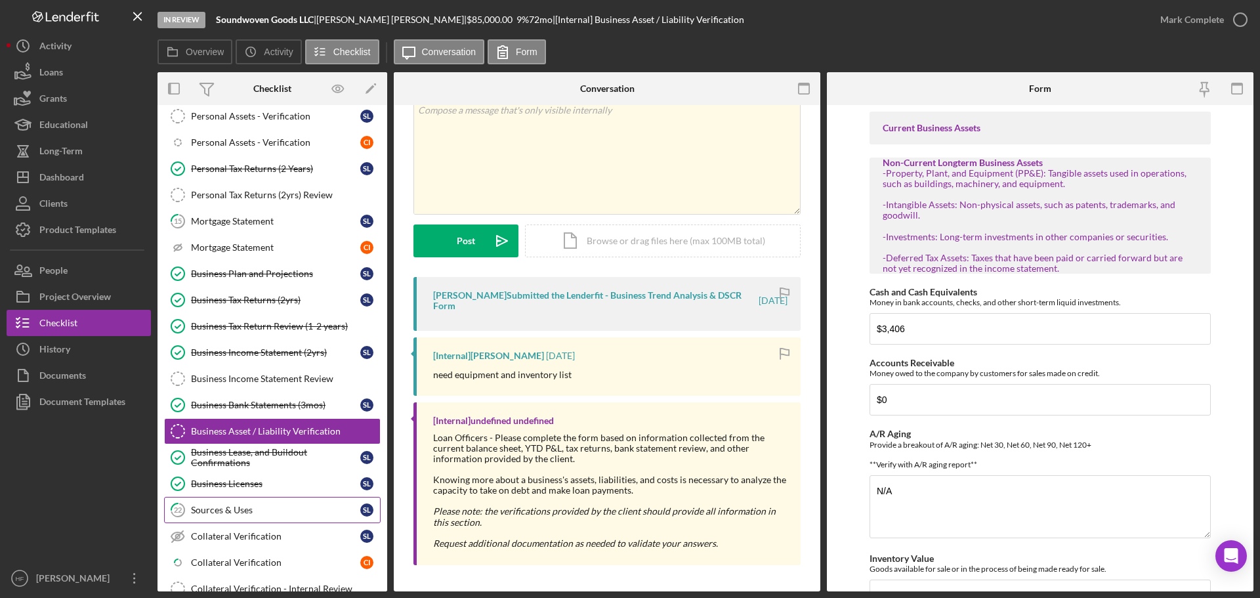
scroll to position [826, 0]
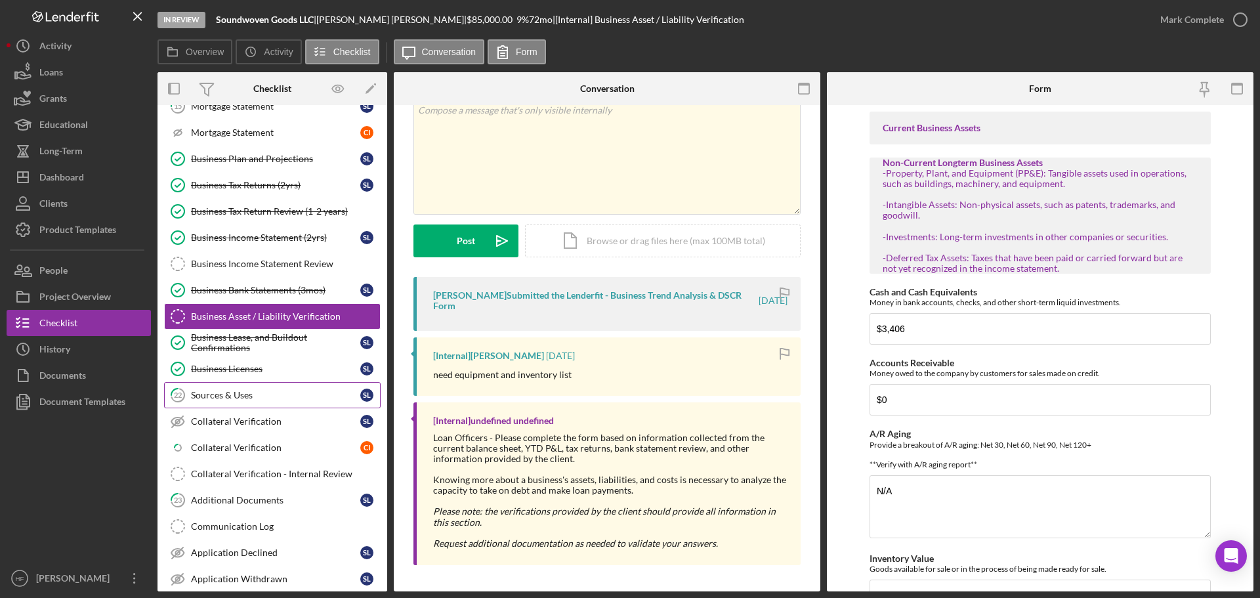
click at [276, 394] on div "Sources & Uses" at bounding box center [275, 395] width 169 height 10
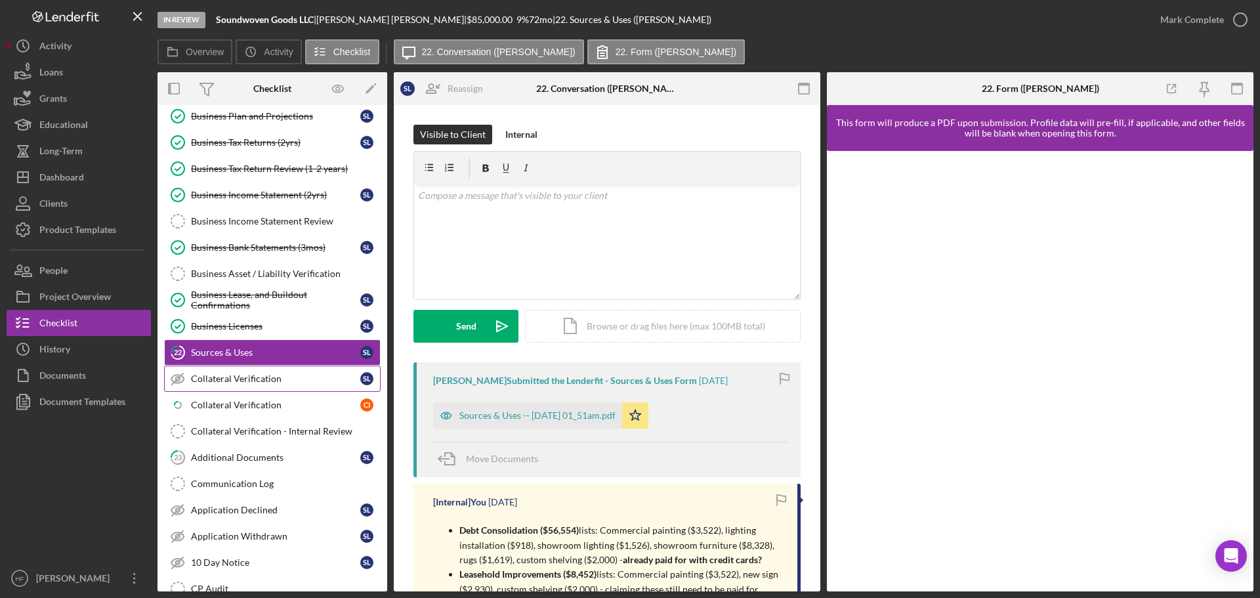
scroll to position [892, 0]
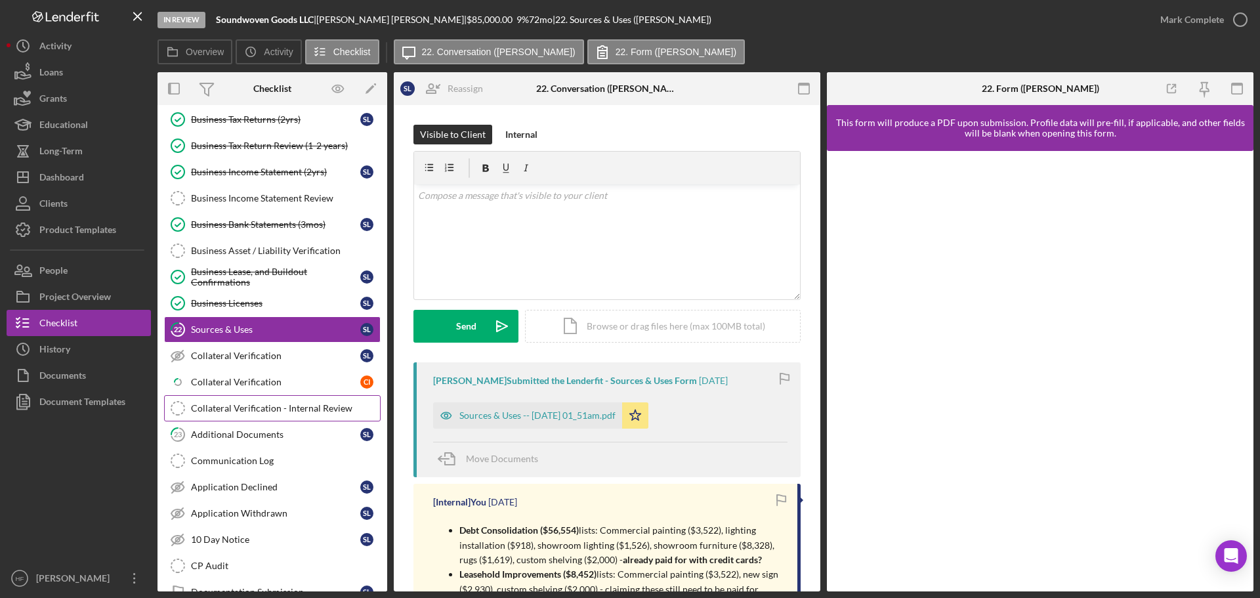
click at [278, 402] on link "Collateral Verification - Internal Review Collateral Verification - Internal Re…" at bounding box center [272, 408] width 217 height 26
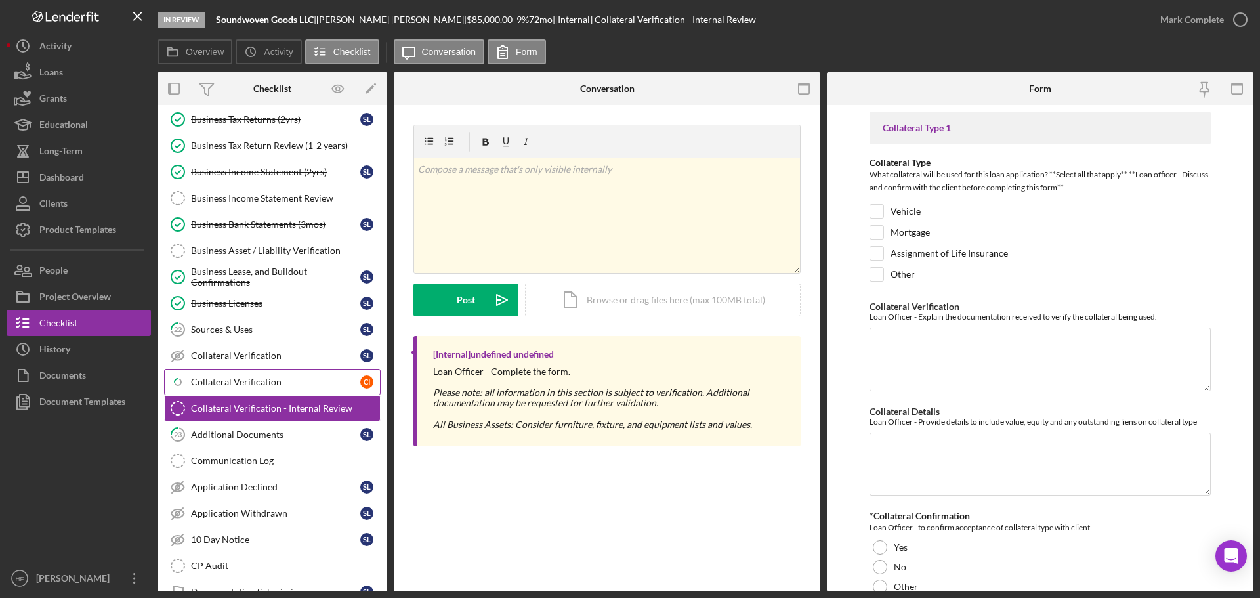
click at [276, 378] on div "Collateral Verification" at bounding box center [275, 382] width 169 height 10
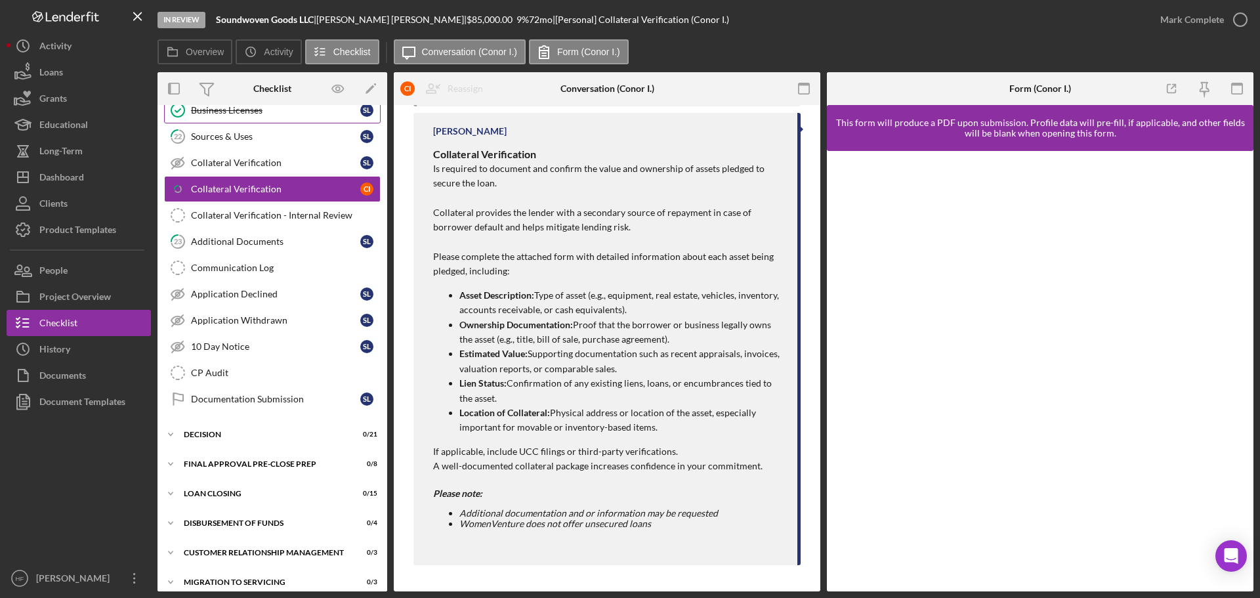
scroll to position [1089, 0]
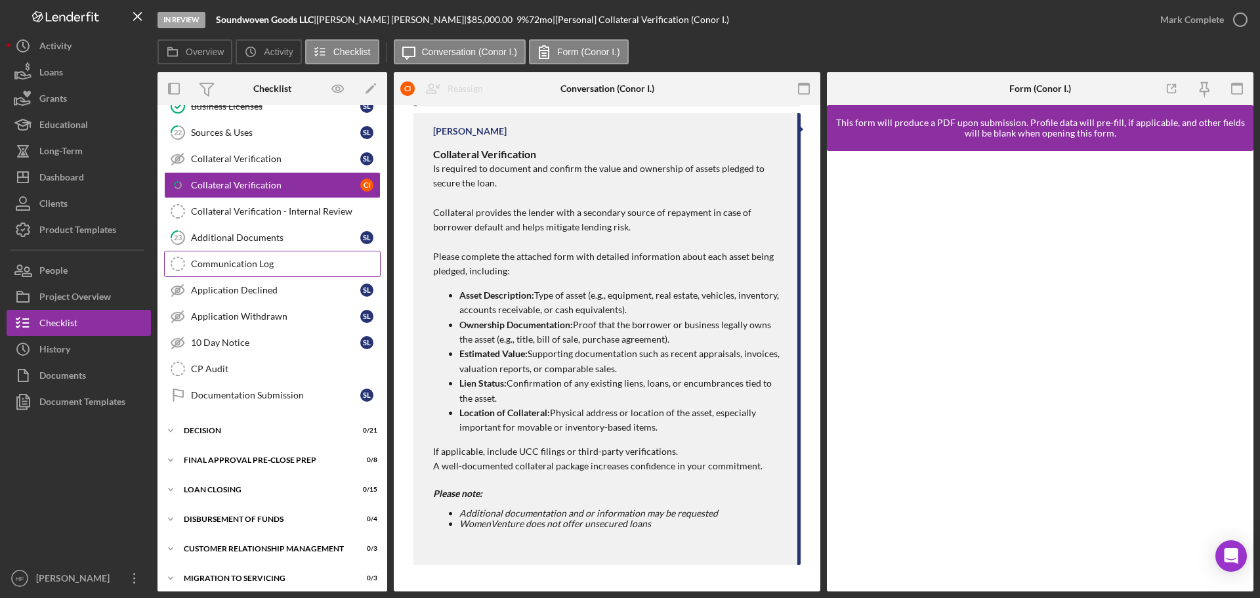
click at [246, 257] on link "Communication Log Communication Log" at bounding box center [272, 264] width 217 height 26
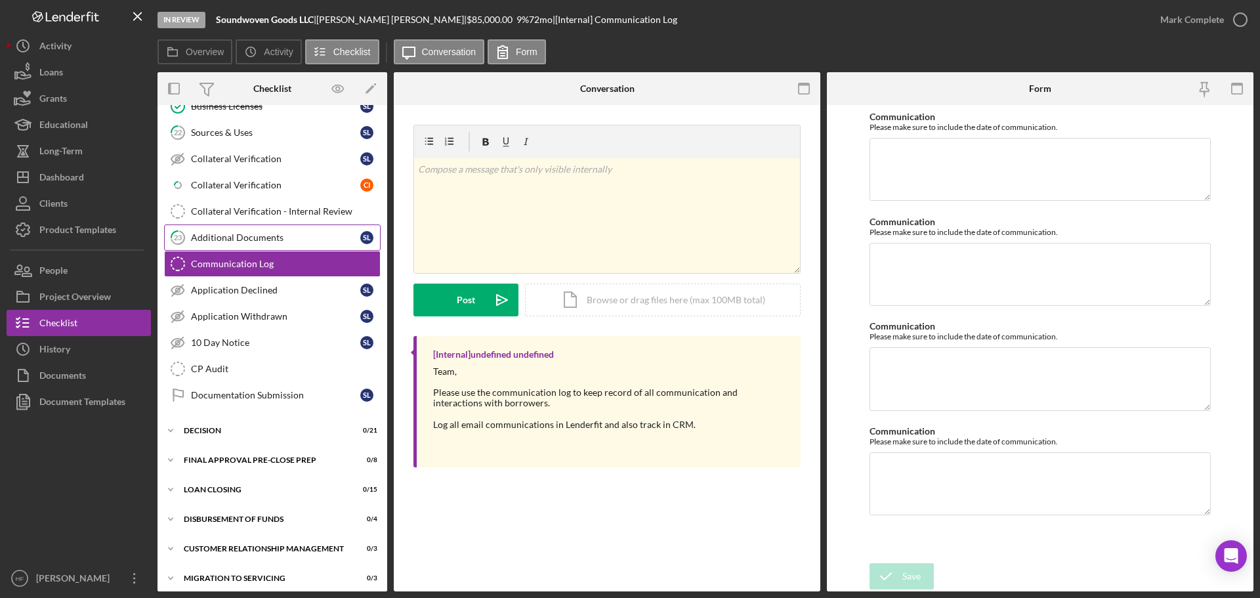
click at [246, 234] on div "Additional Documents" at bounding box center [275, 237] width 169 height 10
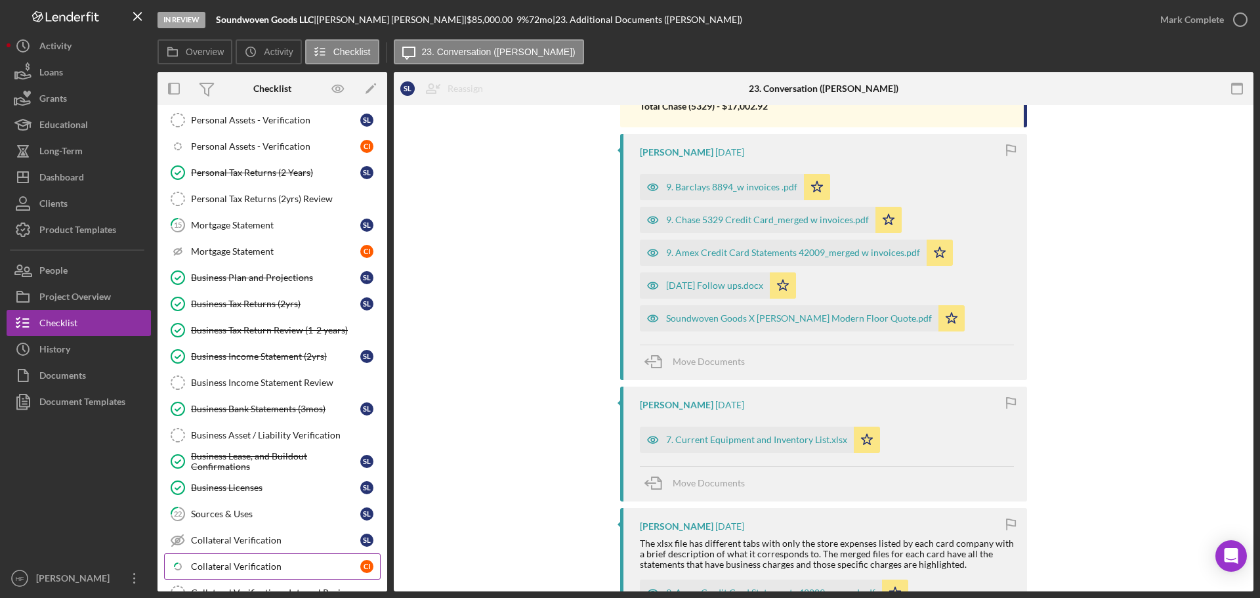
scroll to position [695, 0]
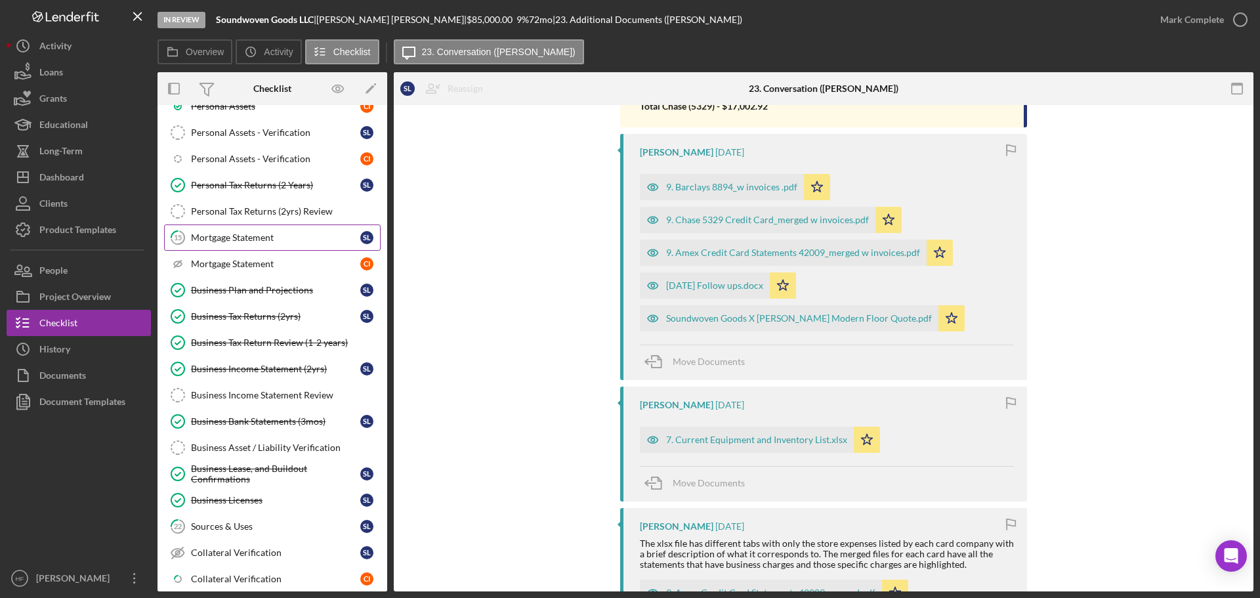
click at [285, 234] on div "Mortgage Statement" at bounding box center [275, 237] width 169 height 10
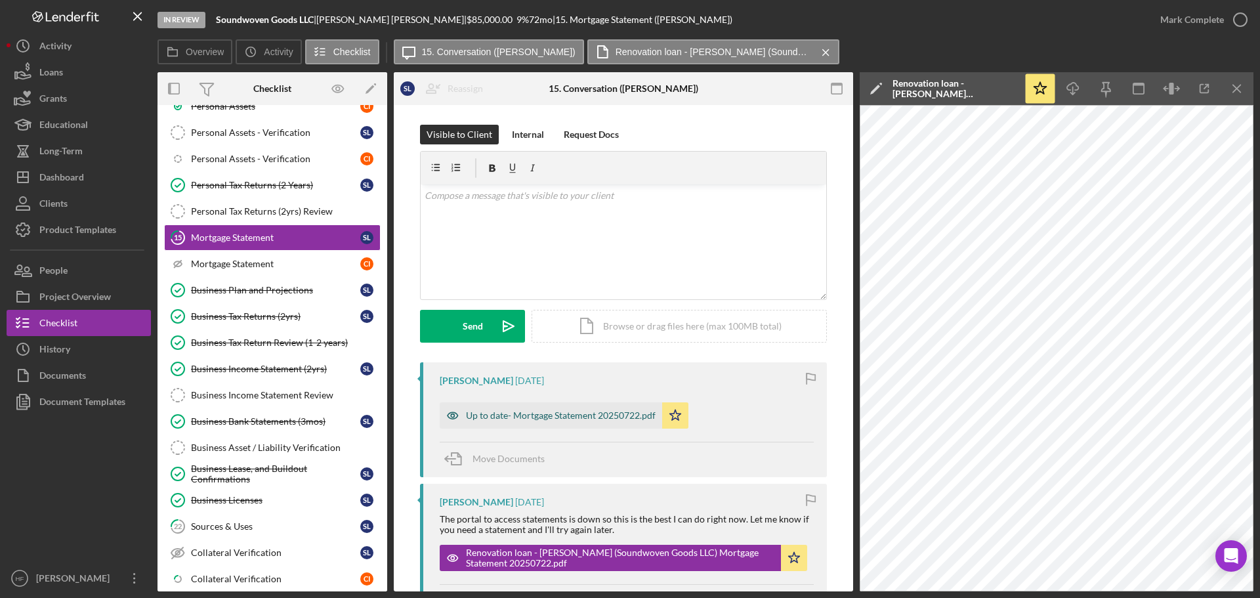
click at [531, 421] on div "Up to date- Mortgage Statement 20250722.pdf" at bounding box center [551, 415] width 222 height 26
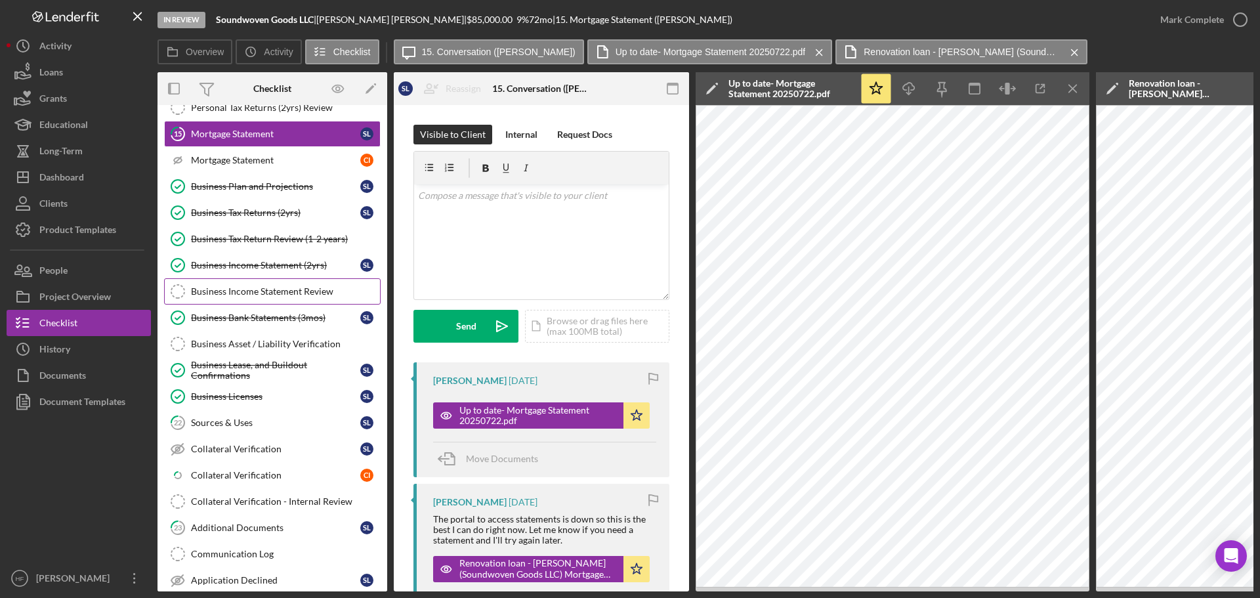
scroll to position [892, 0]
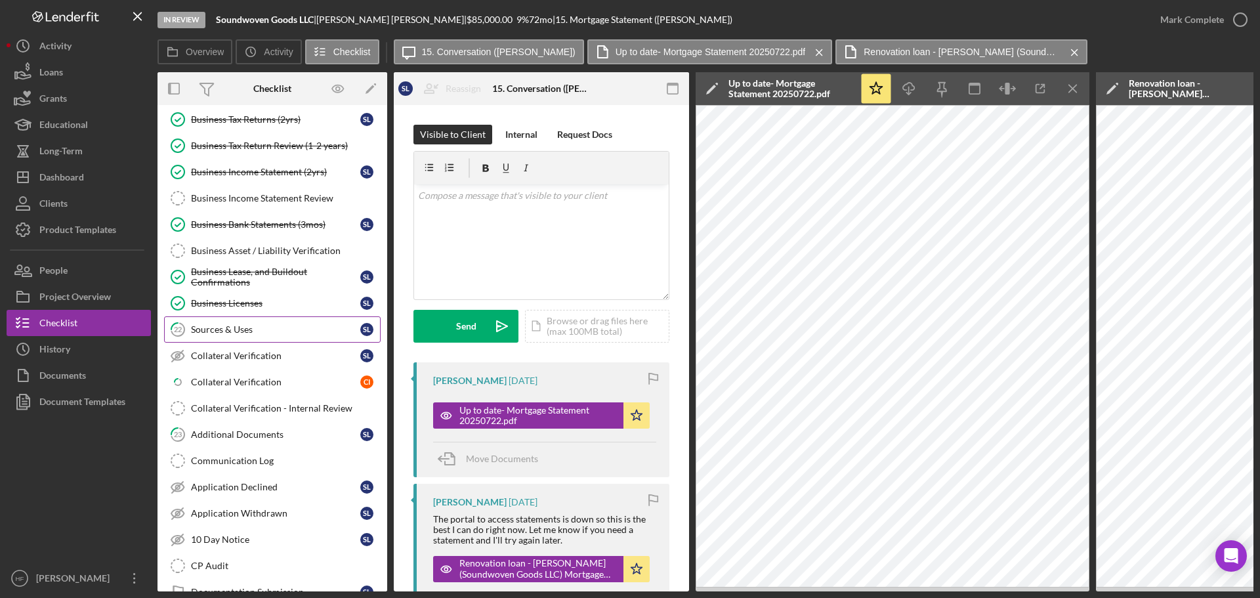
click at [226, 325] on div "Sources & Uses" at bounding box center [275, 329] width 169 height 10
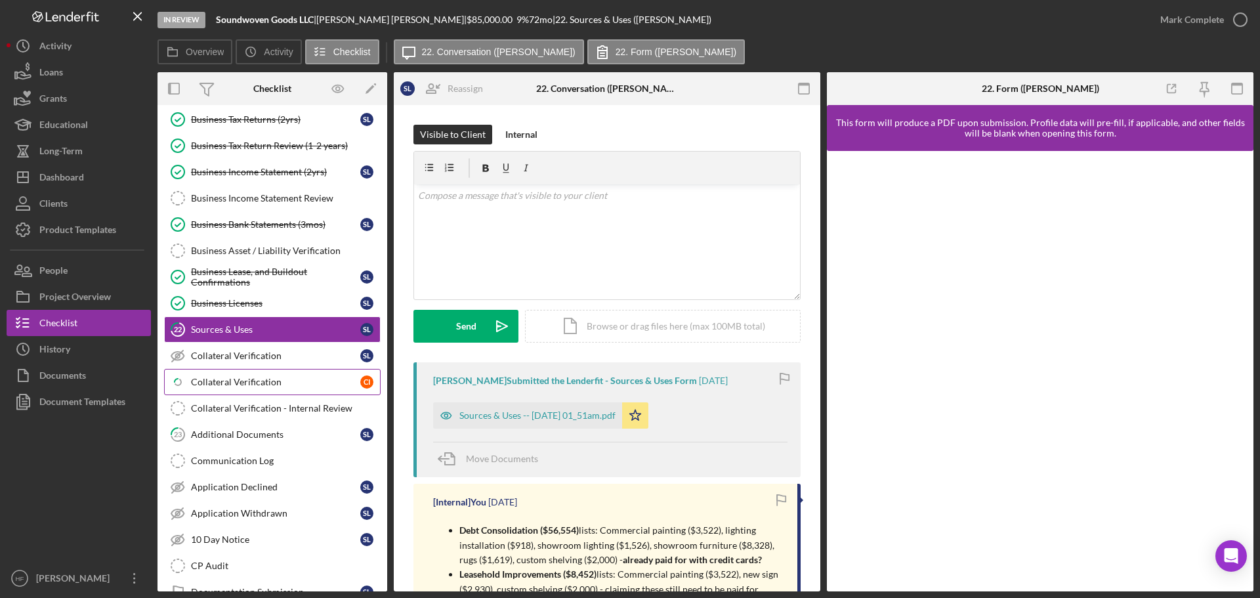
click at [259, 387] on div "Collateral Verification" at bounding box center [275, 382] width 169 height 10
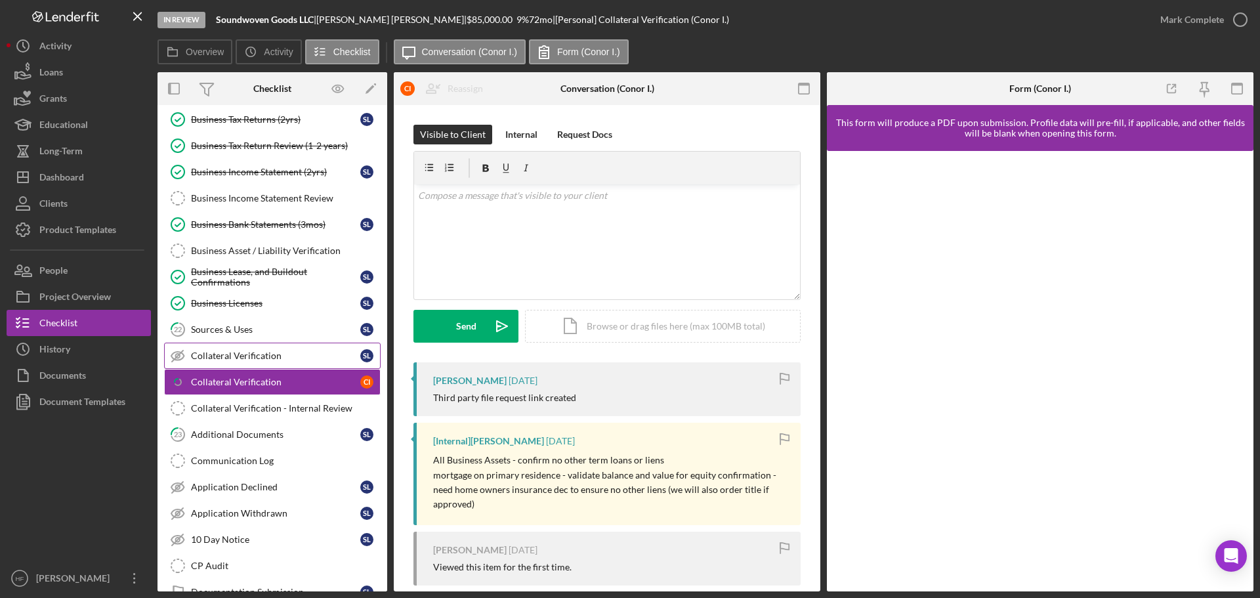
click at [272, 360] on div "Collateral Verification" at bounding box center [275, 355] width 169 height 10
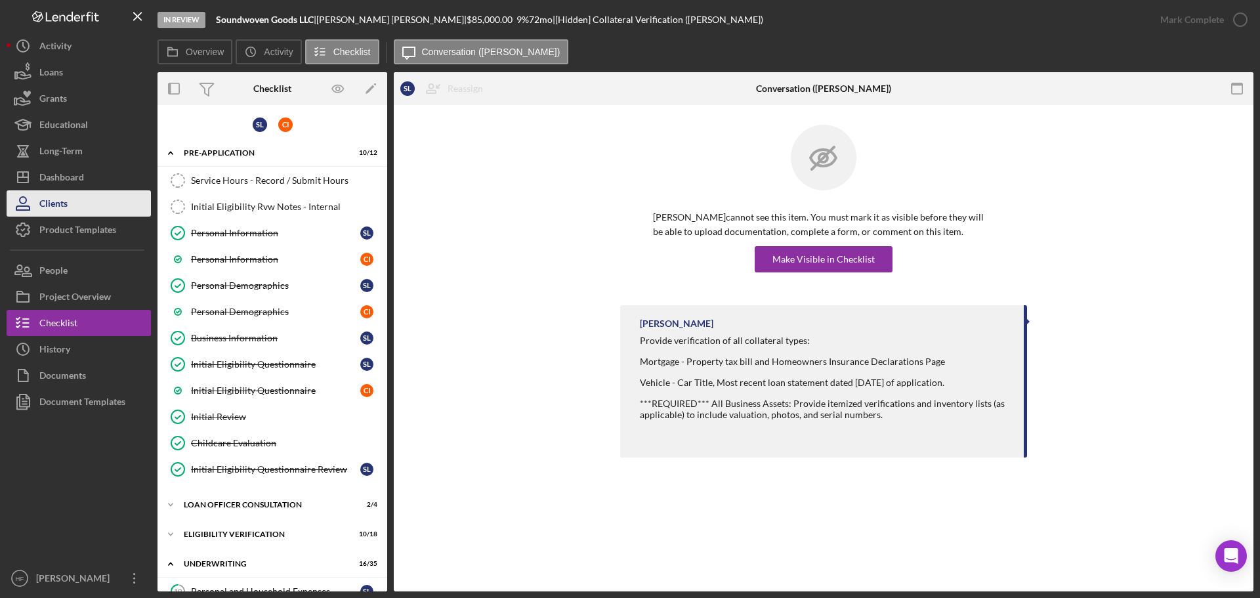
drag, startPoint x: 54, startPoint y: 182, endPoint x: 64, endPoint y: 193, distance: 14.9
click at [54, 182] on div "Dashboard" at bounding box center [61, 179] width 45 height 30
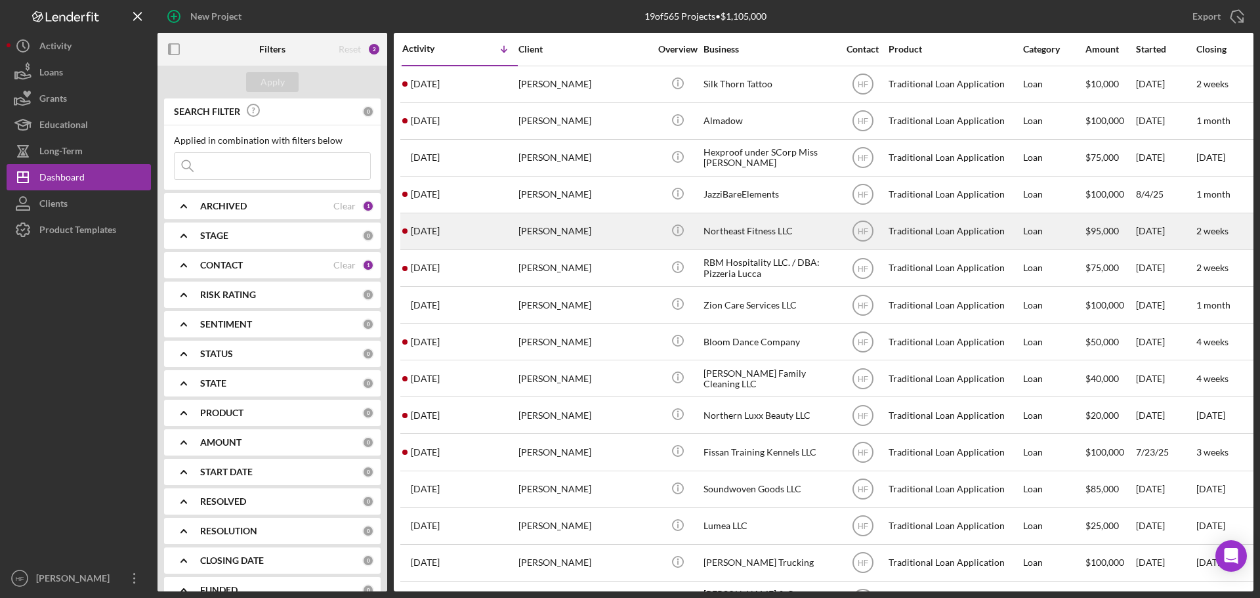
click at [598, 215] on div "[PERSON_NAME]" at bounding box center [583, 231] width 131 height 35
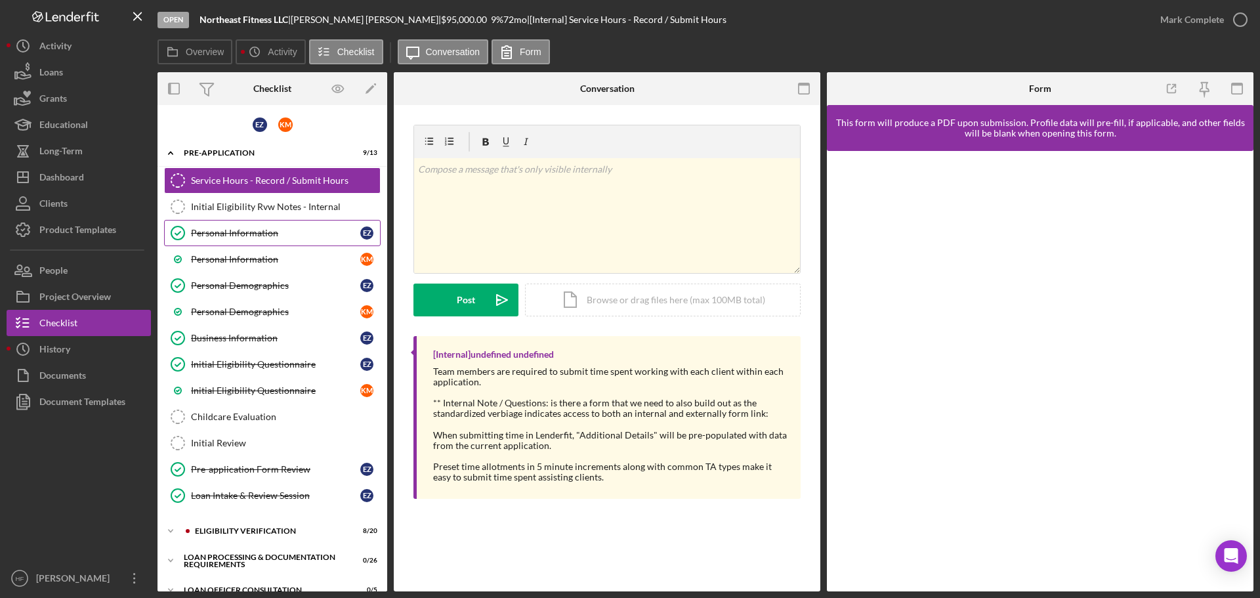
click at [285, 234] on div "Personal Information" at bounding box center [275, 233] width 169 height 10
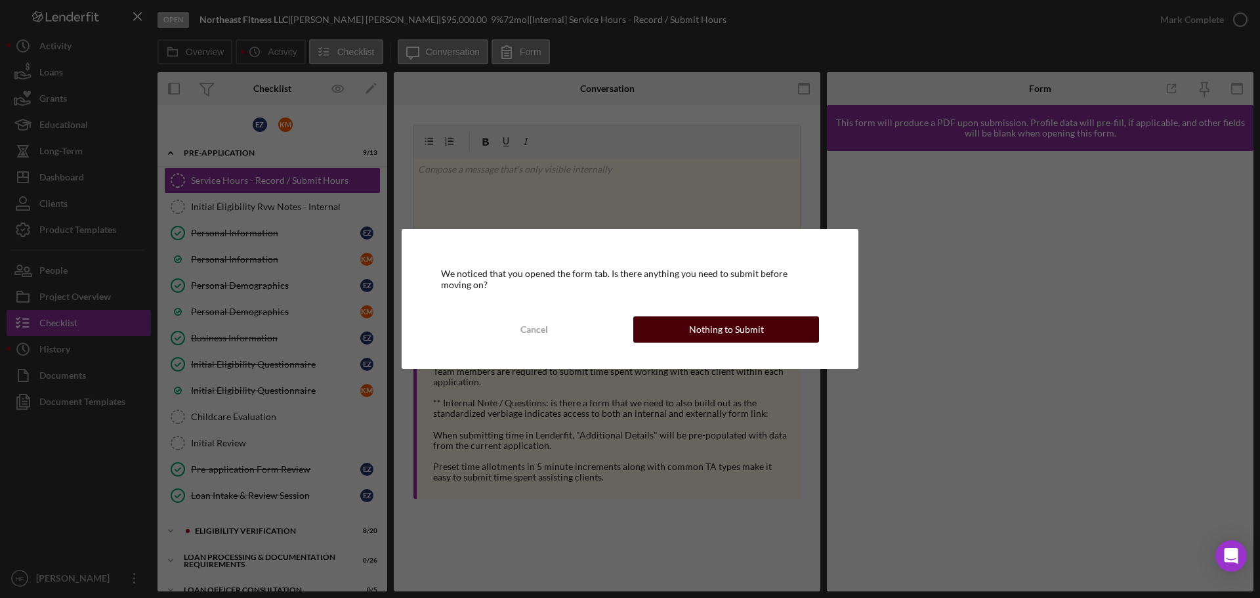
click at [743, 328] on div "Nothing to Submit" at bounding box center [726, 329] width 75 height 26
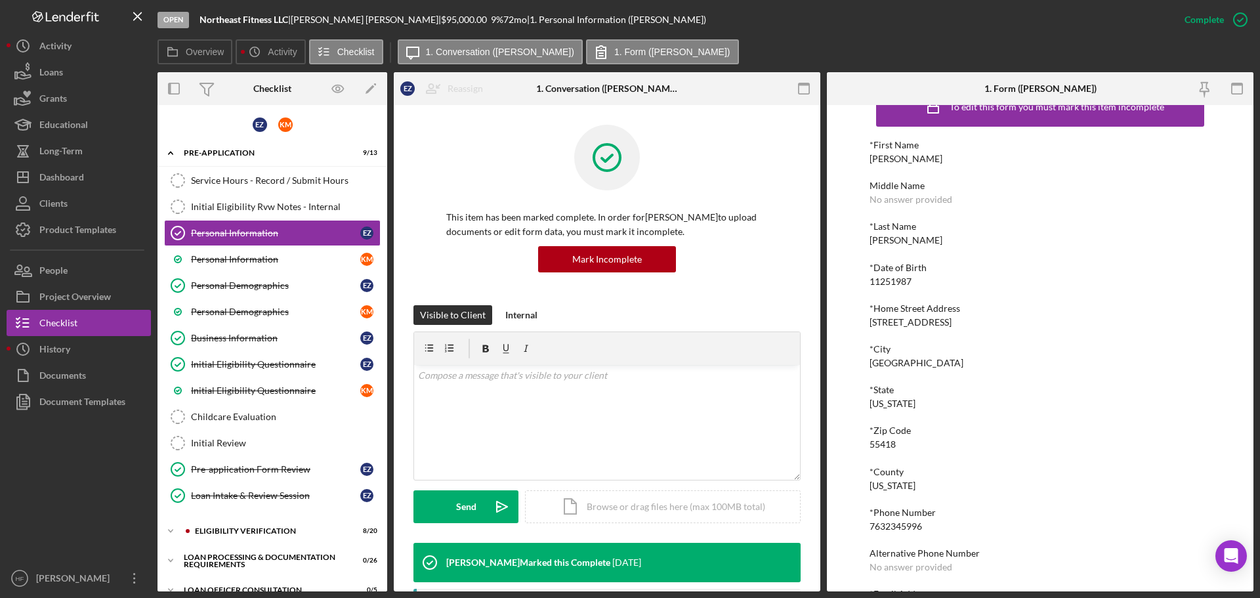
scroll to position [72, 0]
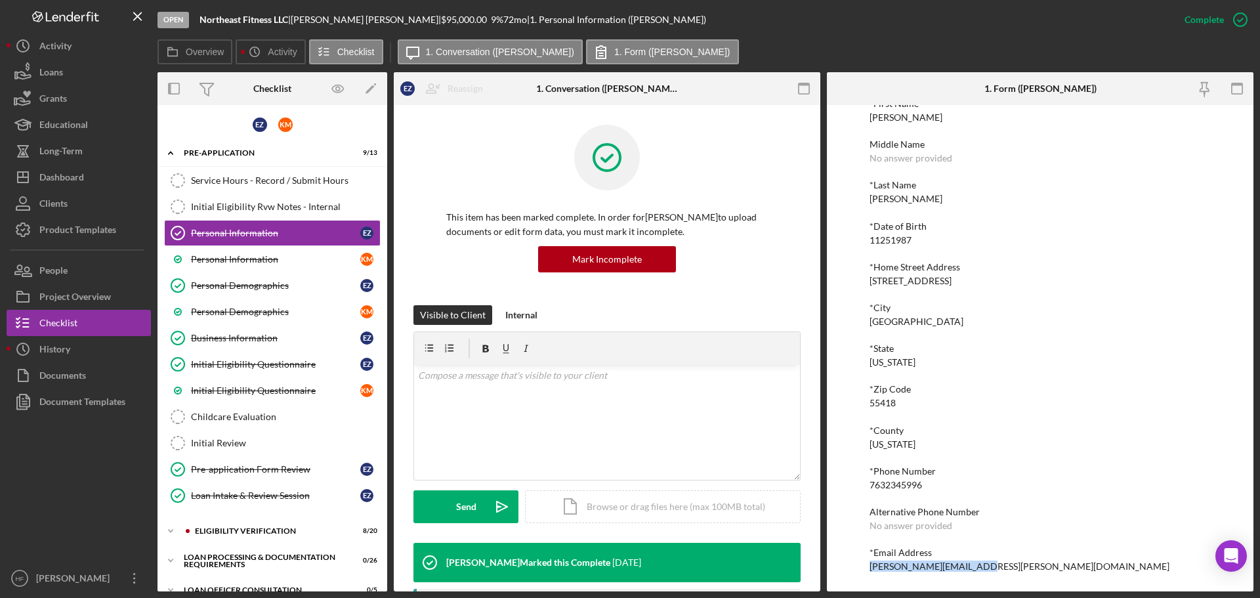
drag, startPoint x: 866, startPoint y: 566, endPoint x: 972, endPoint y: 566, distance: 105.6
click at [972, 566] on div "To edit this form you must mark this item incomplete *First Name [PERSON_NAME] …" at bounding box center [1040, 348] width 426 height 486
copy div "[PERSON_NAME][EMAIL_ADDRESS][PERSON_NAME][DOMAIN_NAME]"
click at [81, 175] on div "Dashboard" at bounding box center [61, 179] width 45 height 30
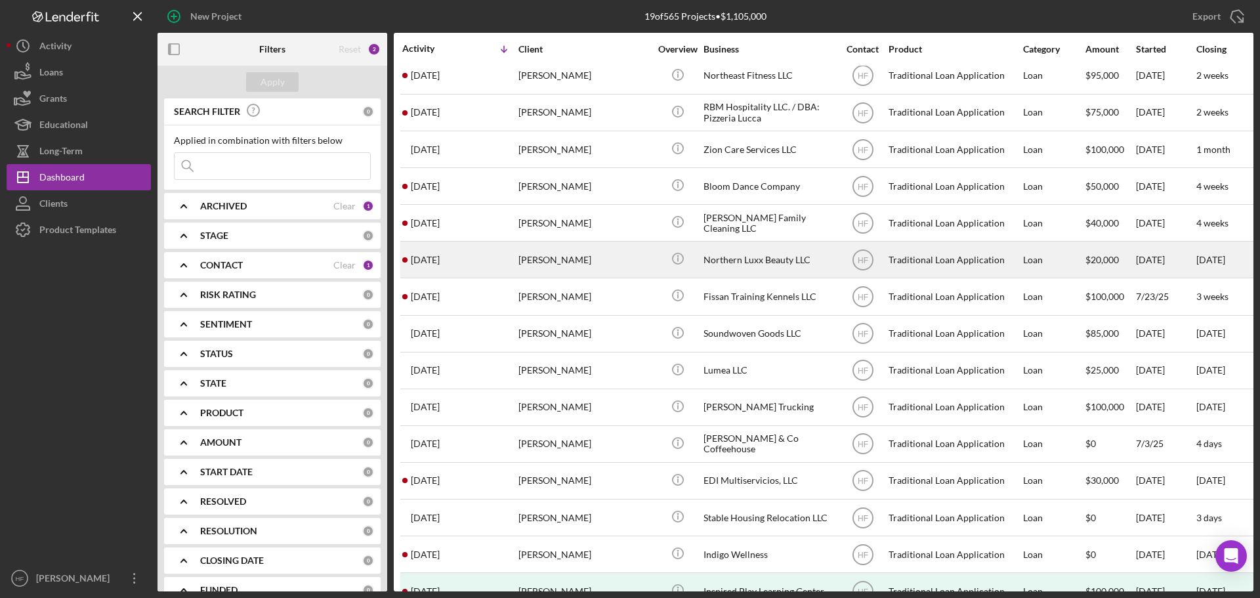
scroll to position [190, 0]
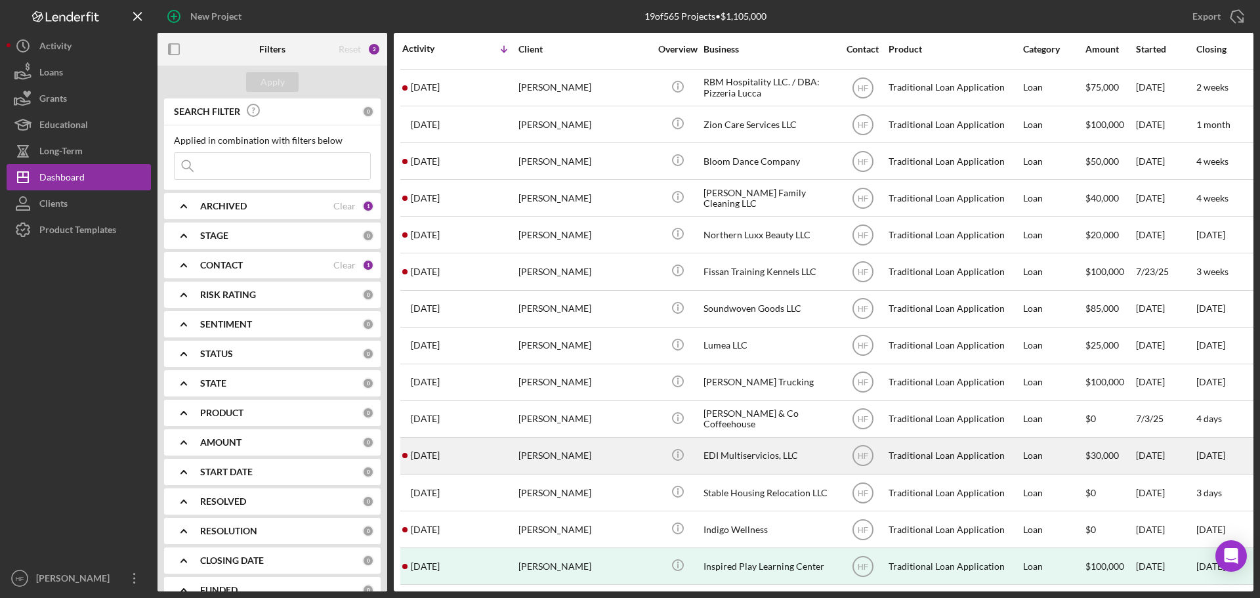
click at [612, 455] on div "[PERSON_NAME]" at bounding box center [583, 455] width 131 height 35
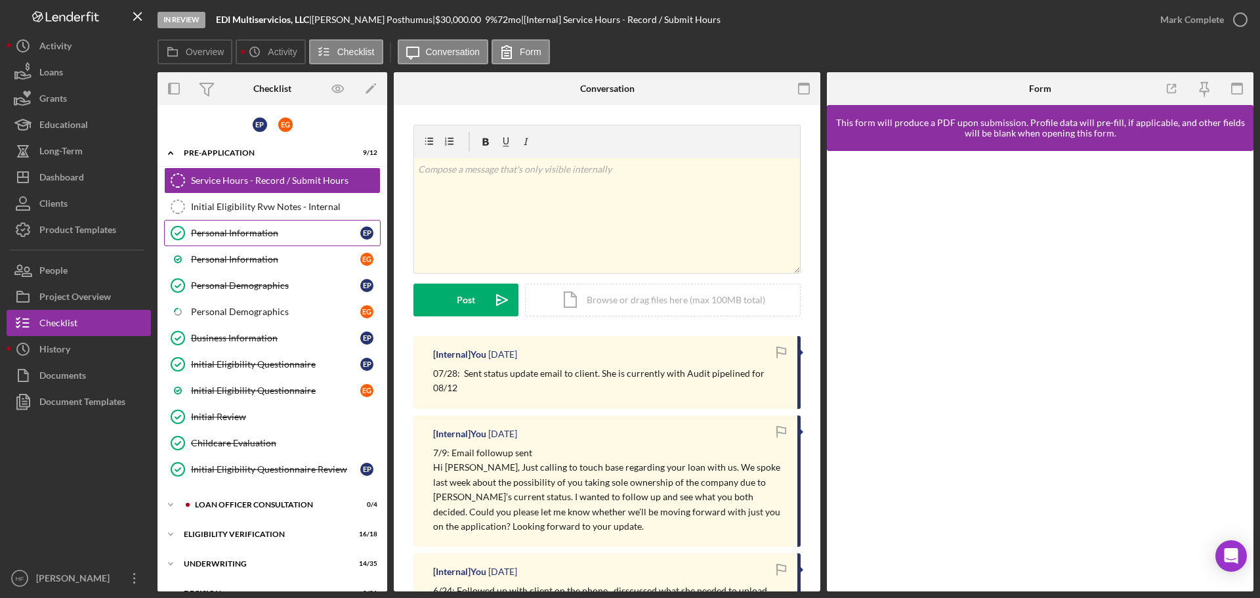
click at [276, 237] on div "Personal Information" at bounding box center [275, 233] width 169 height 10
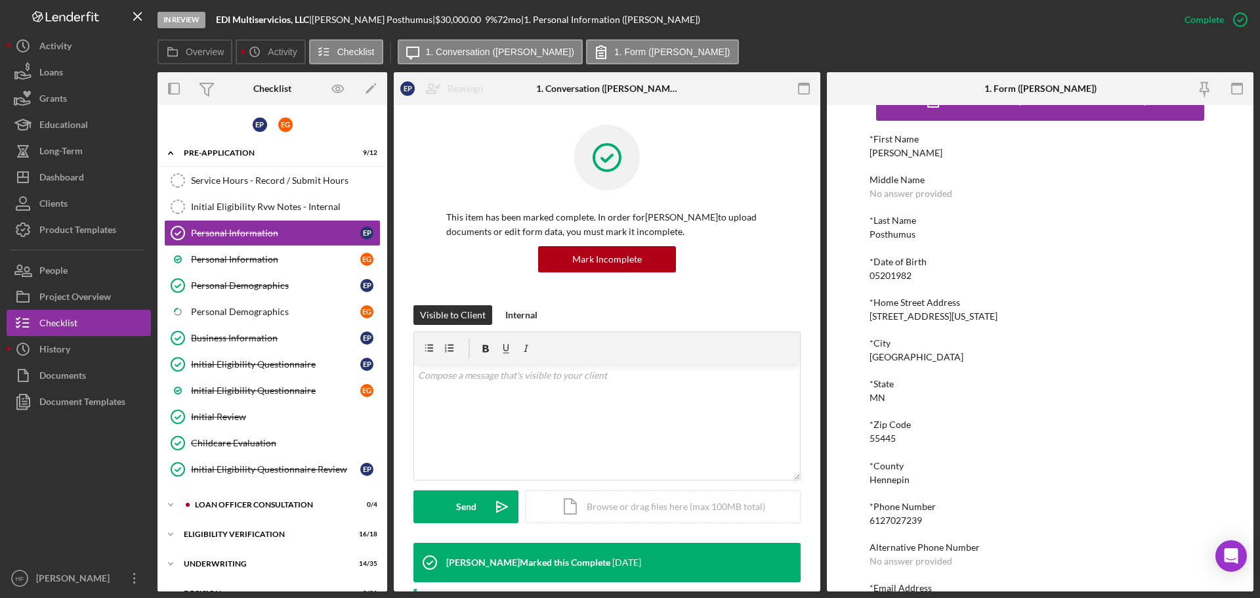
scroll to position [72, 0]
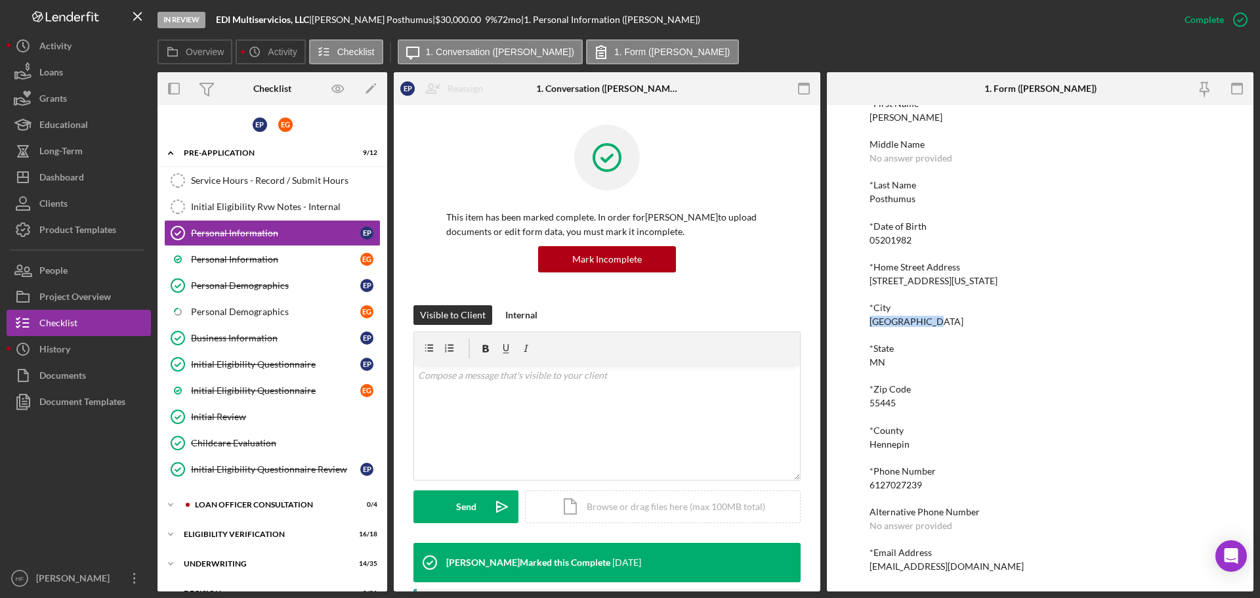
drag, startPoint x: 930, startPoint y: 322, endPoint x: 867, endPoint y: 318, distance: 63.1
click at [867, 318] on div "To edit this form you must mark this item incomplete *First Name [PERSON_NAME] …" at bounding box center [1040, 348] width 426 height 486
copy div "[GEOGRAPHIC_DATA]"
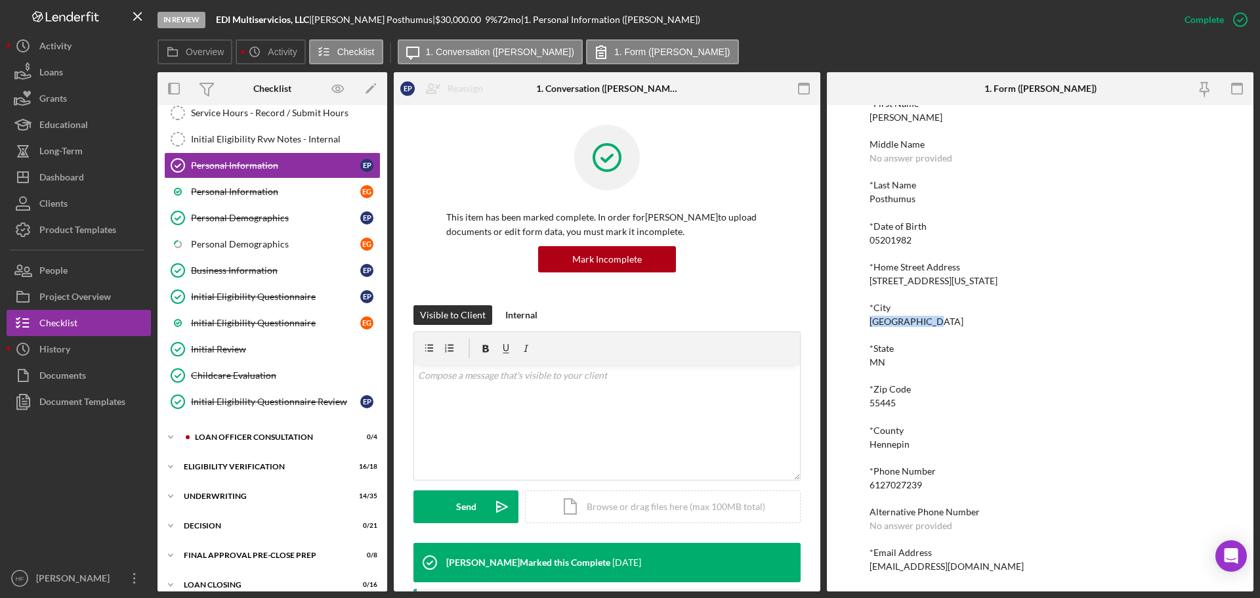
scroll to position [170, 0]
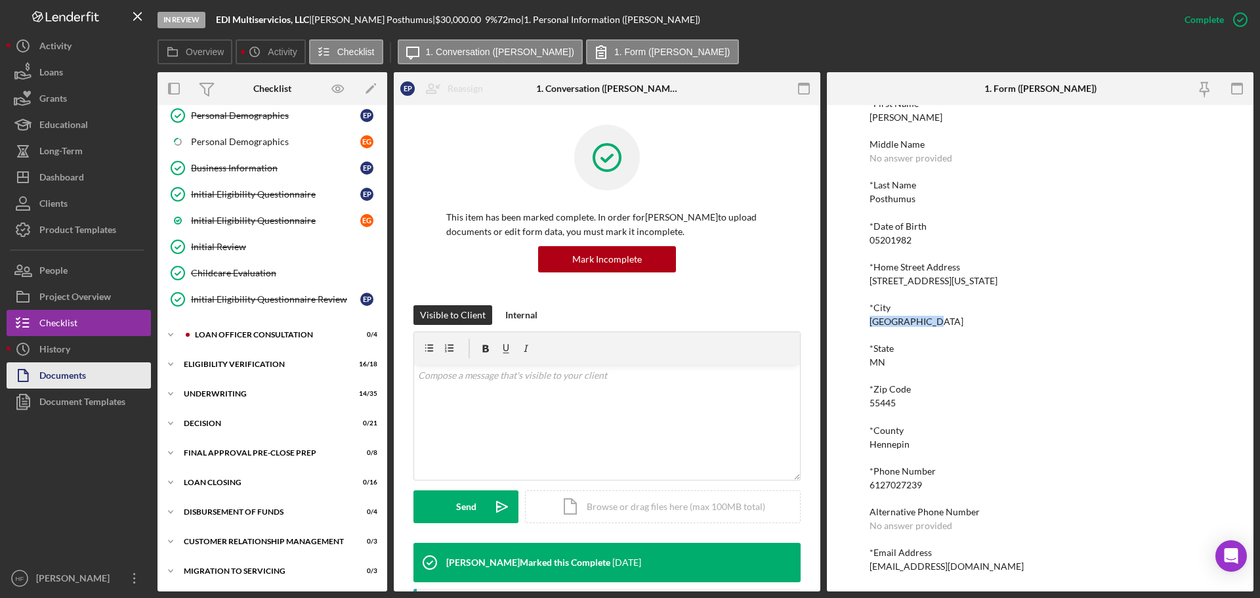
click at [83, 378] on div "Documents" at bounding box center [62, 377] width 47 height 30
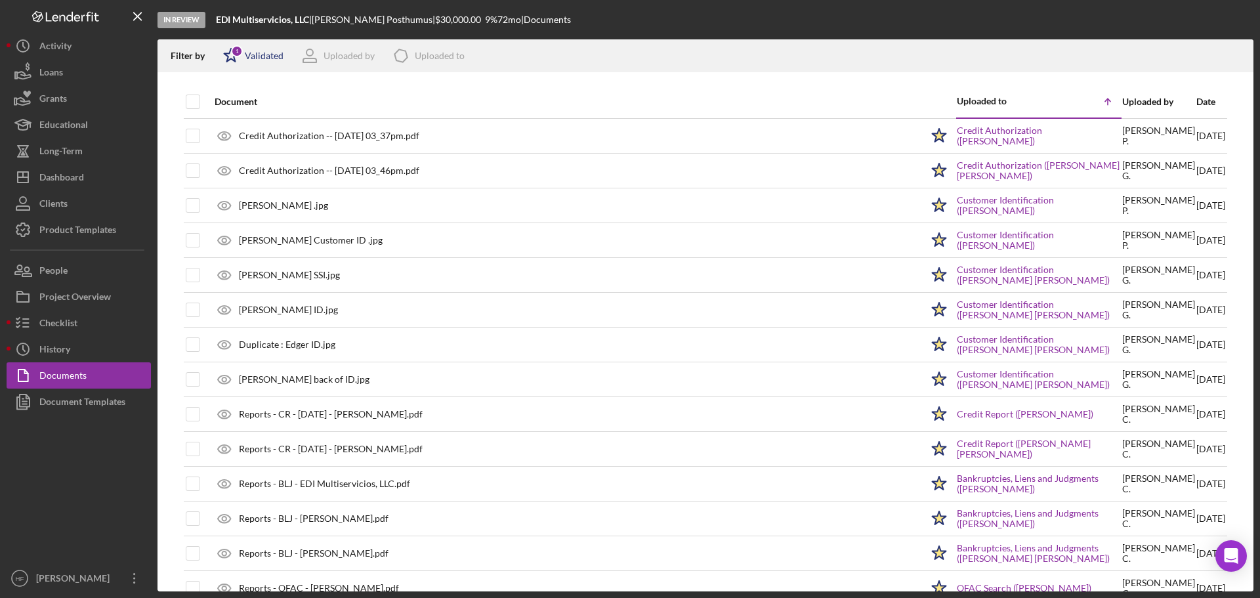
click at [232, 60] on polygon at bounding box center [231, 55] width 14 height 13
click at [226, 100] on input "checkbox" at bounding box center [229, 104] width 13 height 13
checkbox input "false"
click at [652, 90] on div "Document" at bounding box center [568, 101] width 707 height 31
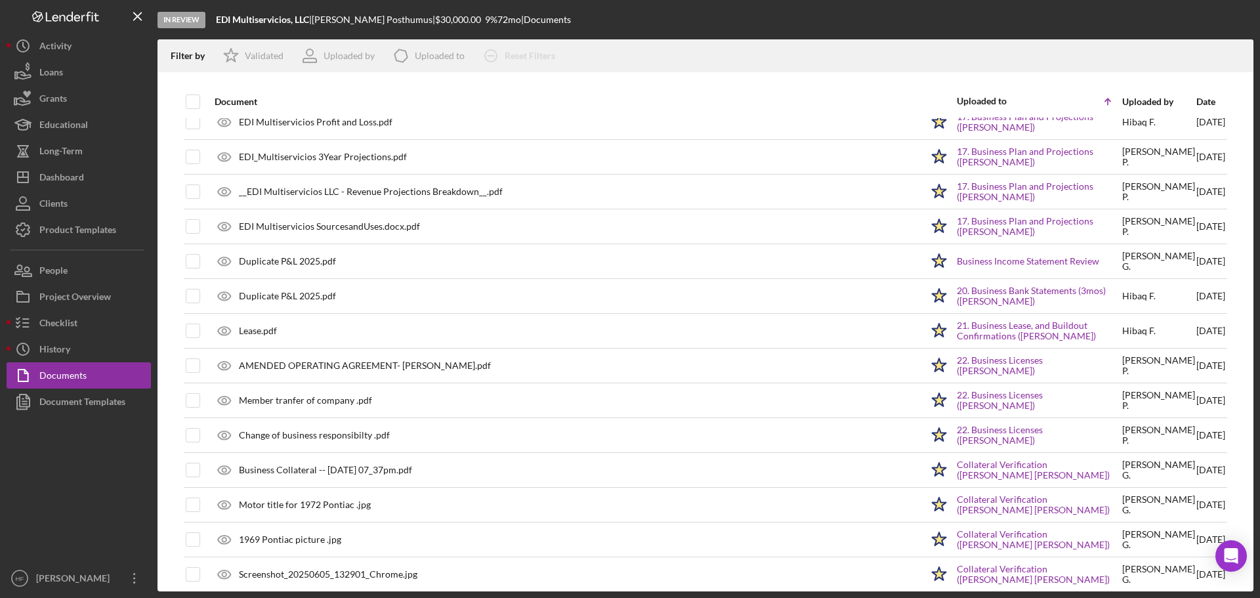
scroll to position [1575, 0]
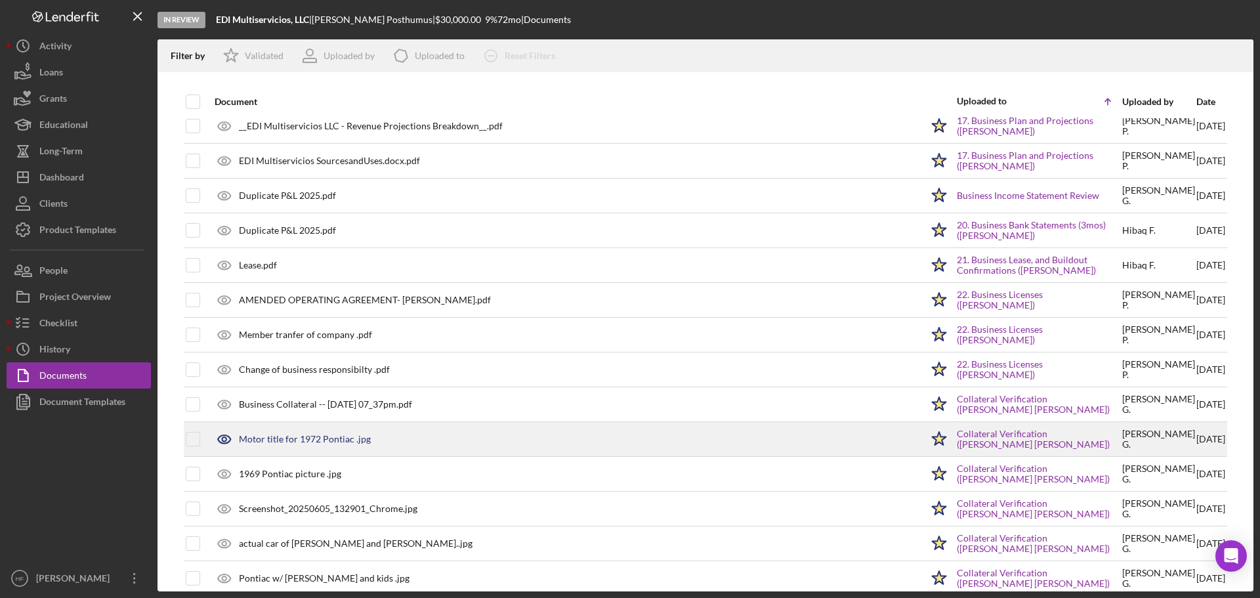
click at [657, 432] on div "Motor title for 1972 Pontiac .jpg" at bounding box center [564, 439] width 713 height 33
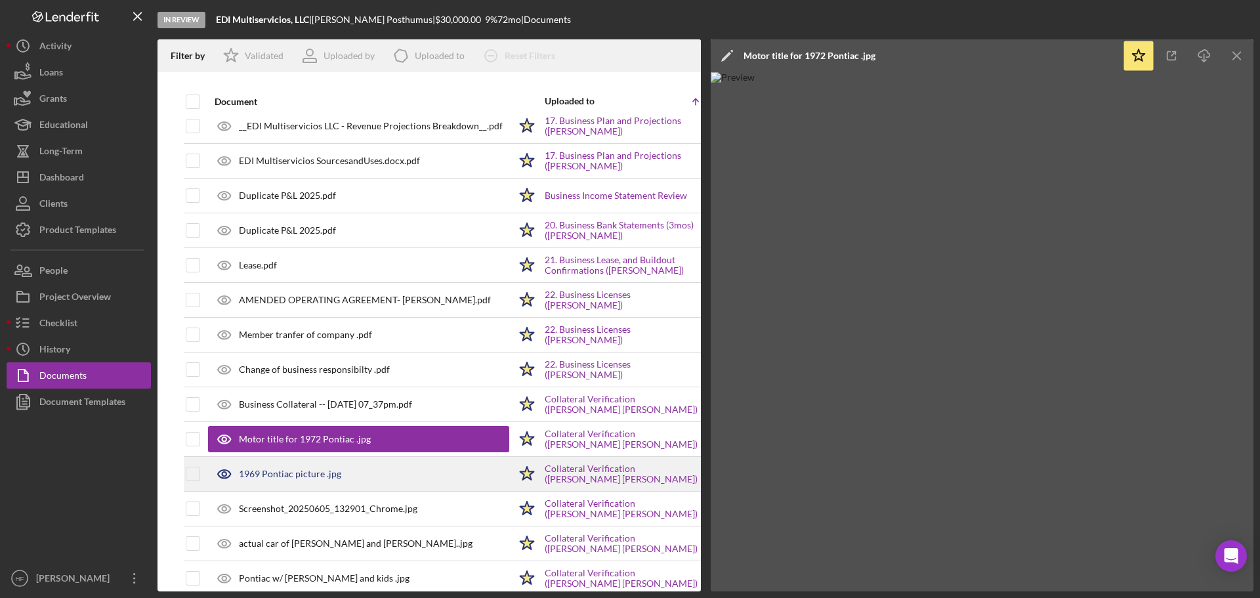
click at [365, 475] on div "1969 Pontiac picture .jpg" at bounding box center [358, 473] width 301 height 33
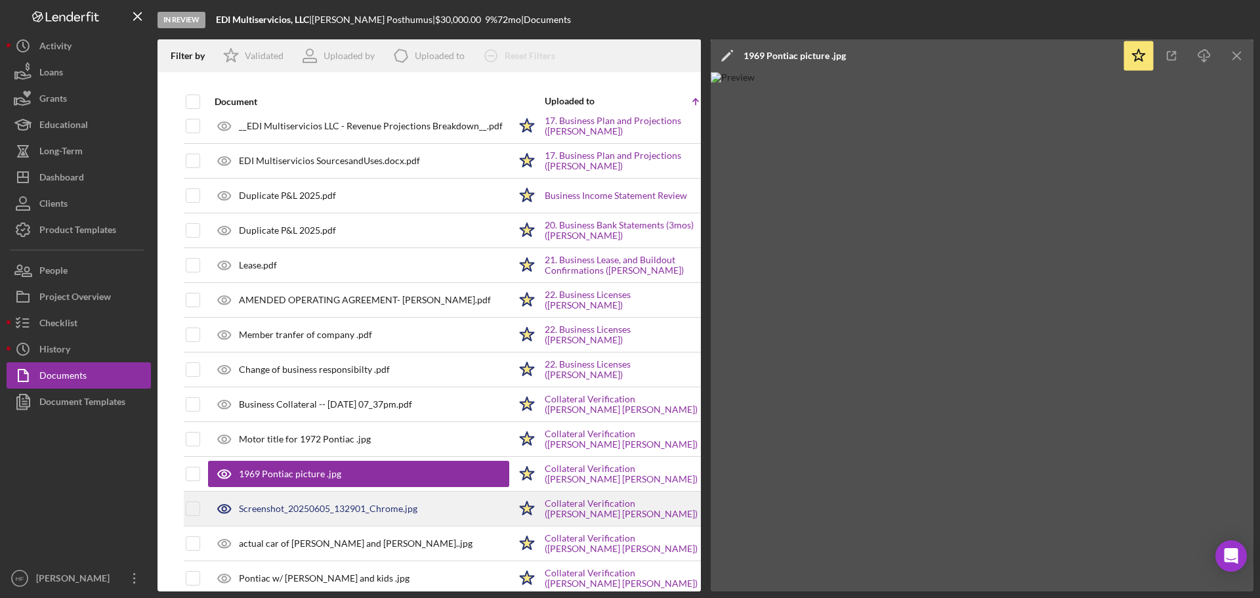
click at [368, 503] on div "Screenshot_20250605_132901_Chrome.jpg" at bounding box center [328, 508] width 178 height 10
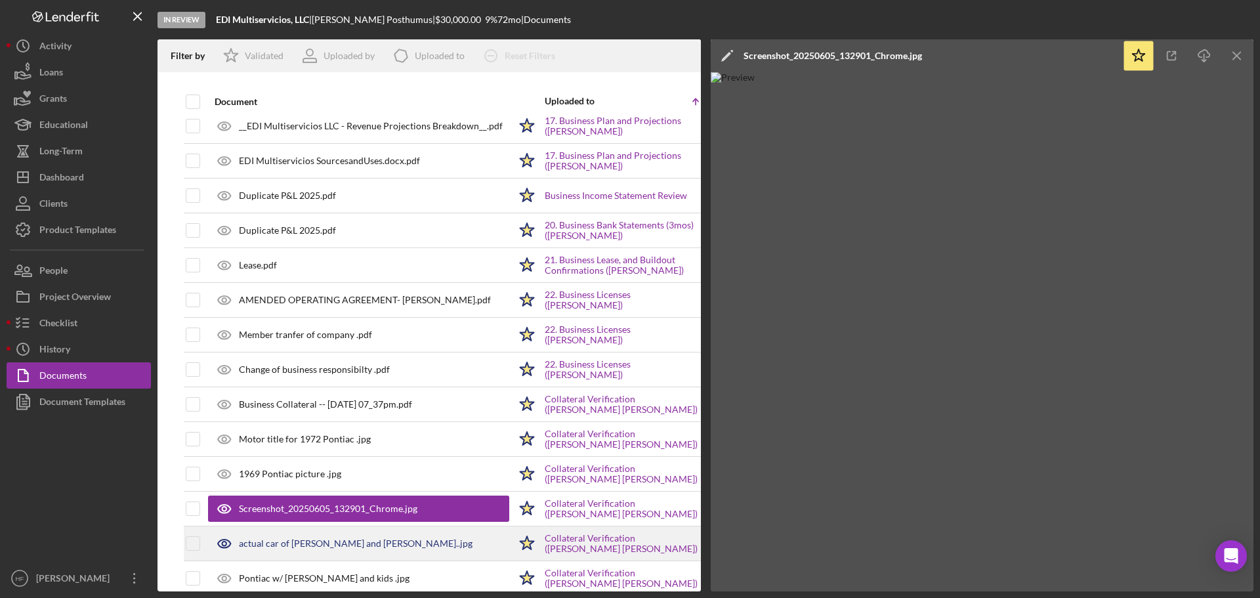
click at [349, 555] on div "actual car of [PERSON_NAME] and [PERSON_NAME]..jpg" at bounding box center [358, 543] width 301 height 33
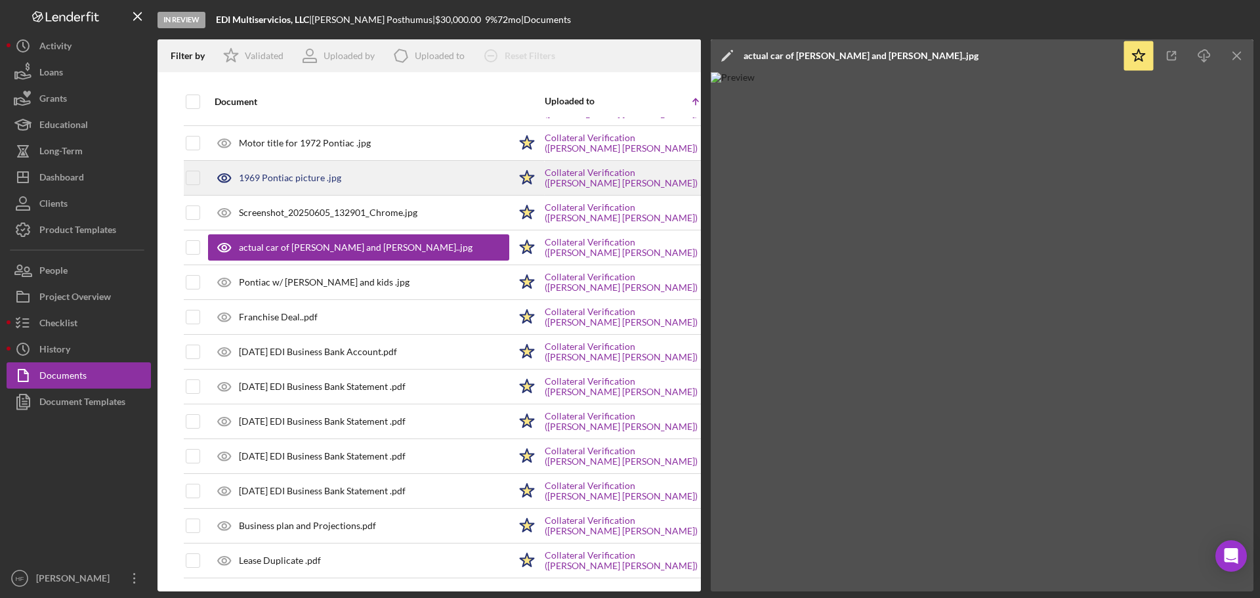
scroll to position [1881, 0]
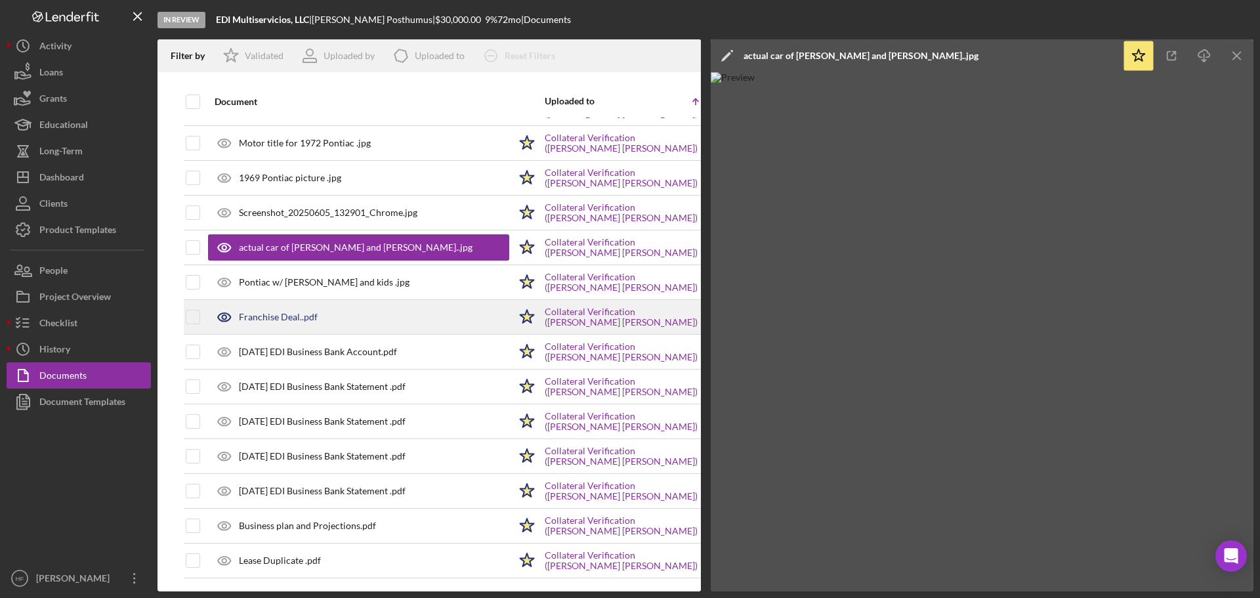
click at [353, 315] on div "Franchise Deal..pdf" at bounding box center [358, 317] width 301 height 33
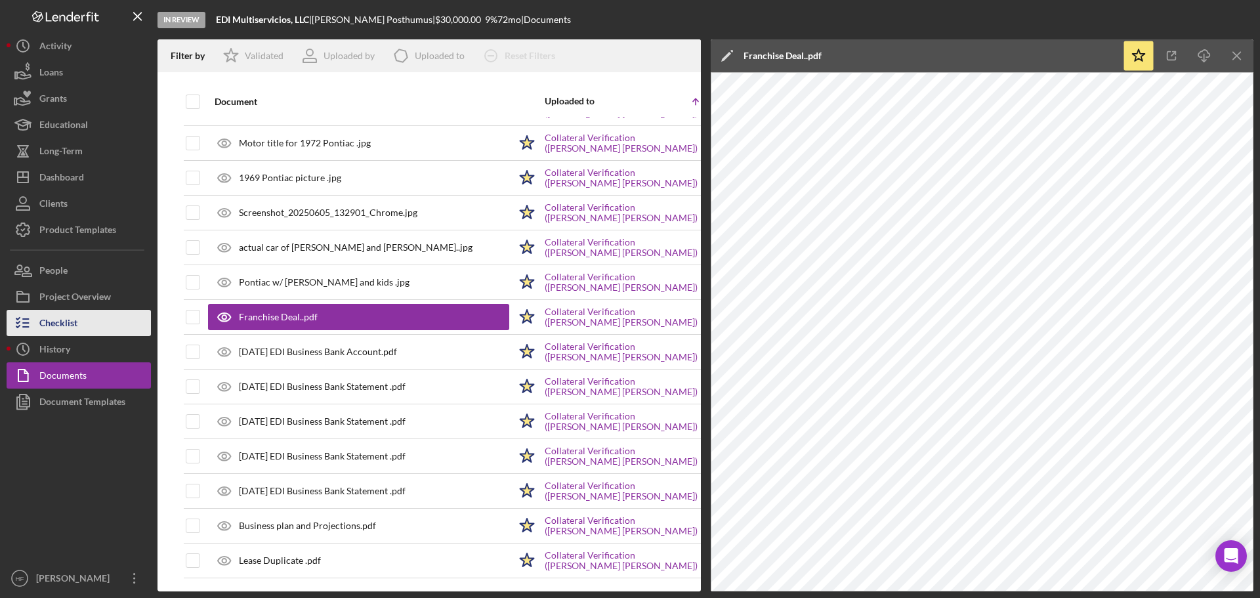
click at [73, 326] on div "Checklist" at bounding box center [58, 325] width 38 height 30
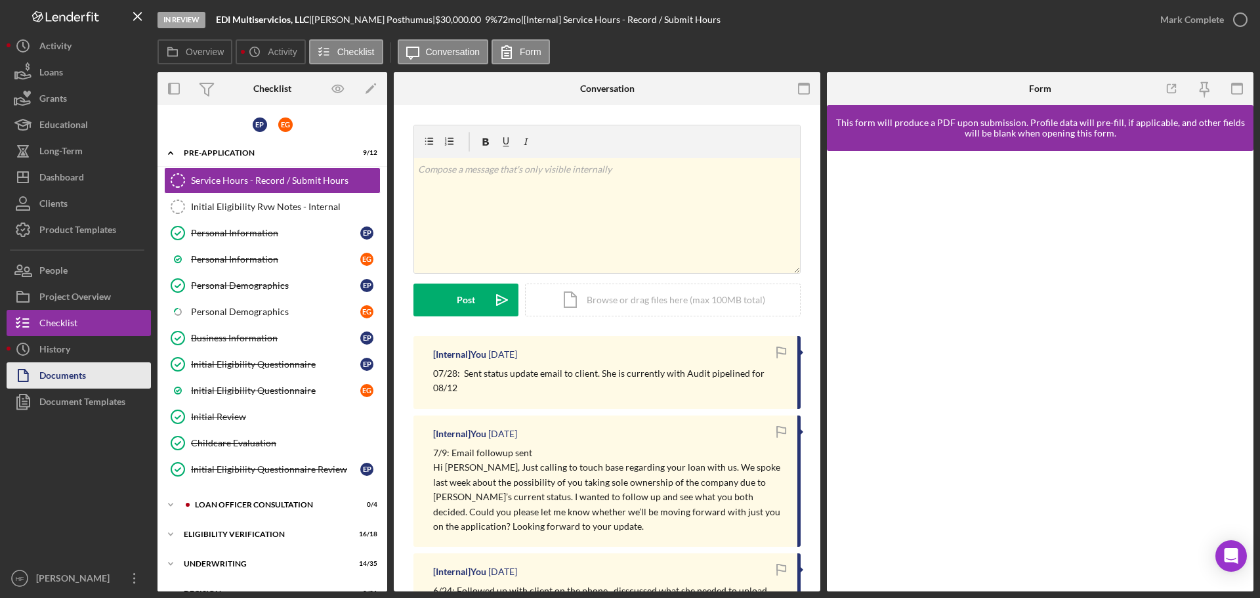
click at [89, 369] on button "Documents" at bounding box center [79, 375] width 144 height 26
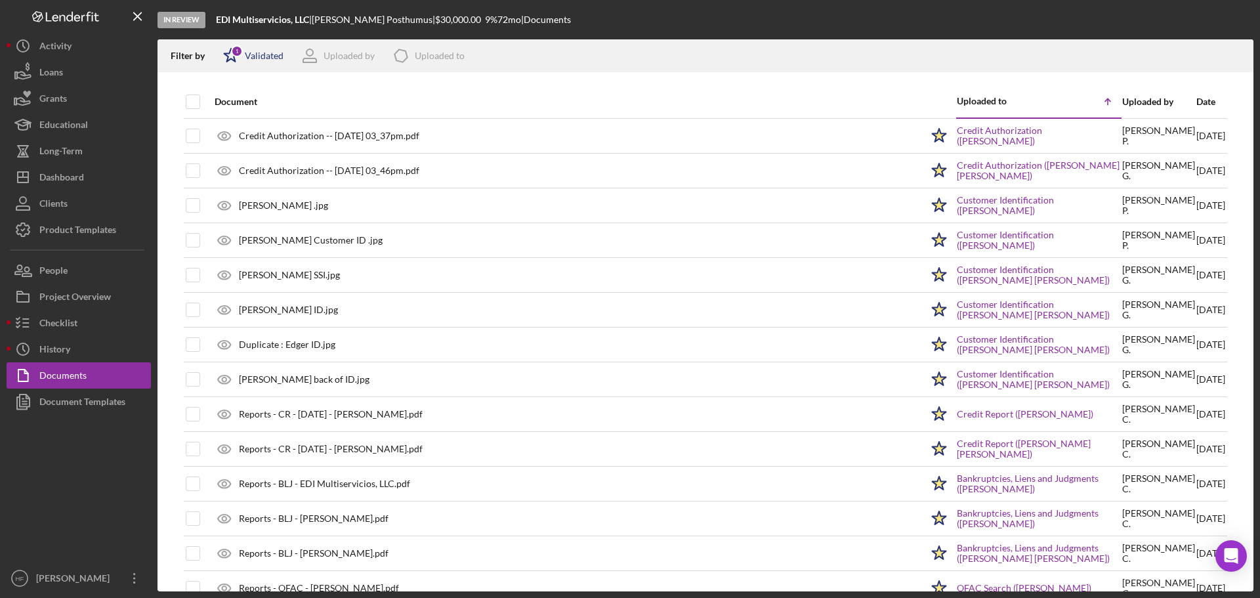
click at [235, 47] on div "1" at bounding box center [237, 51] width 12 height 12
click at [236, 104] on input "checkbox" at bounding box center [229, 104] width 13 height 13
checkbox input "false"
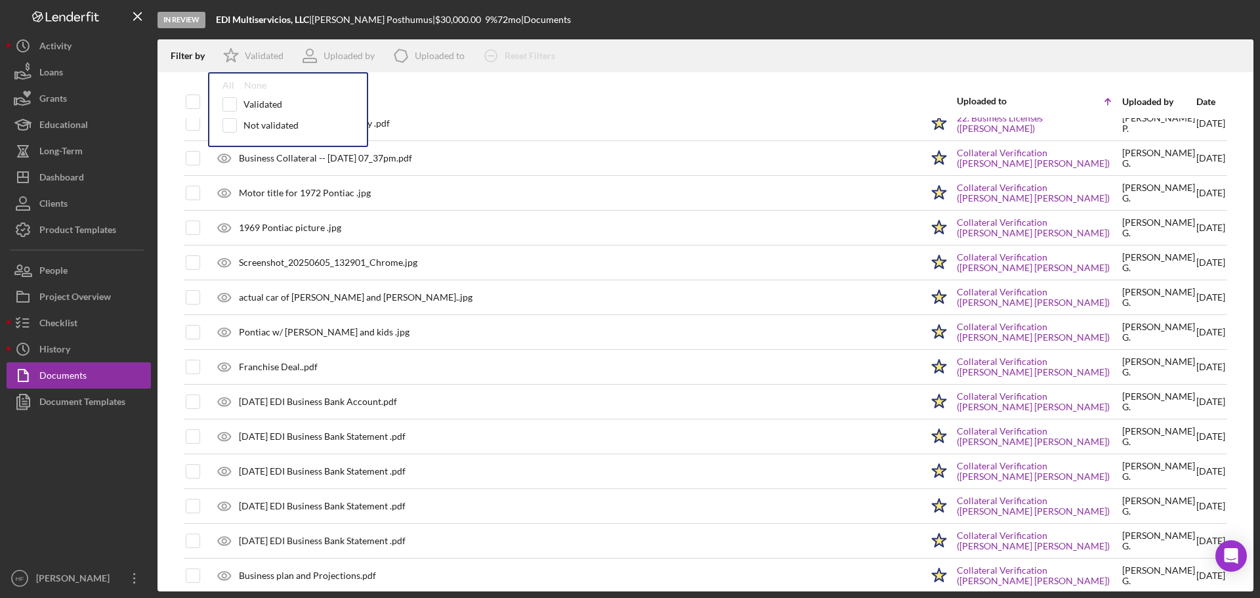
scroll to position [1871, 0]
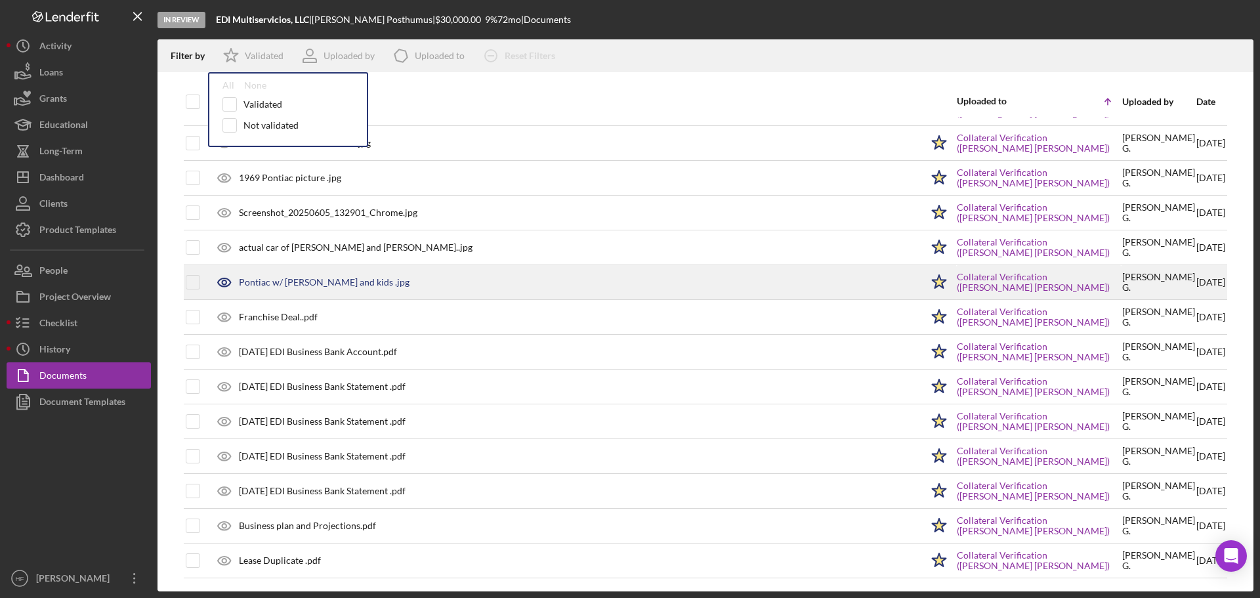
click at [657, 285] on div "Pontiac w/ [PERSON_NAME] and kids .jpg" at bounding box center [564, 282] width 713 height 33
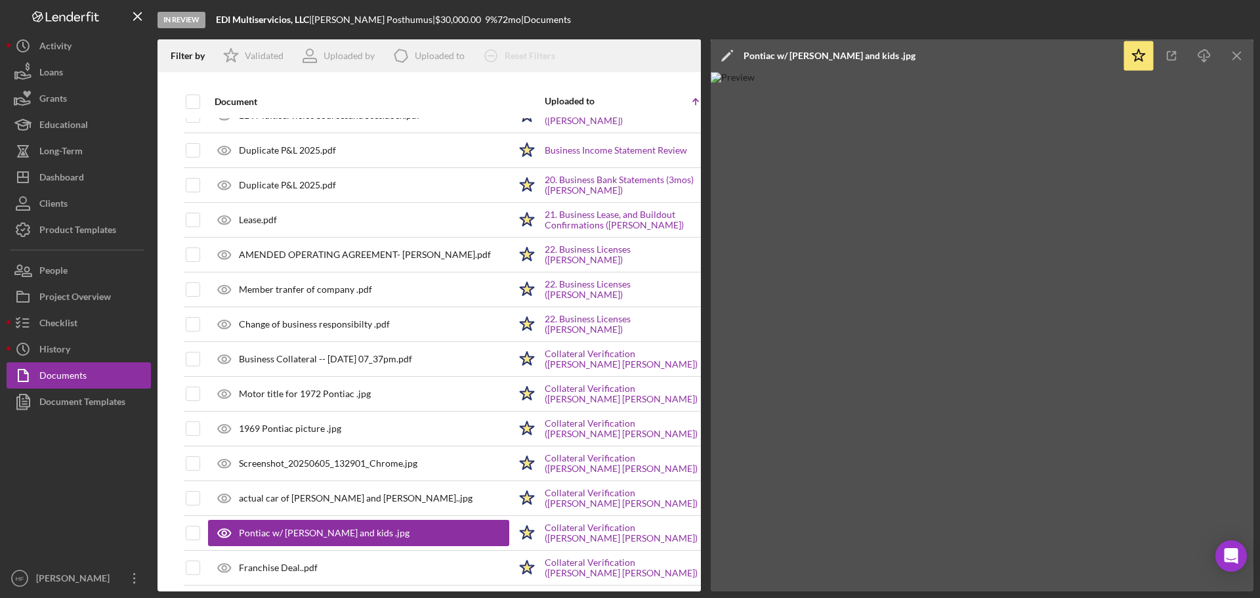
scroll to position [1618, 0]
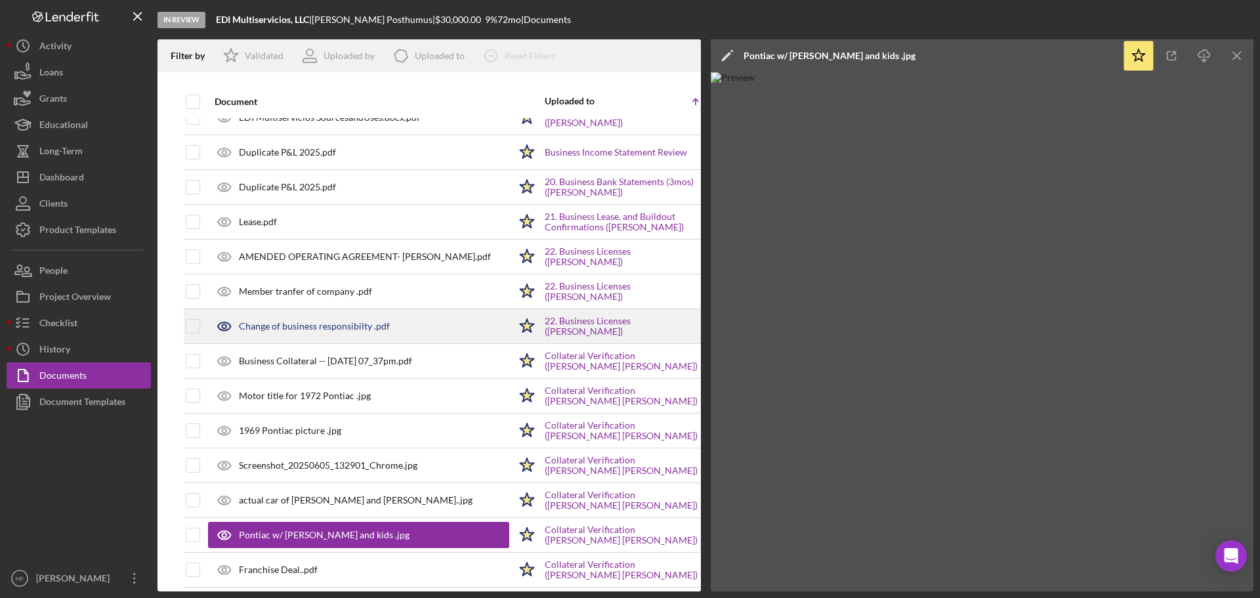
click at [383, 318] on div "Change of business responsibilty .pdf" at bounding box center [358, 326] width 301 height 33
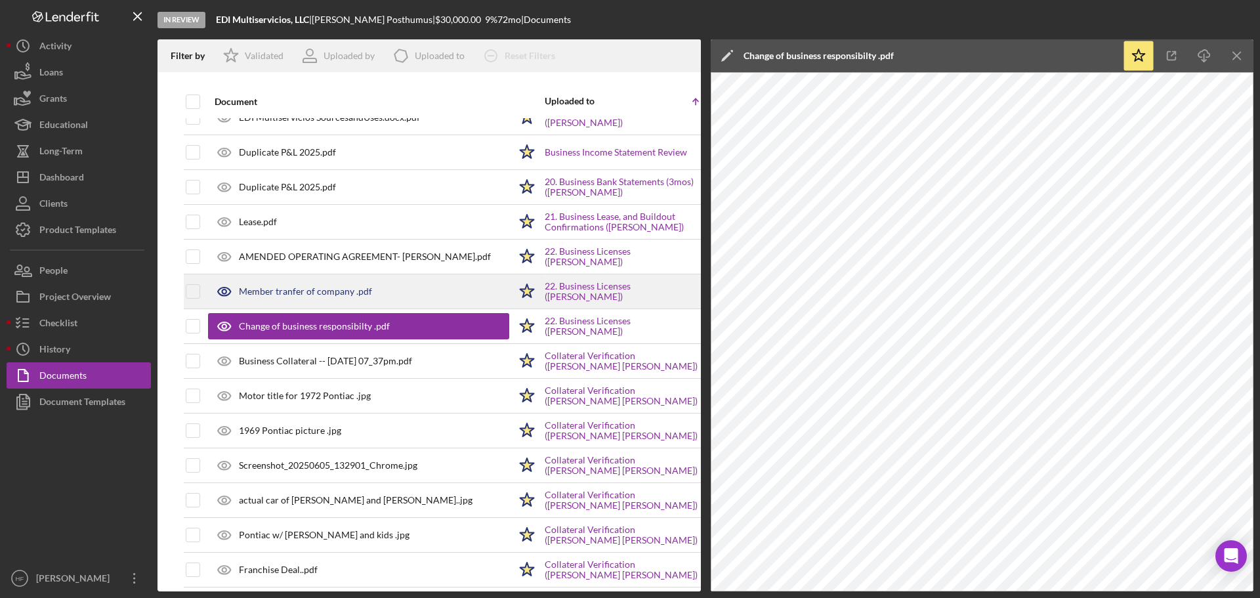
click at [303, 297] on div "Member tranfer of company .pdf" at bounding box center [305, 291] width 133 height 10
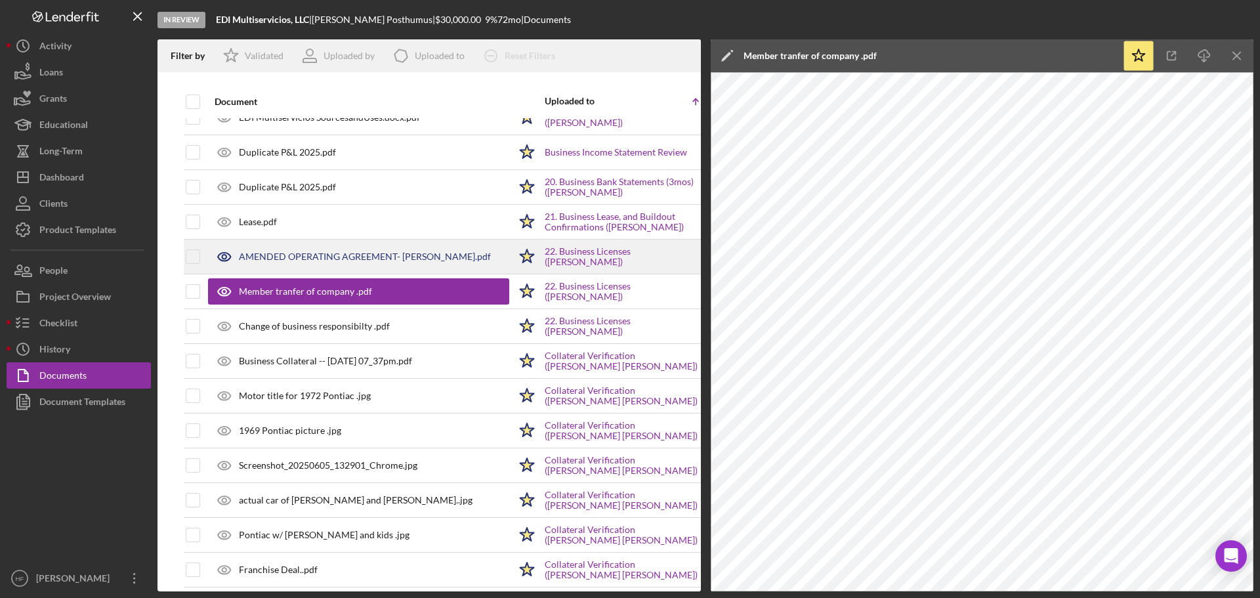
click at [352, 249] on div "AMENDED OPERATING AGREEMENT- [PERSON_NAME].pdf" at bounding box center [358, 256] width 301 height 33
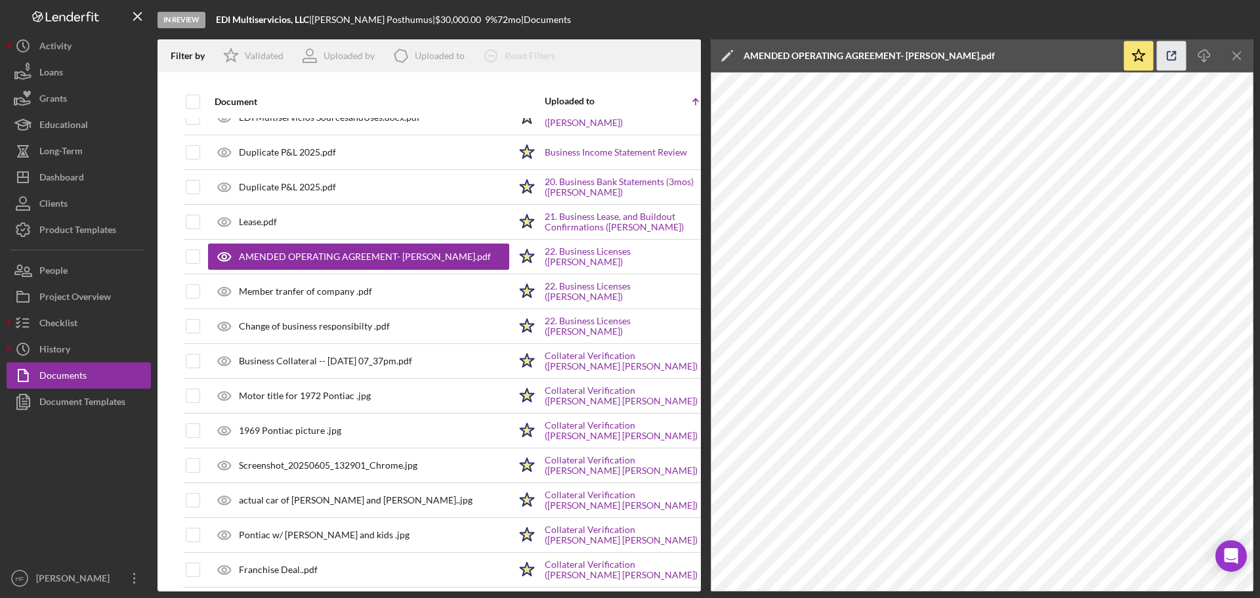
click at [1176, 60] on icon "button" at bounding box center [1172, 56] width 30 height 30
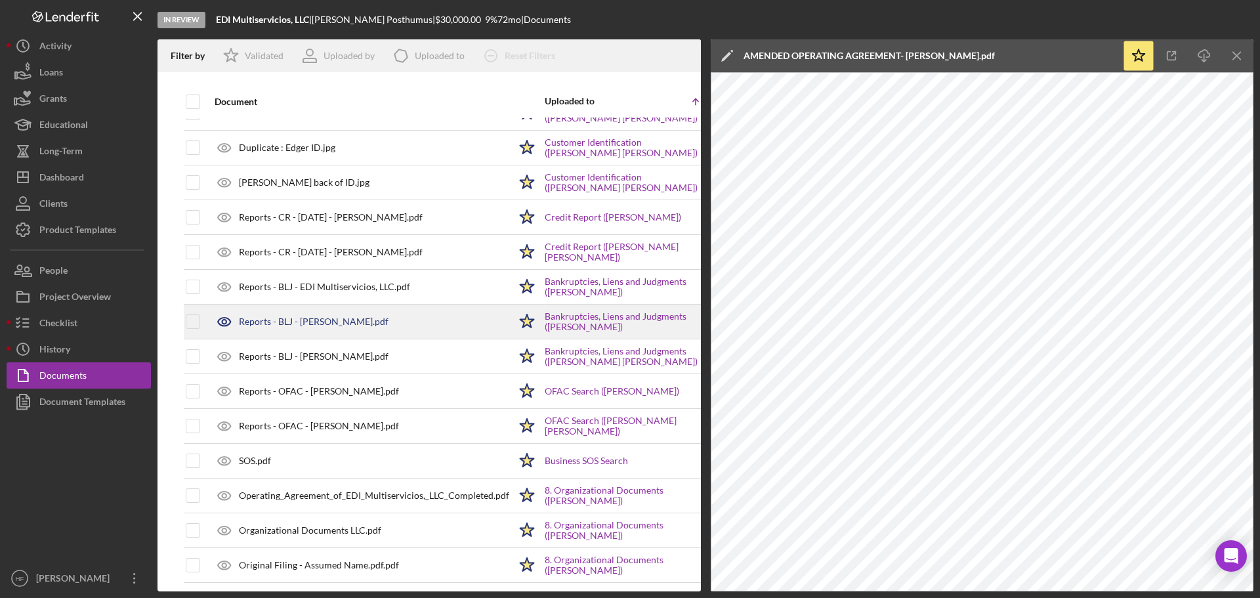
scroll to position [262, 0]
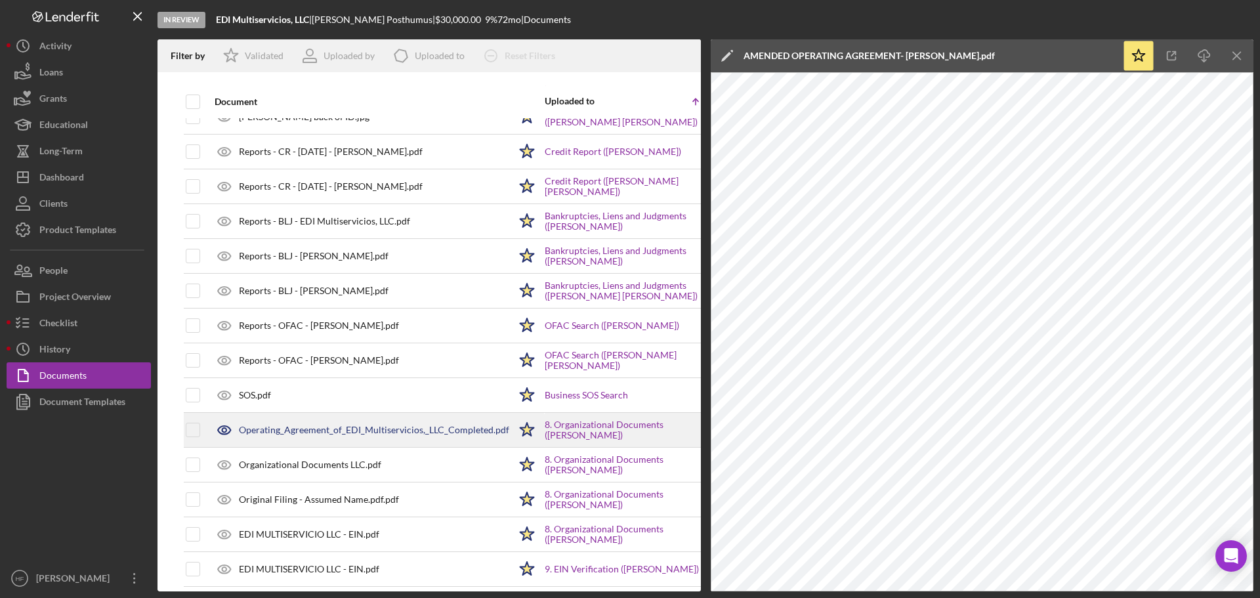
click at [385, 417] on div "Operating_Agreement_of_EDI_Multiservicios,_LLC_Completed.pdf" at bounding box center [358, 429] width 301 height 33
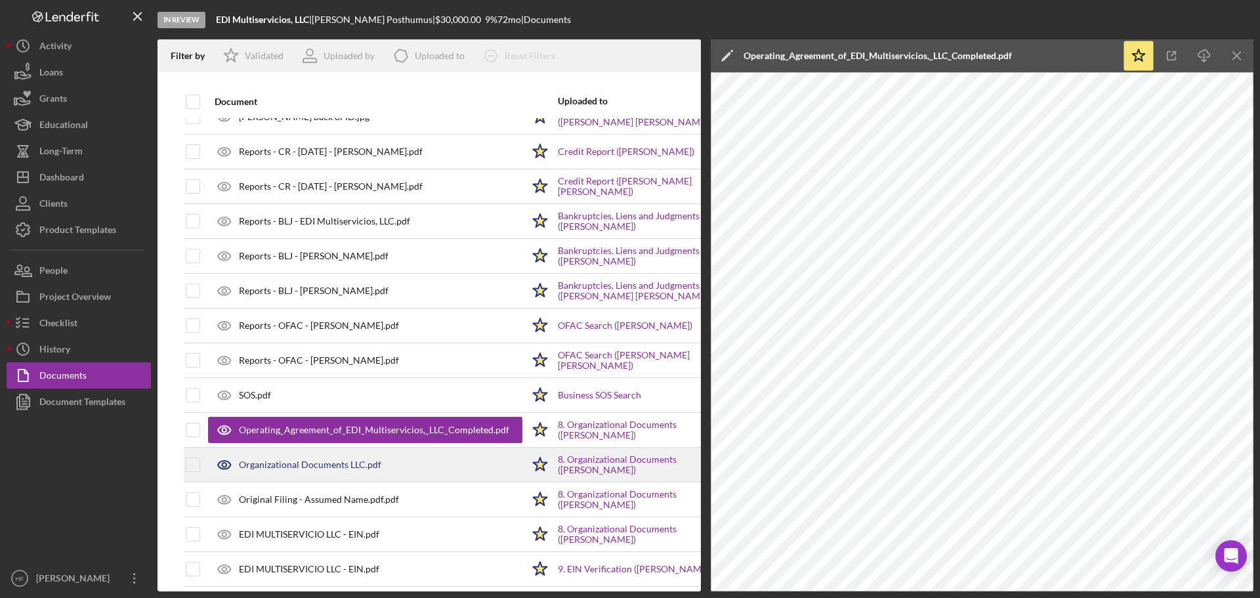
click at [398, 462] on div "Organizational Documents LLC.pdf" at bounding box center [365, 464] width 314 height 33
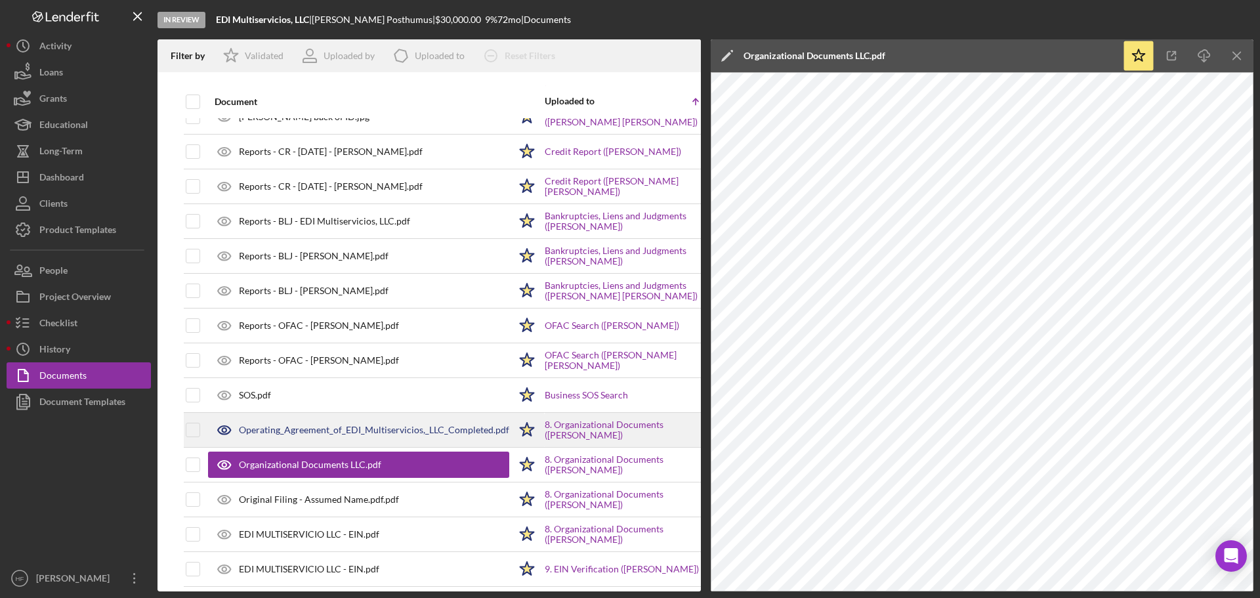
click at [393, 440] on div "Operating_Agreement_of_EDI_Multiservicios,_LLC_Completed.pdf" at bounding box center [358, 429] width 301 height 33
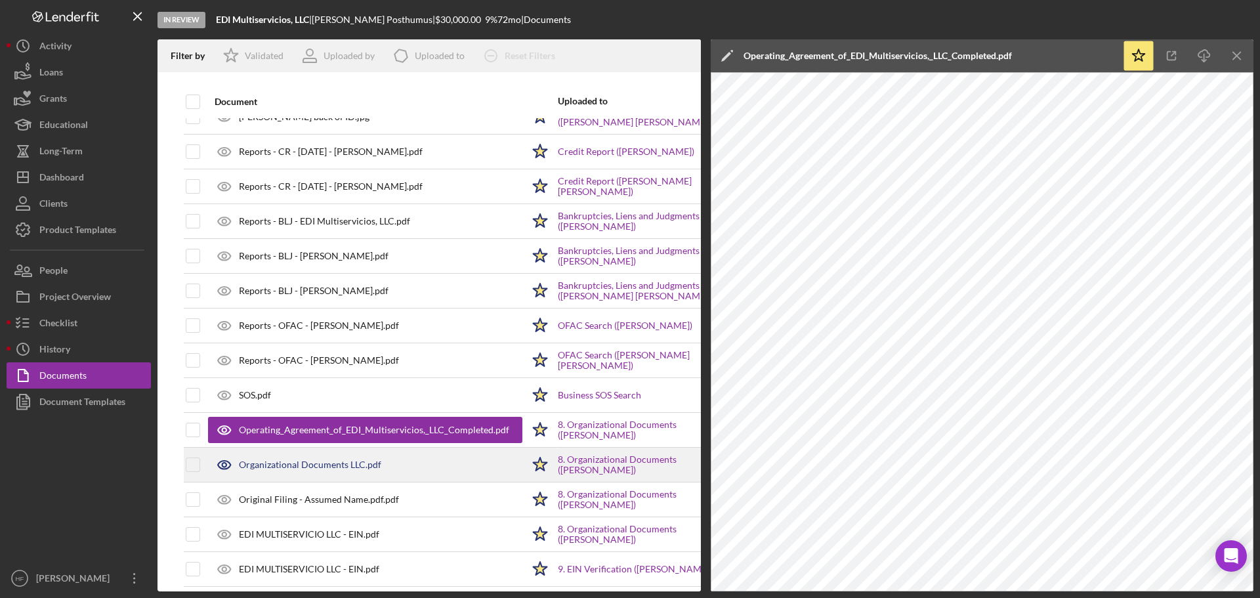
click at [384, 467] on div "Organizational Documents LLC.pdf" at bounding box center [365, 464] width 314 height 33
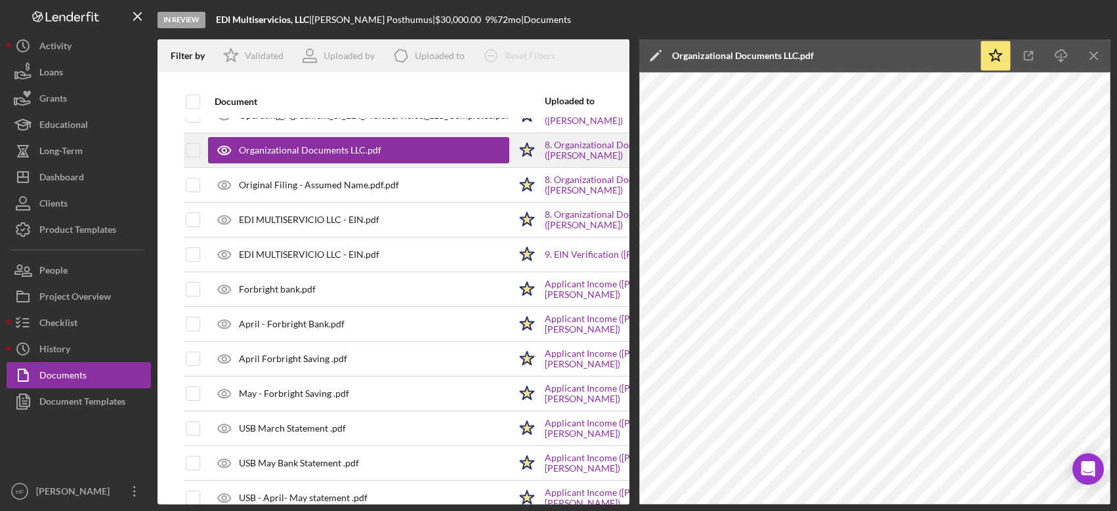
scroll to position [591, 0]
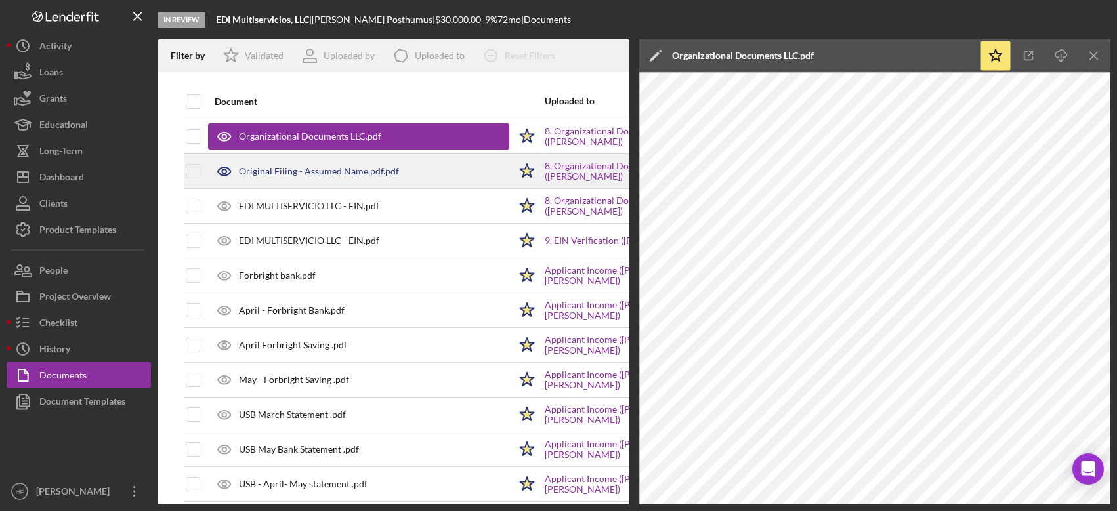
click at [249, 167] on div "Original Filing - Assumed Name.pdf.pdf" at bounding box center [319, 171] width 160 height 10
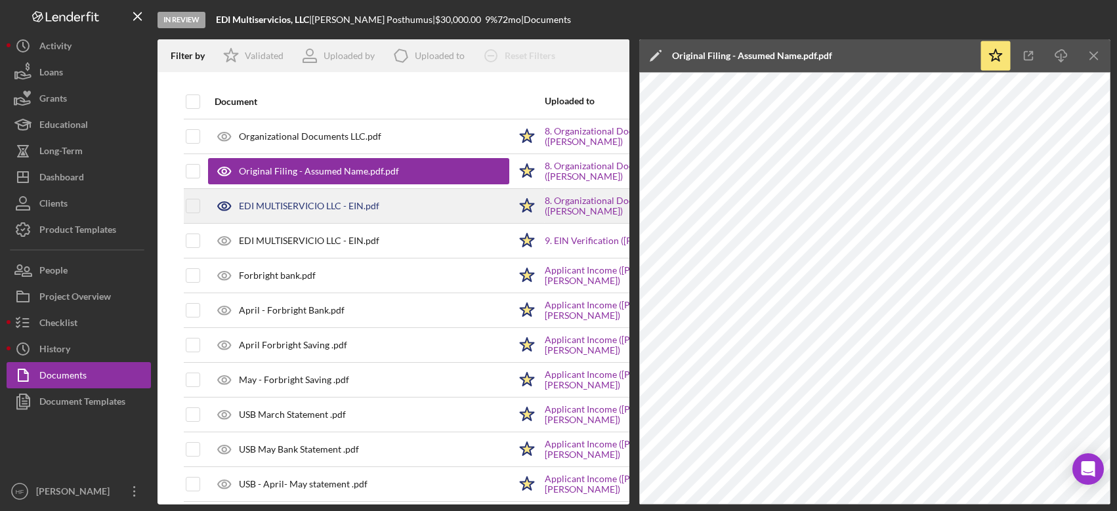
click at [314, 203] on div "EDI MULTISERVICIO LLC - EIN.pdf" at bounding box center [309, 206] width 140 height 10
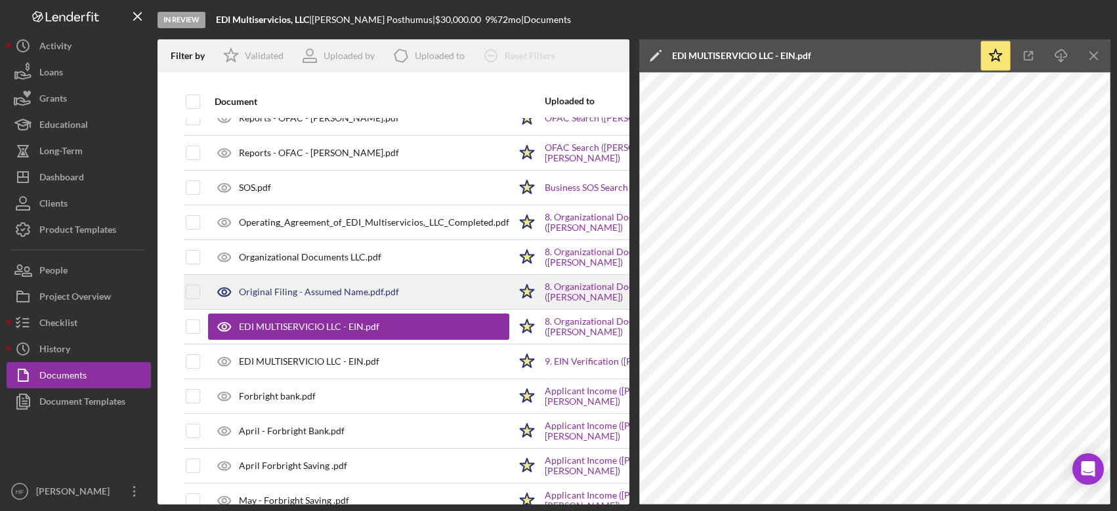
scroll to position [459, 0]
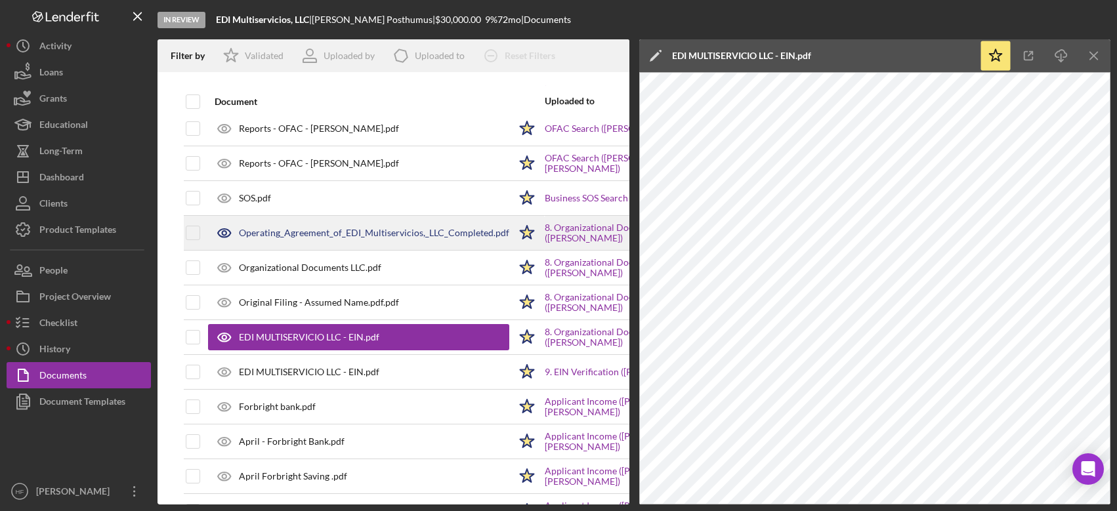
click at [345, 241] on div "Operating_Agreement_of_EDI_Multiservicios,_LLC_Completed.pdf" at bounding box center [358, 233] width 301 height 33
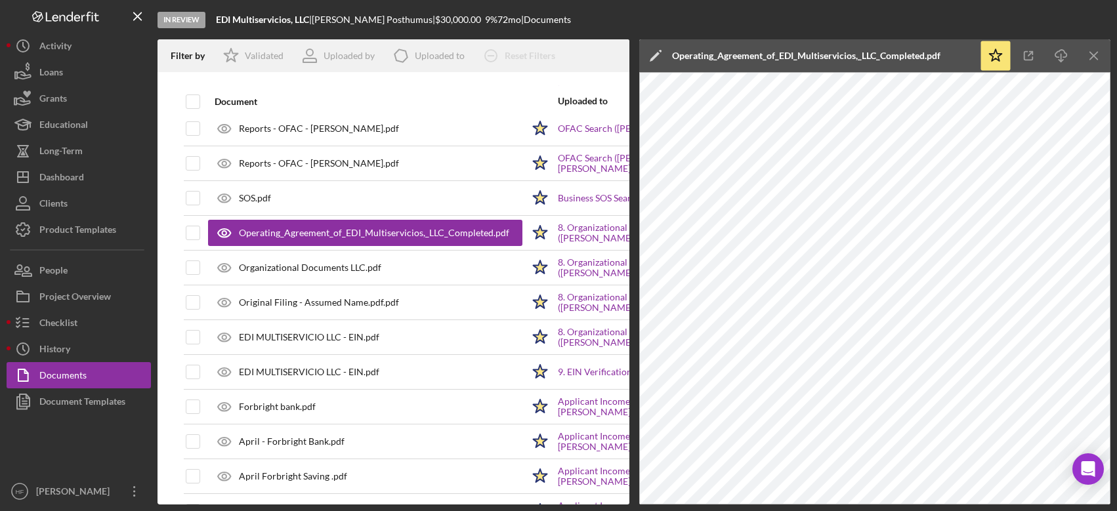
drag, startPoint x: 323, startPoint y: 20, endPoint x: 392, endPoint y: 29, distance: 70.2
click at [392, 29] on div "In Review EDI Multiservicios, LLC | [PERSON_NAME] | $30,000.00 9 % 72 mo | Docu…" at bounding box center [633, 19] width 953 height 39
copy div "[PERSON_NAME]"
